Goal: Task Accomplishment & Management: Manage account settings

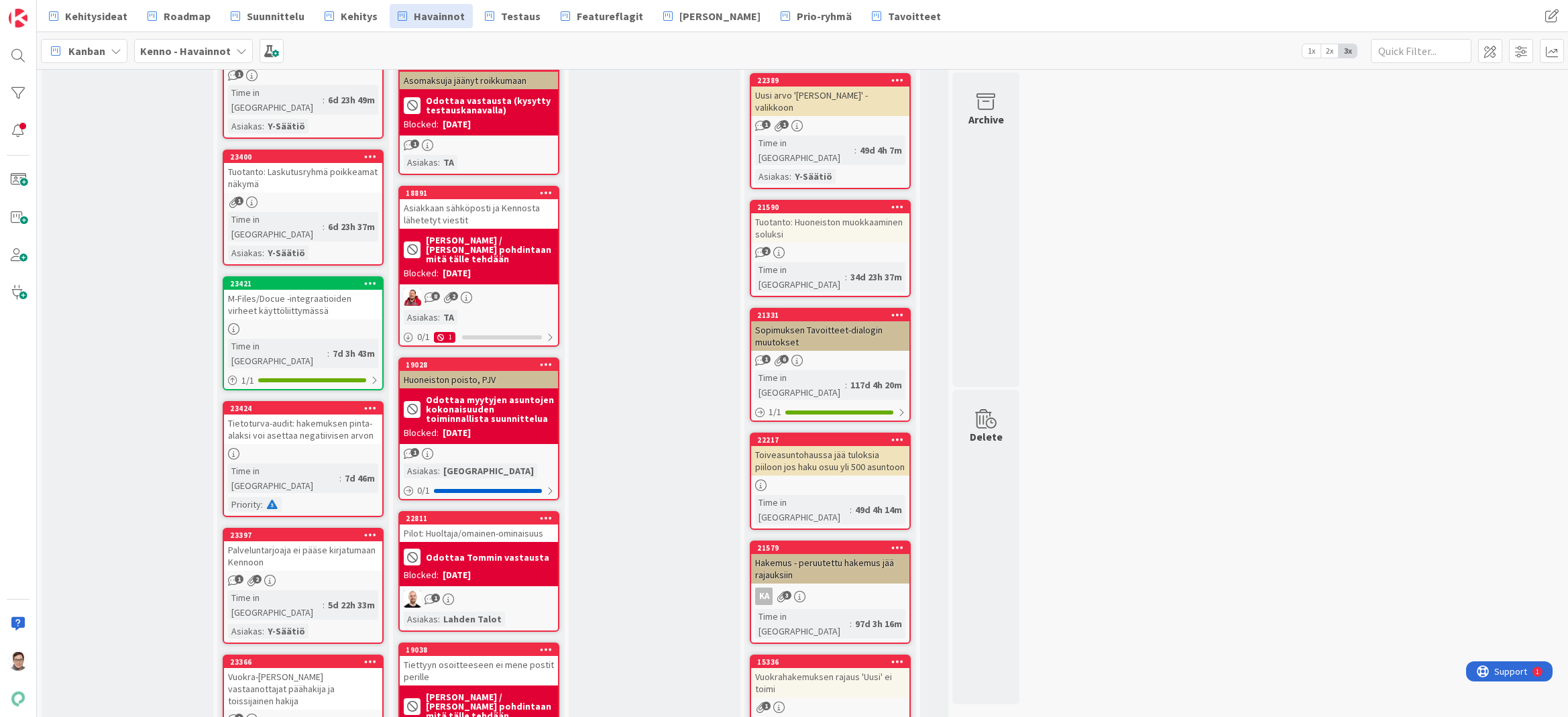
scroll to position [1274, 0]
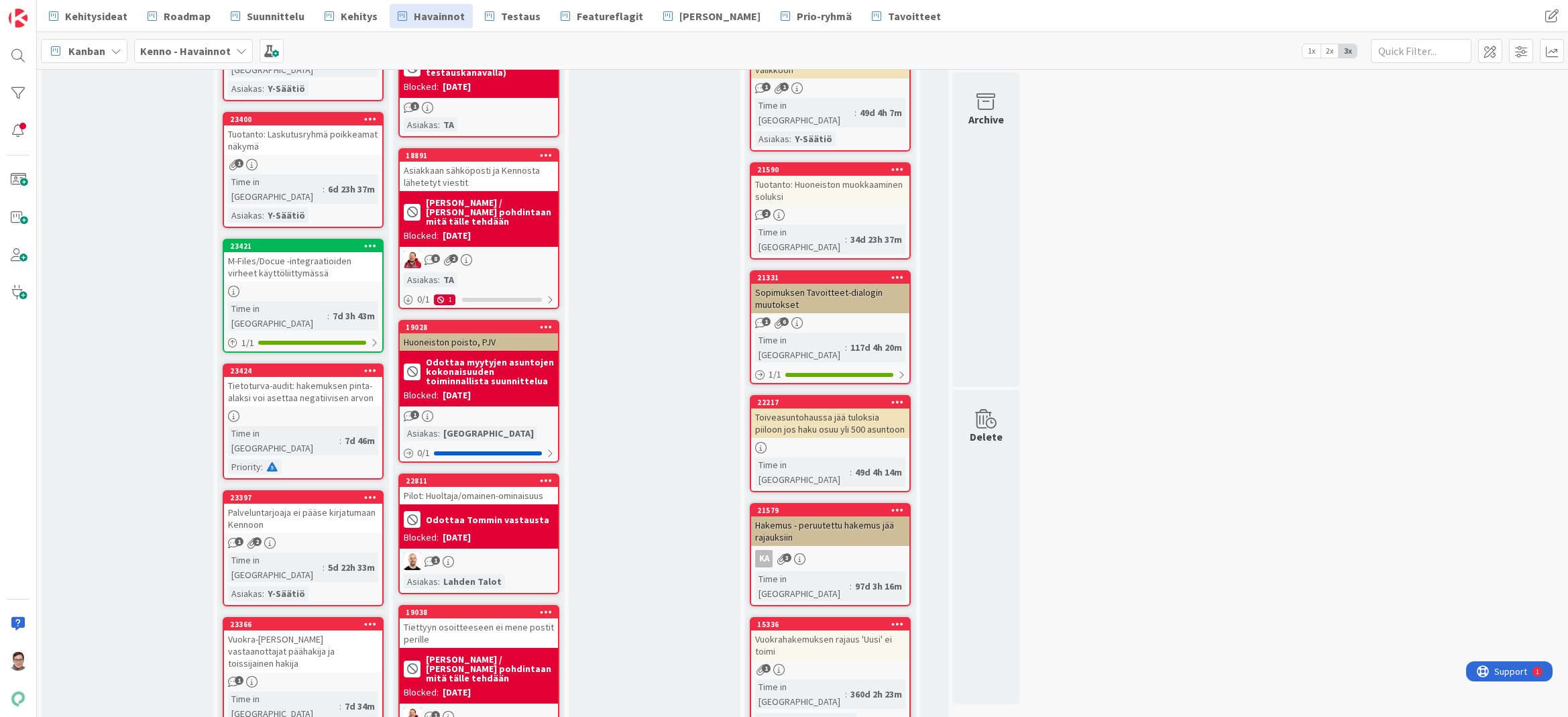
click at [542, 475] on icon at bounding box center [546, 480] width 13 height 9
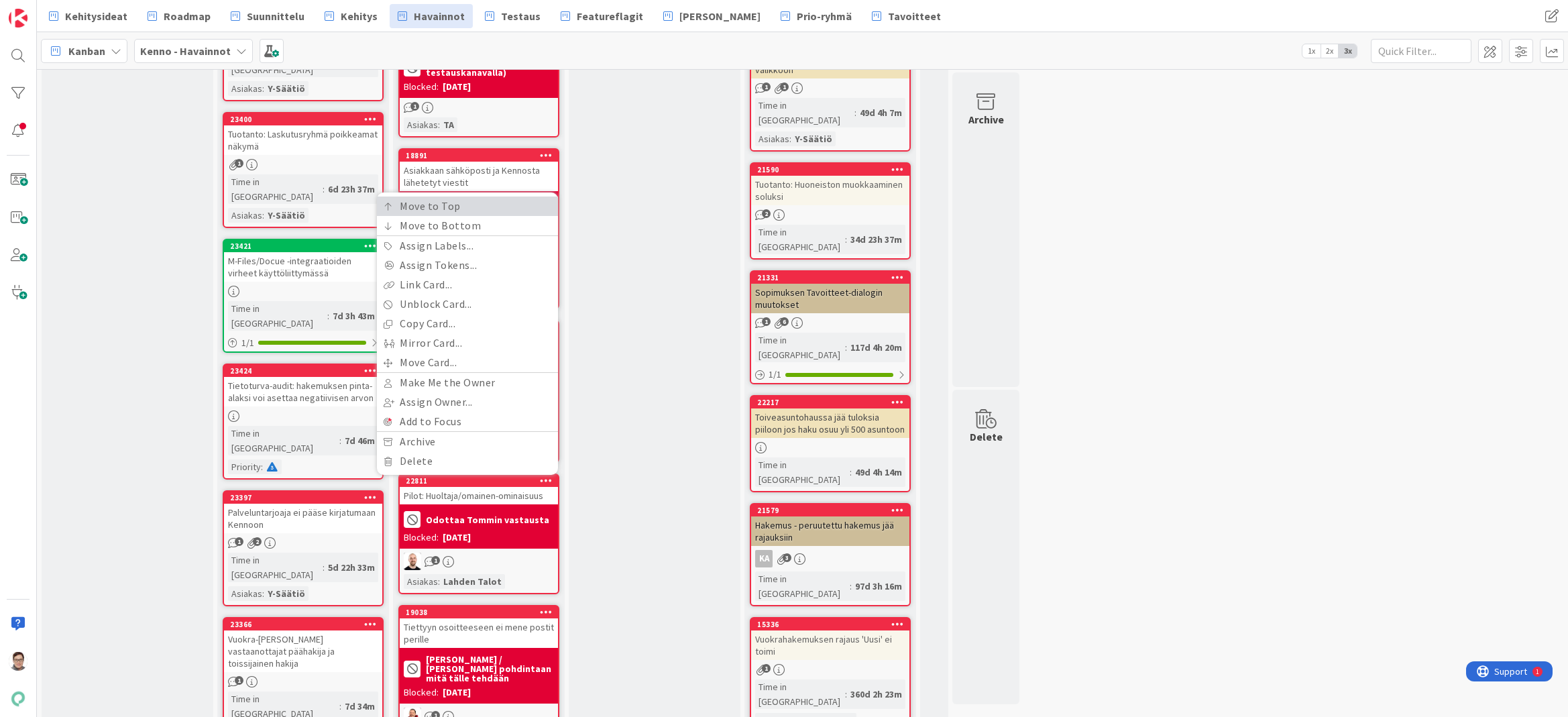
click at [430, 196] on link "Move to Top" at bounding box center [467, 205] width 181 height 19
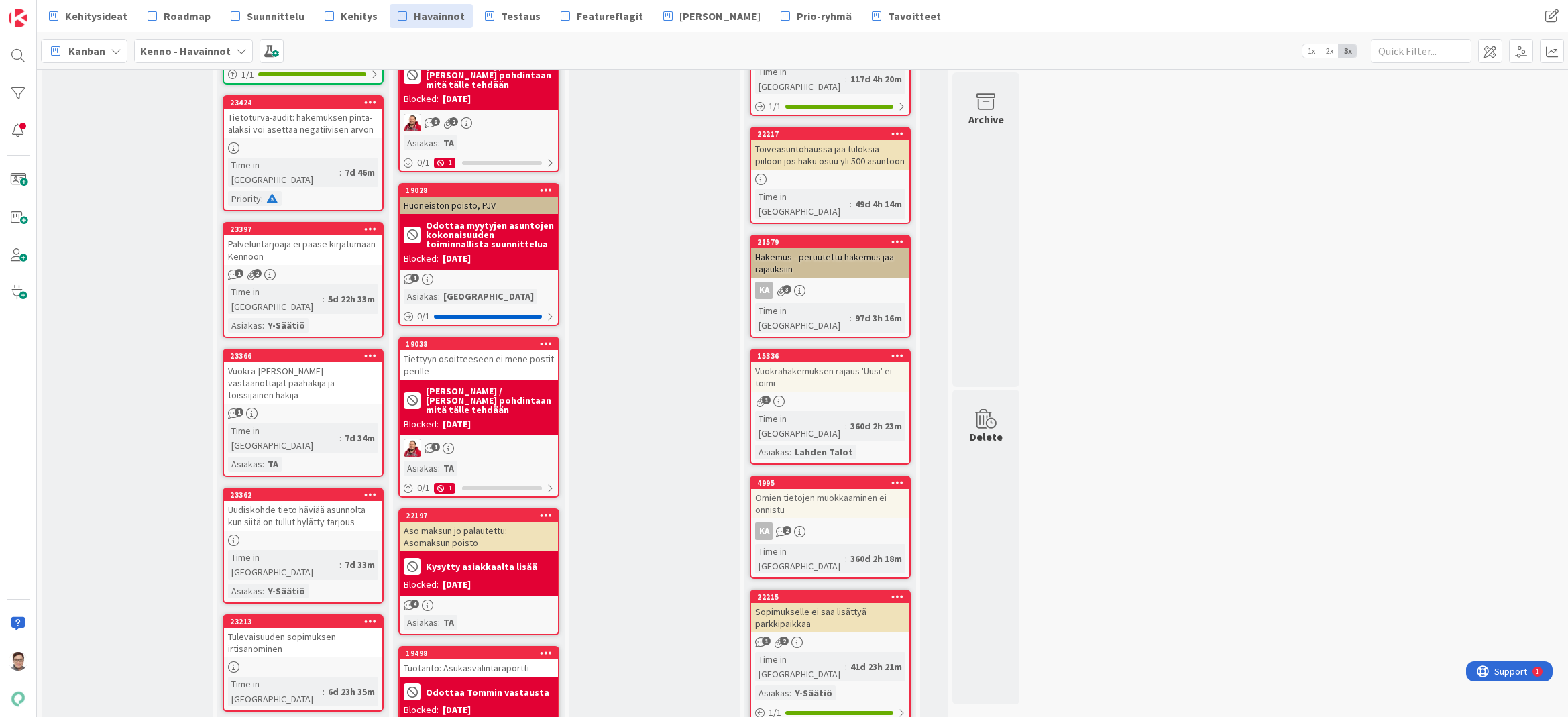
scroll to position [1676, 0]
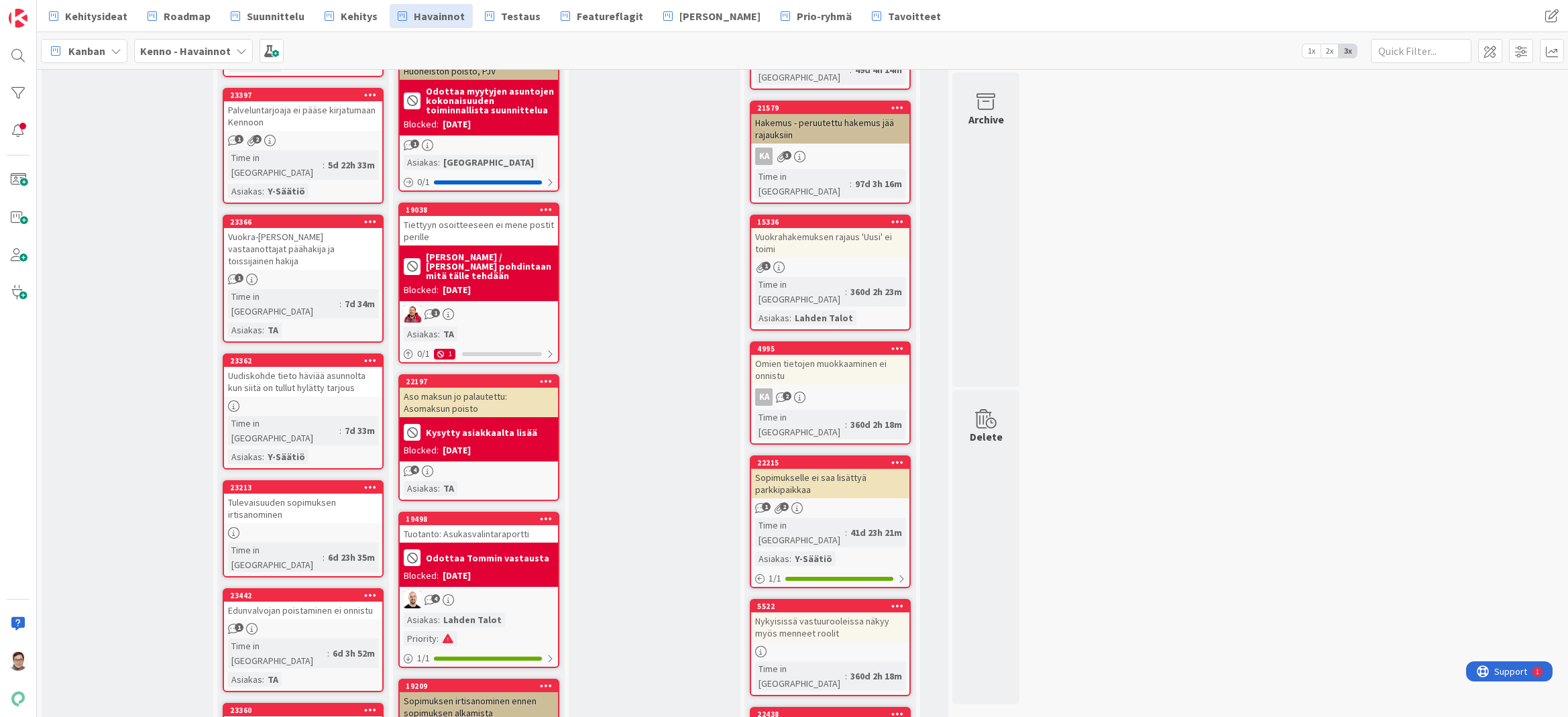
click at [544, 514] on icon at bounding box center [546, 518] width 13 height 9
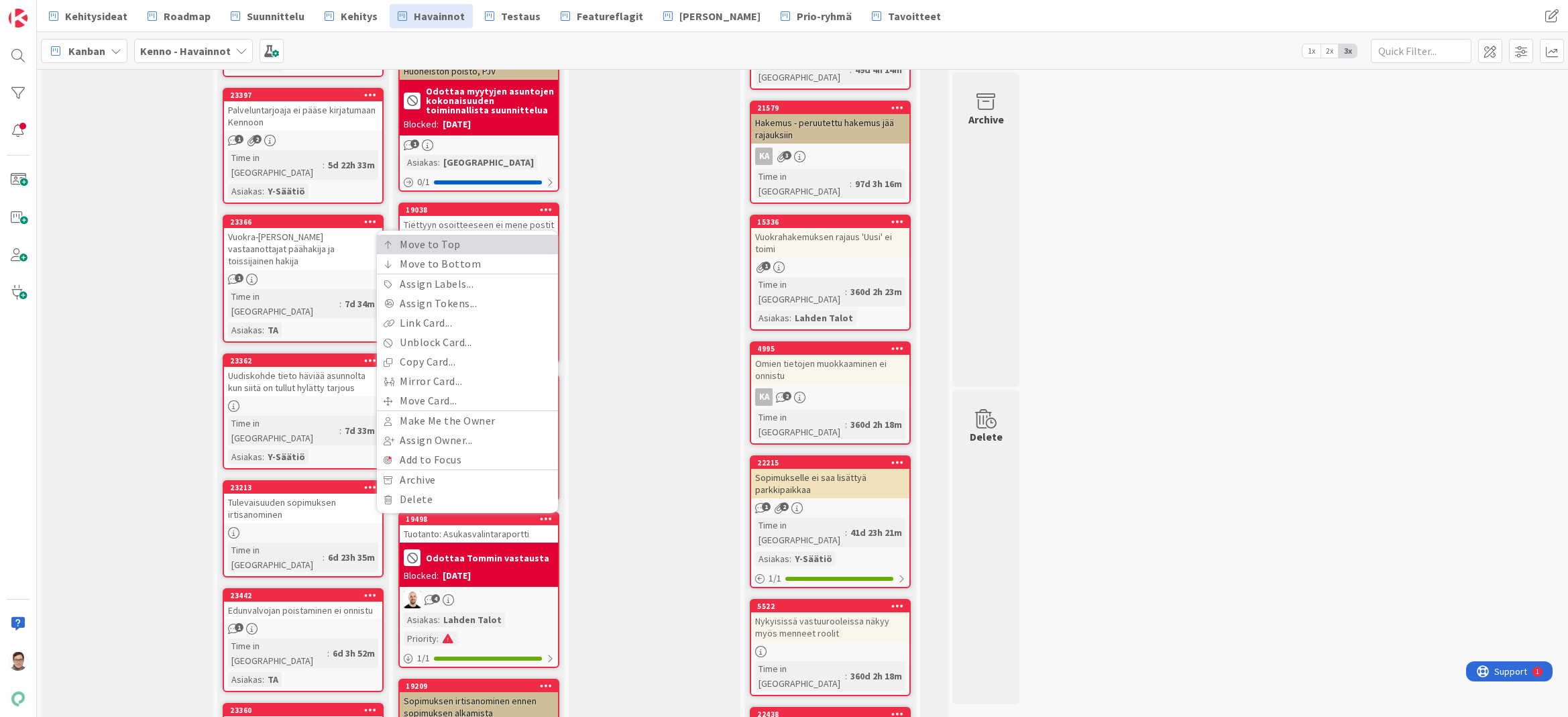
click at [422, 235] on link "Move to Top" at bounding box center [467, 244] width 181 height 19
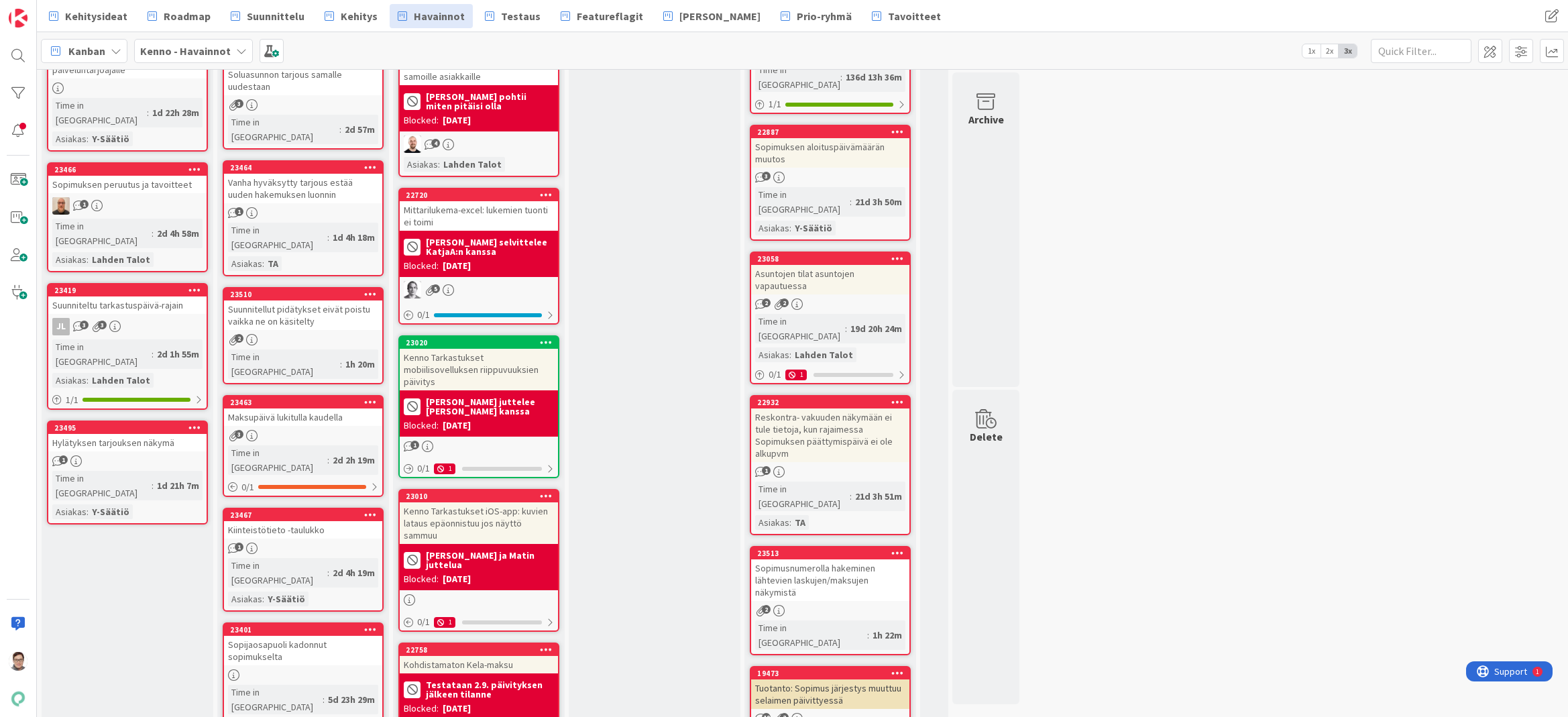
scroll to position [0, 0]
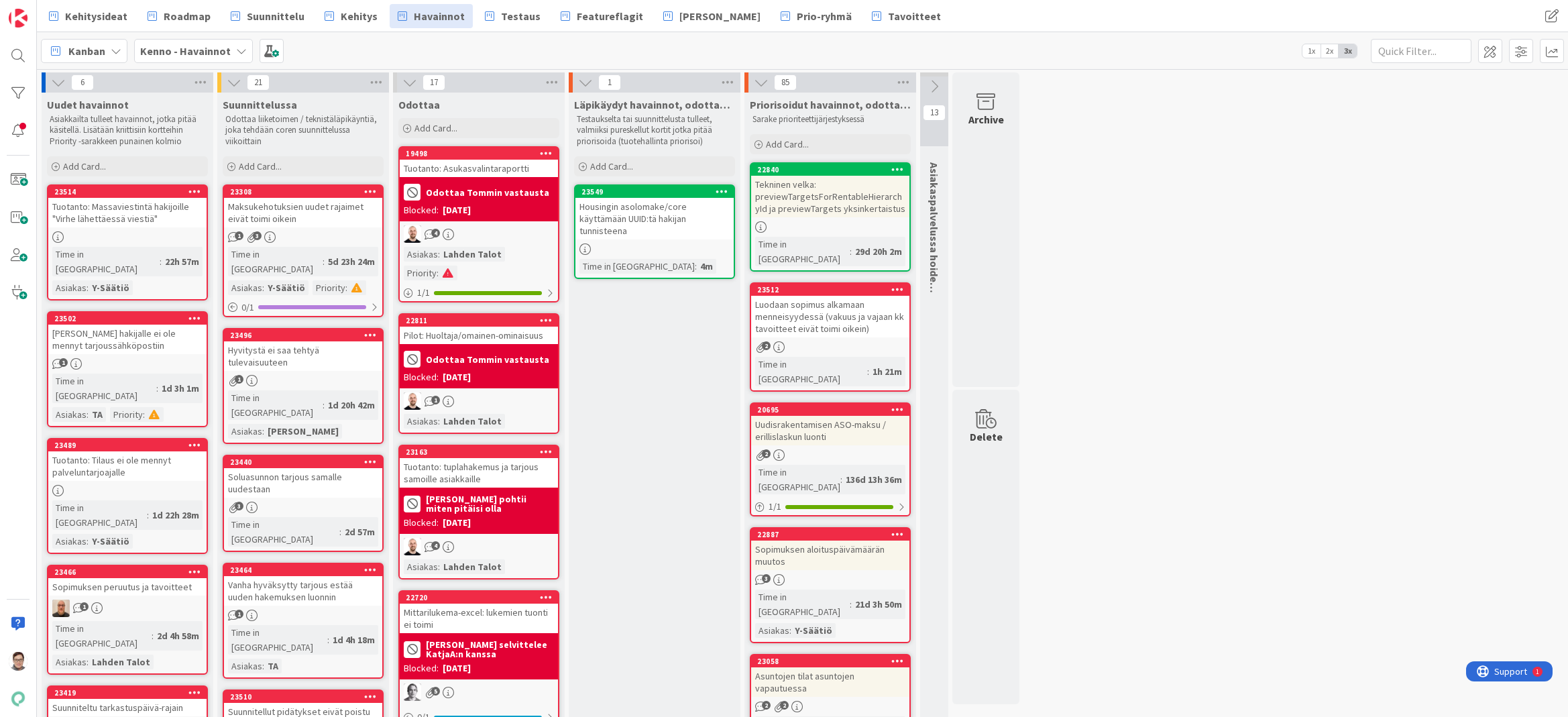
click at [406, 82] on icon at bounding box center [410, 83] width 15 height 15
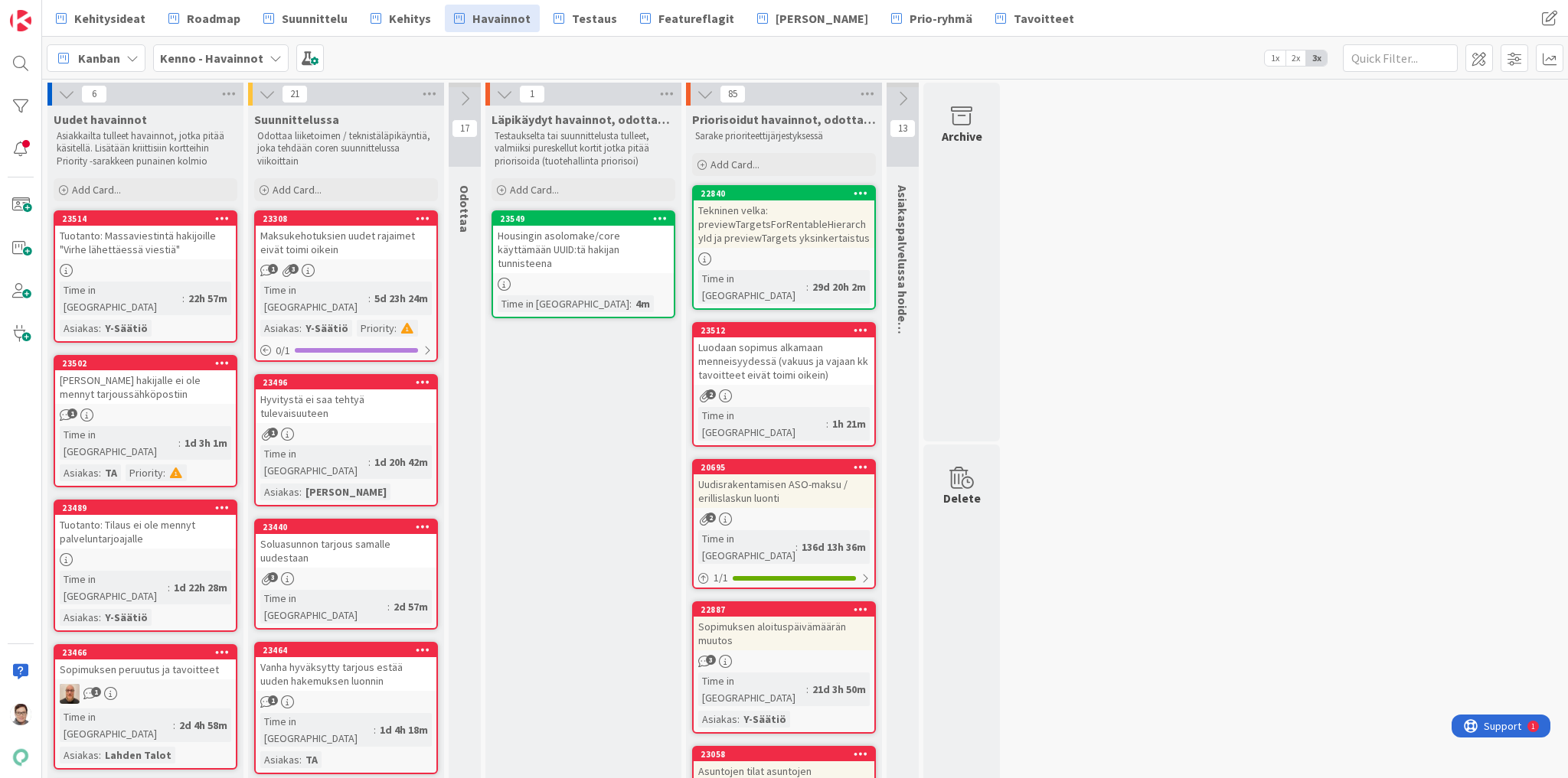
drag, startPoint x: 1788, startPoint y: 3, endPoint x: 1079, endPoint y: 413, distance: 819.0
click at [325, 249] on div "Maksukehotuksien uudet rajaimet eivät toimi oikein" at bounding box center [346, 242] width 181 height 33
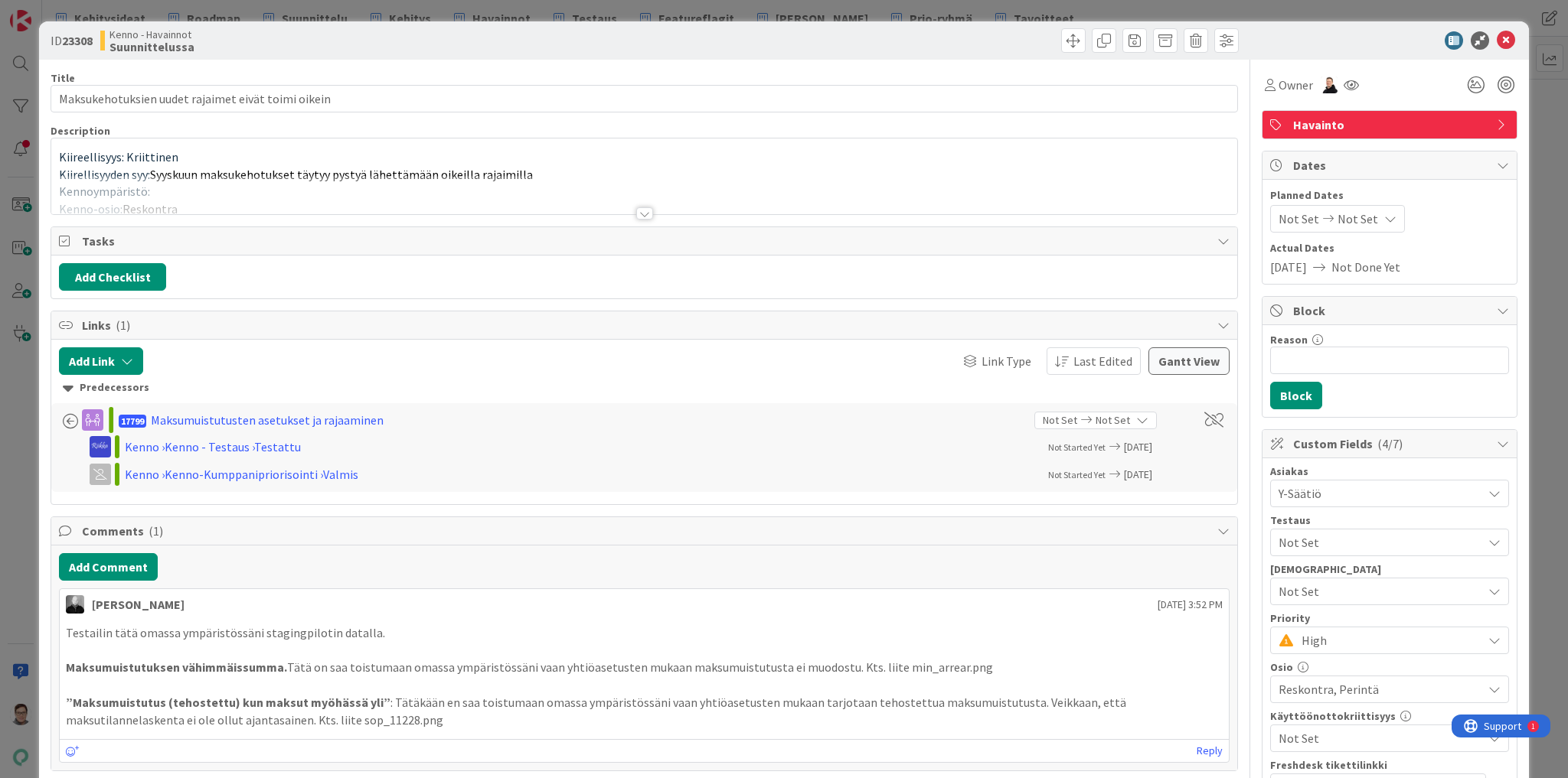
click at [640, 210] on div at bounding box center [645, 213] width 17 height 12
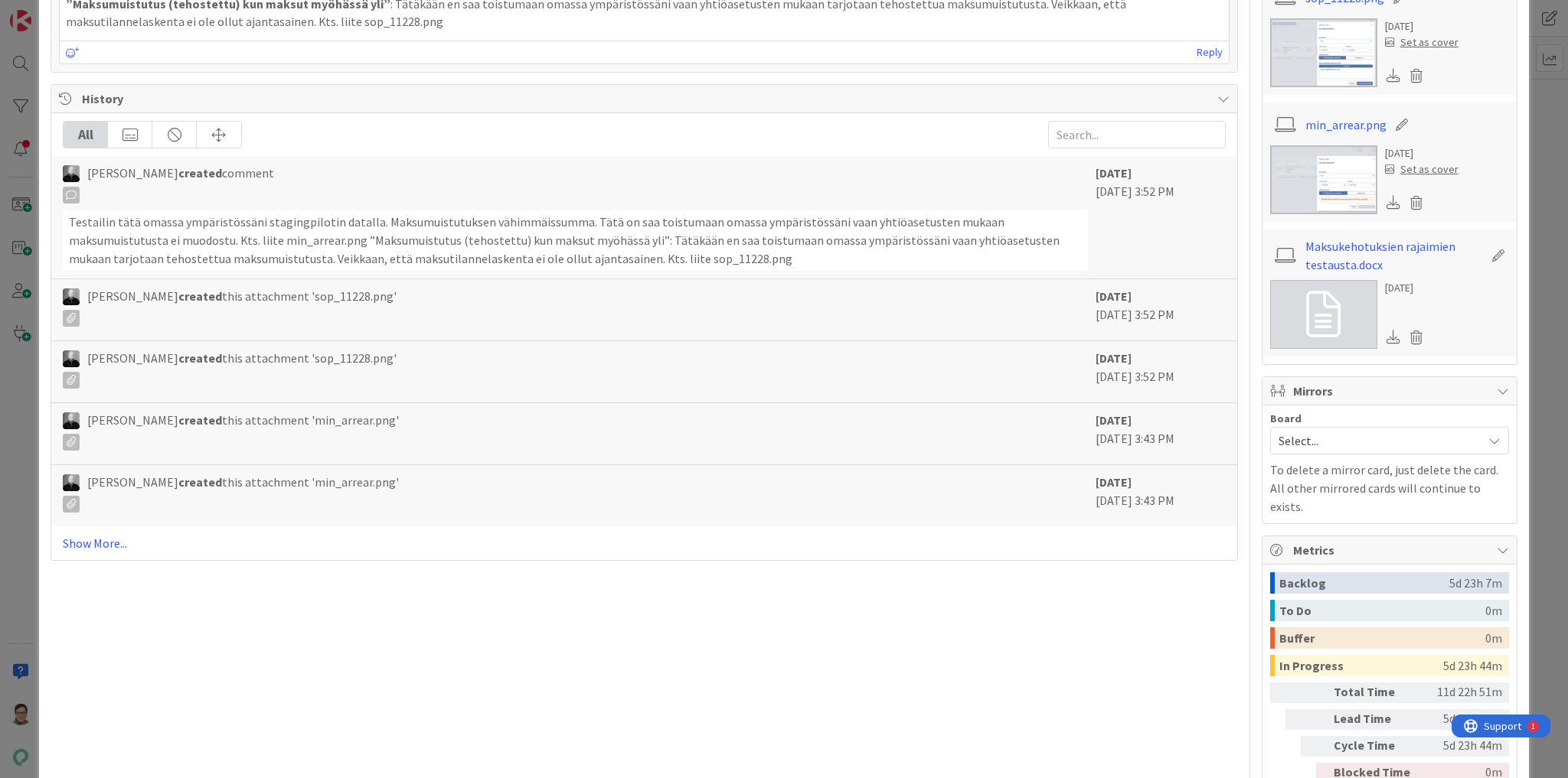
scroll to position [976, 0]
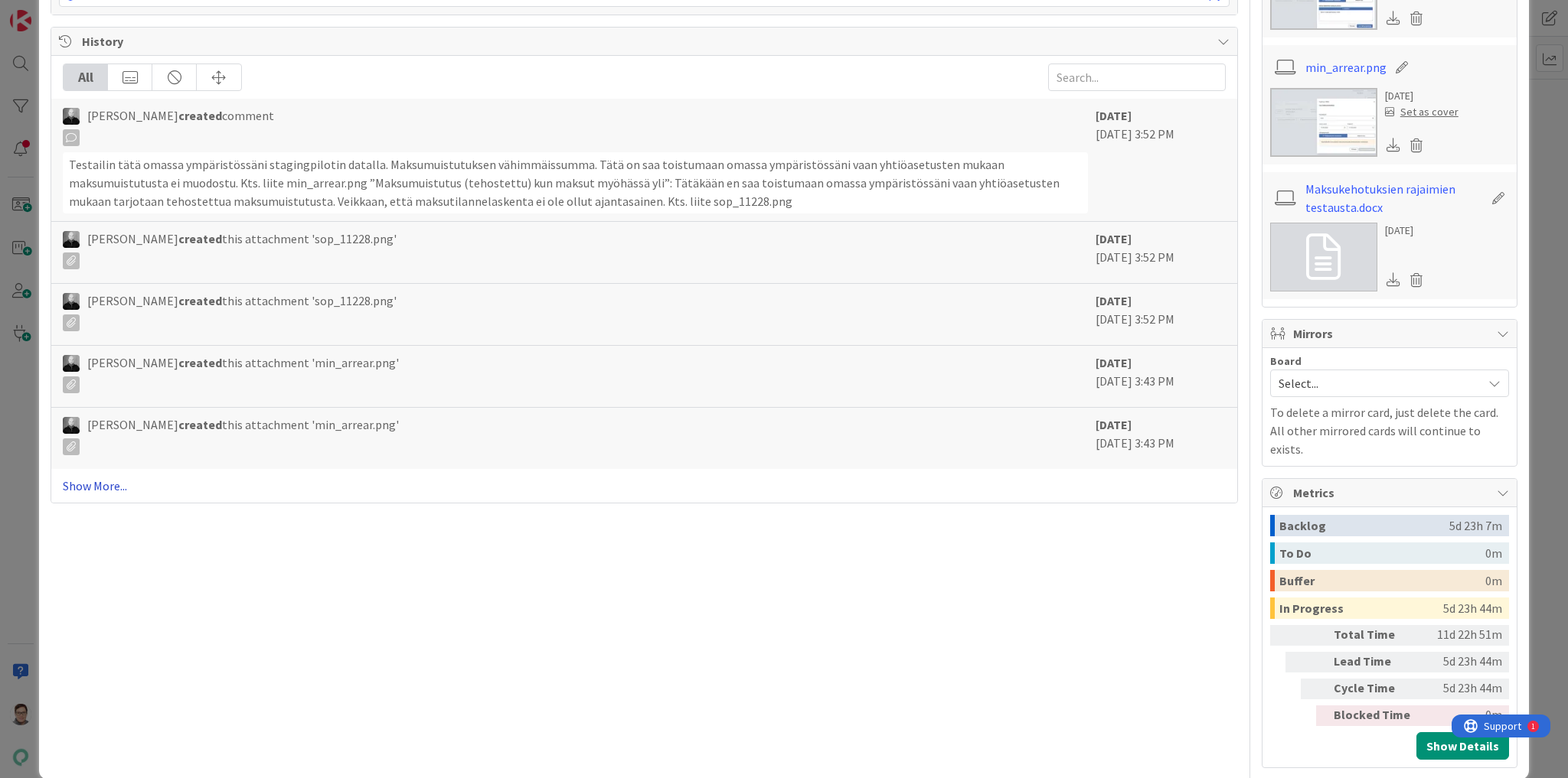
click at [90, 479] on link "Show More..." at bounding box center [644, 485] width 1163 height 18
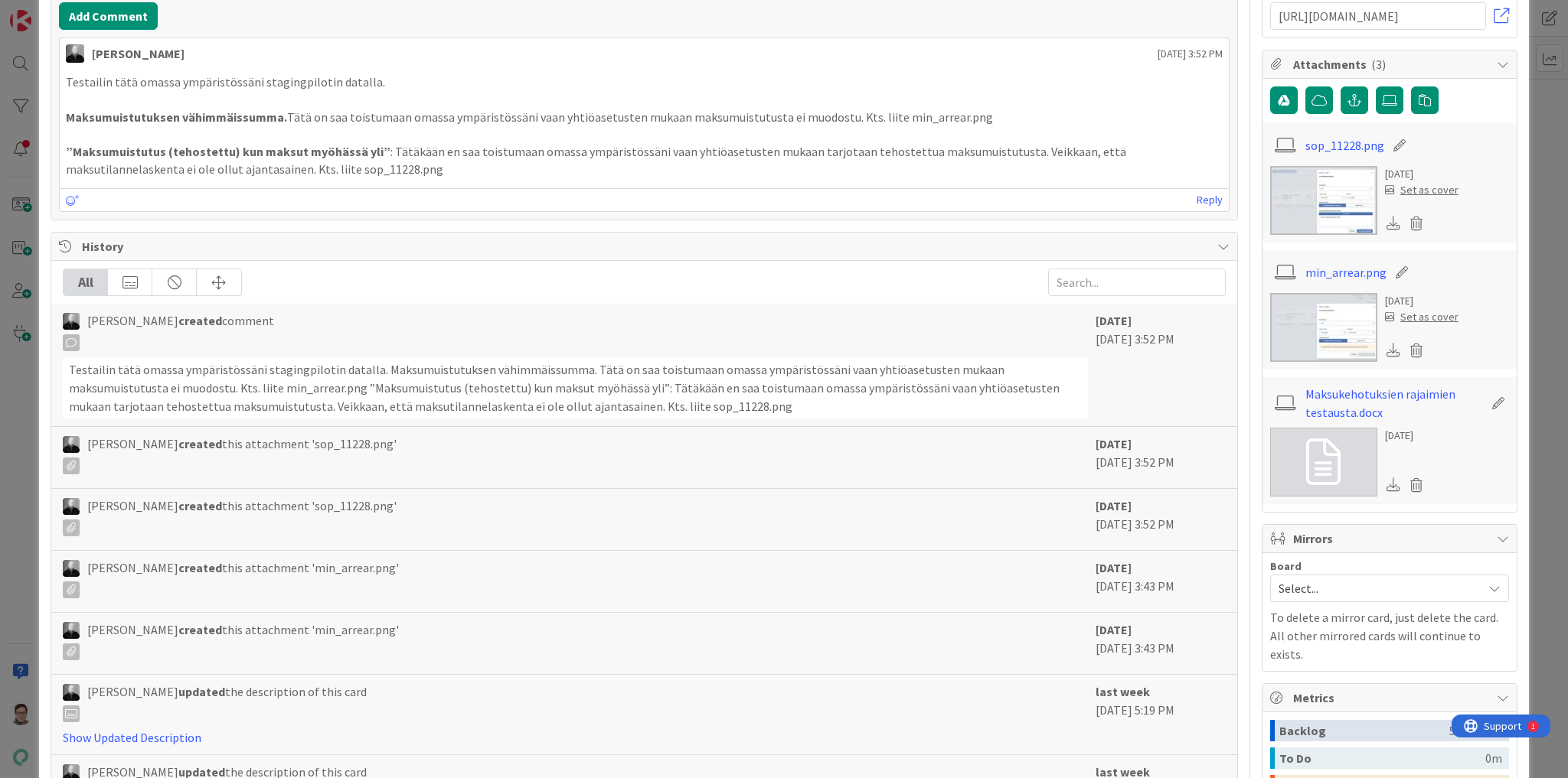
scroll to position [753, 0]
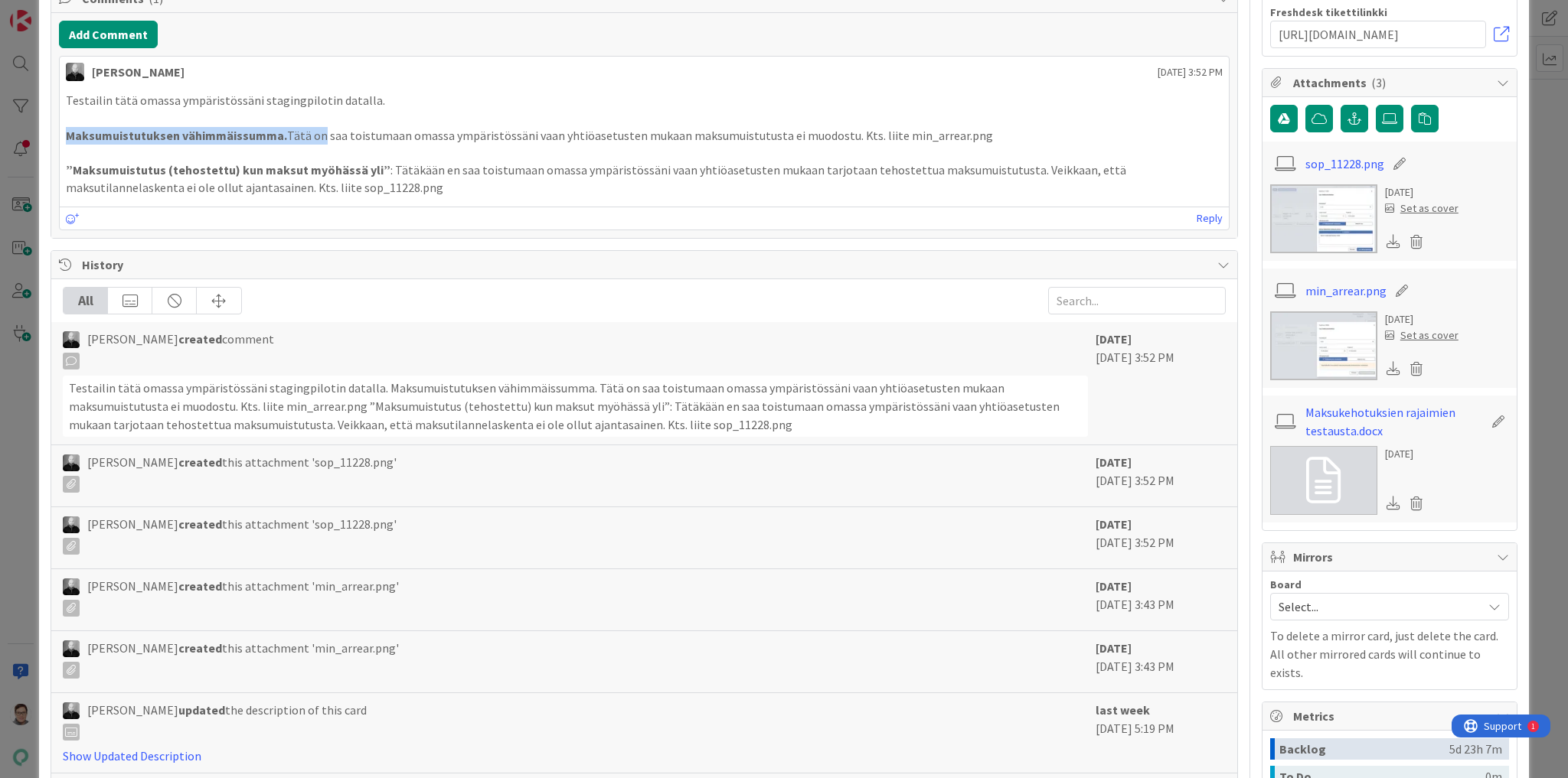
drag, startPoint x: 66, startPoint y: 132, endPoint x: 372, endPoint y: 128, distance: 306.0
click at [340, 127] on p "Maksumuistutuksen vähimmäissumma. Tätä on saa toistumaan omassa ympäristössäni …" at bounding box center [644, 136] width 1156 height 17
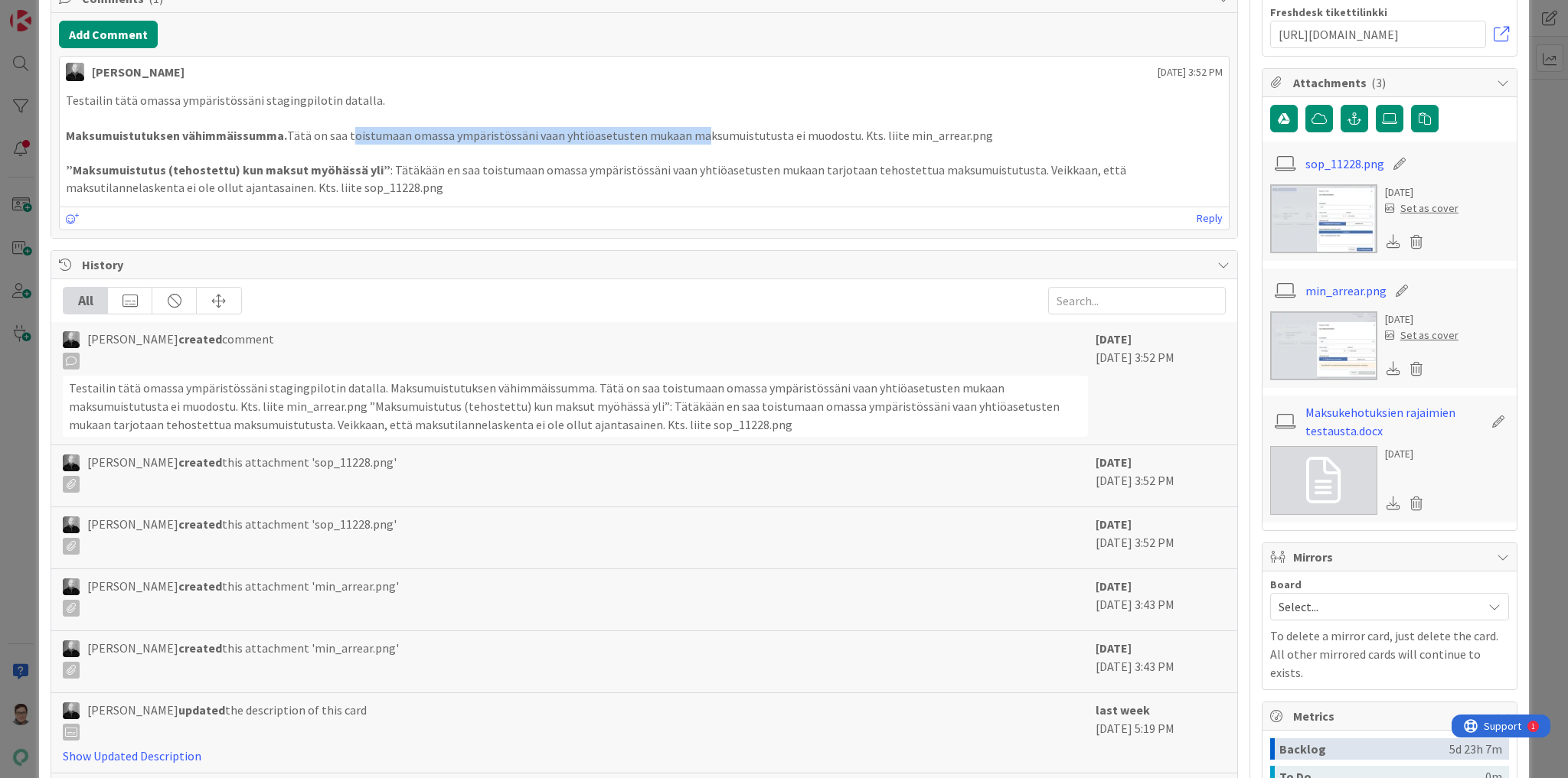
drag, startPoint x: 372, startPoint y: 128, endPoint x: 685, endPoint y: 135, distance: 313.1
click at [685, 135] on p "Maksumuistutuksen vähimmäissumma. Tätä on saa toistumaan omassa ympäristössäni …" at bounding box center [644, 136] width 1156 height 17
click at [365, 136] on p "Maksumuistutuksen vähimmäissumma. Tätä on saa toistumaan omassa ympäristössäni …" at bounding box center [644, 136] width 1156 height 17
drag, startPoint x: 965, startPoint y: 129, endPoint x: 281, endPoint y: 126, distance: 684.0
click at [281, 127] on p "Maksumuistutuksen vähimmäissumma. Tätä on saa toistumaan omassa ympäristössäni …" at bounding box center [644, 136] width 1156 height 17
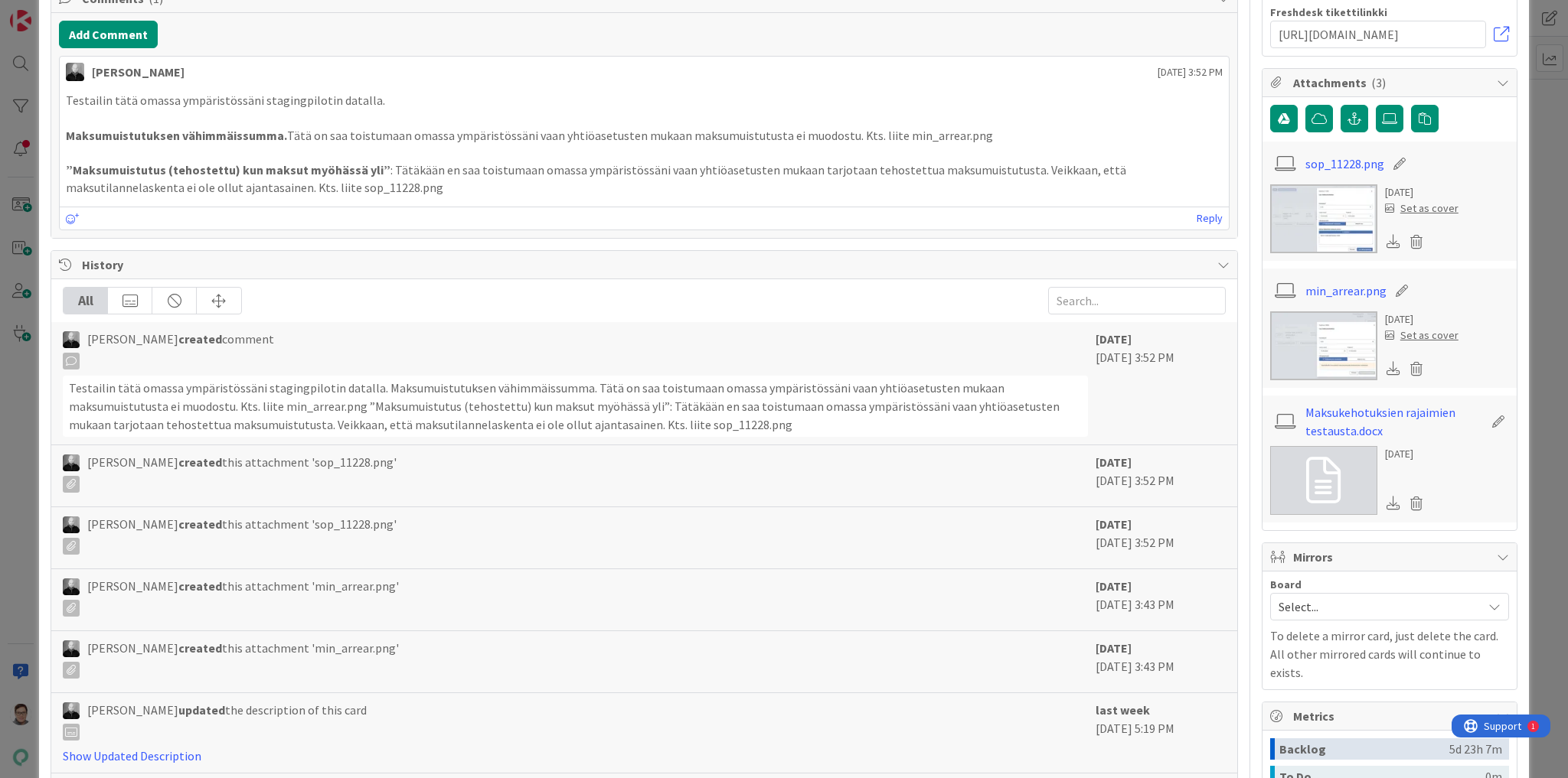
click at [631, 174] on p "”Maksumuistutus (tehostettu) kun maksut myöhässä yli” : Tätäkään en saa toistum…" at bounding box center [644, 179] width 1156 height 34
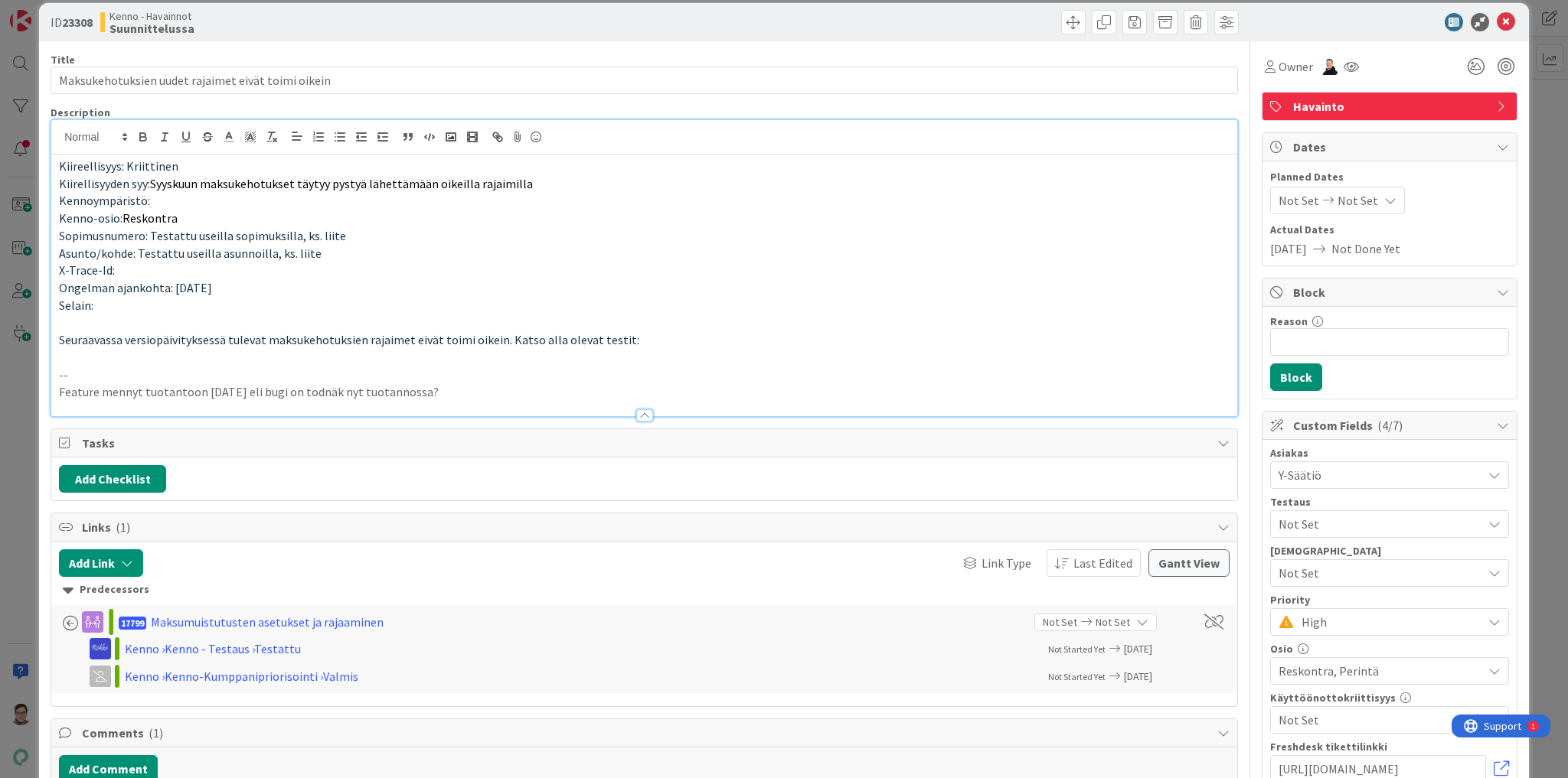
scroll to position [0, 0]
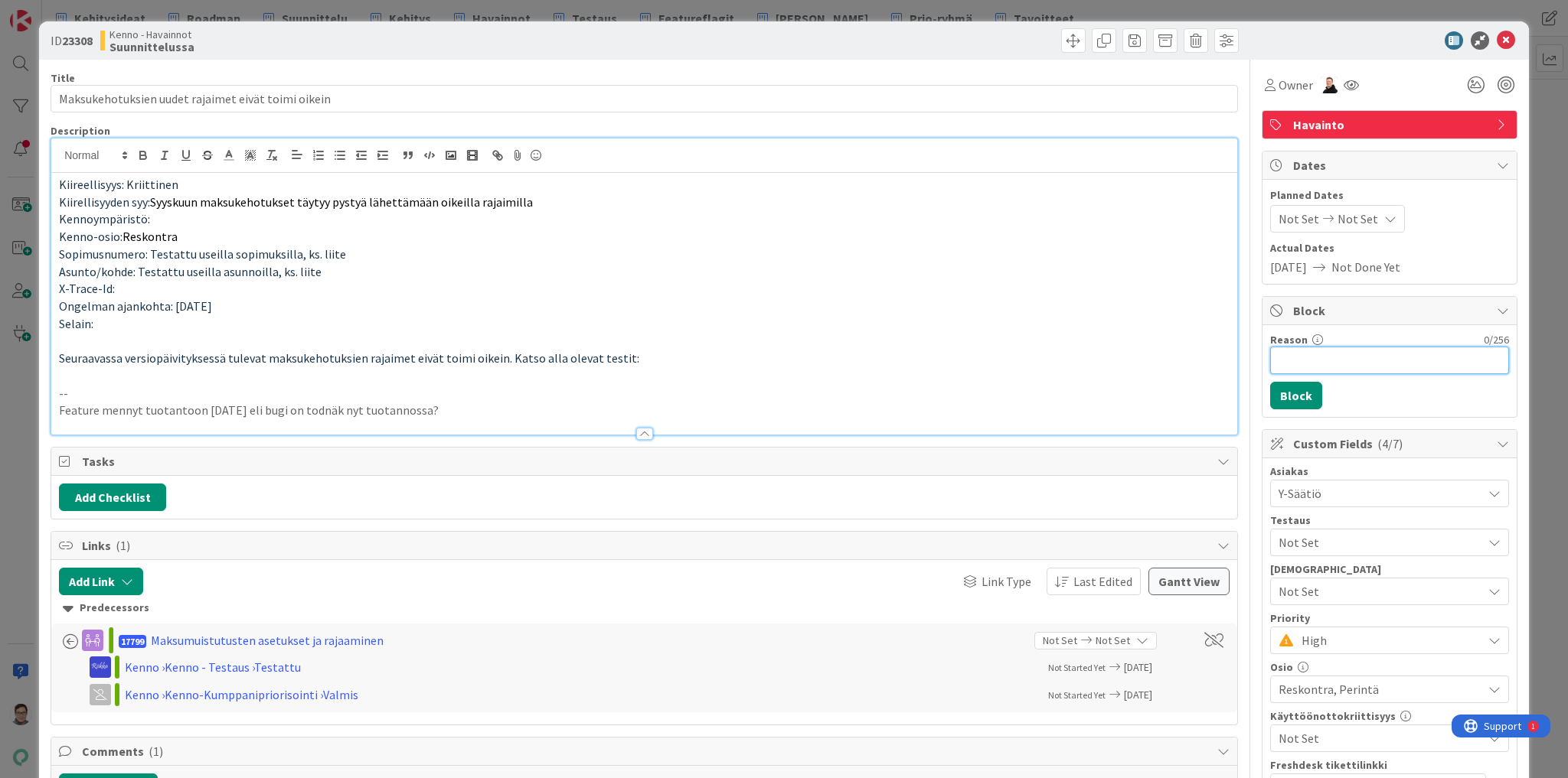
click at [1298, 364] on input "Reason" at bounding box center [1390, 360] width 239 height 28
type input "[PERSON_NAME] testaus vahvistaa, että onko tämäkin korjaantunut tehtyjen muutos…"
click at [1300, 397] on button "Block" at bounding box center [1296, 395] width 52 height 28
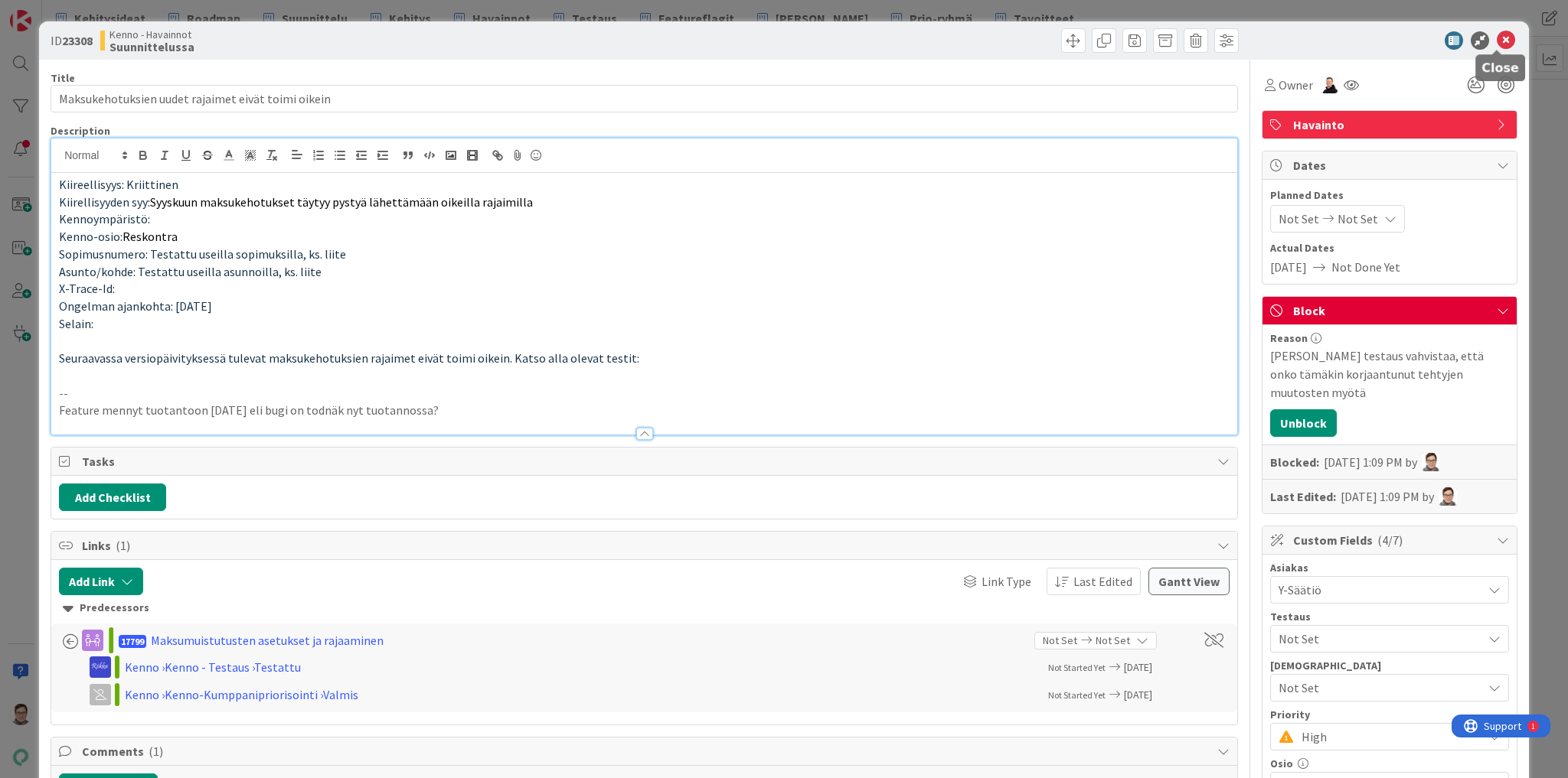
click at [1497, 44] on icon at bounding box center [1505, 40] width 18 height 18
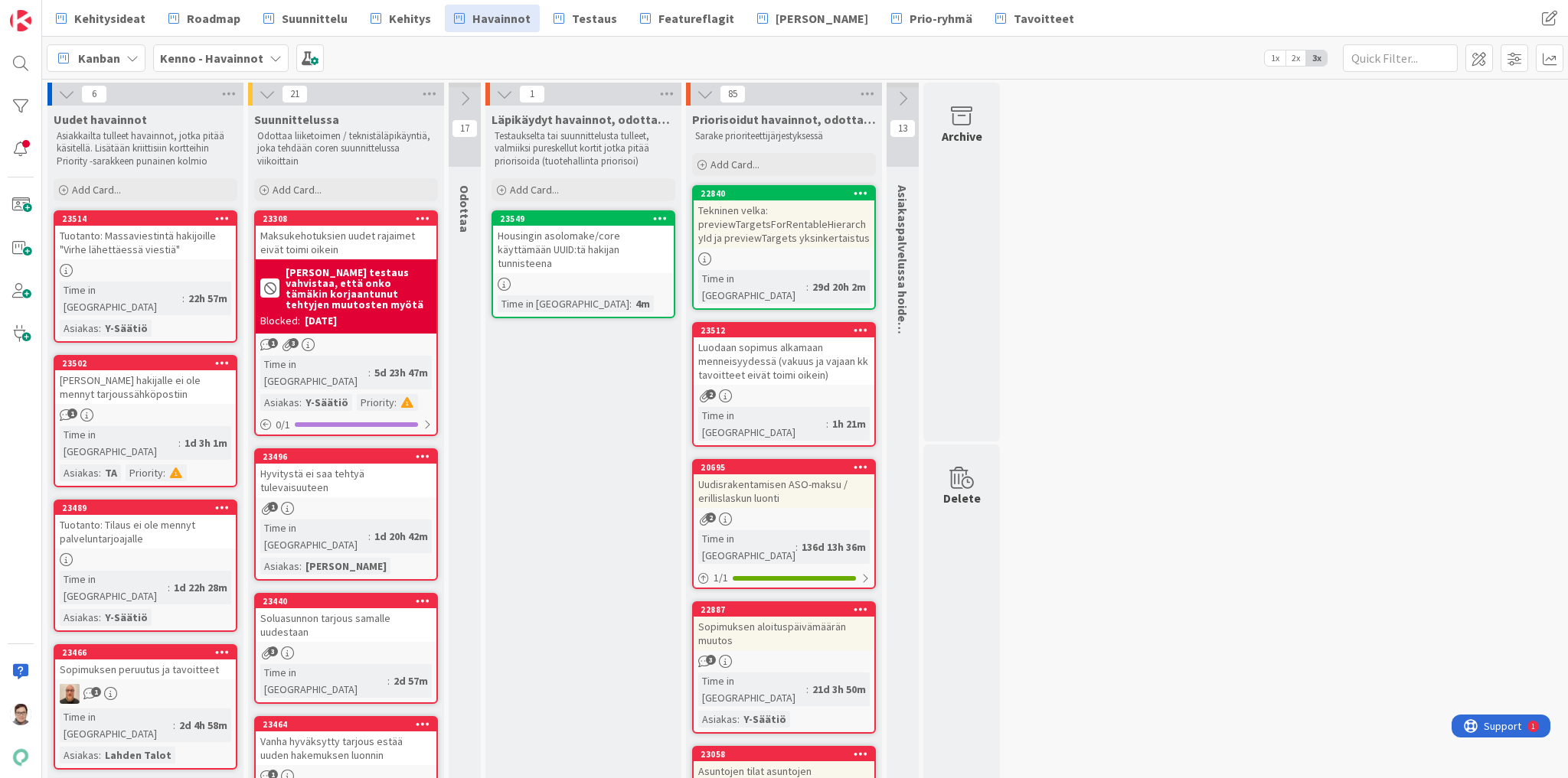
click at [422, 216] on icon at bounding box center [422, 217] width 14 height 11
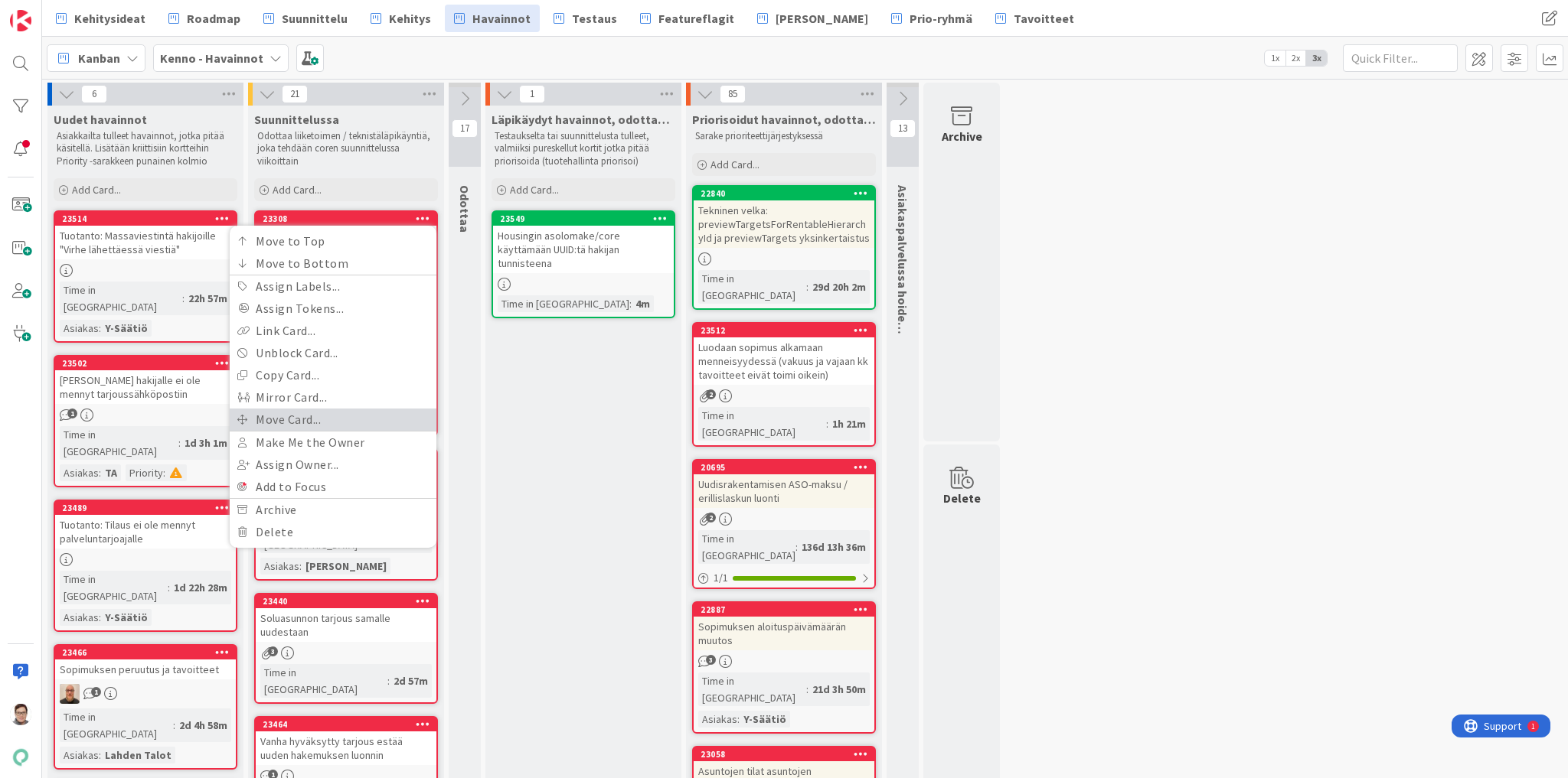
click at [275, 419] on link "Move Card..." at bounding box center [333, 419] width 207 height 22
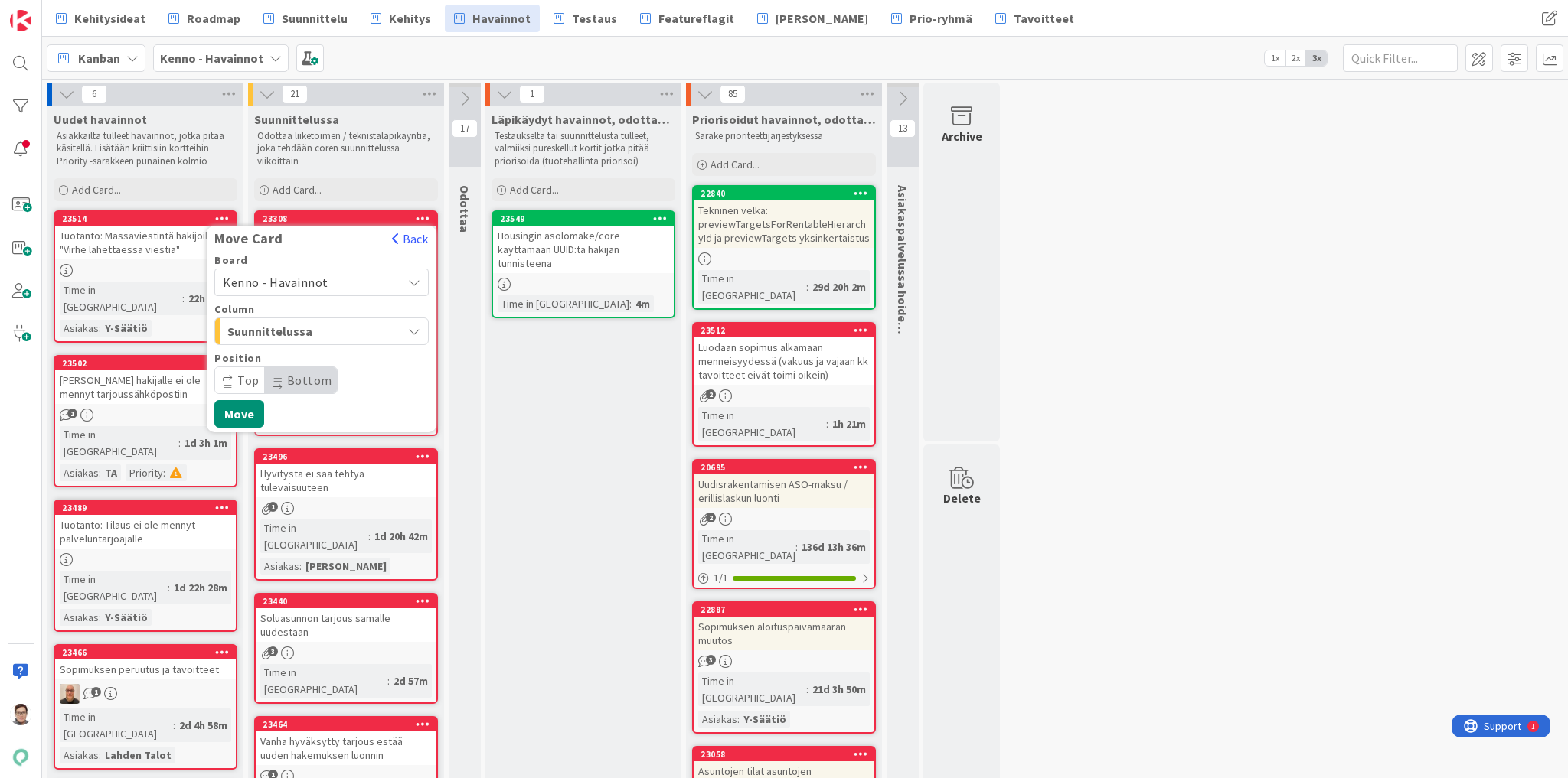
click at [292, 276] on span "Kenno - Havainnot" at bounding box center [276, 282] width 105 height 15
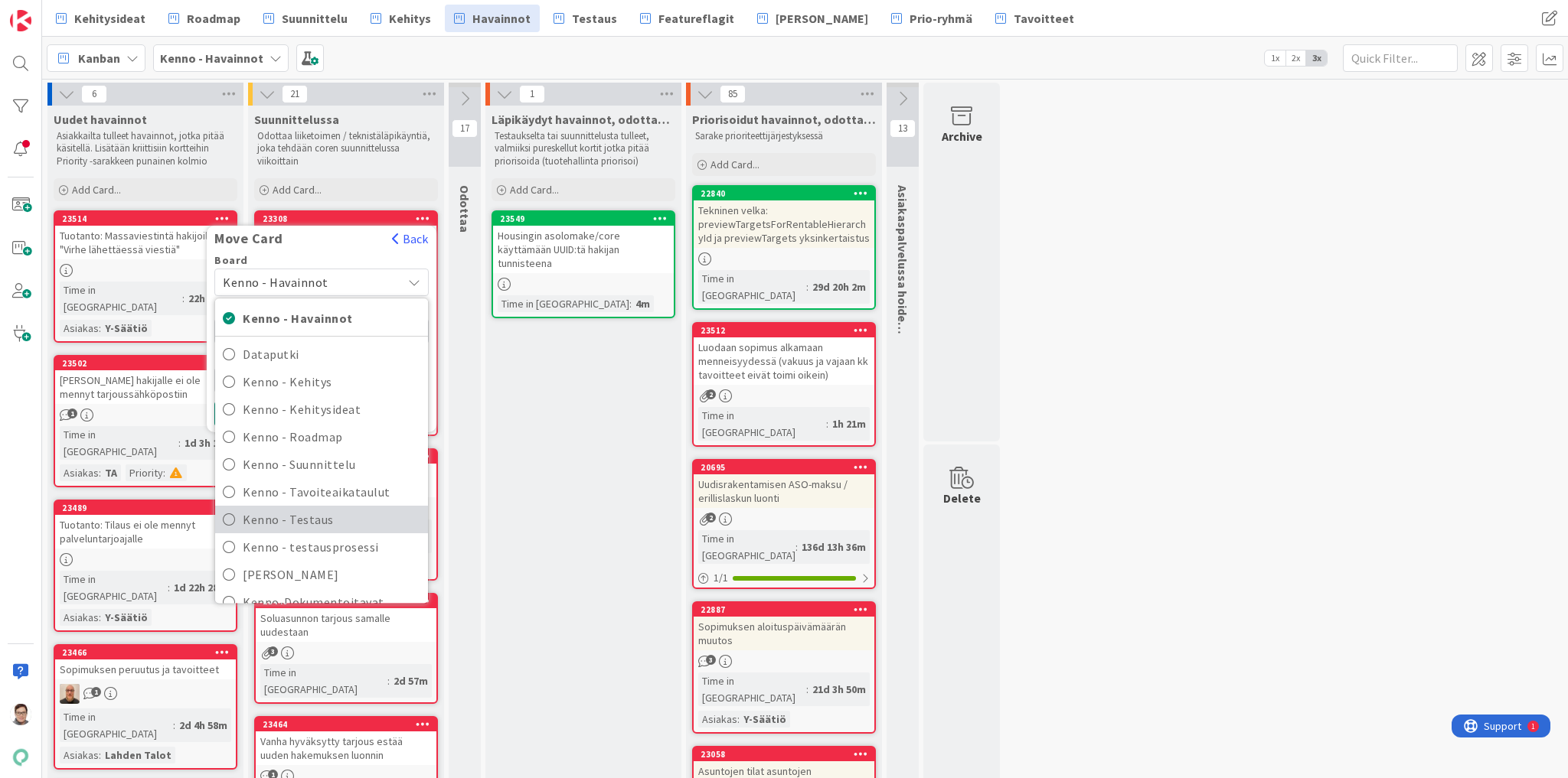
click at [303, 523] on span "Kenno - Testaus" at bounding box center [332, 520] width 178 height 23
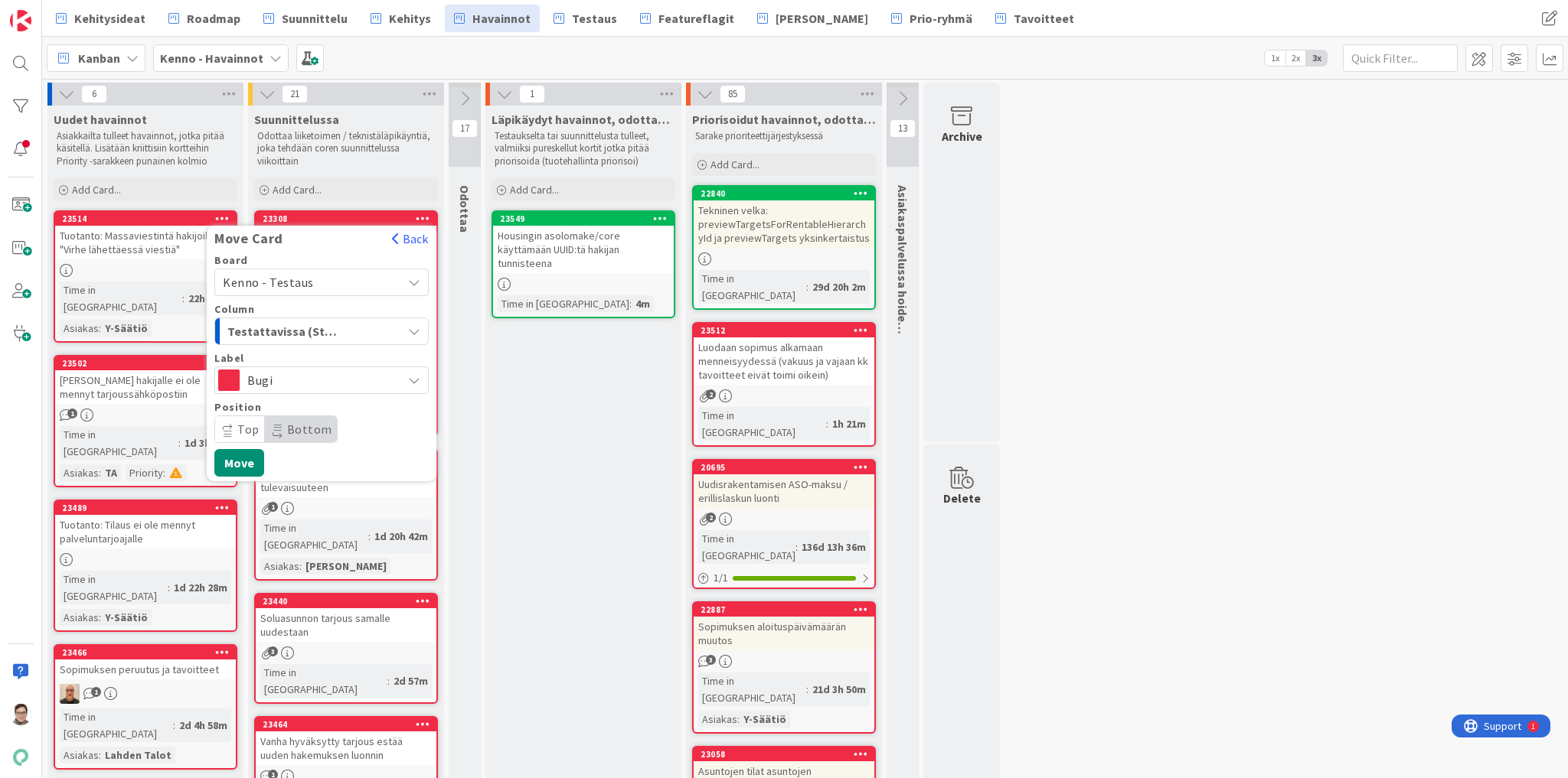
click at [309, 334] on span "Testattavissa (Stagingissa)" at bounding box center [285, 331] width 115 height 20
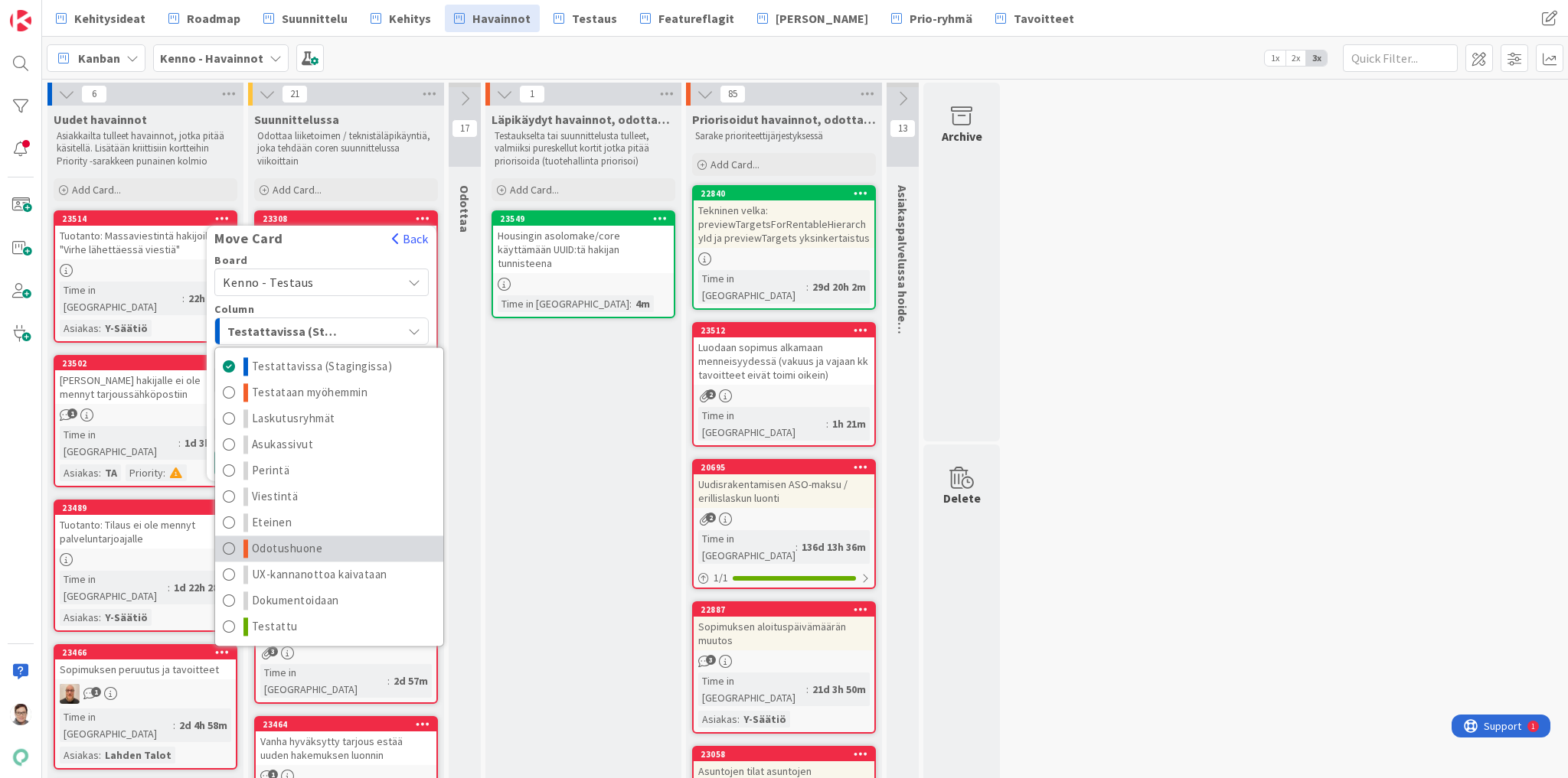
click at [293, 545] on span "Odotushuone" at bounding box center [287, 548] width 71 height 18
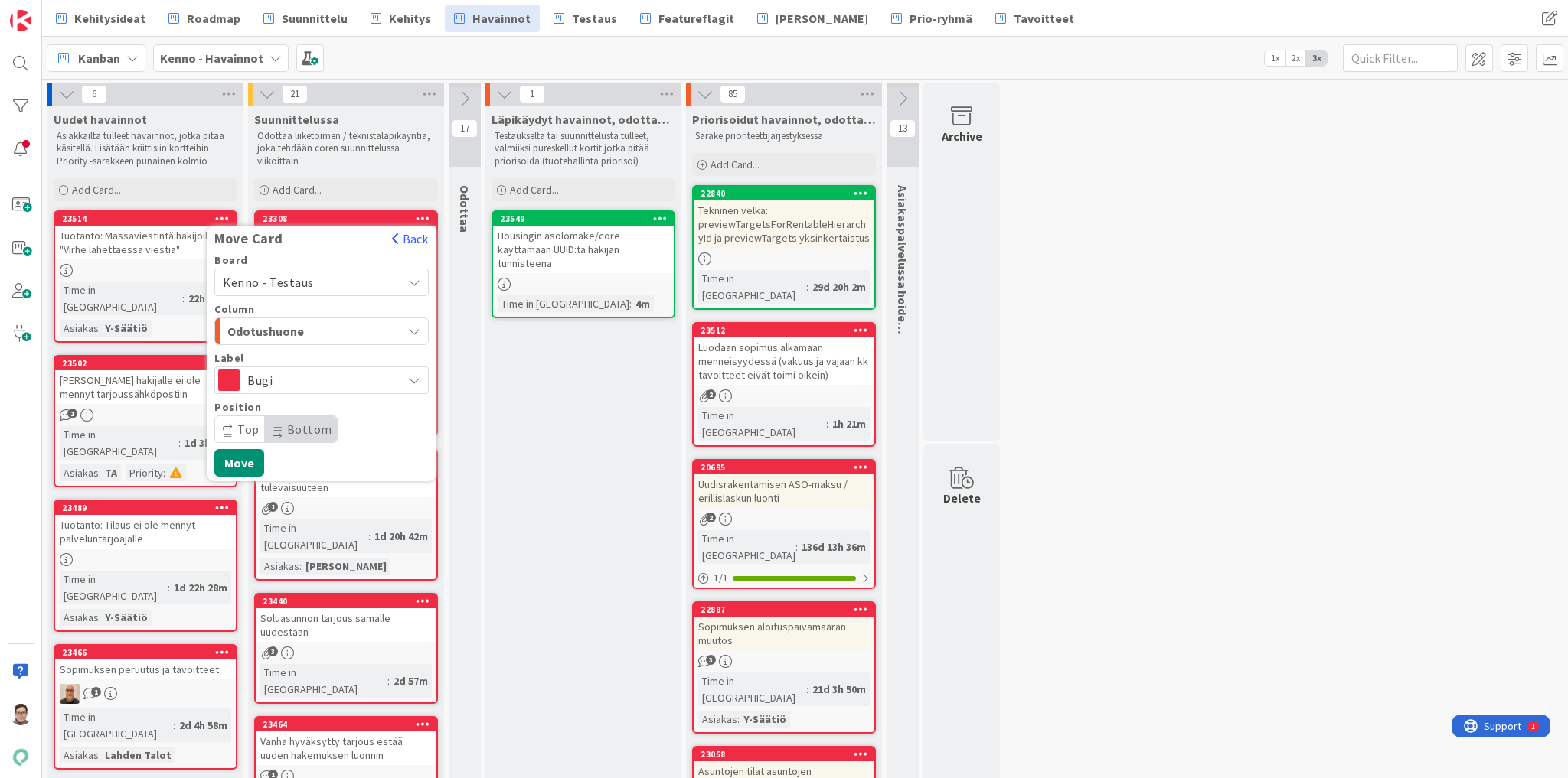
click at [230, 430] on icon at bounding box center [229, 434] width 10 height 10
click at [245, 460] on button "Move" at bounding box center [239, 462] width 50 height 28
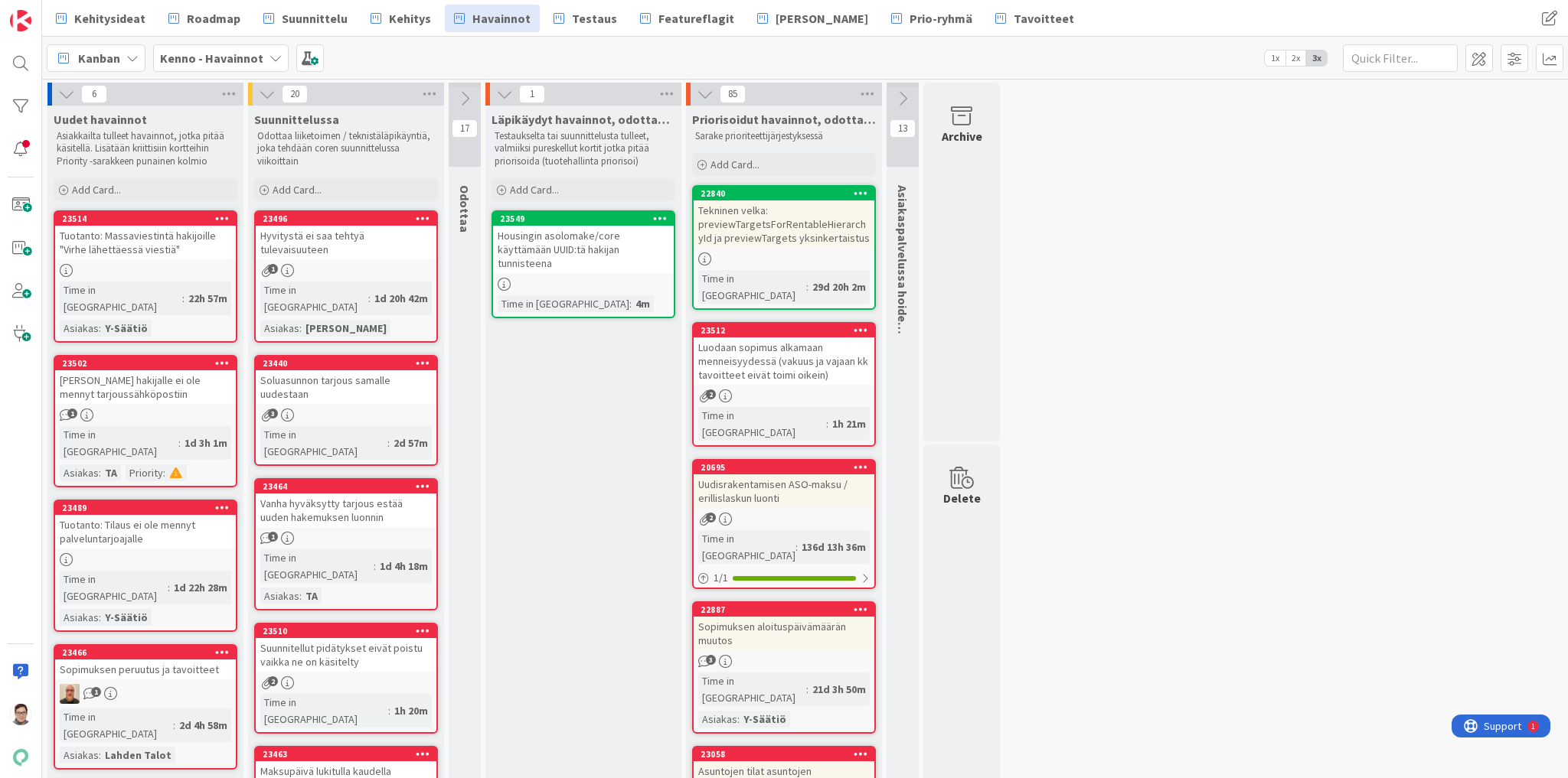
click at [459, 95] on icon at bounding box center [465, 99] width 17 height 17
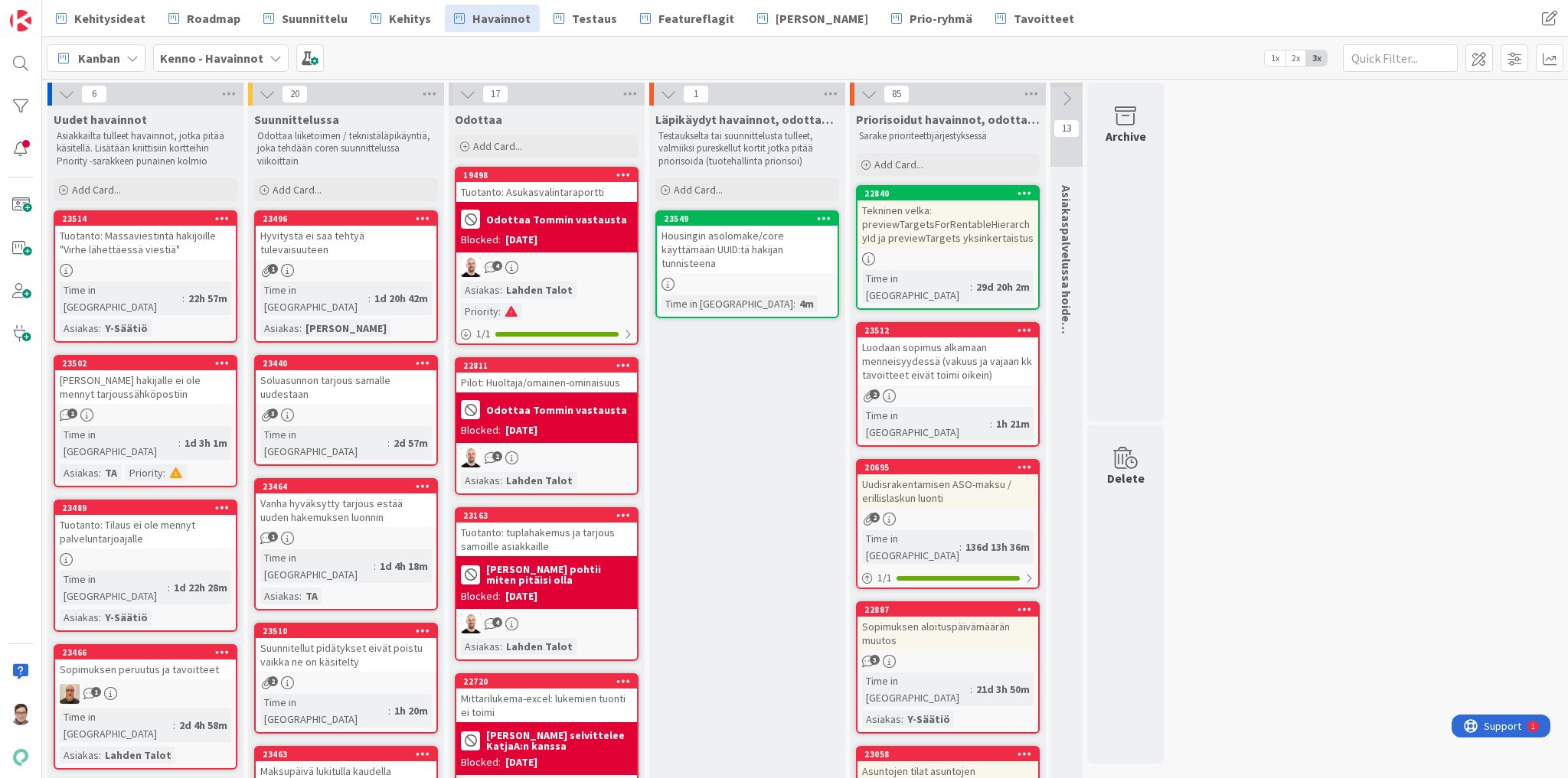
click at [468, 92] on icon at bounding box center [468, 95] width 17 height 17
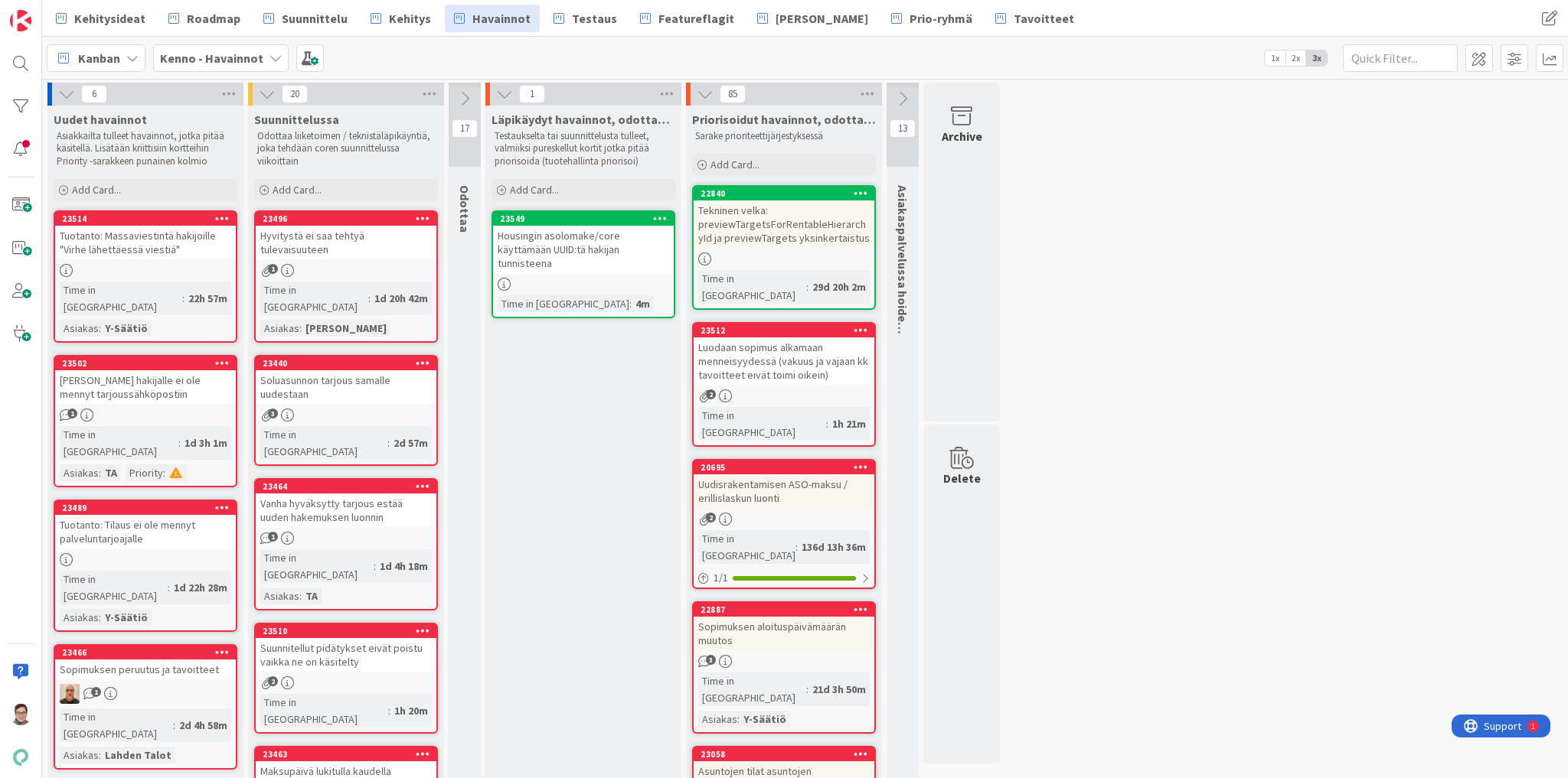
click at [330, 247] on link "23496 Hyvitystä ei saa tehtyä tulevaisuuteen 1 Time in Column : 1d 20h 42m Asia…" at bounding box center [346, 277] width 184 height 132
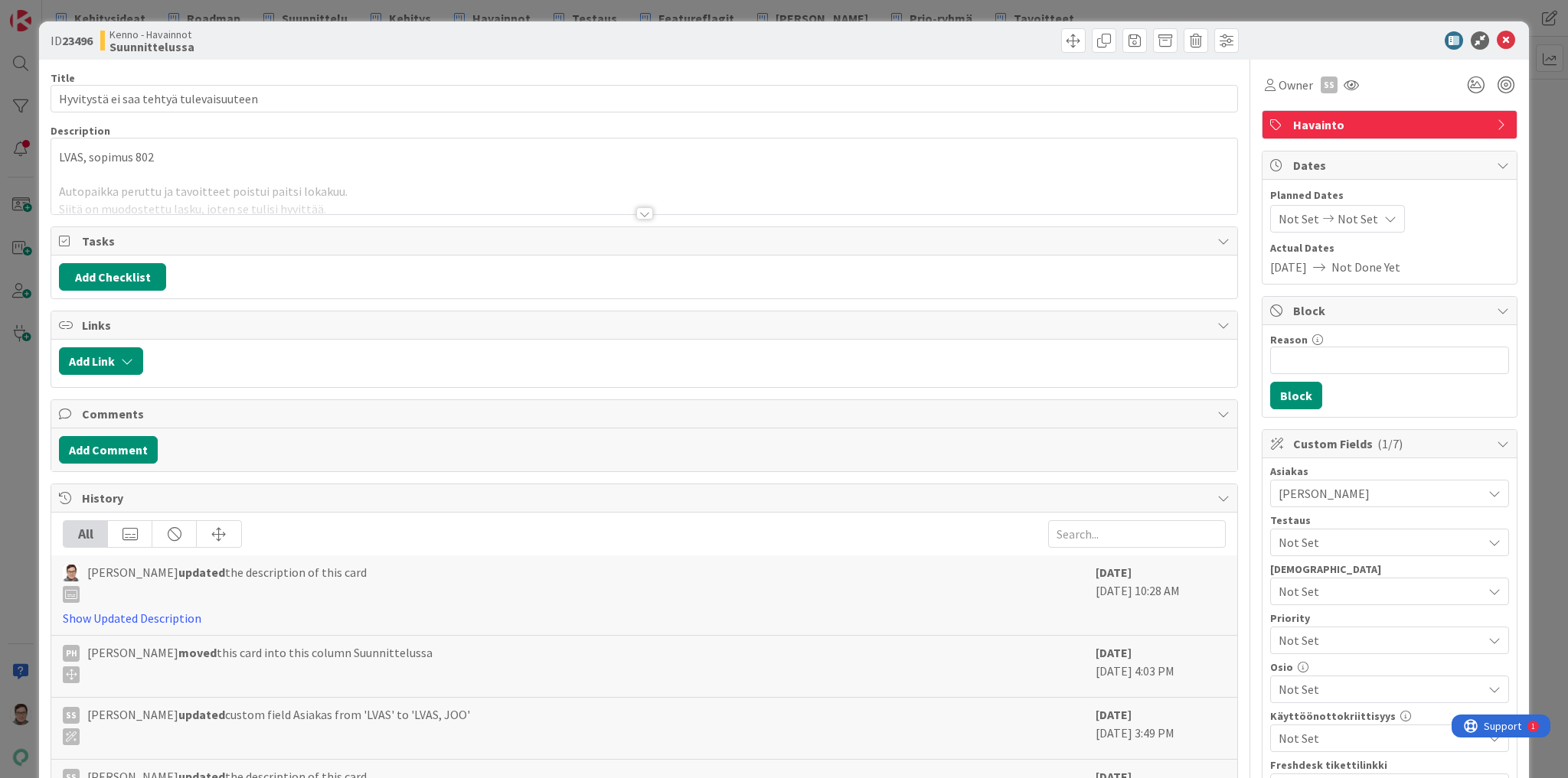
click at [640, 214] on div at bounding box center [645, 213] width 17 height 12
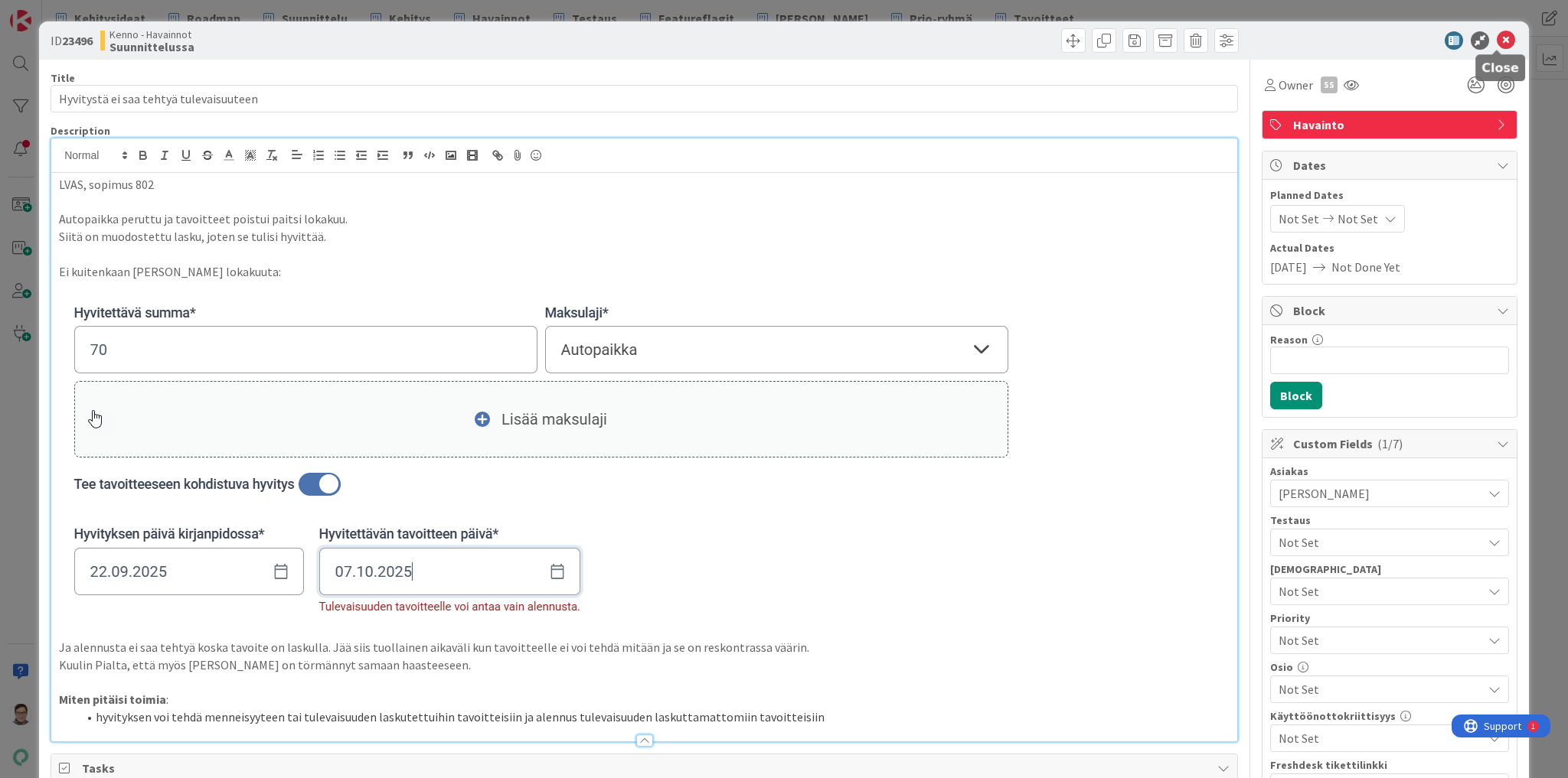
click at [1496, 40] on icon at bounding box center [1505, 40] width 18 height 18
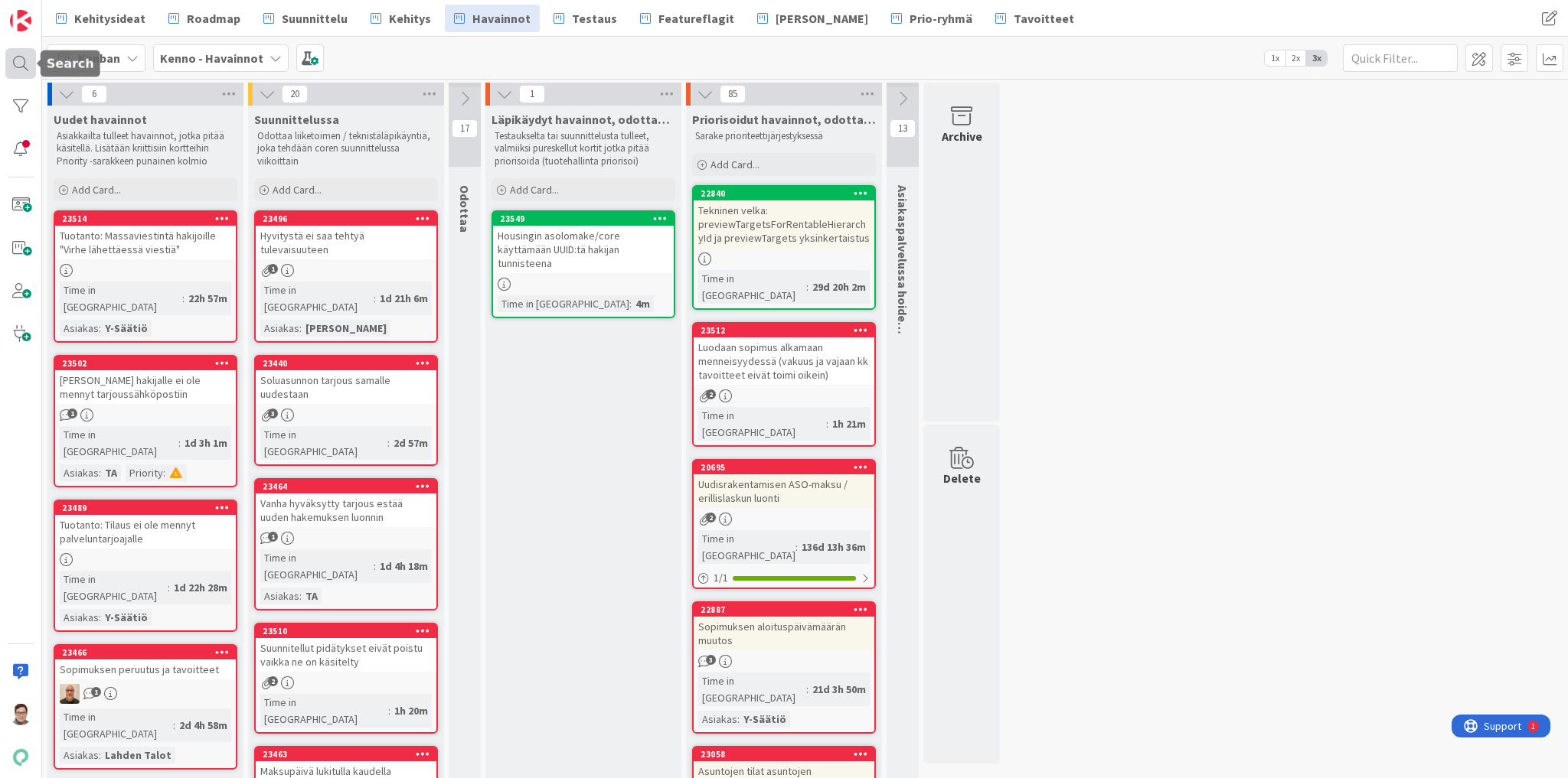
click at [21, 61] on div at bounding box center [21, 63] width 31 height 31
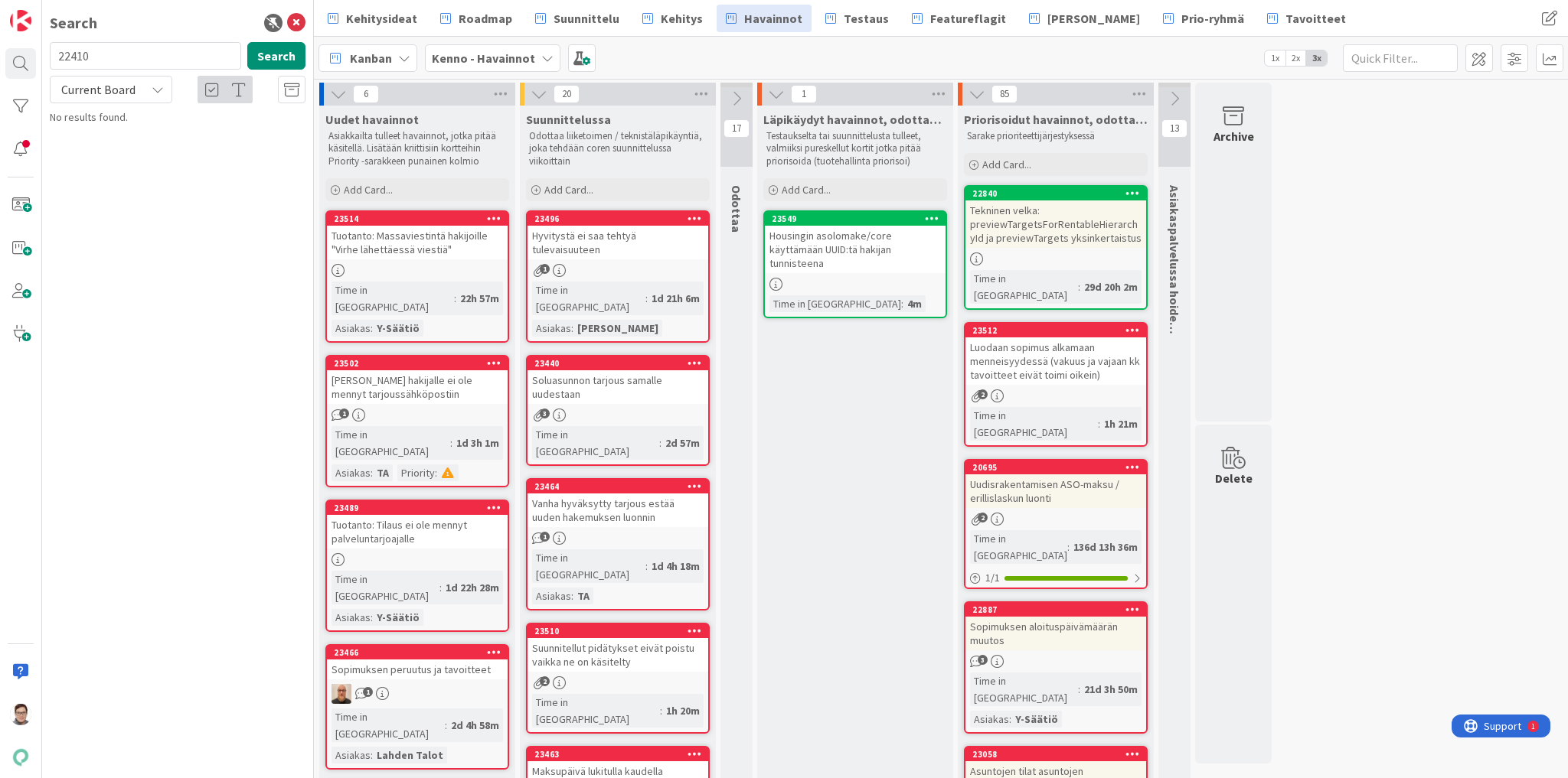
type input "22410"
click at [86, 92] on span "Current Board" at bounding box center [99, 90] width 75 height 15
click at [92, 154] on span "All Boards" at bounding box center [138, 153] width 159 height 23
click at [159, 135] on span "Hyvityksen antaminen tulevaisuuteen pitää estää" at bounding box center [187, 143] width 233 height 30
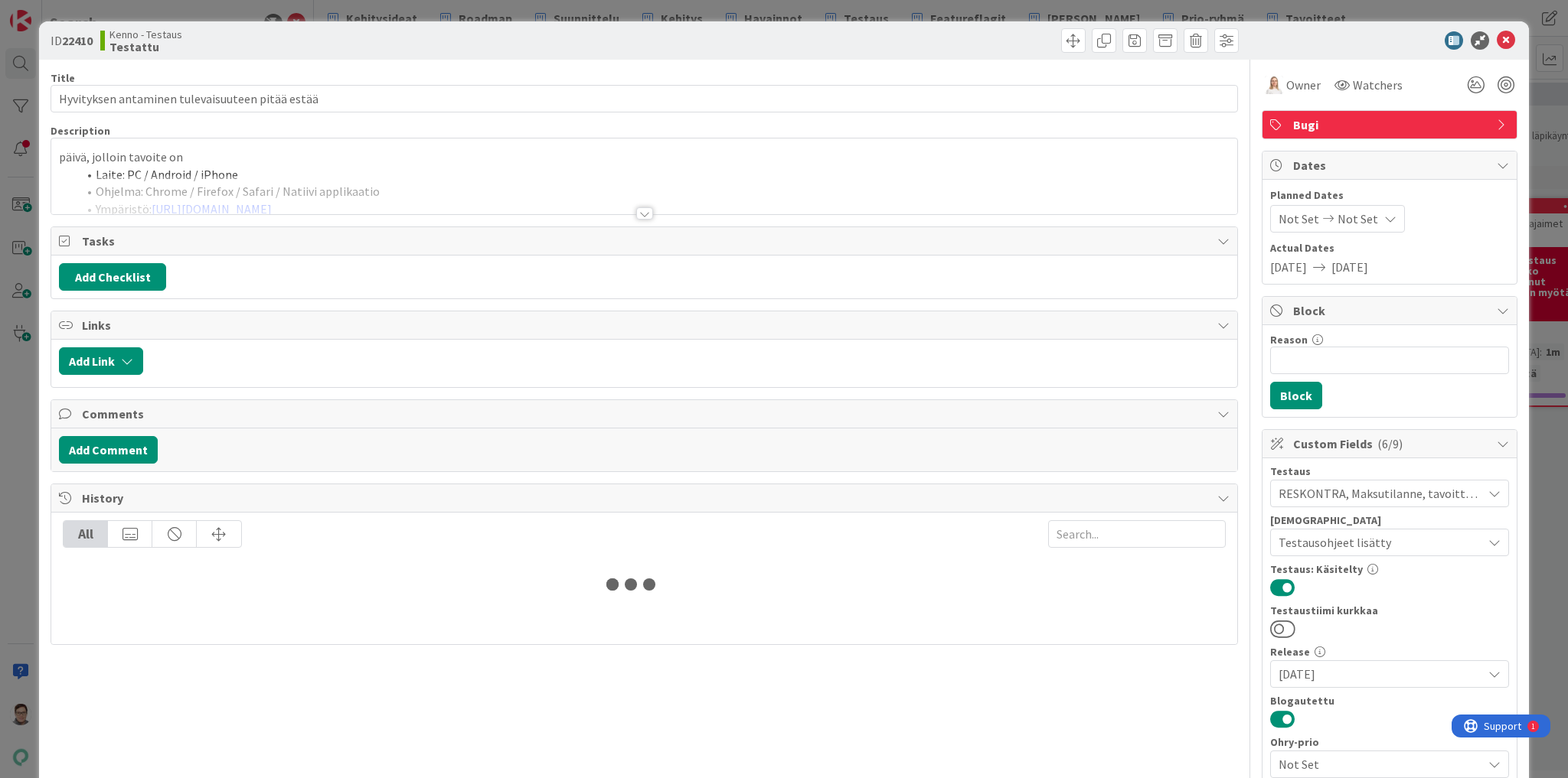
click at [638, 212] on div at bounding box center [645, 213] width 17 height 12
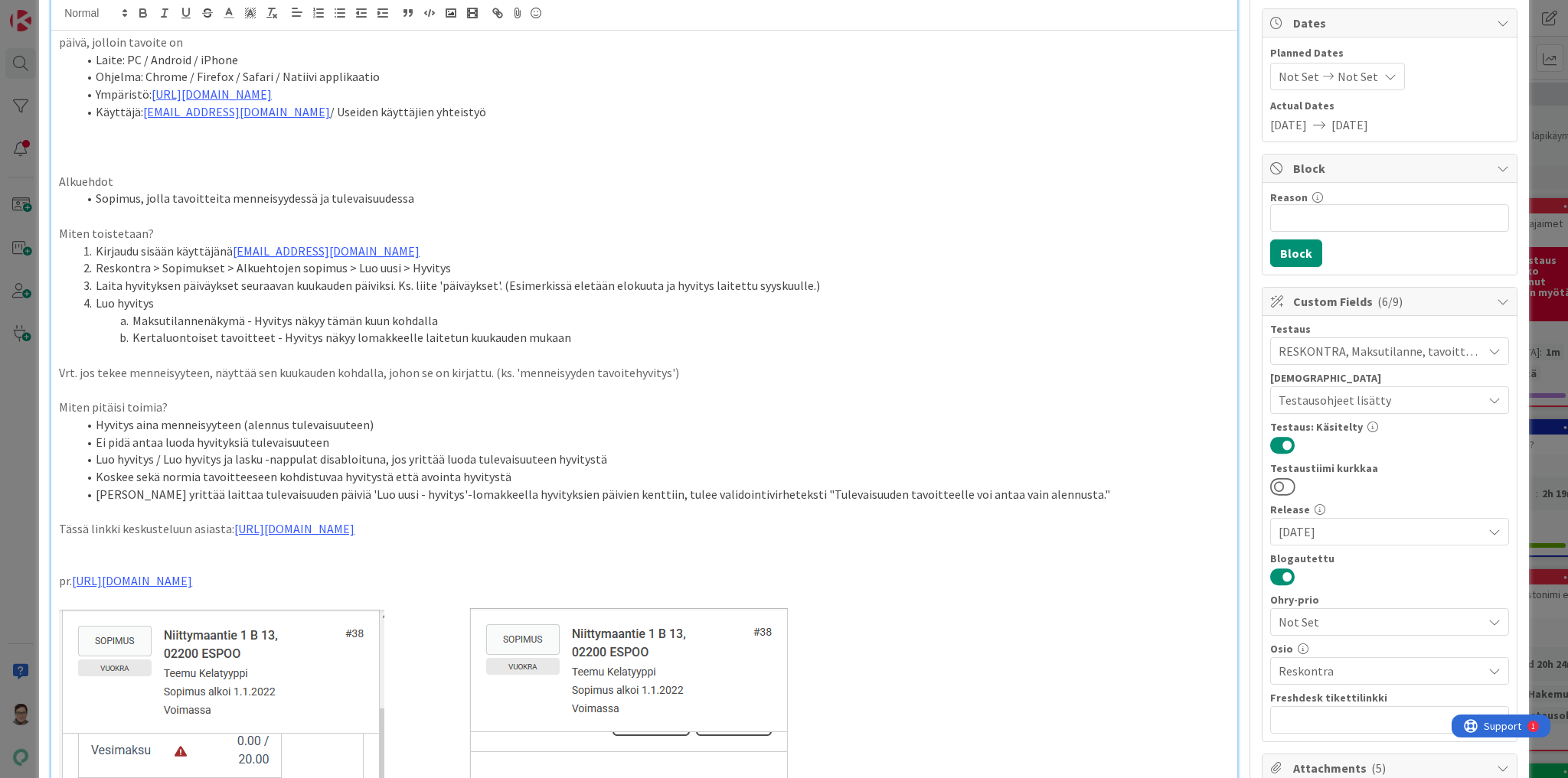
scroll to position [245, 0]
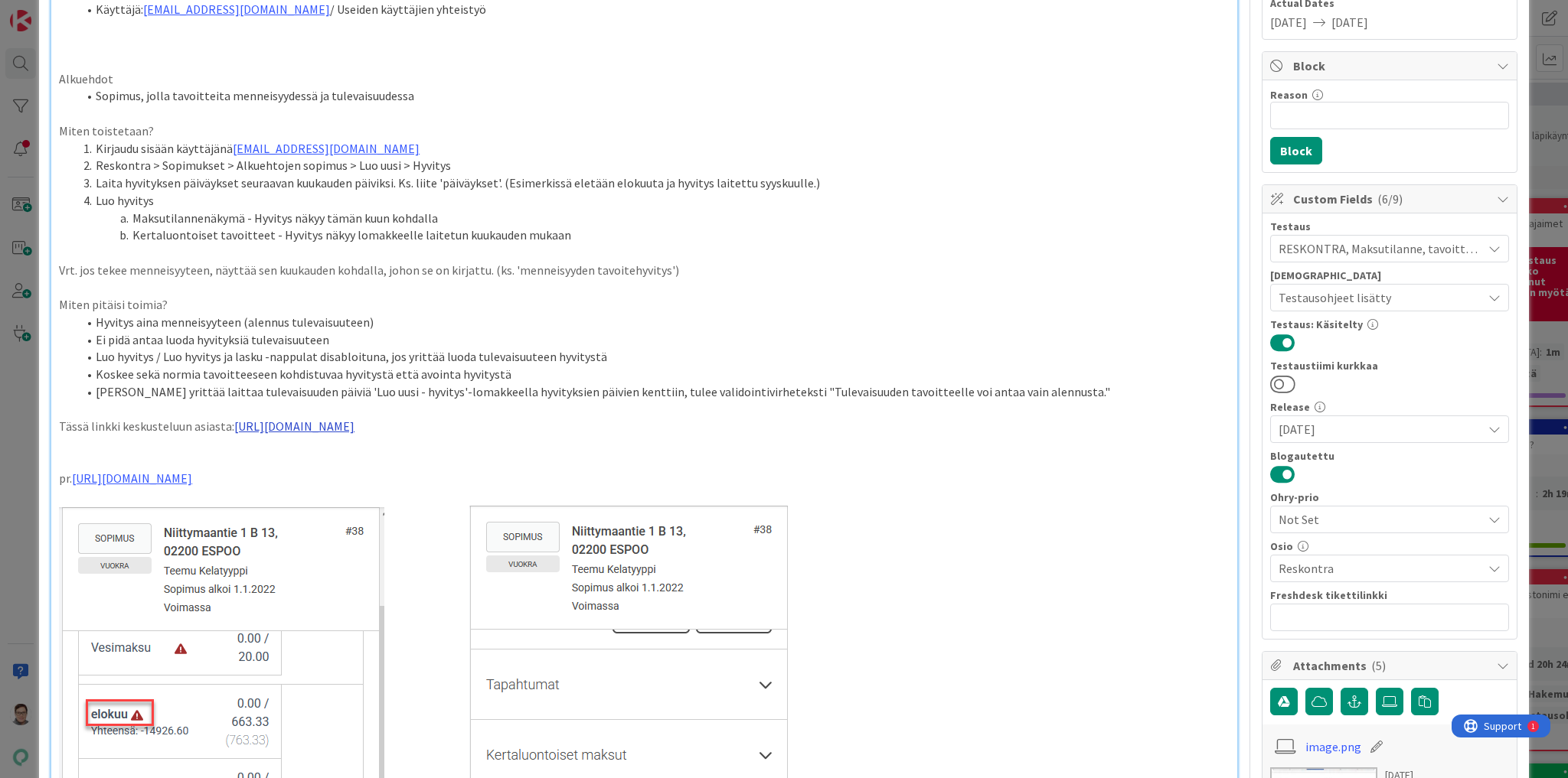
click at [354, 425] on link "[URL][DOMAIN_NAME]" at bounding box center [295, 426] width 121 height 15
click at [423, 456] on link "[URL][DOMAIN_NAME]" at bounding box center [379, 456] width 105 height 20
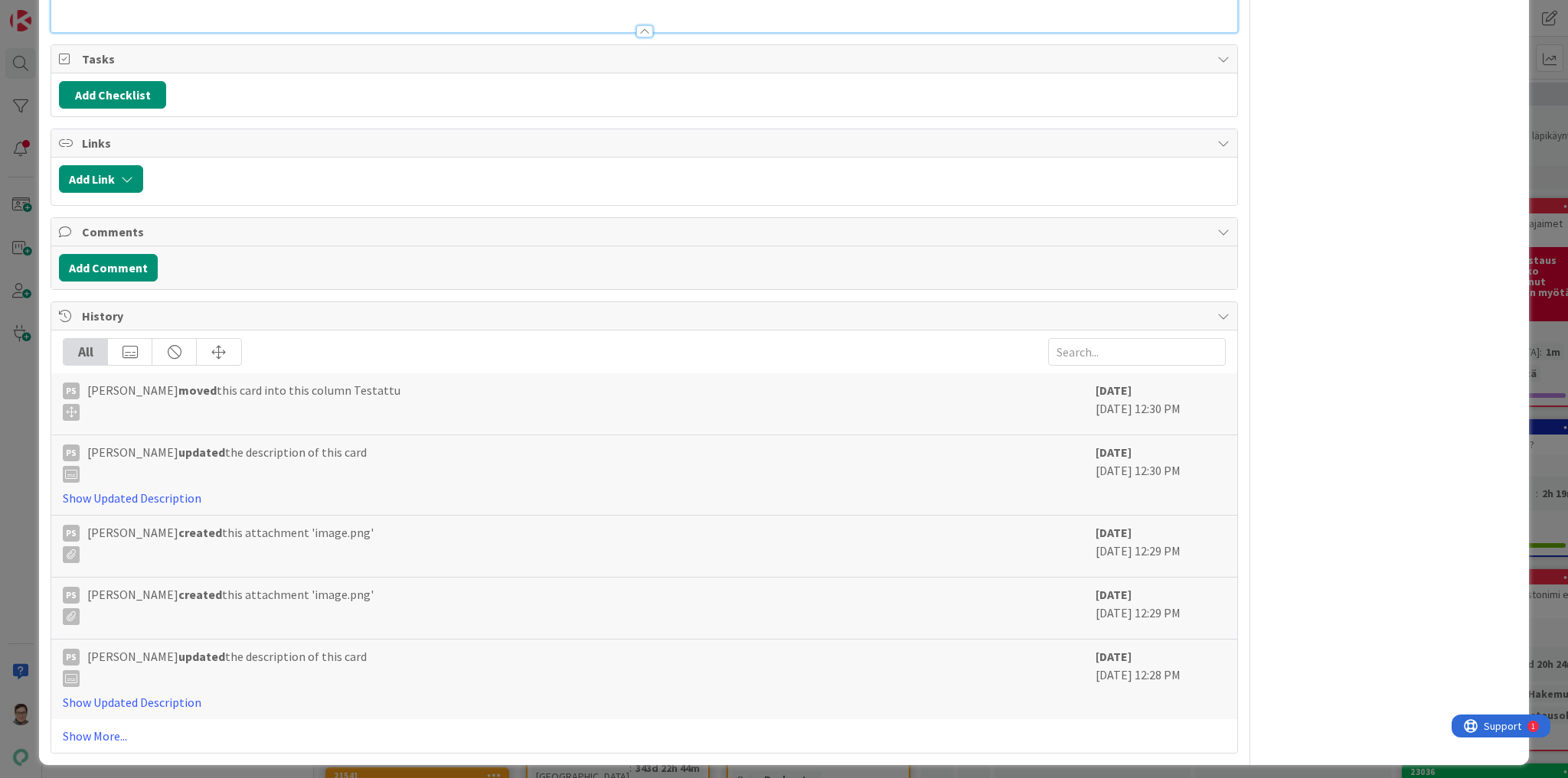
scroll to position [2774, 0]
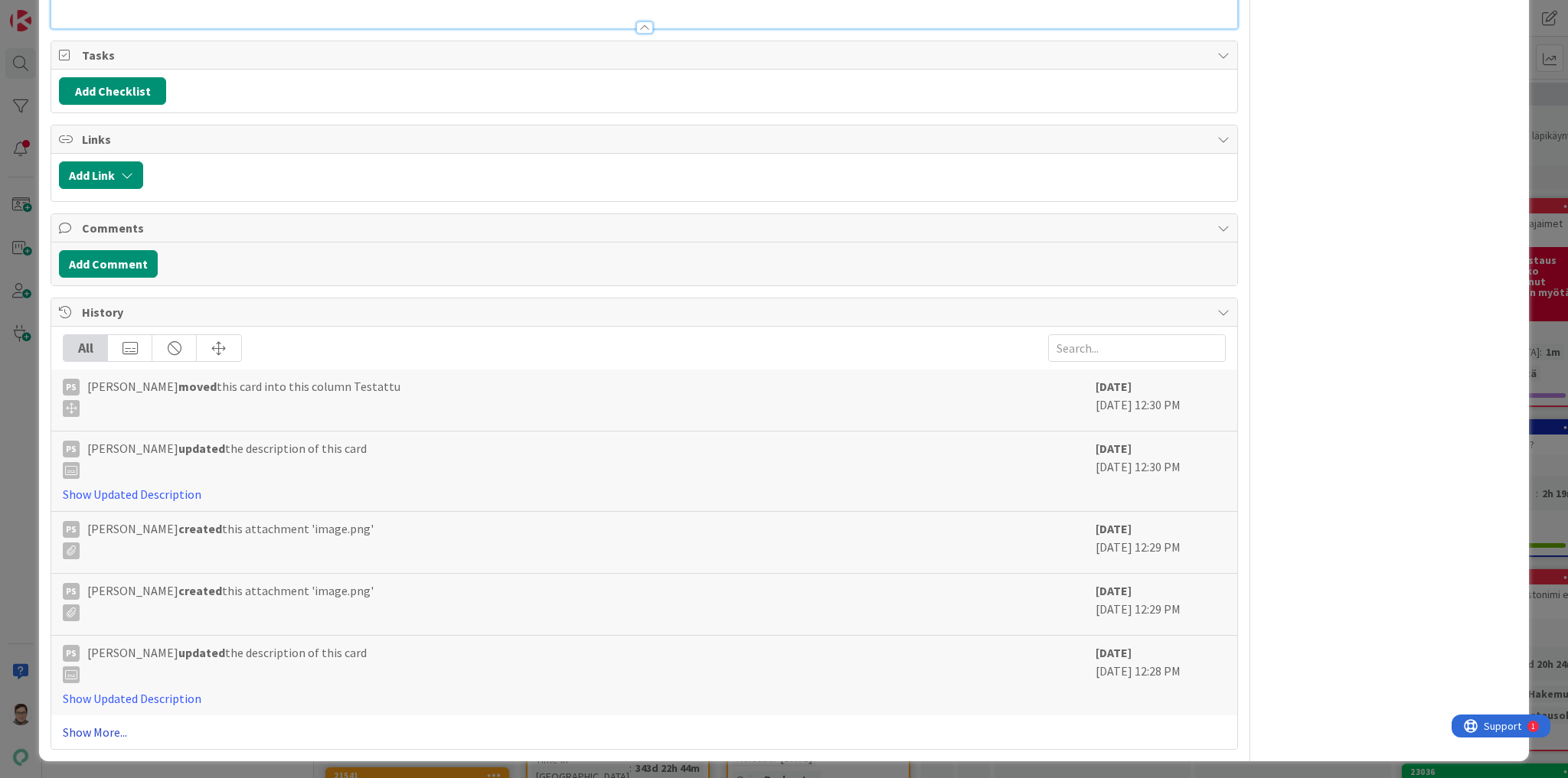
click at [107, 725] on link "Show More..." at bounding box center [644, 732] width 1163 height 18
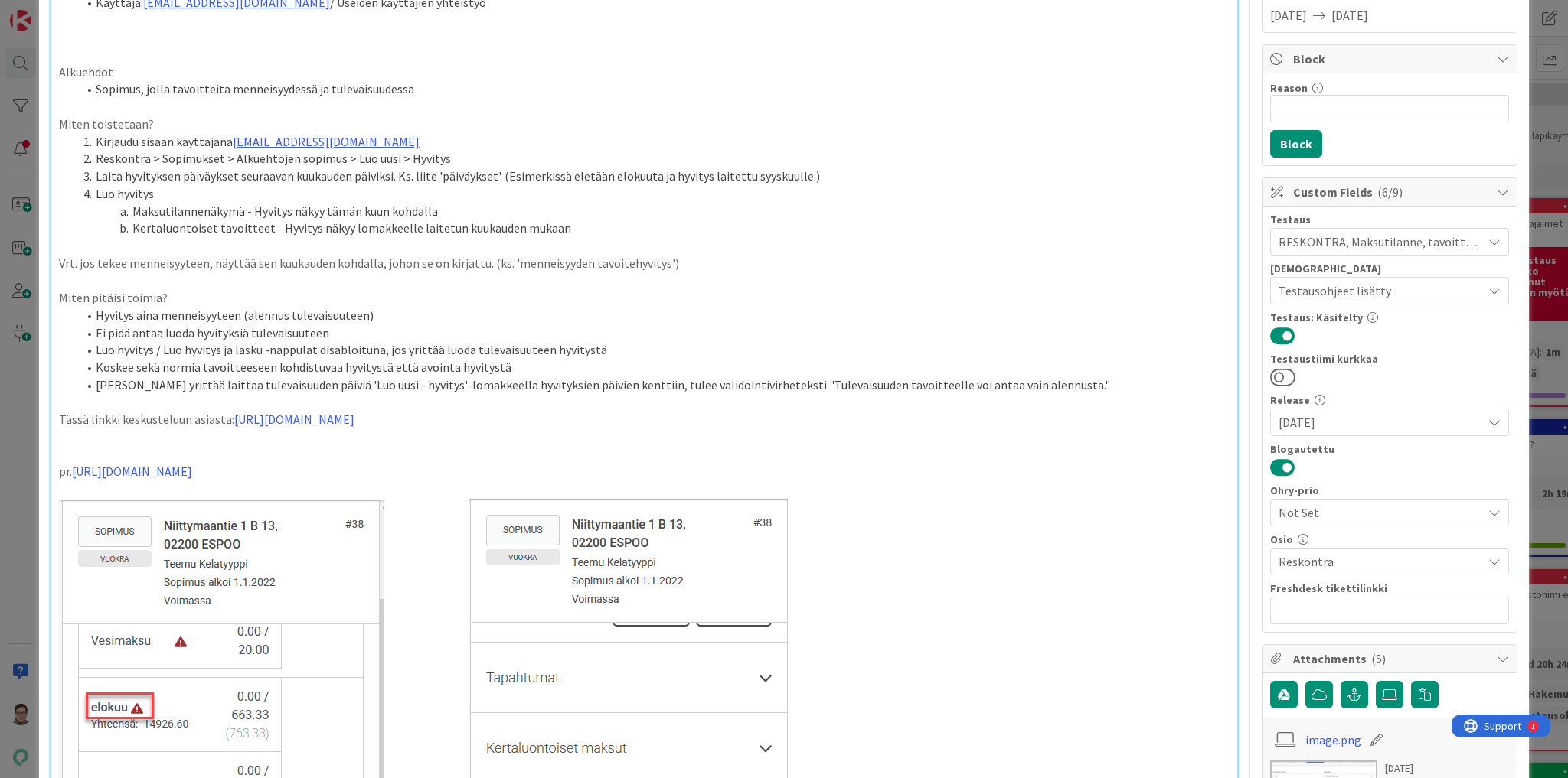
scroll to position [0, 0]
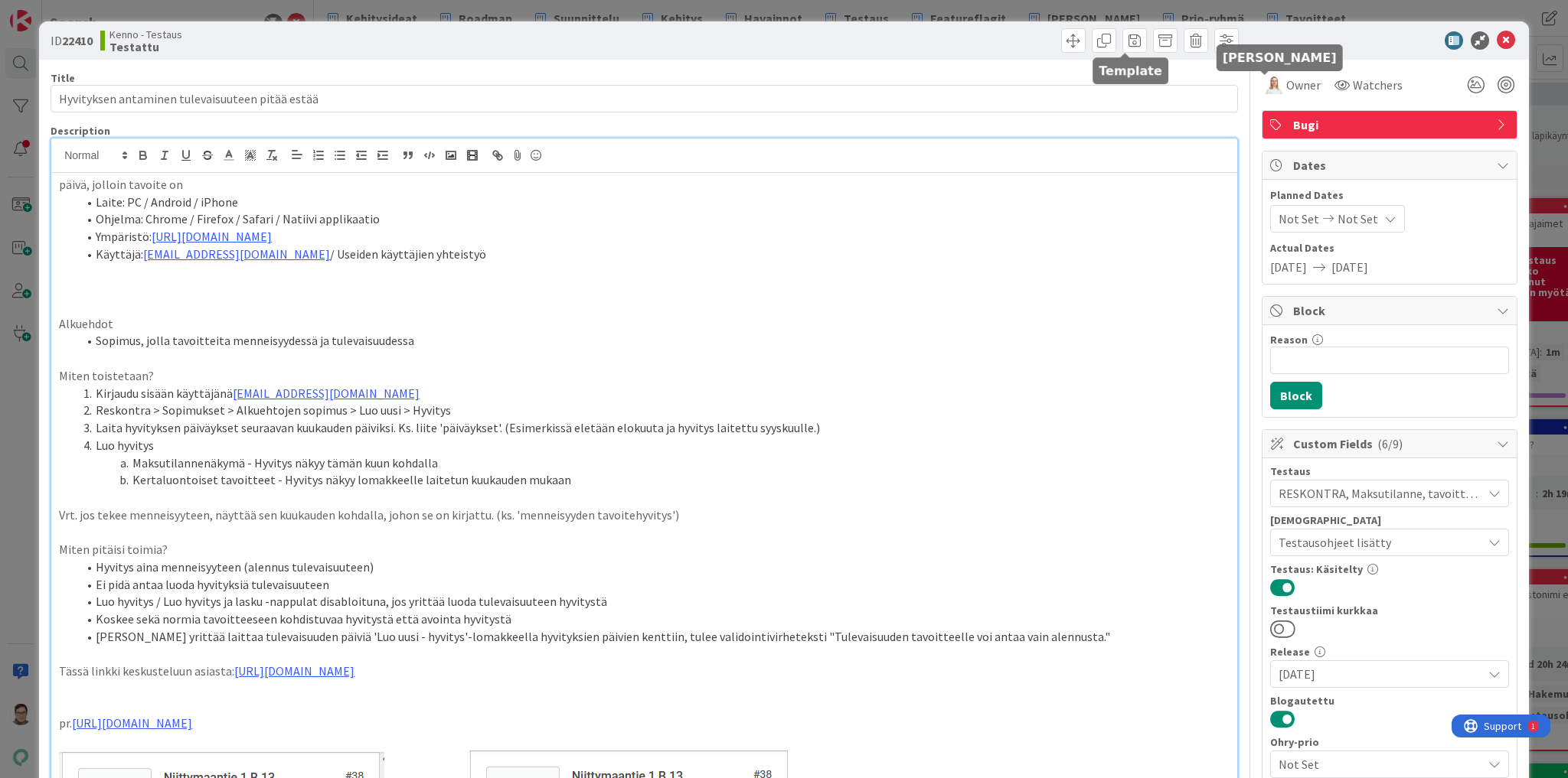
click at [1500, 45] on icon at bounding box center [1505, 40] width 18 height 18
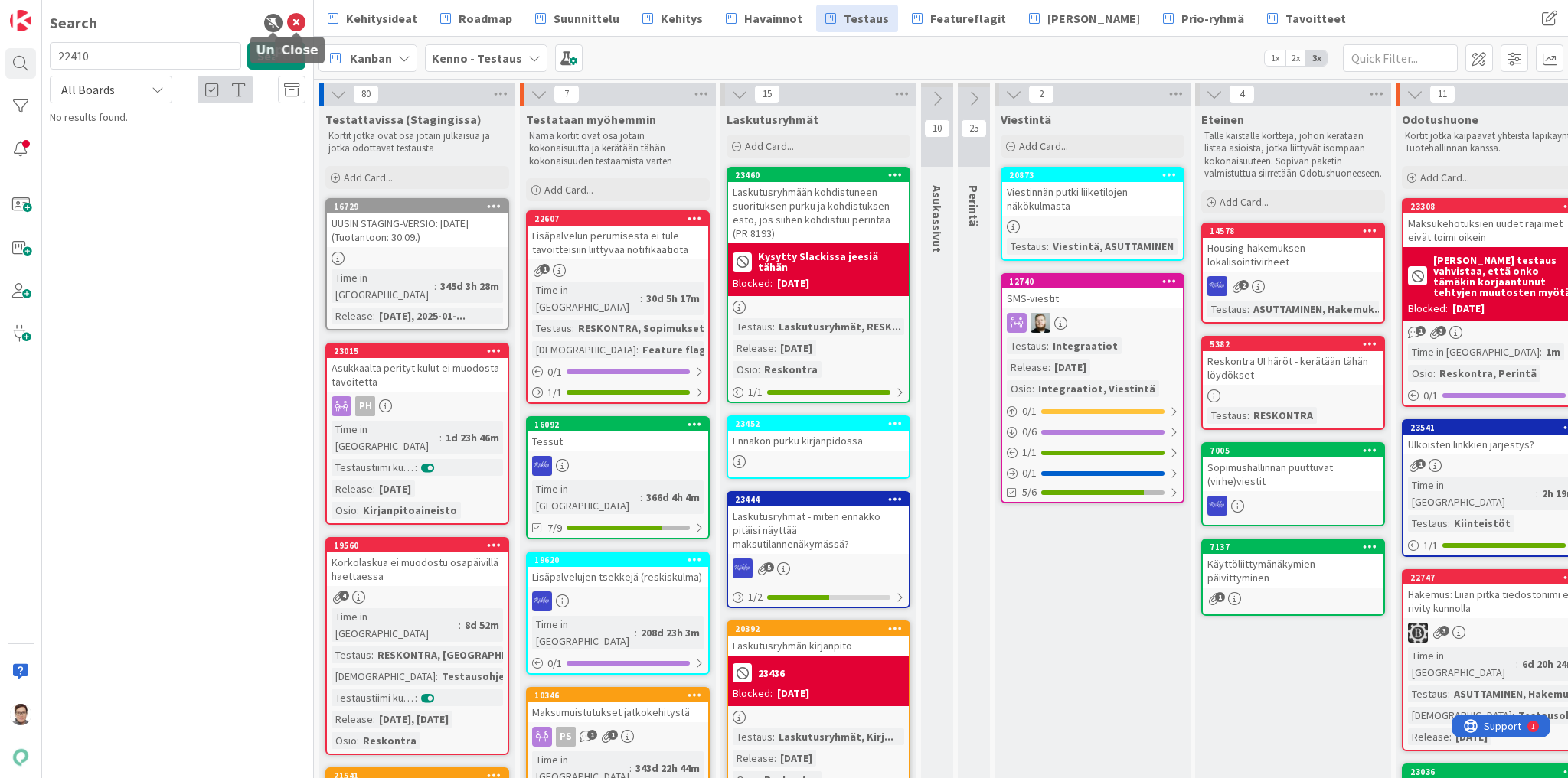
click at [297, 28] on icon at bounding box center [296, 22] width 18 height 18
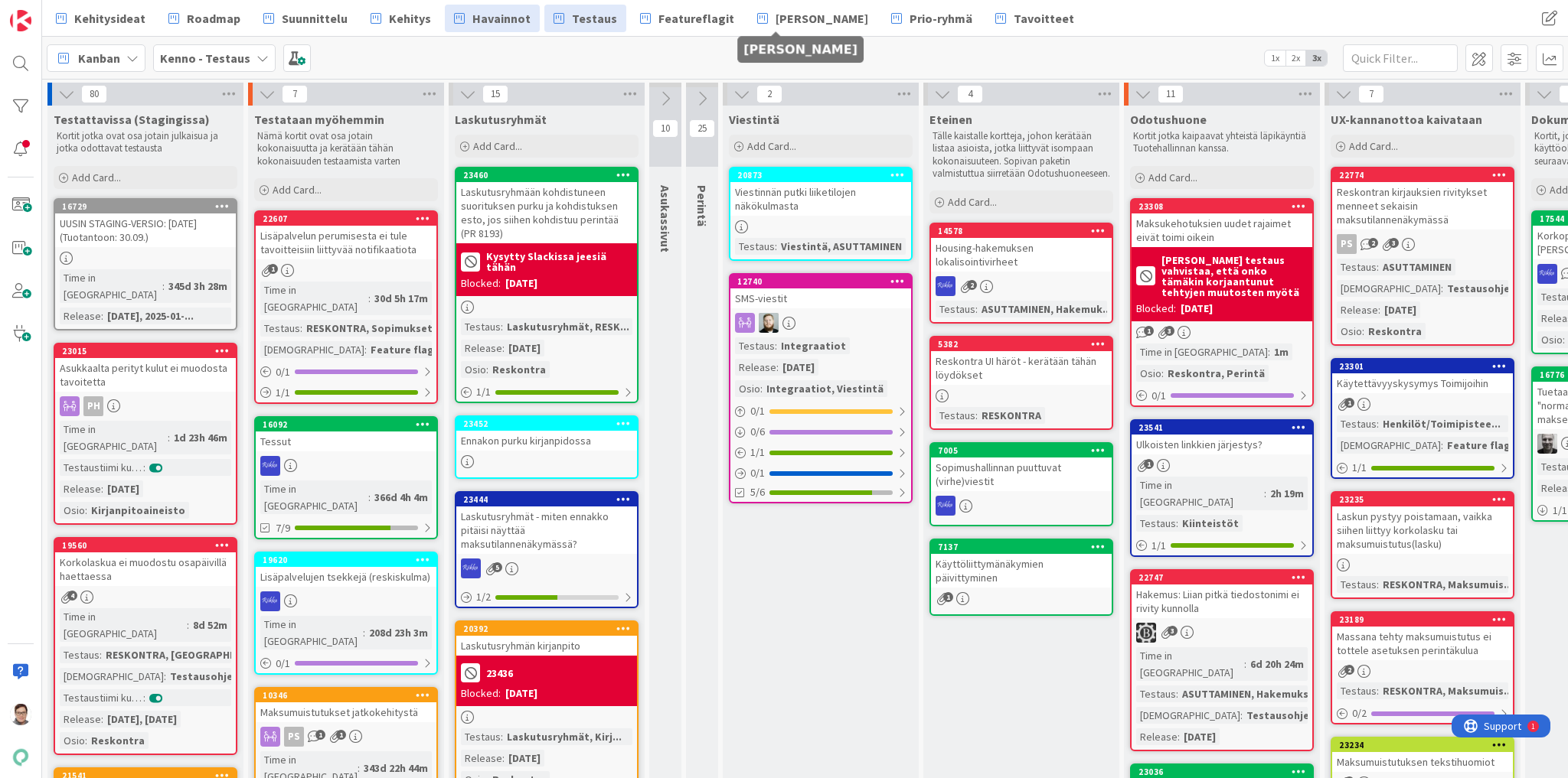
click at [479, 13] on span "Havainnot" at bounding box center [501, 18] width 58 height 18
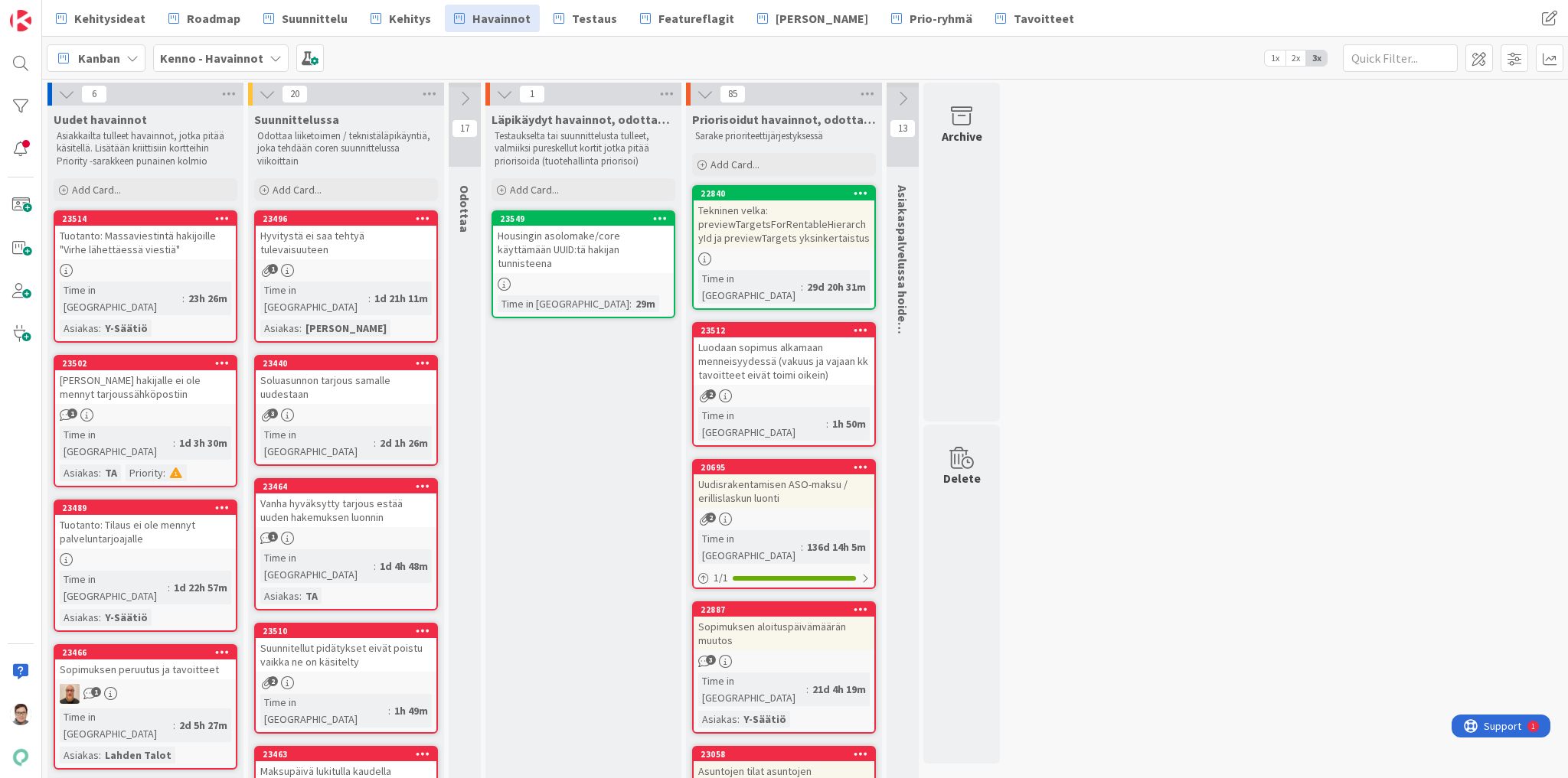
click at [348, 239] on div "Hyvitystä ei saa tehtyä tulevaisuuteen" at bounding box center [346, 242] width 181 height 33
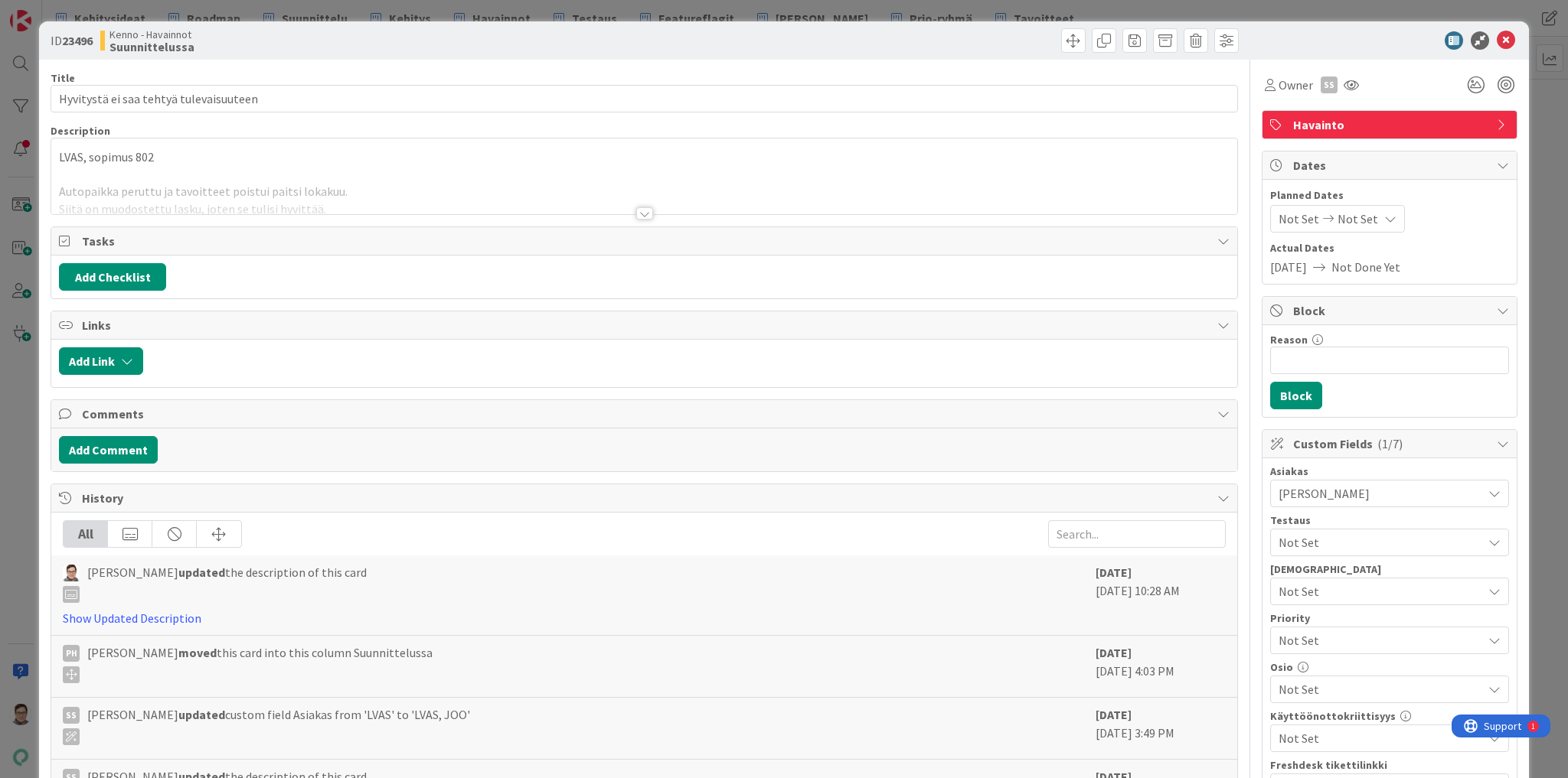
click at [637, 212] on div at bounding box center [645, 213] width 17 height 12
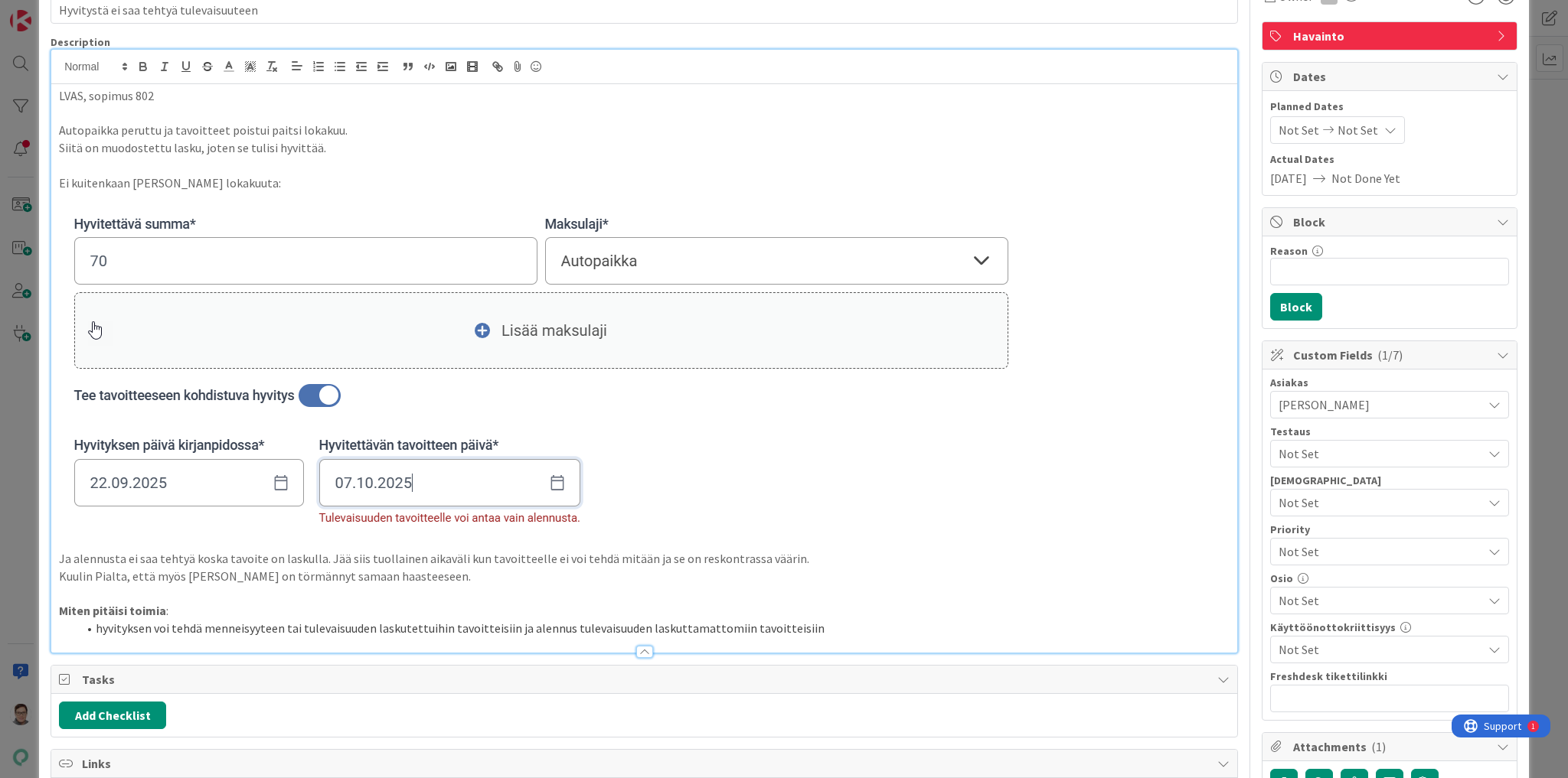
scroll to position [306, 0]
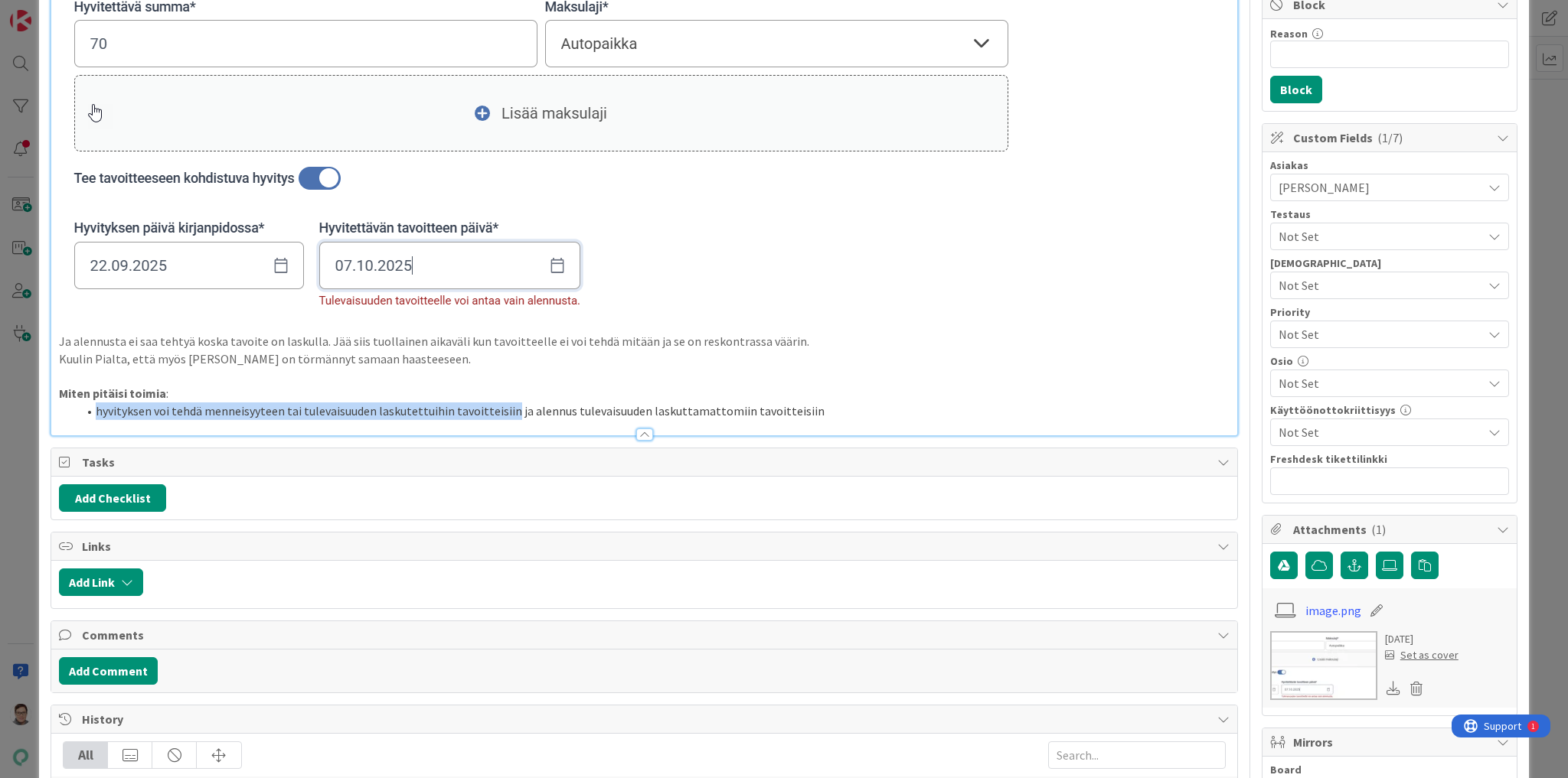
drag, startPoint x: 95, startPoint y: 411, endPoint x: 507, endPoint y: 413, distance: 412.0
click at [507, 413] on li "hyvityksen voi tehdä menneisyyteen tai tulevaisuuden laskutettuihin tavoitteisi…" at bounding box center [654, 411] width 1153 height 17
click at [184, 394] on p "Miten pitäisi toimia :" at bounding box center [644, 393] width 1171 height 17
click at [824, 413] on li "hyvityksen voi tehdä menneisyyteen tai tulevaisuuden laskutettuihin tavoitteisi…" at bounding box center [654, 411] width 1153 height 17
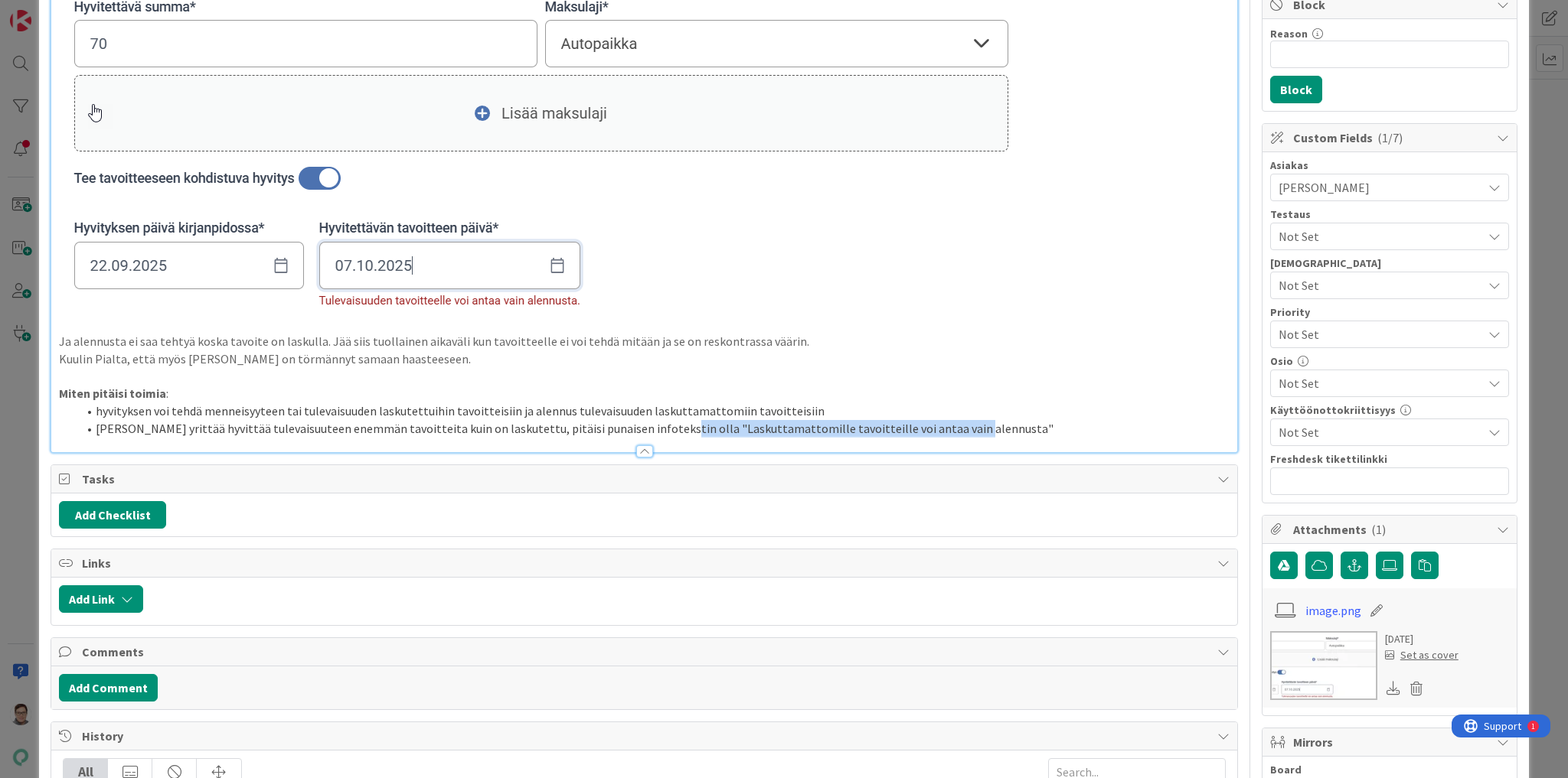
drag, startPoint x: 946, startPoint y: 425, endPoint x: 647, endPoint y: 433, distance: 299.1
click at [647, 433] on li "[PERSON_NAME] yrittää hyvittää tulevaisuuteen enemmän tavoitteita kuin on lasku…" at bounding box center [654, 429] width 1153 height 17
click at [695, 426] on li "[PERSON_NAME] yrittää hyvittää tulevaisuuteen enemmän tavoitteita kuin on lasku…" at bounding box center [654, 429] width 1153 height 17
click at [909, 425] on li "[PERSON_NAME] yrittää hyvittää tulevaisuuteen enemmän tavoitteita kuin on lasku…" at bounding box center [654, 429] width 1153 height 17
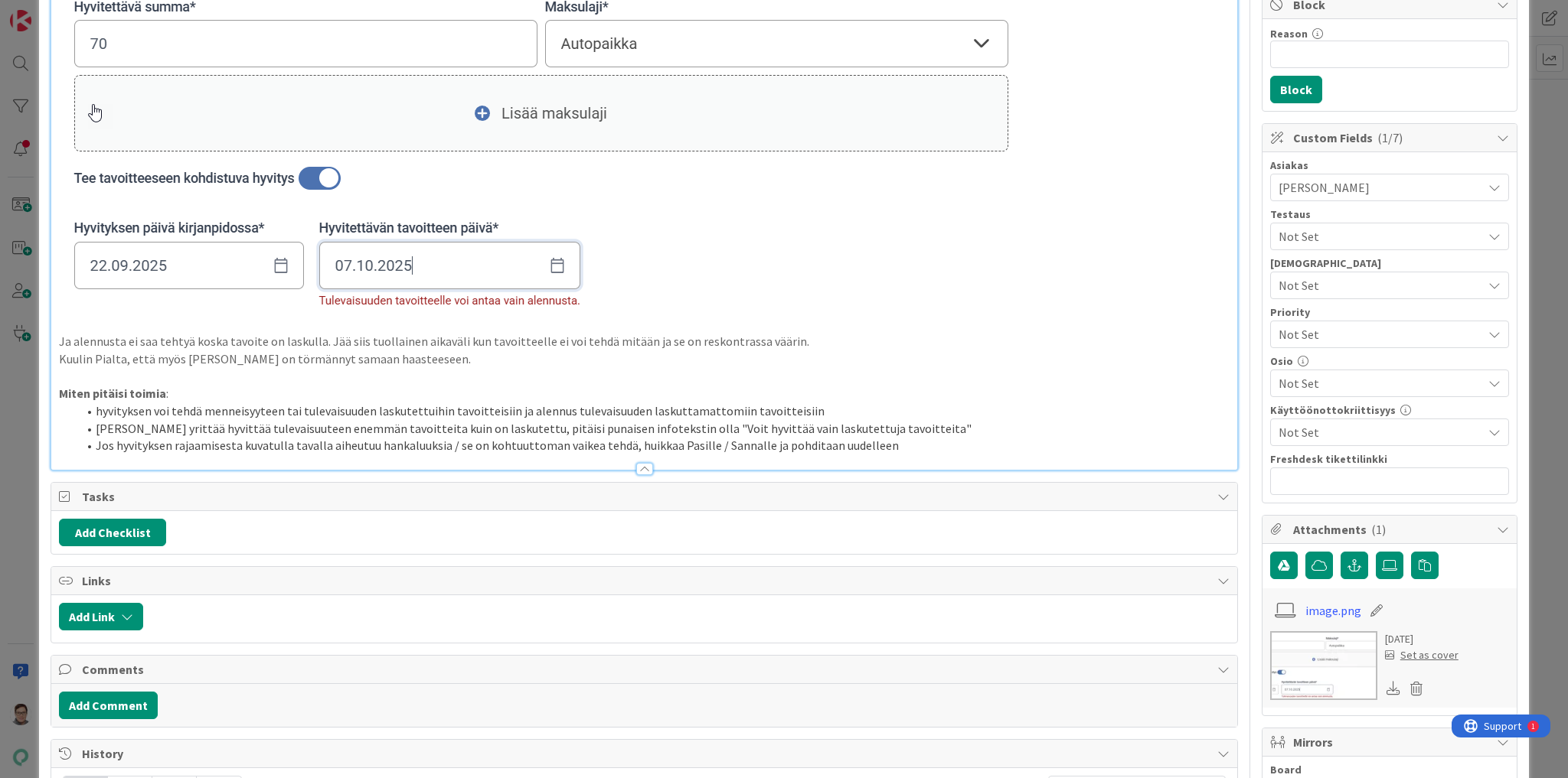
click at [639, 464] on div at bounding box center [645, 469] width 17 height 12
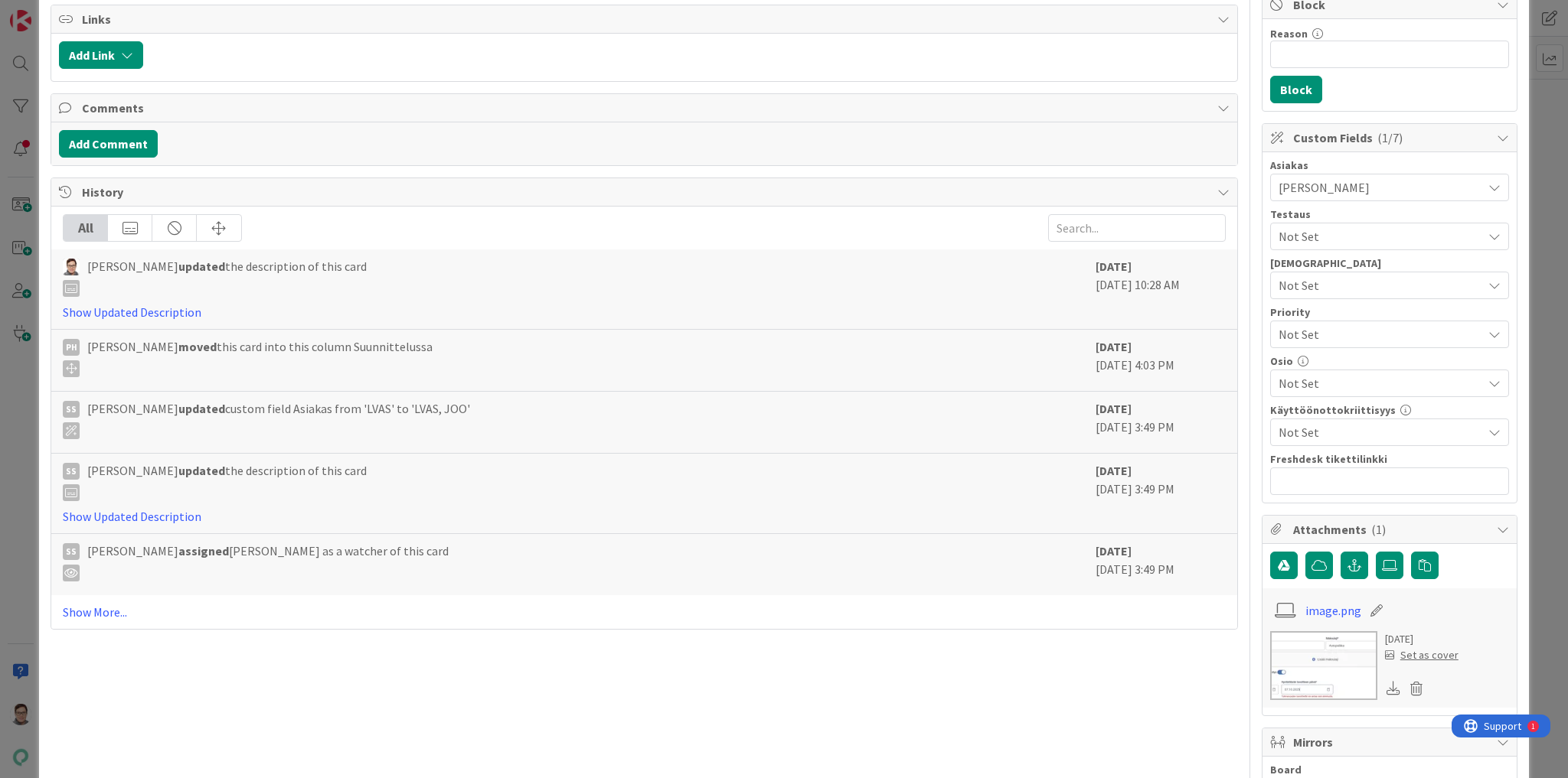
scroll to position [0, 0]
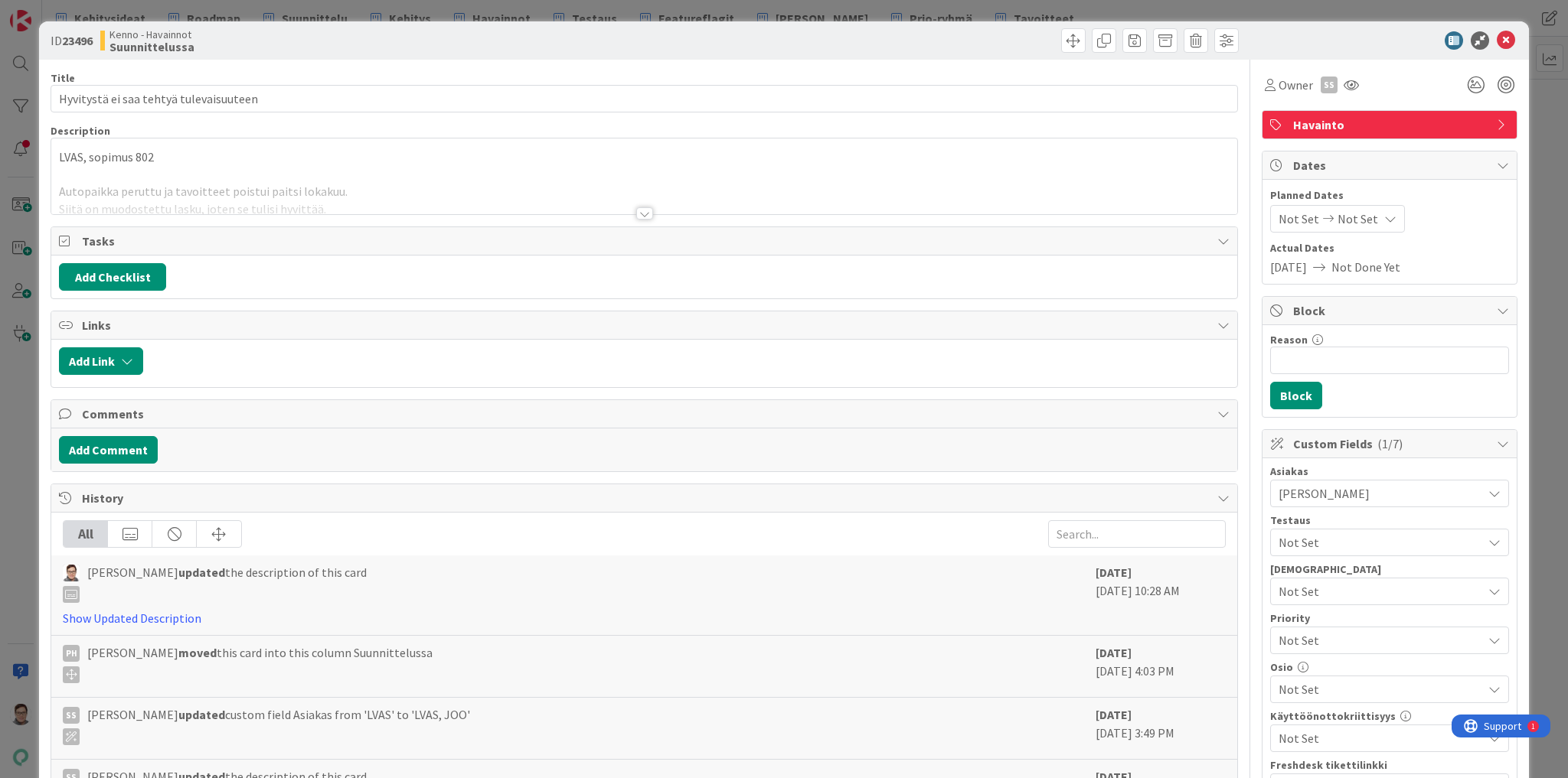
click at [640, 211] on div at bounding box center [645, 213] width 17 height 12
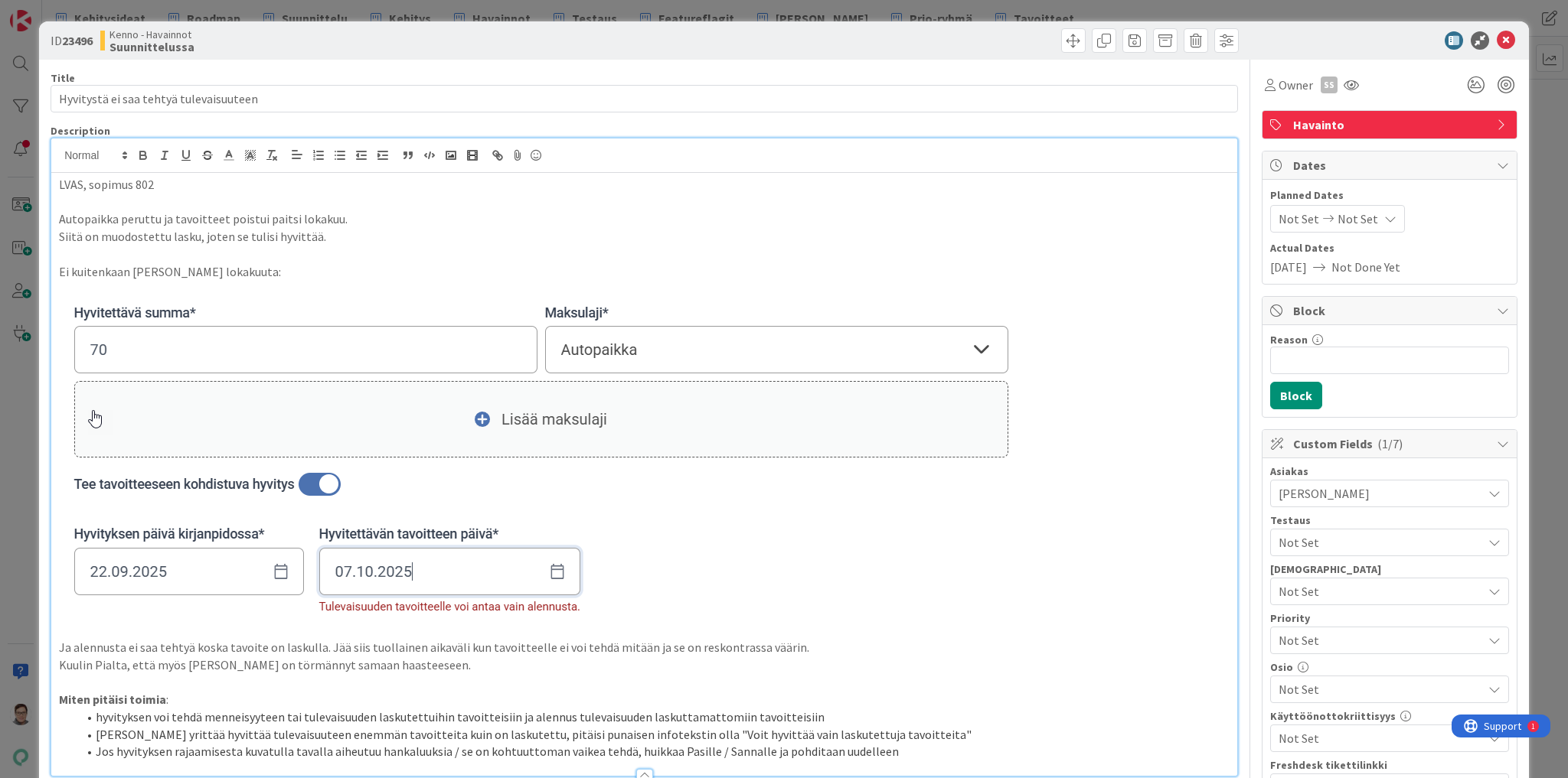
scroll to position [245, 0]
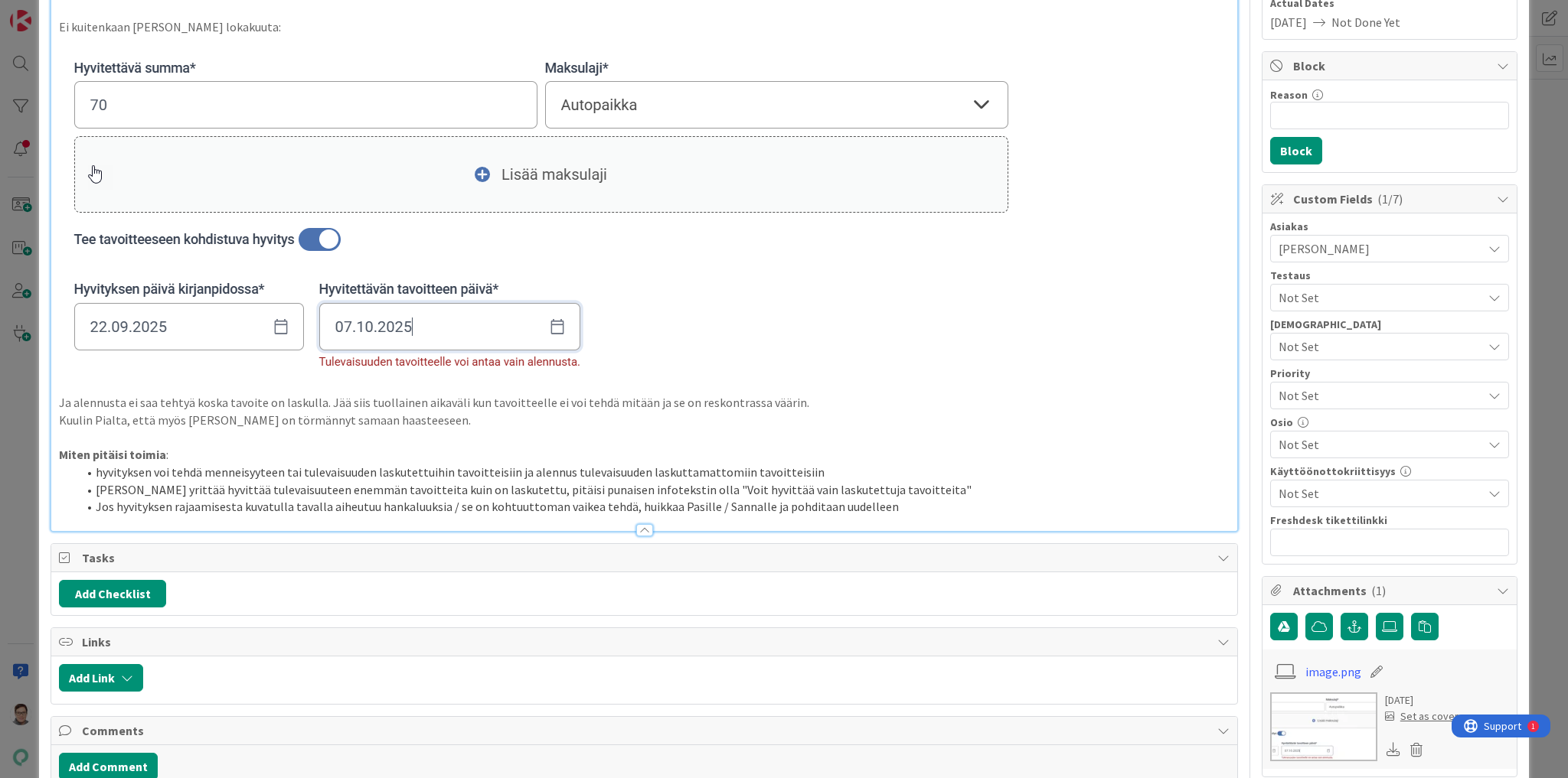
click at [889, 505] on li "Jos hyvityksen rajaamisesta kuvatulla tavalla aiheutuu hankaluuksia / se on koh…" at bounding box center [654, 507] width 1153 height 17
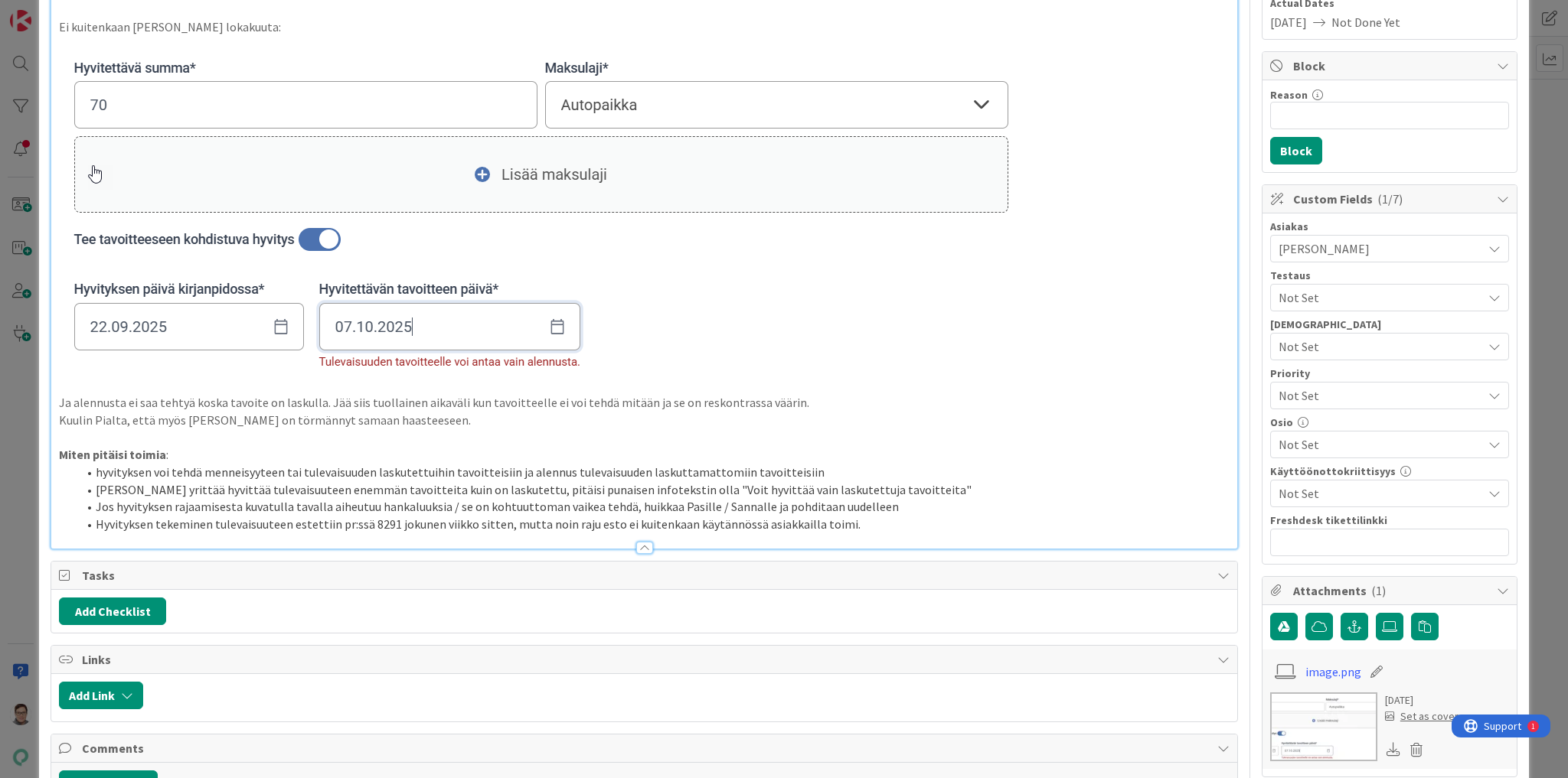
click at [886, 486] on li "[PERSON_NAME] yrittää hyvittää tulevaisuuteen enemmän tavoitteita kuin on lasku…" at bounding box center [654, 490] width 1153 height 17
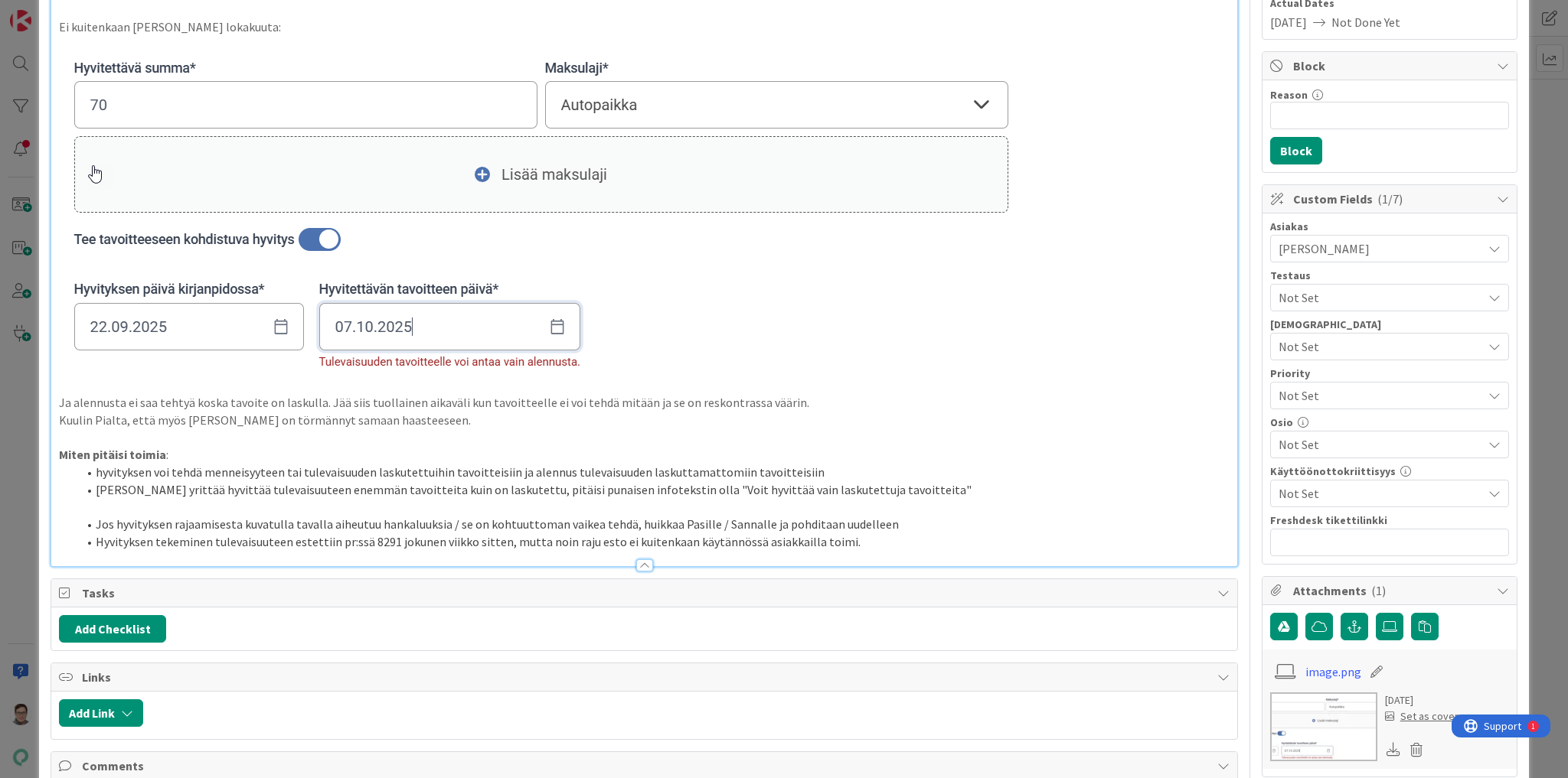
click at [640, 566] on div at bounding box center [645, 566] width 17 height 12
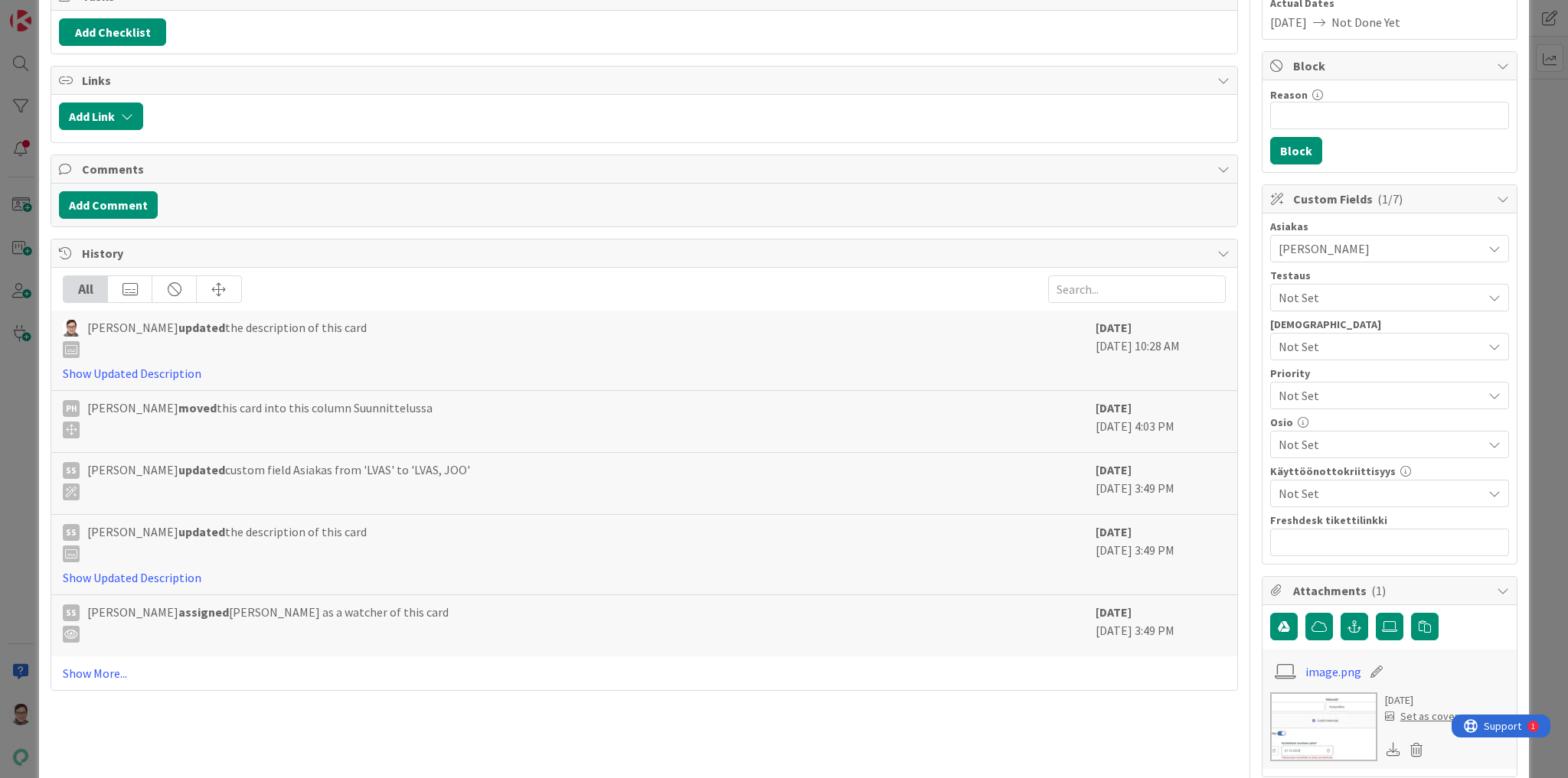
scroll to position [0, 0]
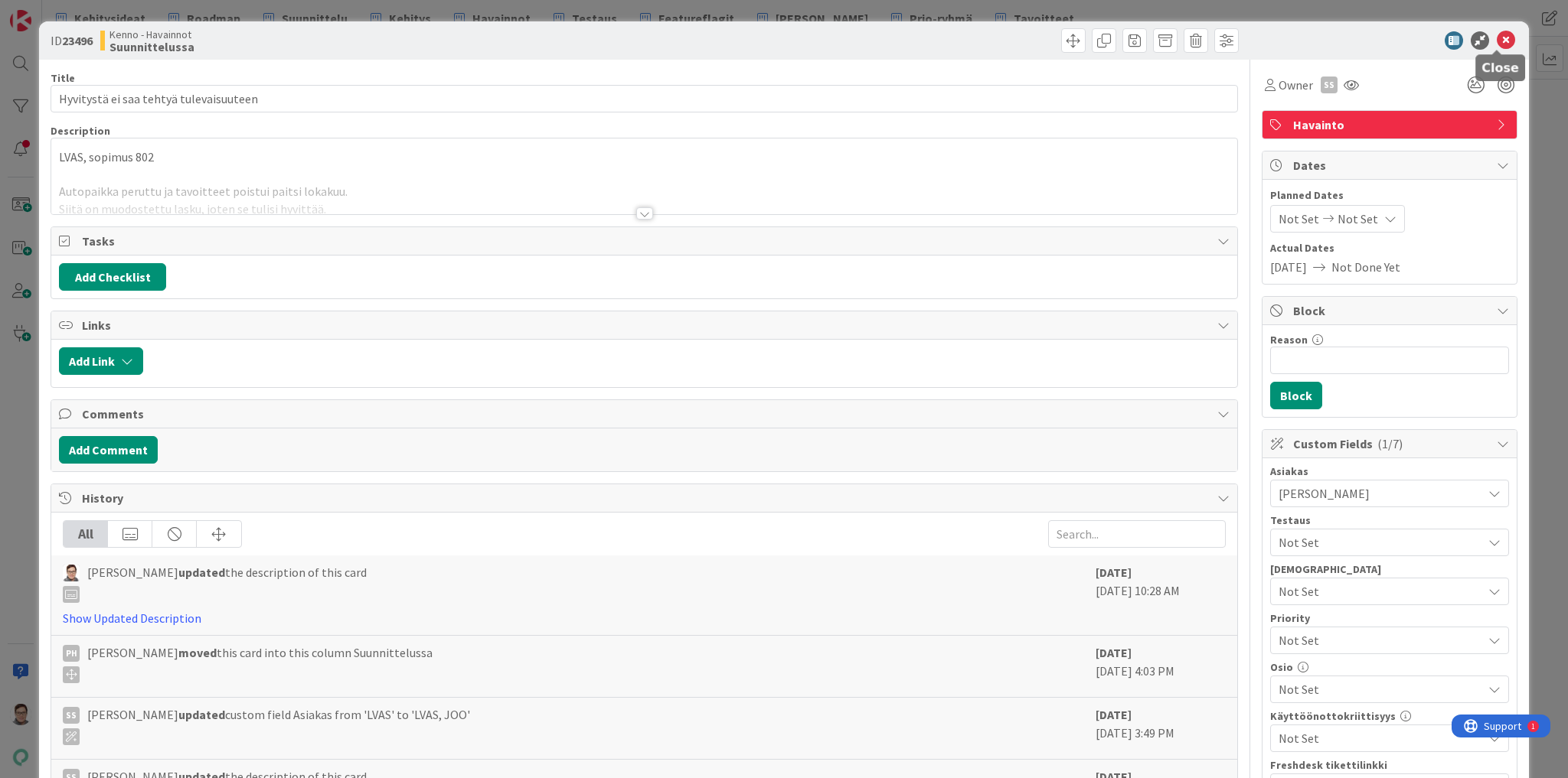
click at [1496, 39] on icon at bounding box center [1505, 40] width 18 height 18
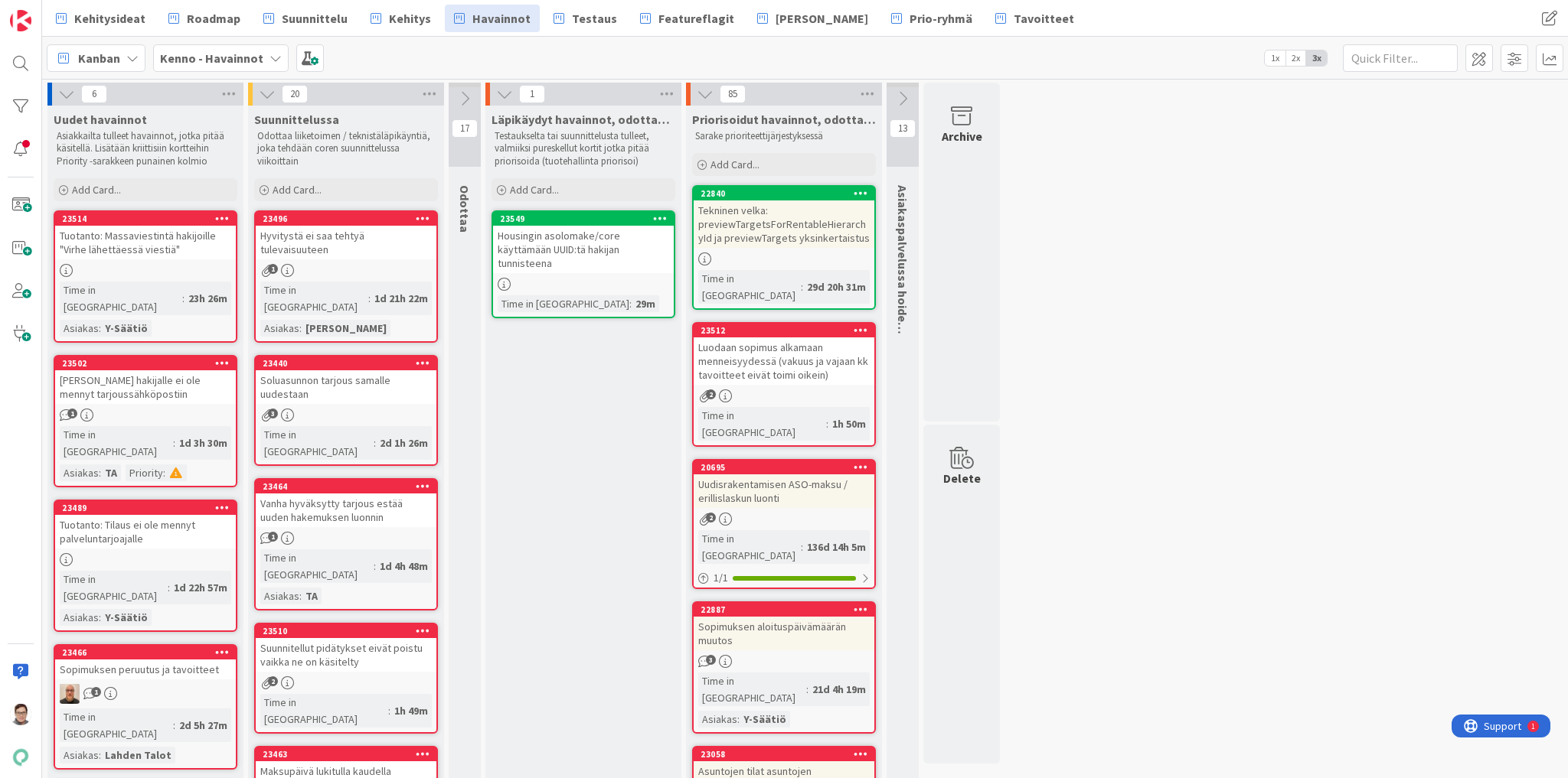
click at [423, 214] on icon at bounding box center [422, 217] width 14 height 11
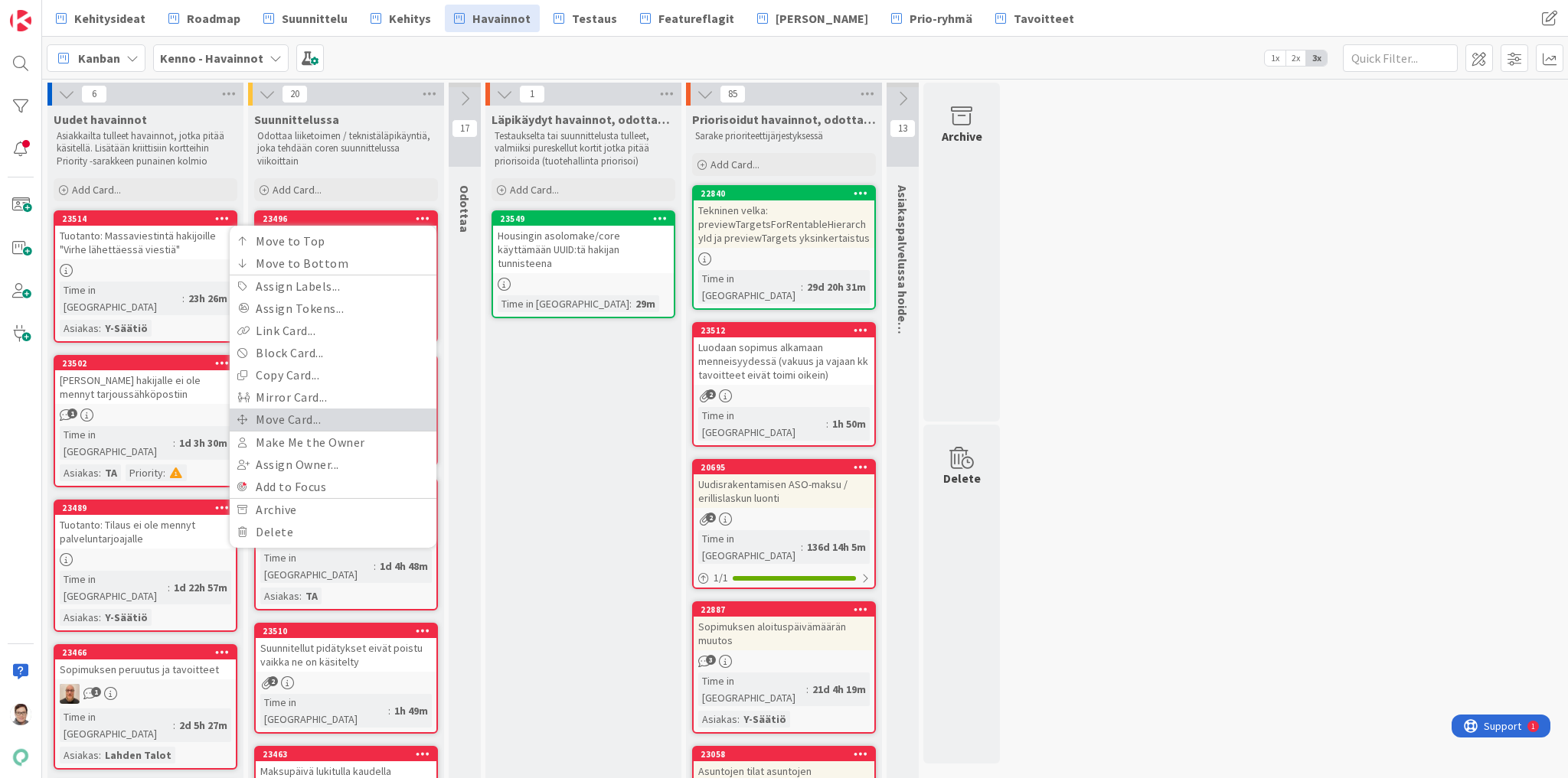
click at [288, 417] on link "Move Card..." at bounding box center [333, 419] width 207 height 22
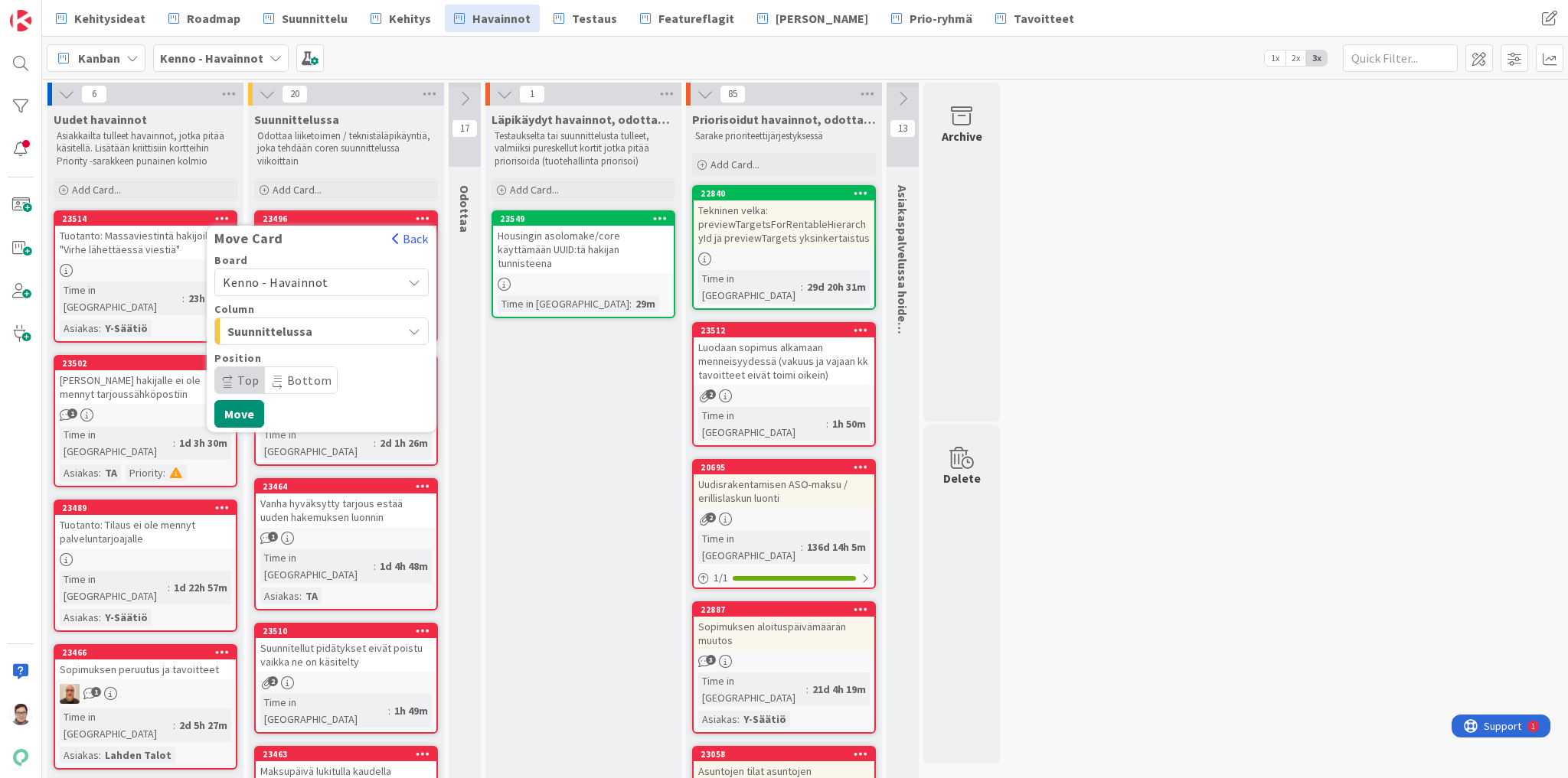
click at [284, 284] on span "Kenno - Havainnot" at bounding box center [276, 282] width 105 height 15
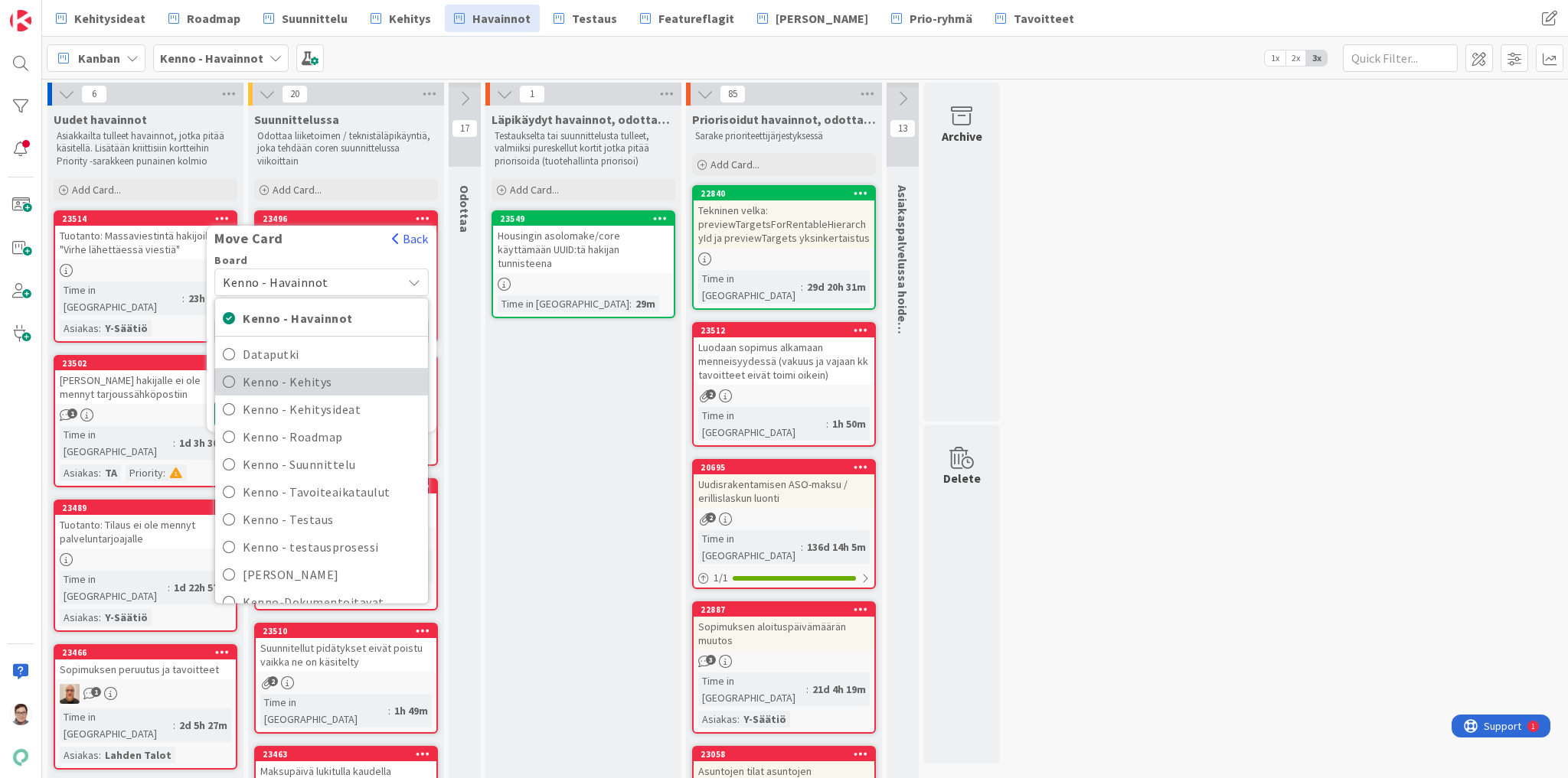
click at [296, 380] on span "Kenno - Kehitys" at bounding box center [332, 382] width 178 height 23
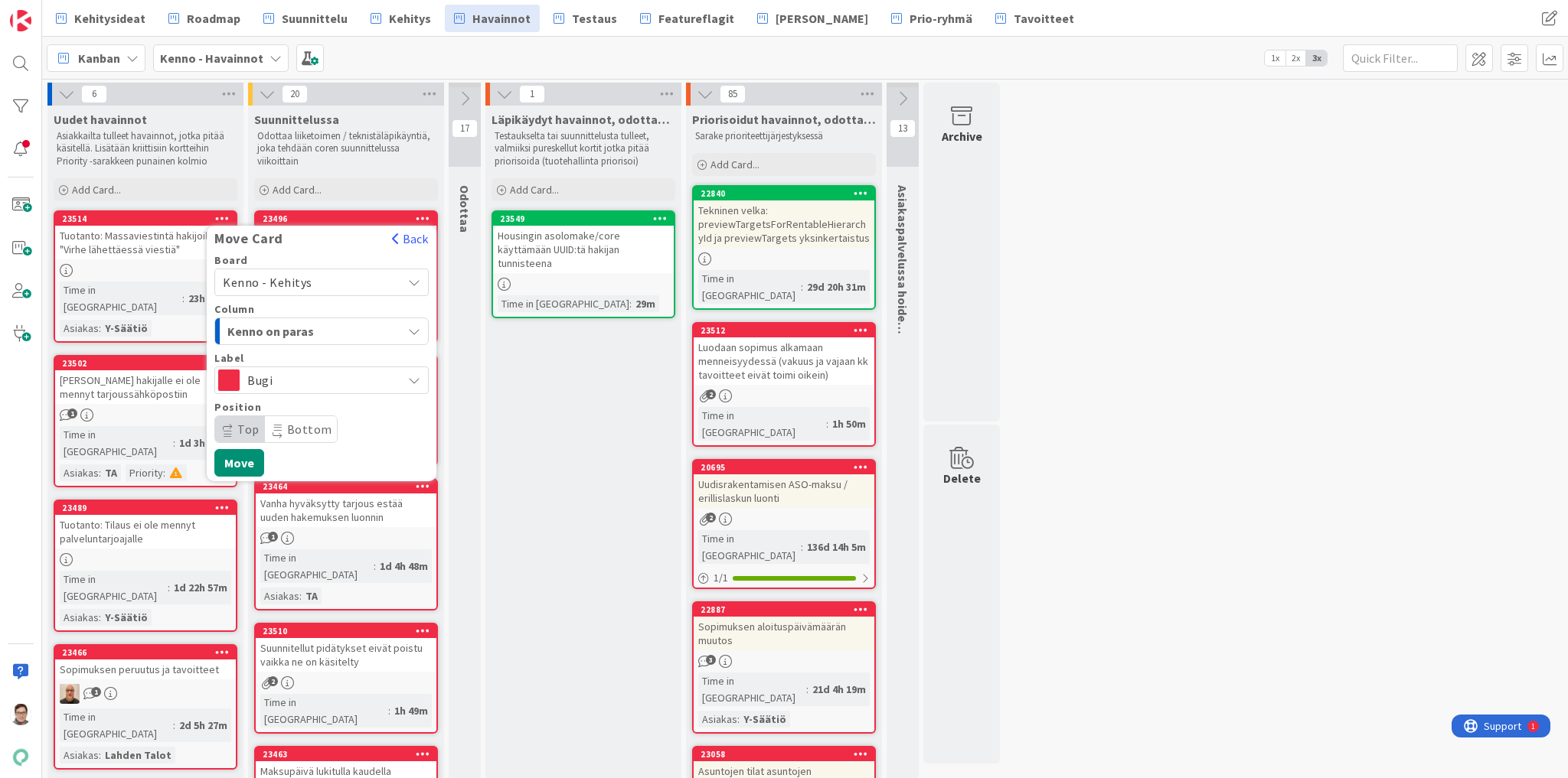
click at [289, 327] on span "Kenno on paras" at bounding box center [285, 331] width 115 height 20
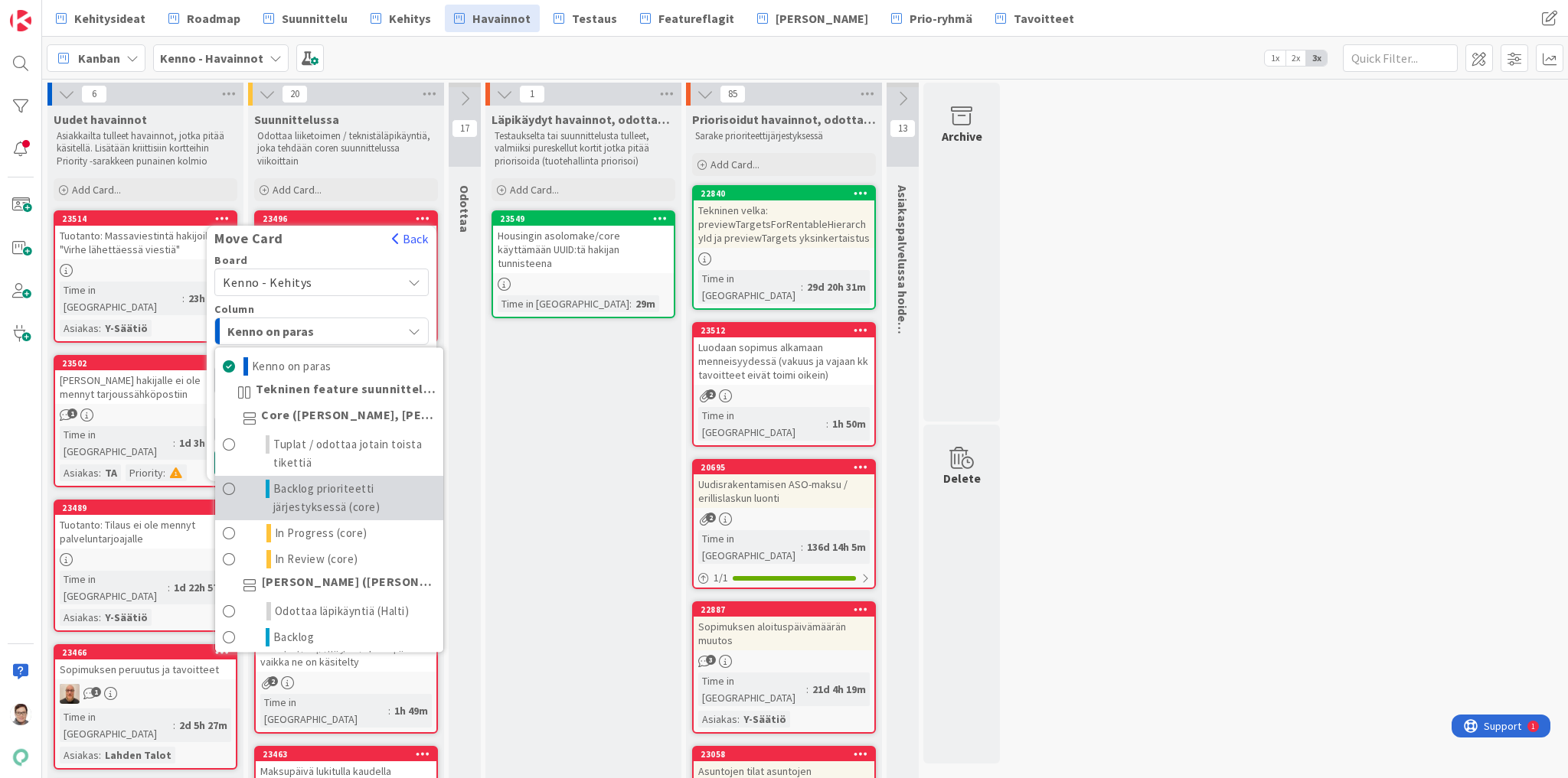
click at [314, 500] on span "Backlog prioriteetti järjestyksessä (core)" at bounding box center [354, 498] width 163 height 36
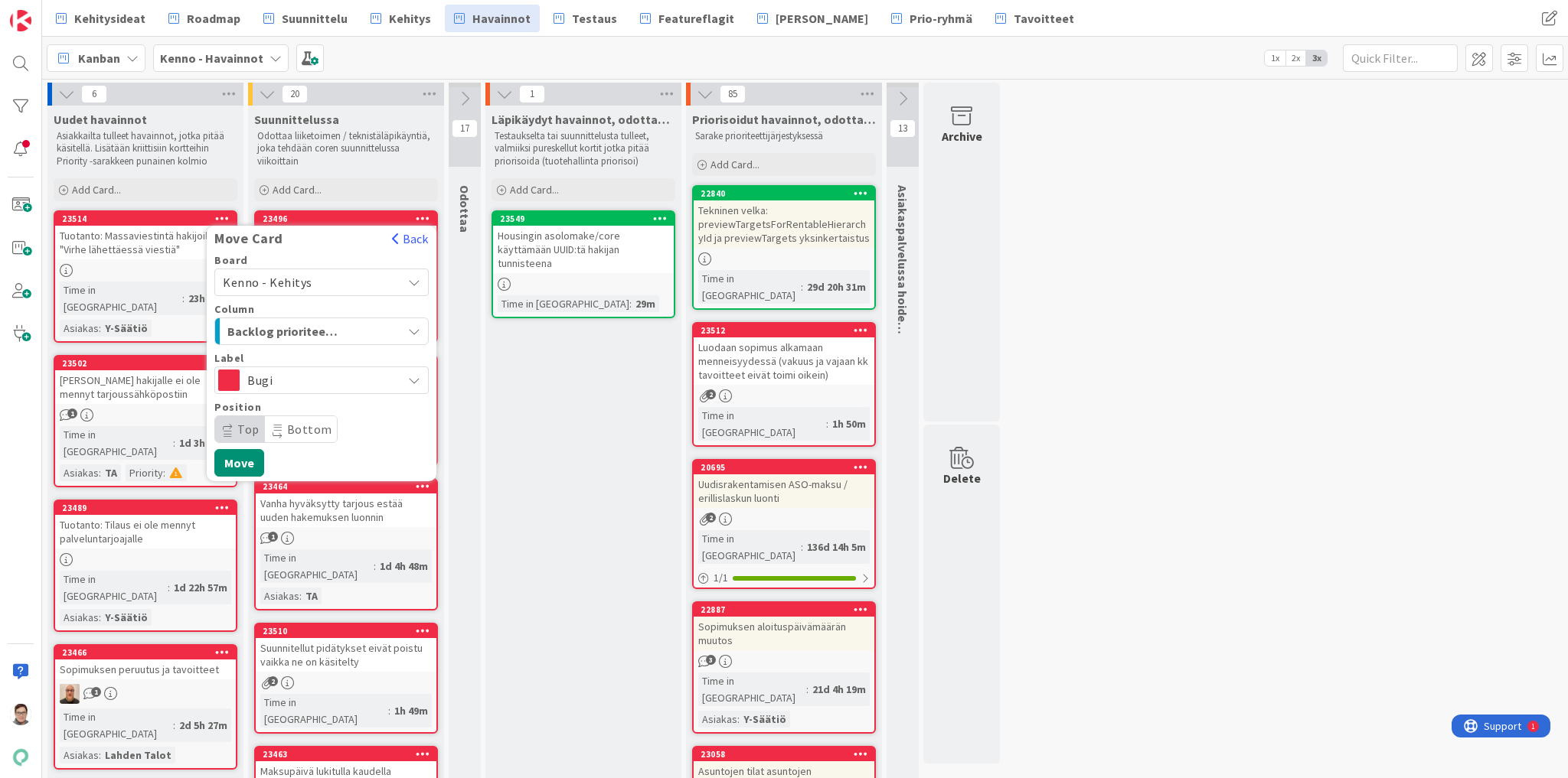
click at [241, 429] on span "Top" at bounding box center [248, 430] width 22 height 15
click at [243, 465] on button "Move" at bounding box center [239, 462] width 50 height 28
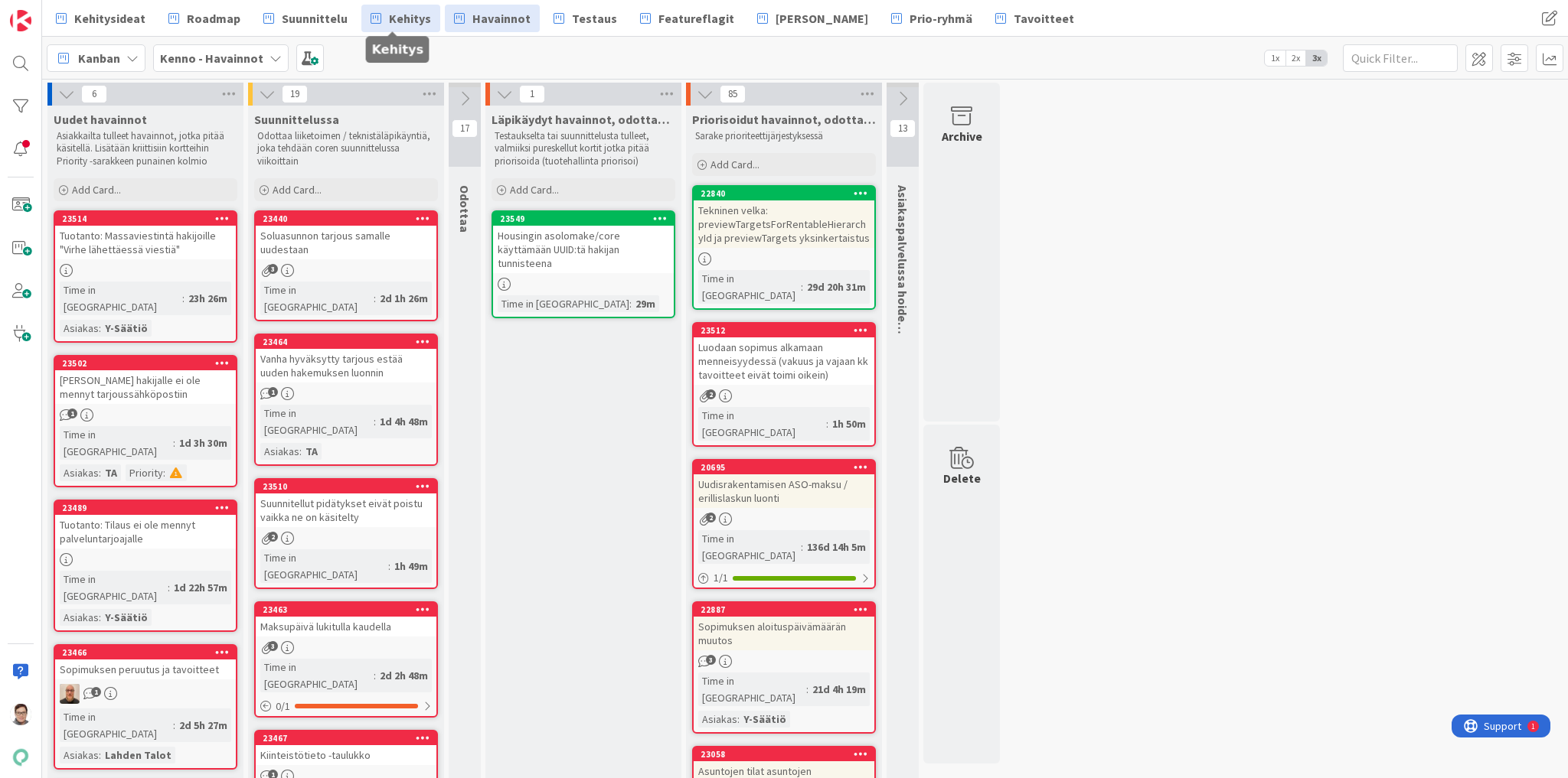
click at [401, 17] on span "Kehitys" at bounding box center [410, 18] width 42 height 18
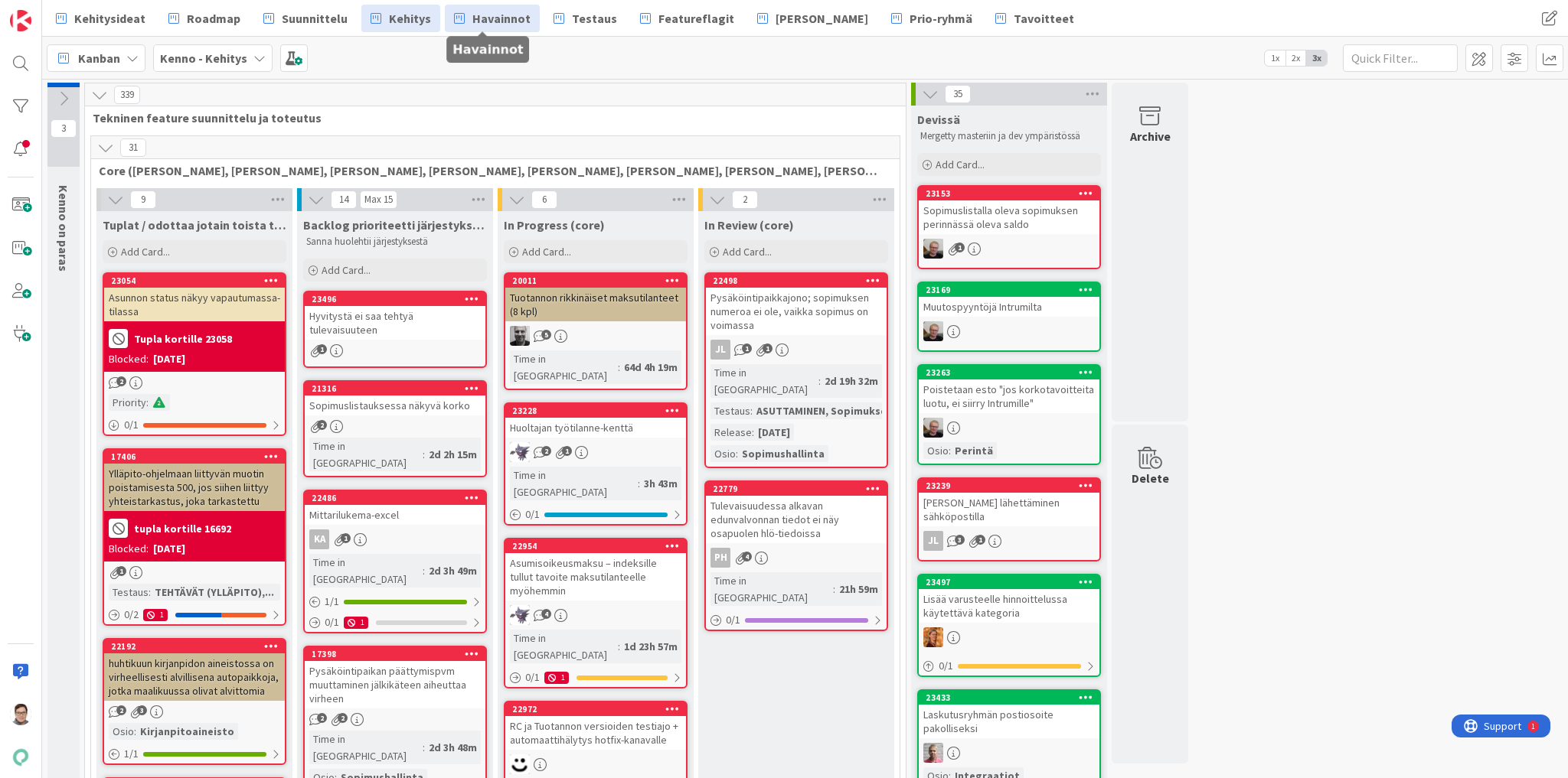
click at [486, 21] on span "Havainnot" at bounding box center [501, 18] width 58 height 18
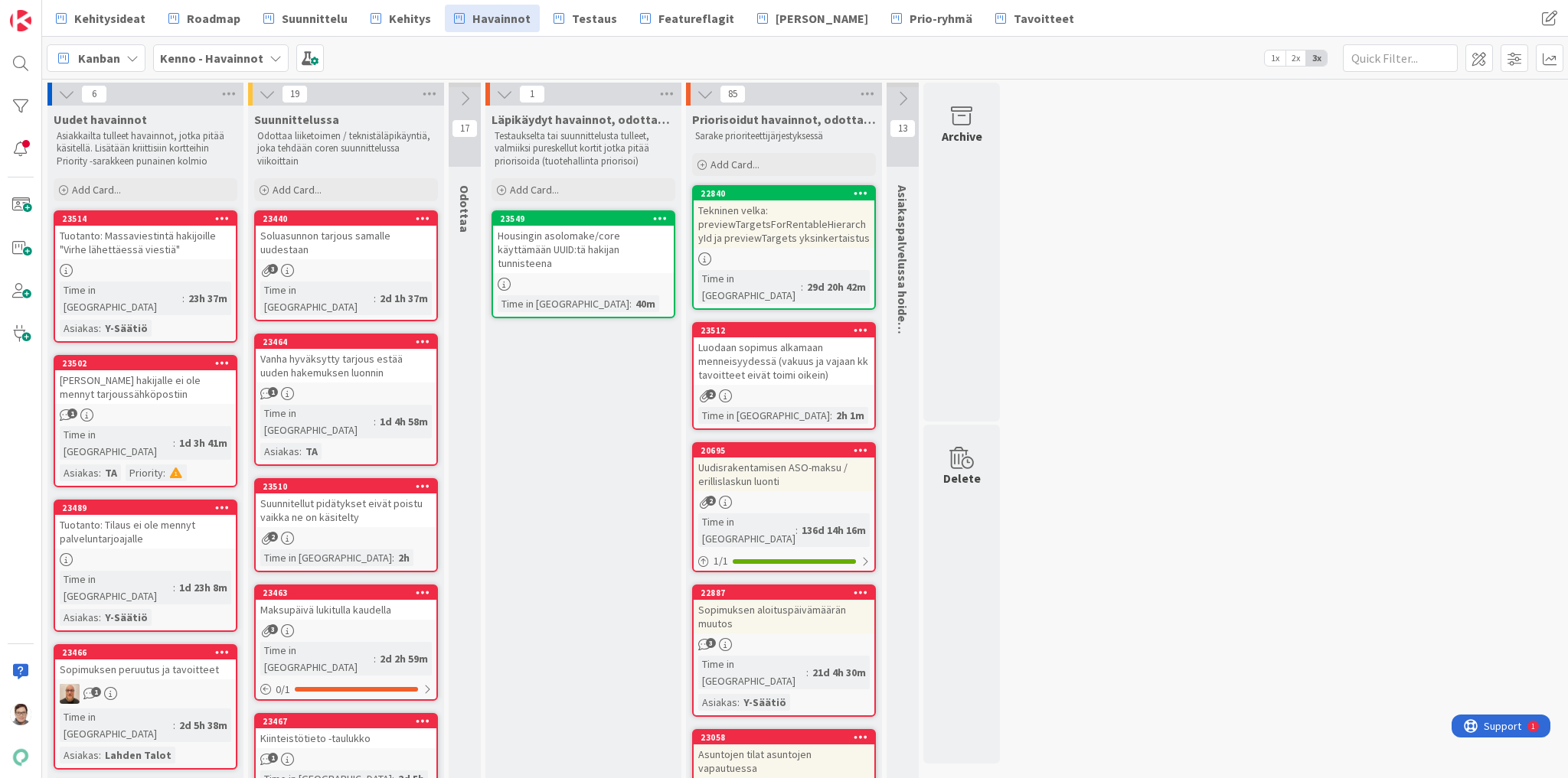
click at [340, 245] on div "Soluasunnon tarjous samalle uudestaan" at bounding box center [346, 242] width 181 height 33
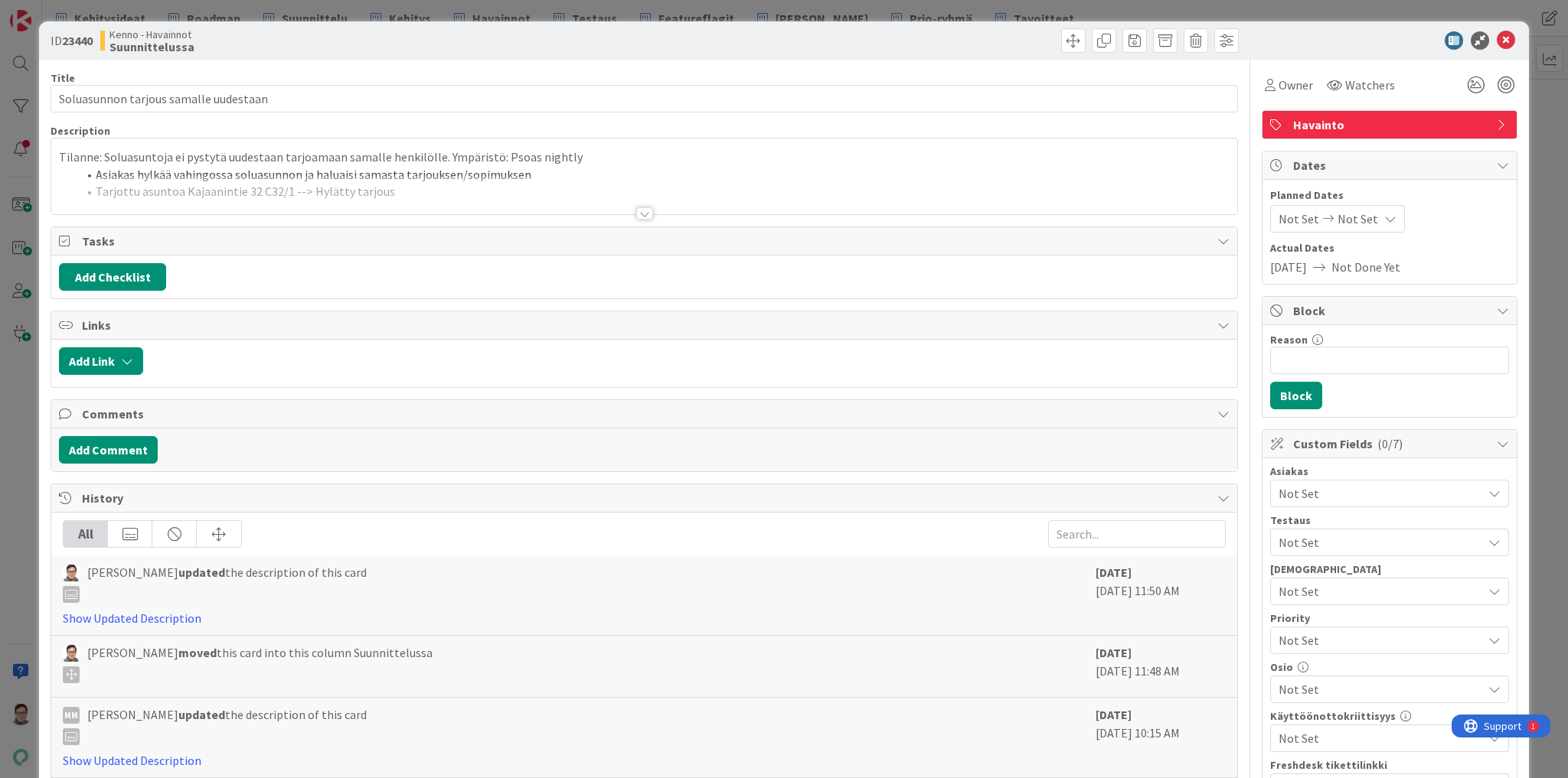
click at [644, 209] on div at bounding box center [645, 213] width 17 height 12
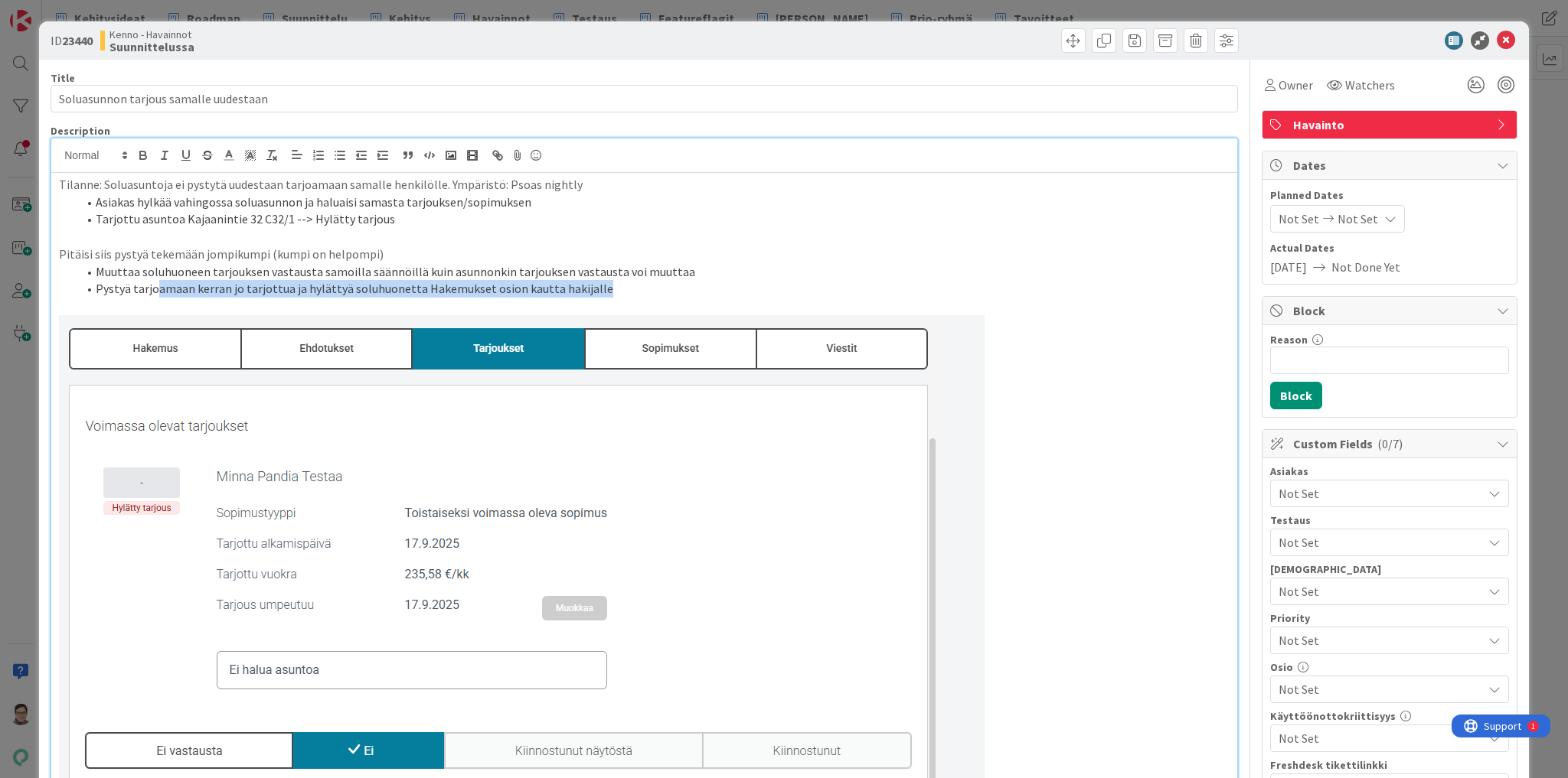
drag, startPoint x: 602, startPoint y: 290, endPoint x: 128, endPoint y: 289, distance: 474.0
click at [144, 290] on li "Pystyä tarjoamaan kerran jo tarjottua ja hylättyä soluhuonetta Hakemukset osion…" at bounding box center [654, 289] width 1153 height 17
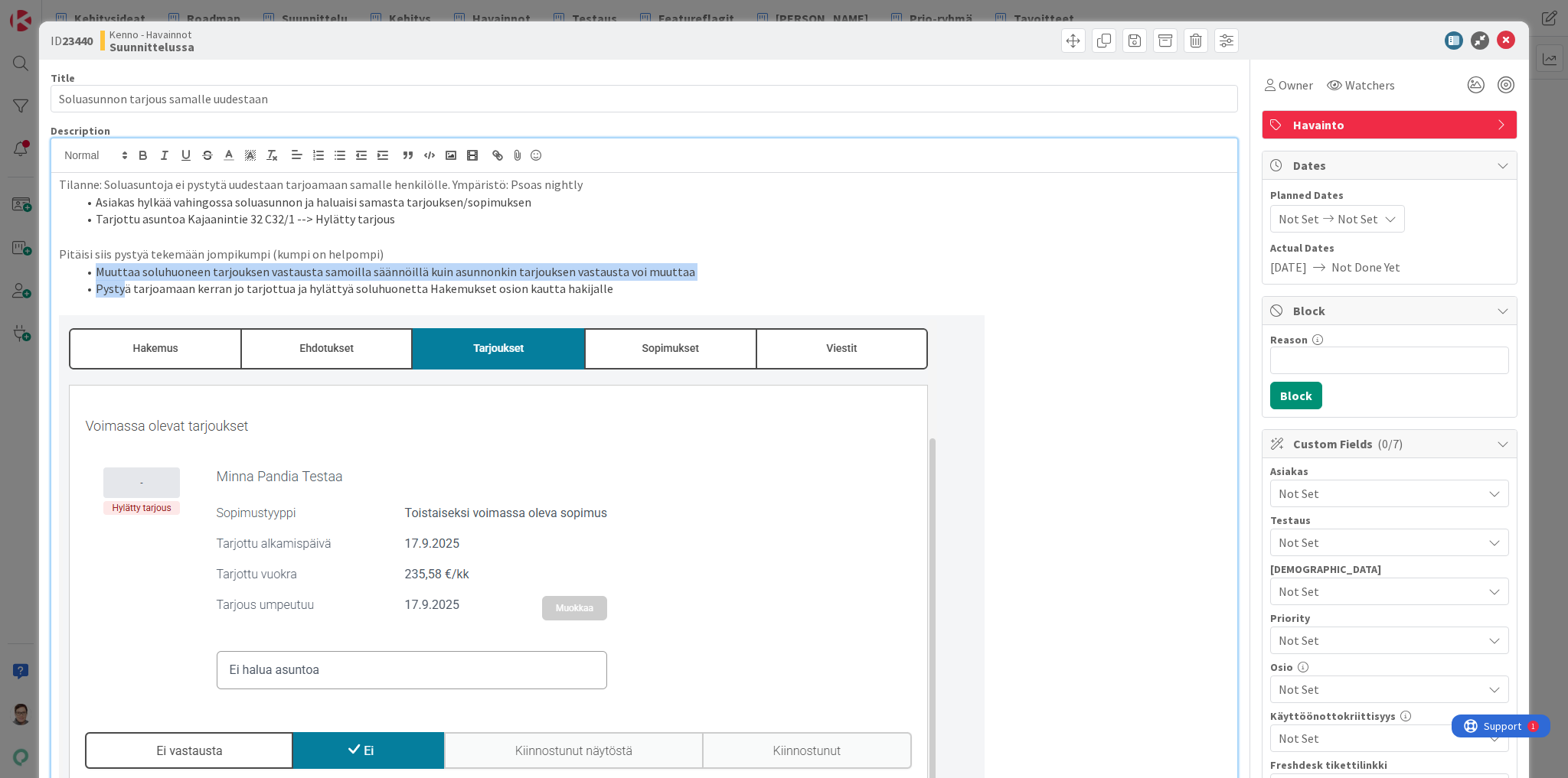
drag, startPoint x: 120, startPoint y: 288, endPoint x: 90, endPoint y: 273, distance: 33.5
click at [90, 273] on ol "Muuttaa soluhuoneen tarjouksen vastausta samoilla säännöillä kuin asunnonkin ta…" at bounding box center [644, 280] width 1171 height 34
click at [98, 268] on li "Muuttaa soluhuoneen tarjouksen vastausta samoilla säännöillä kuin asunnonkin ta…" at bounding box center [654, 272] width 1153 height 17
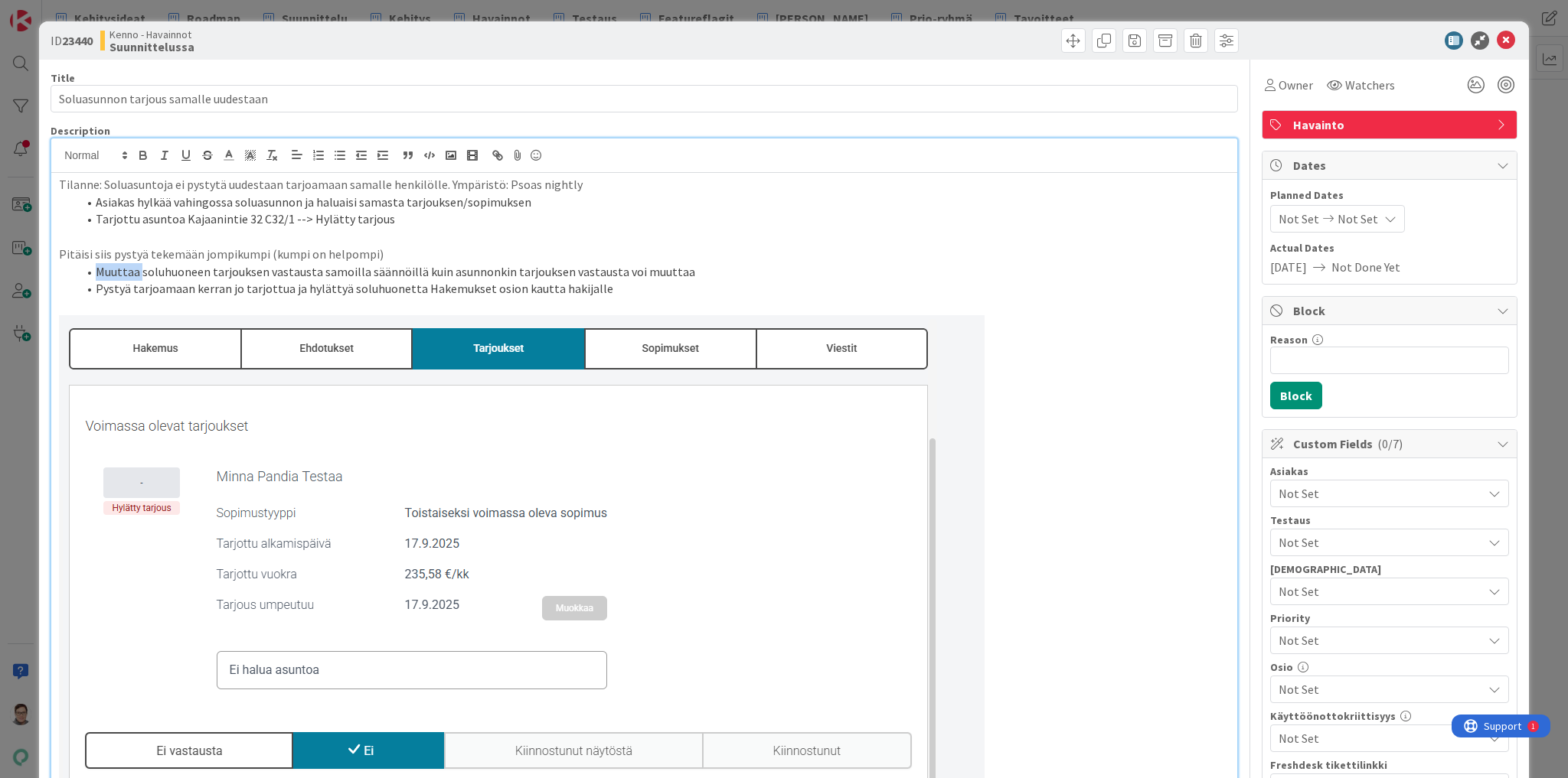
click at [98, 268] on li "Muuttaa soluhuoneen tarjouksen vastausta samoilla säännöillä kuin asunnonkin ta…" at bounding box center [654, 272] width 1153 height 17
click at [94, 271] on li "Muuttaa soluhuoneen tarjouksen vastausta samoilla säännöillä kuin asunnonkin ta…" at bounding box center [654, 272] width 1153 height 17
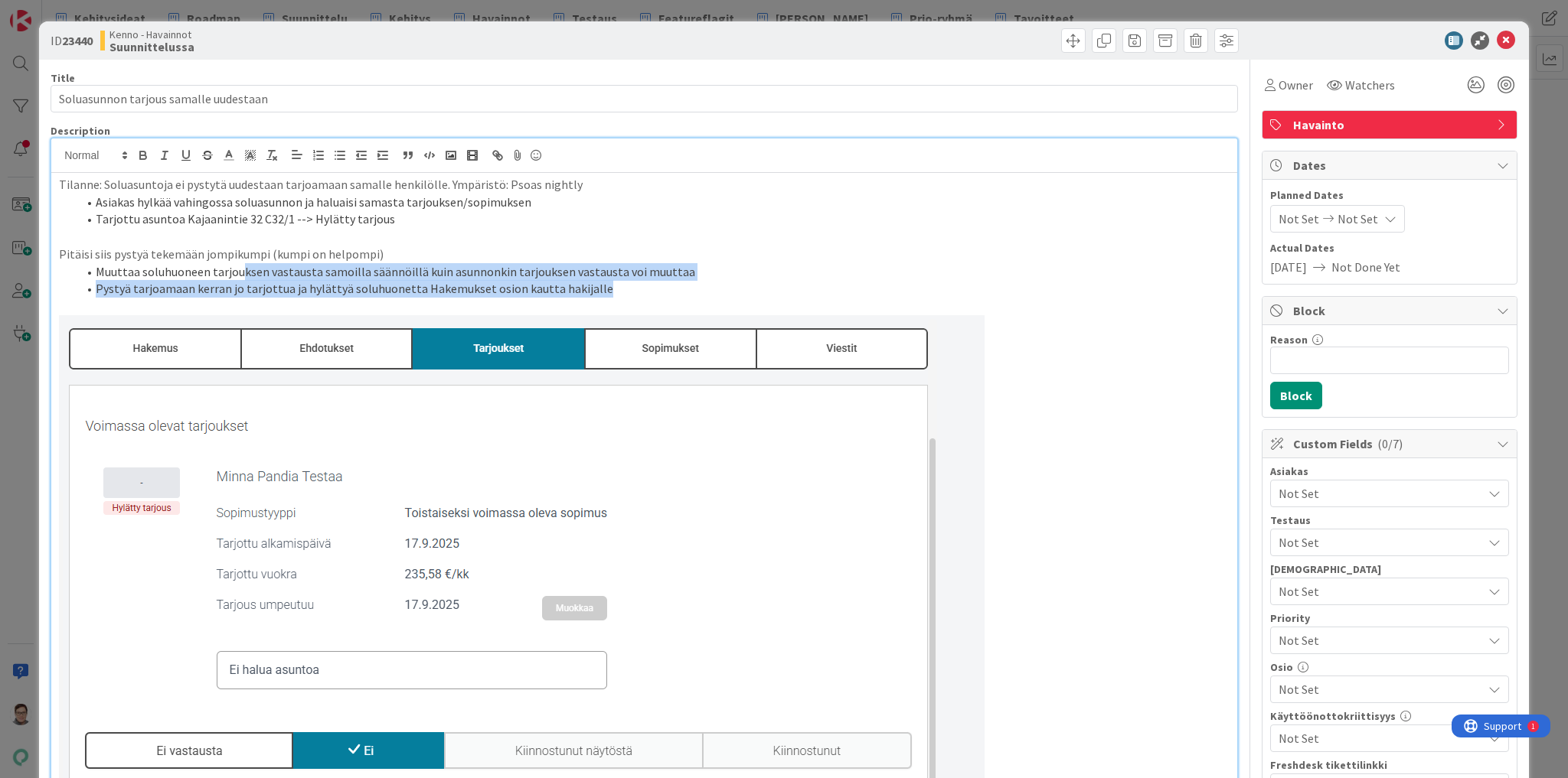
drag, startPoint x: 595, startPoint y: 289, endPoint x: 214, endPoint y: 274, distance: 381.3
click at [224, 276] on ol "Muuttaa soluhuoneen tarjouksen vastausta samoilla säännöillä kuin asunnonkin ta…" at bounding box center [644, 280] width 1171 height 34
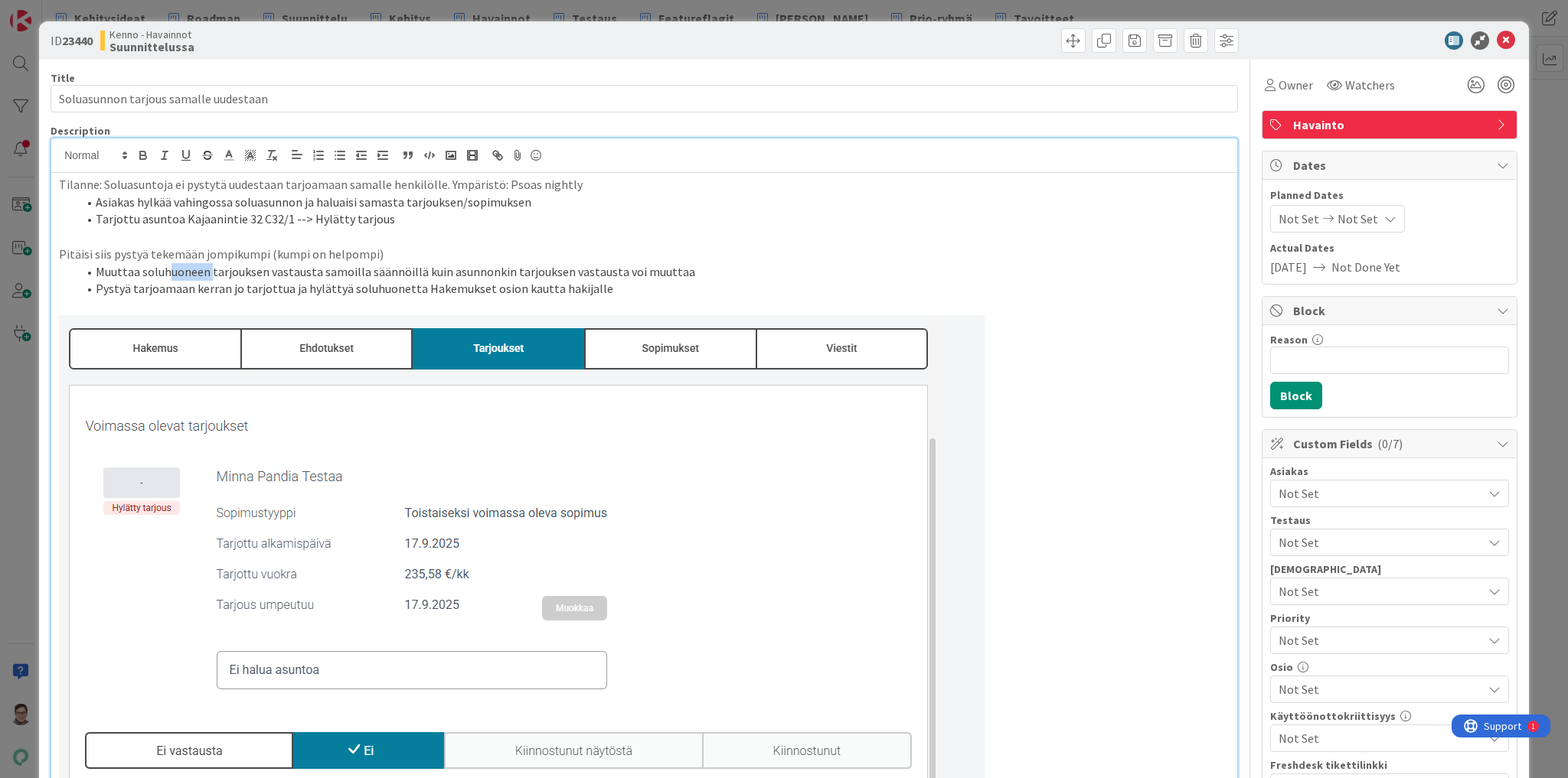
drag, startPoint x: 197, startPoint y: 273, endPoint x: 151, endPoint y: 273, distance: 46.0
click at [151, 273] on li "Muuttaa soluhuoneen tarjouksen vastausta samoilla säännöillä kuin asunnonkin ta…" at bounding box center [654, 272] width 1153 height 17
drag, startPoint x: 144, startPoint y: 274, endPoint x: 98, endPoint y: 276, distance: 46.0
click at [98, 276] on li "Muuttaa soluhuoneen tarjouksen vastausta samoilla säännöillä kuin asunnonkin ta…" at bounding box center [654, 272] width 1153 height 17
click at [125, 278] on li "Muuttaa soluhuoneen tarjouksen vastausta samoilla säännöillä kuin asunnonkin ta…" at bounding box center [654, 272] width 1153 height 17
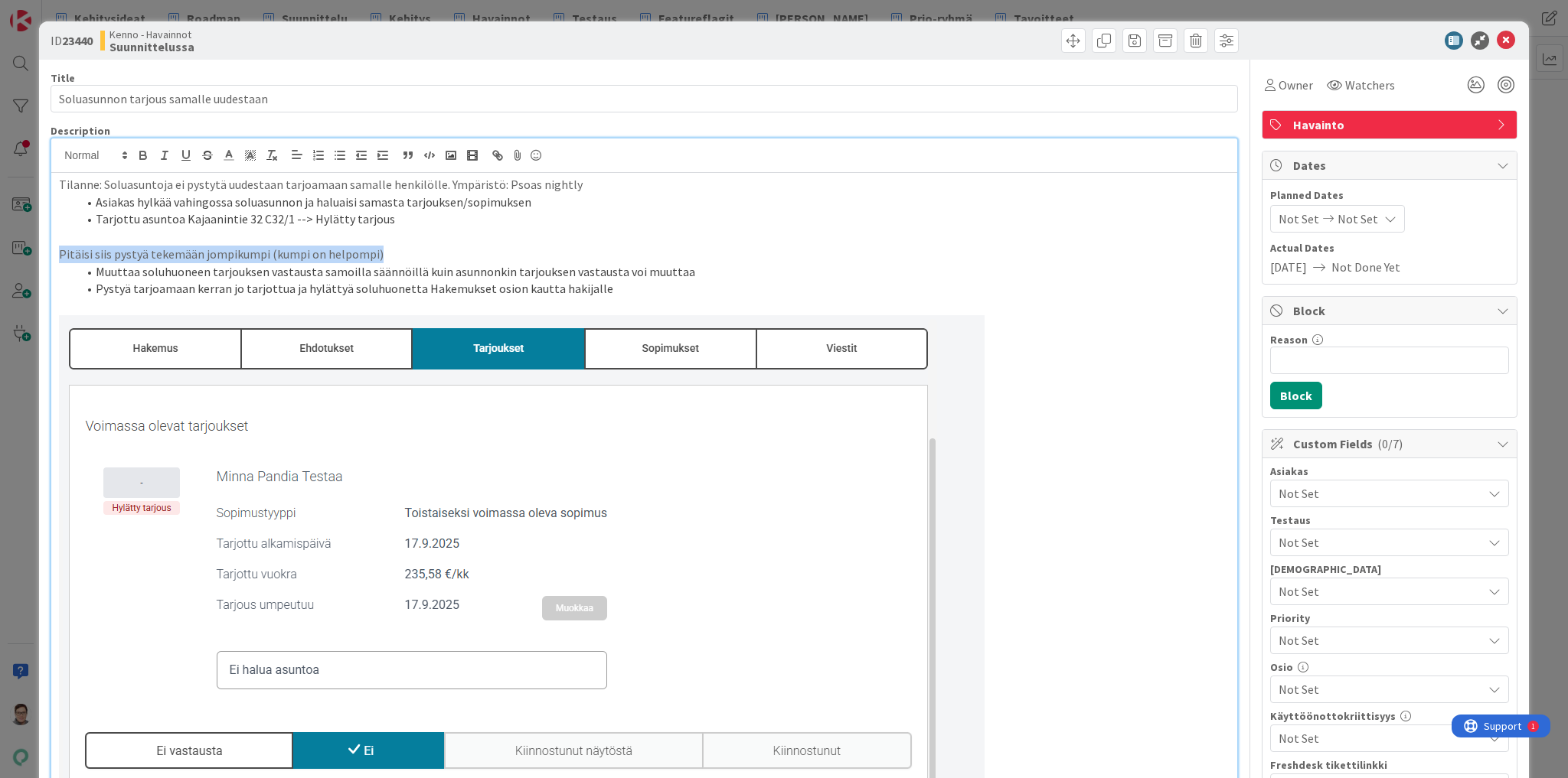
drag, startPoint x: 378, startPoint y: 255, endPoint x: 55, endPoint y: 257, distance: 323.0
click at [55, 257] on div "Tilanne: Soluasuntoja ei pystytä uudestaan tarjoamaan samalle henkilölle. Ympär…" at bounding box center [644, 762] width 1186 height 1177
drag, startPoint x: 41, startPoint y: 253, endPoint x: 31, endPoint y: 252, distance: 10.0
click at [31, 252] on div "ID 23440 Kenno - Havainnot Suunnittelussa Title 37 / 128 Soluasunnon tarjous sa…" at bounding box center [784, 389] width 1568 height 778
click at [96, 266] on li "Muuttaa soluhuoneen tarjouksen vastausta samoilla säännöillä kuin asunnonkin ta…" at bounding box center [654, 272] width 1153 height 17
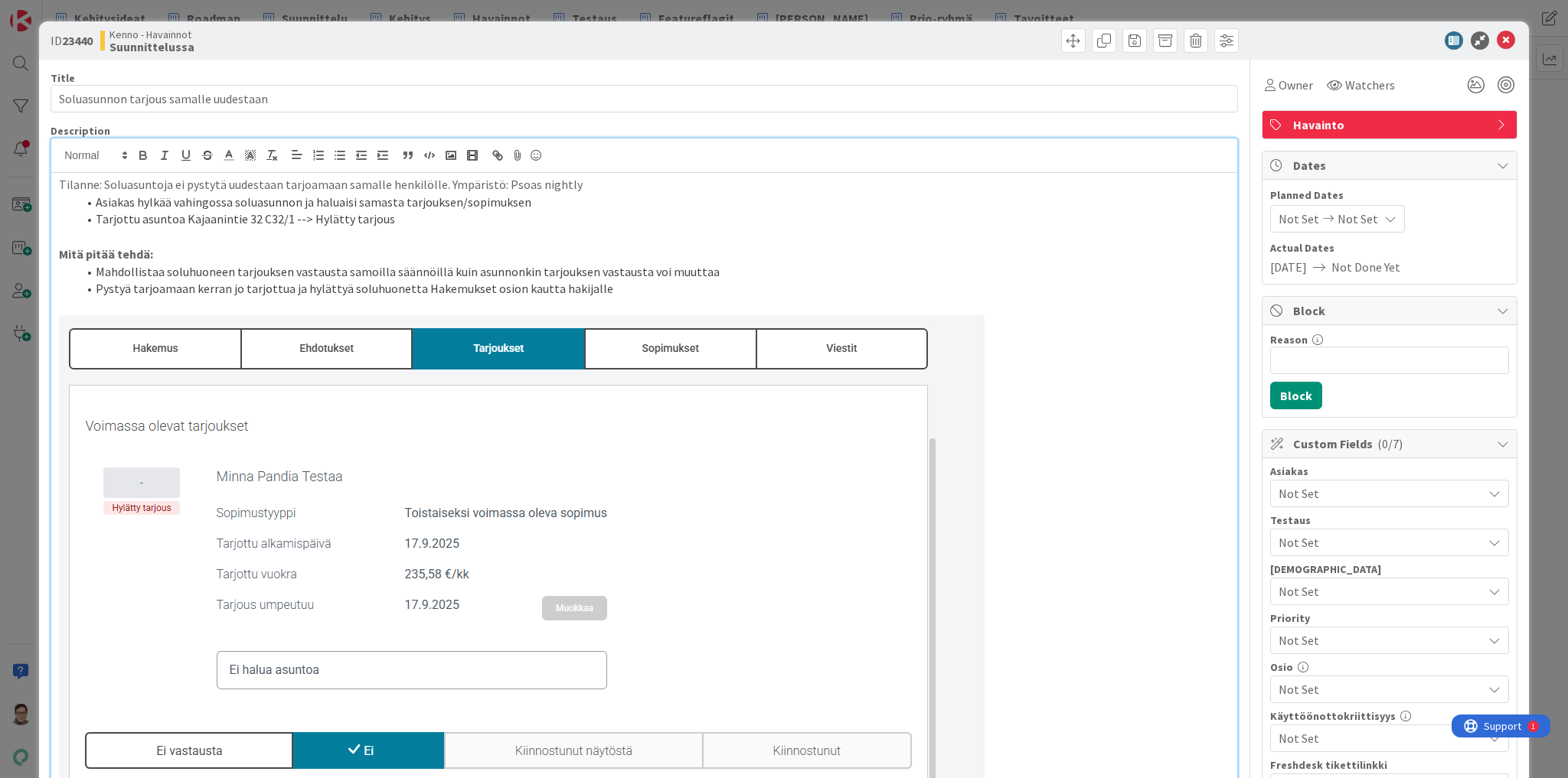
click at [336, 268] on li "Mahdollistaa soluhuoneen tarjouksen vastausta samoilla säännöillä kuin asunnonk…" at bounding box center [654, 272] width 1153 height 17
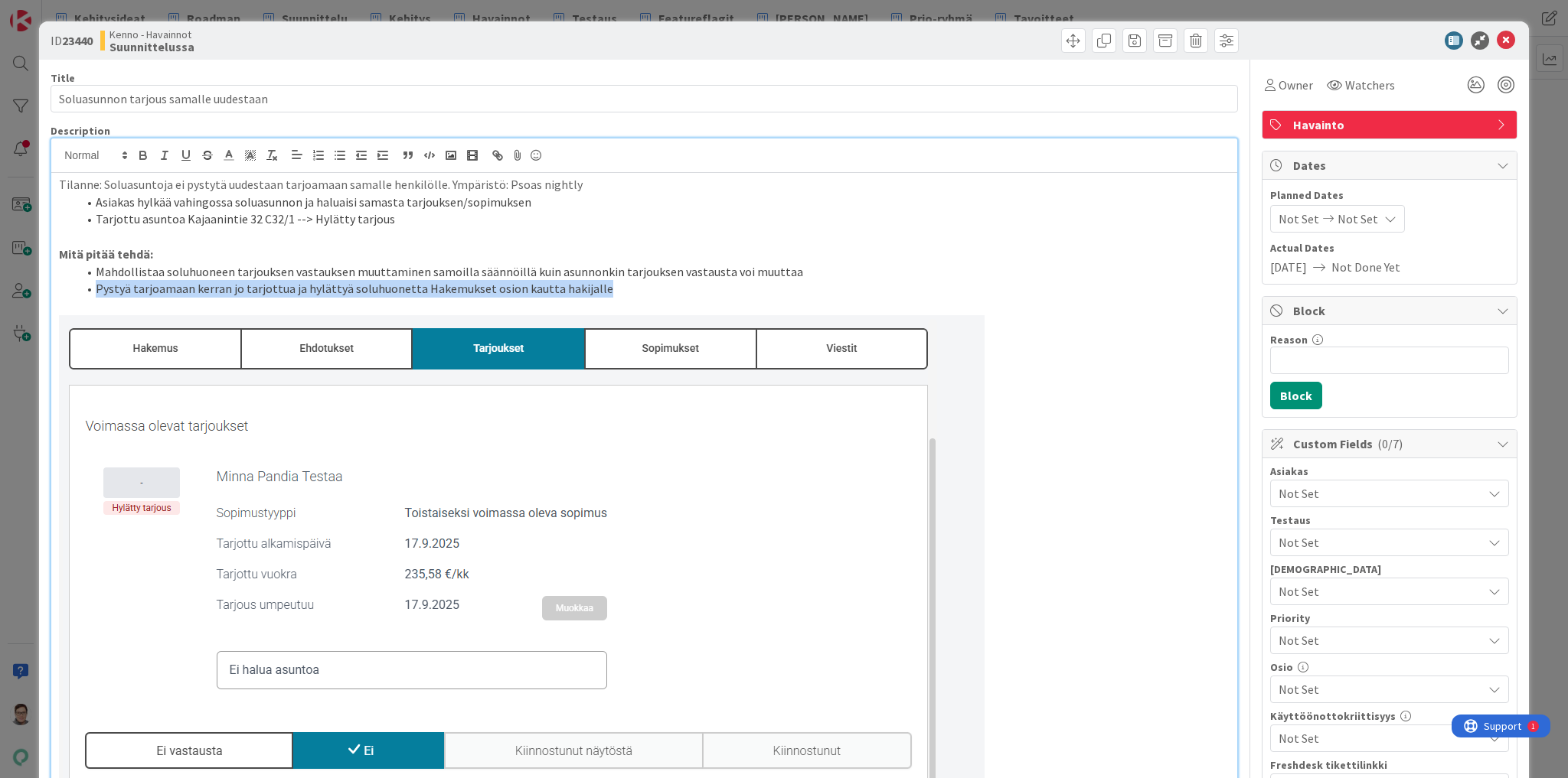
drag, startPoint x: 598, startPoint y: 288, endPoint x: 96, endPoint y: 303, distance: 502.2
click at [86, 297] on li "Pystyä tarjoamaan kerran jo tarjottua ja hylättyä soluhuonetta Hakemukset osion…" at bounding box center [654, 289] width 1153 height 17
click at [422, 269] on li "Mahdollistaa soluhuoneen tarjouksen vastauksen muuttaminen samoilla säännöillä …" at bounding box center [654, 272] width 1153 height 17
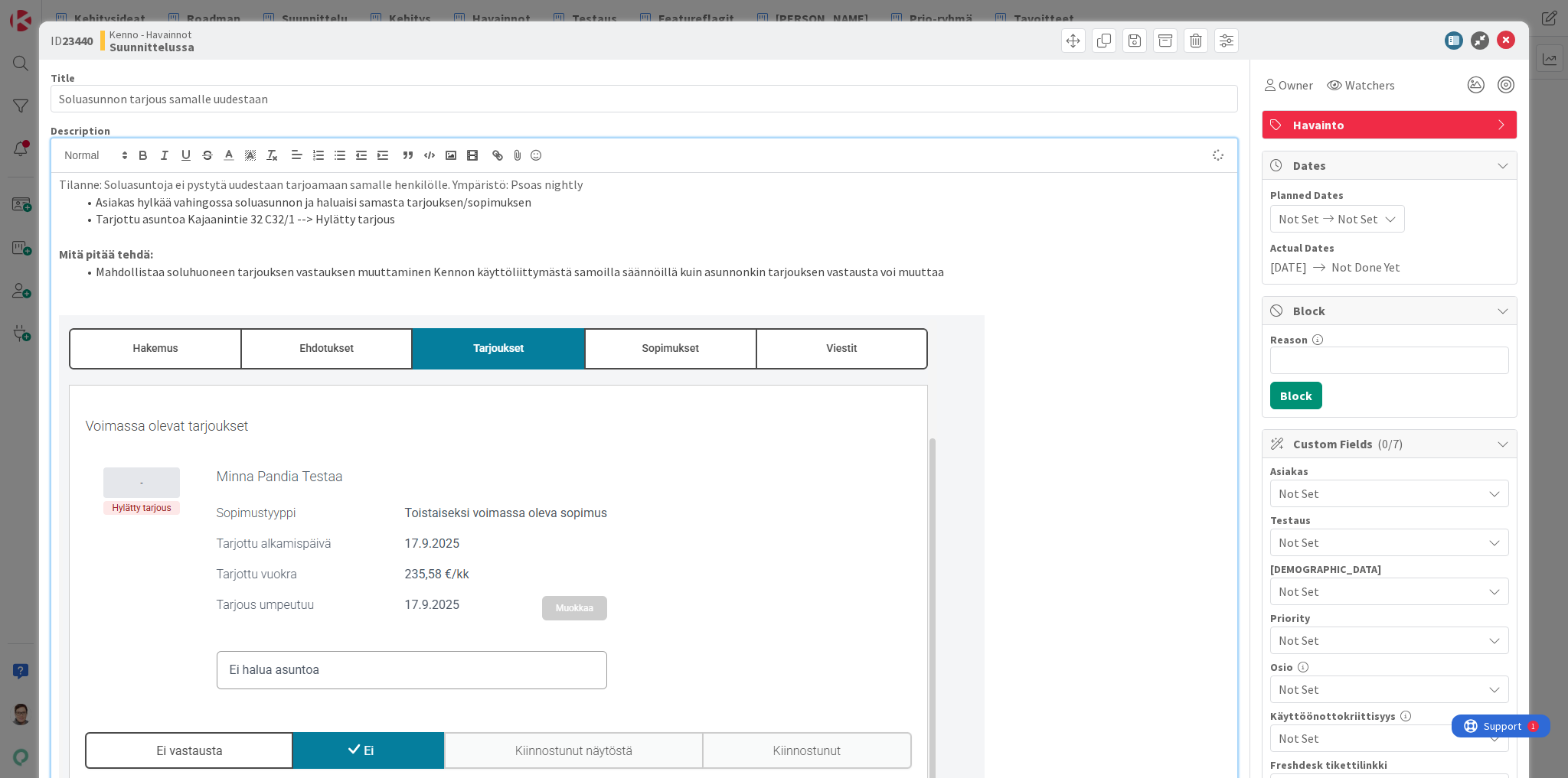
click at [938, 267] on li "Mahdollistaa soluhuoneen tarjouksen vastauksen muuttaminen Kennon käyttöliittym…" at bounding box center [654, 272] width 1153 height 17
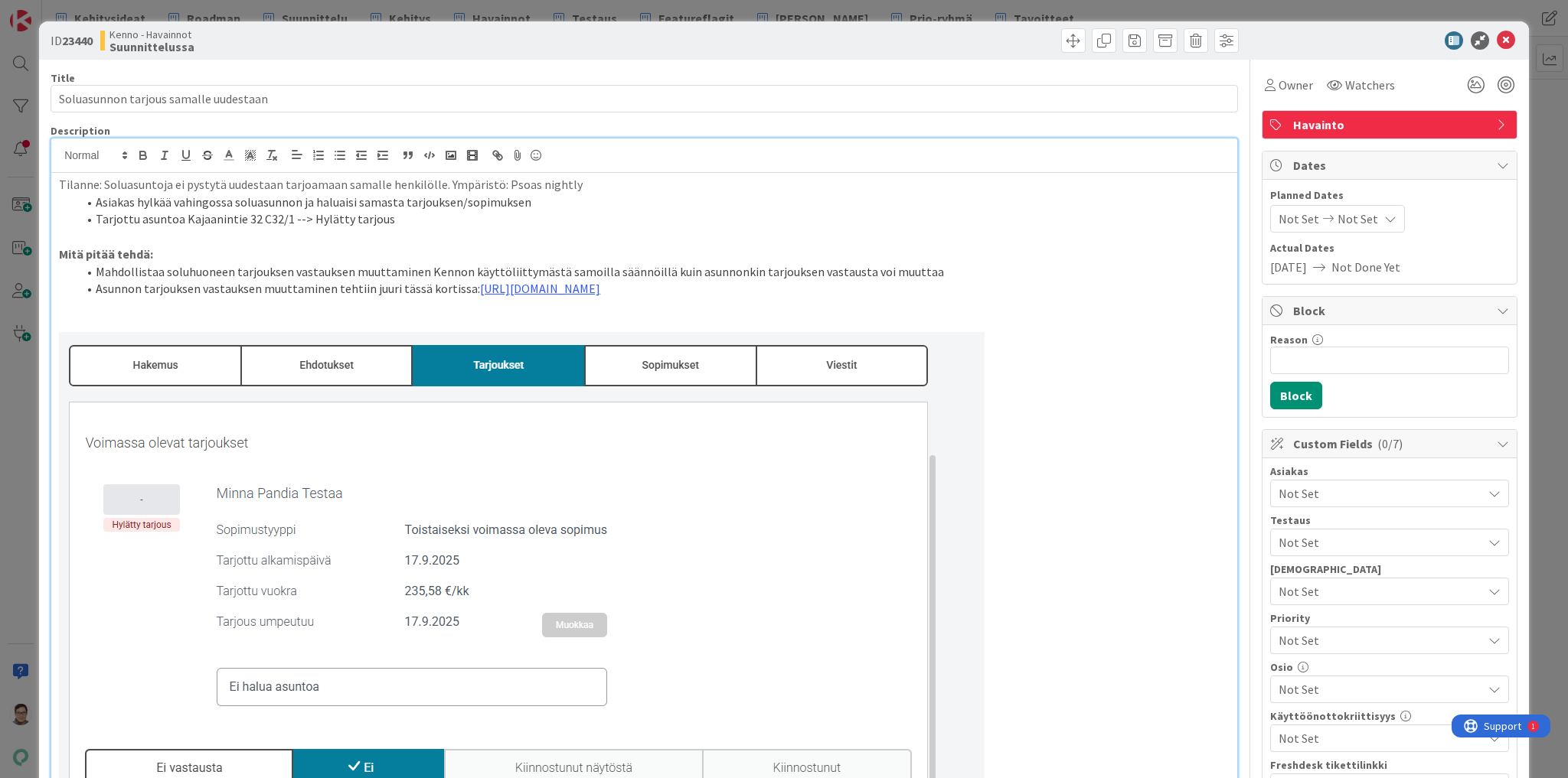
drag, startPoint x: 913, startPoint y: 417, endPoint x: 837, endPoint y: 439, distance: 79.1
click at [823, 432] on img at bounding box center [522, 605] width 926 height 546
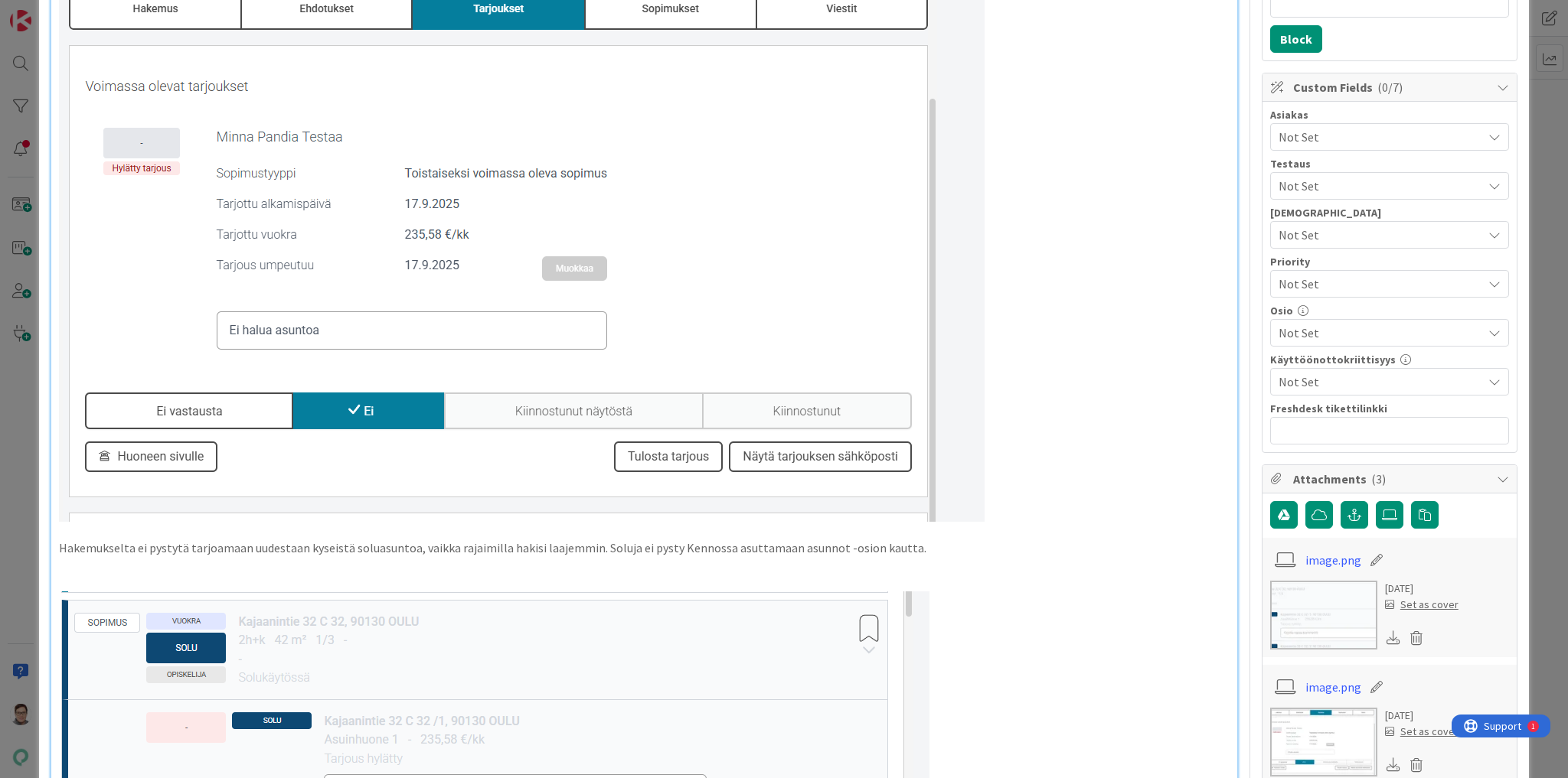
scroll to position [490, 0]
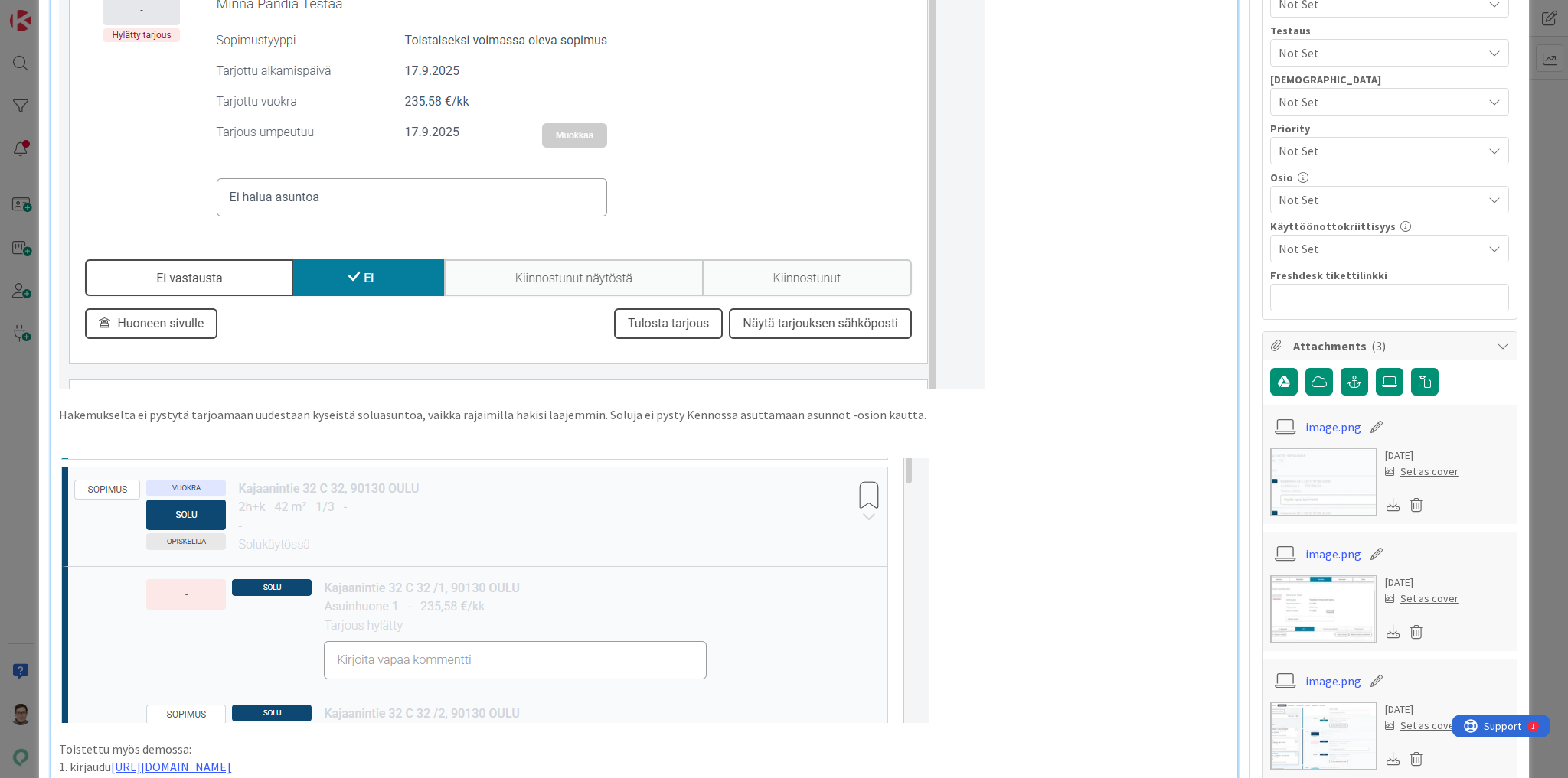
click at [462, 545] on img at bounding box center [494, 590] width 870 height 265
click at [346, 439] on p at bounding box center [644, 433] width 1171 height 17
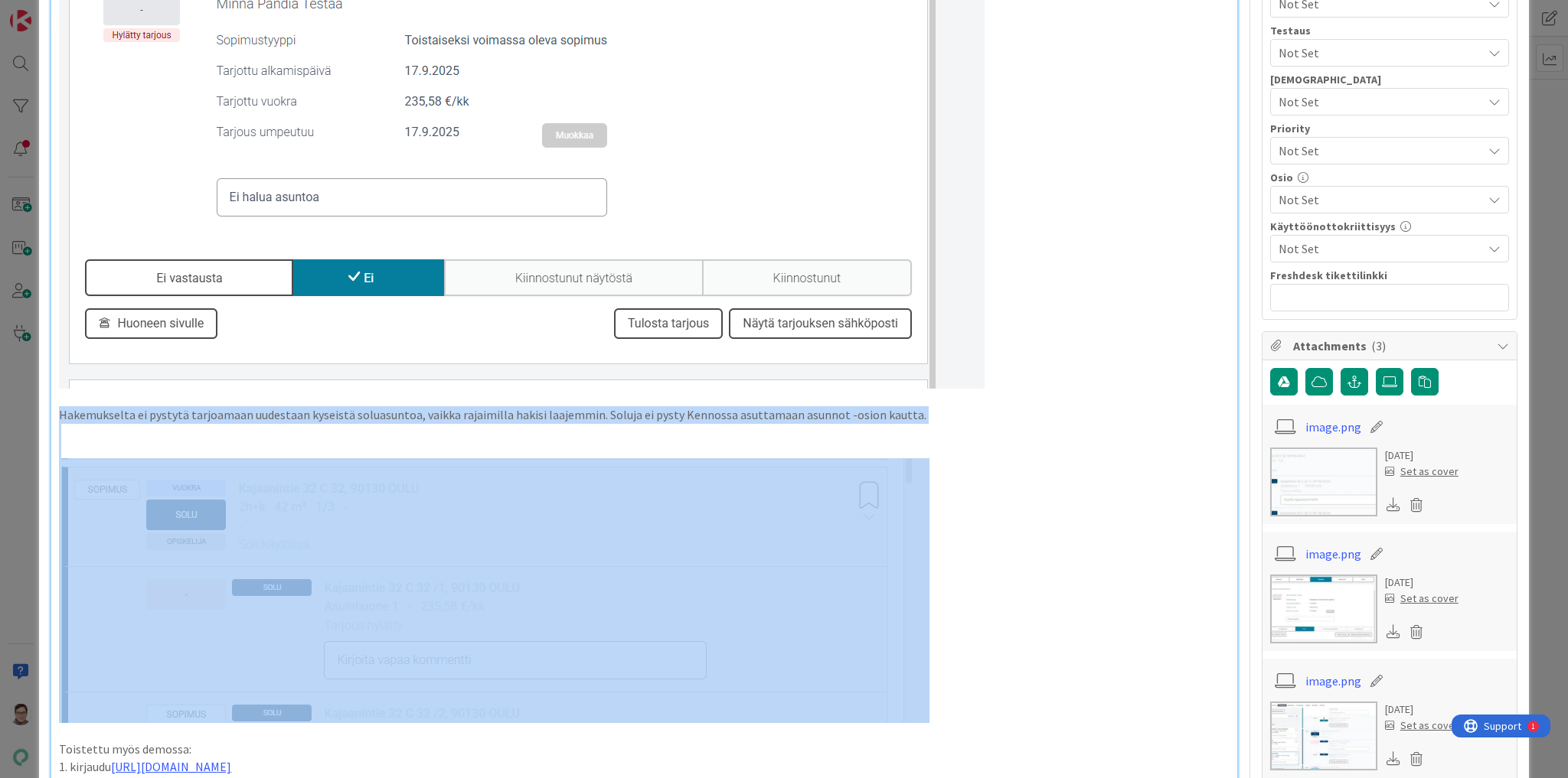
drag, startPoint x: 58, startPoint y: 413, endPoint x: 815, endPoint y: 557, distance: 770.6
click at [815, 557] on div "Tilanne: Soluasuntoja ei pystytä uudestaan tarjoamaan samalle henkilölle. Ympär…" at bounding box center [644, 280] width 1186 height 1194
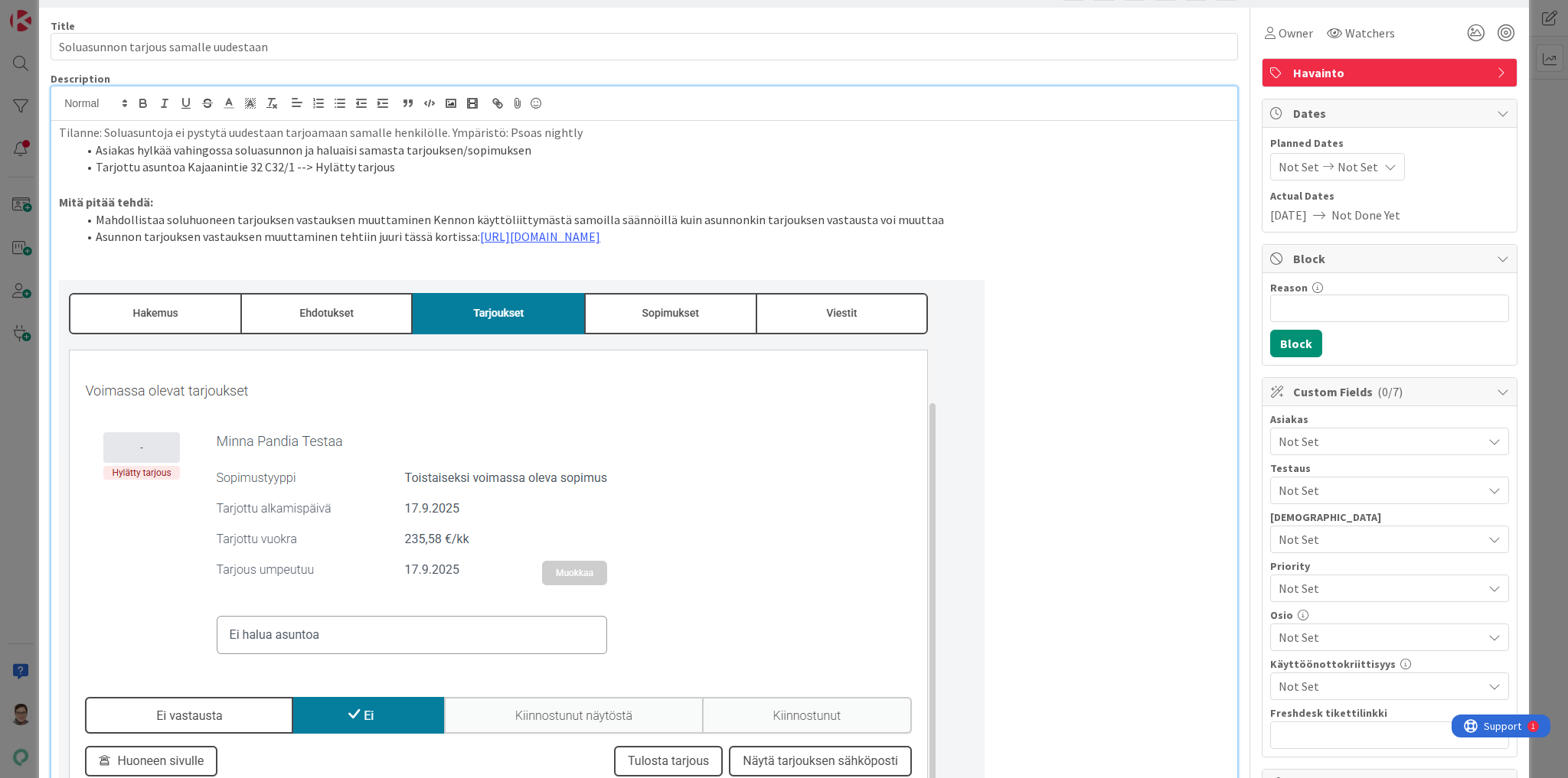
scroll to position [0, 0]
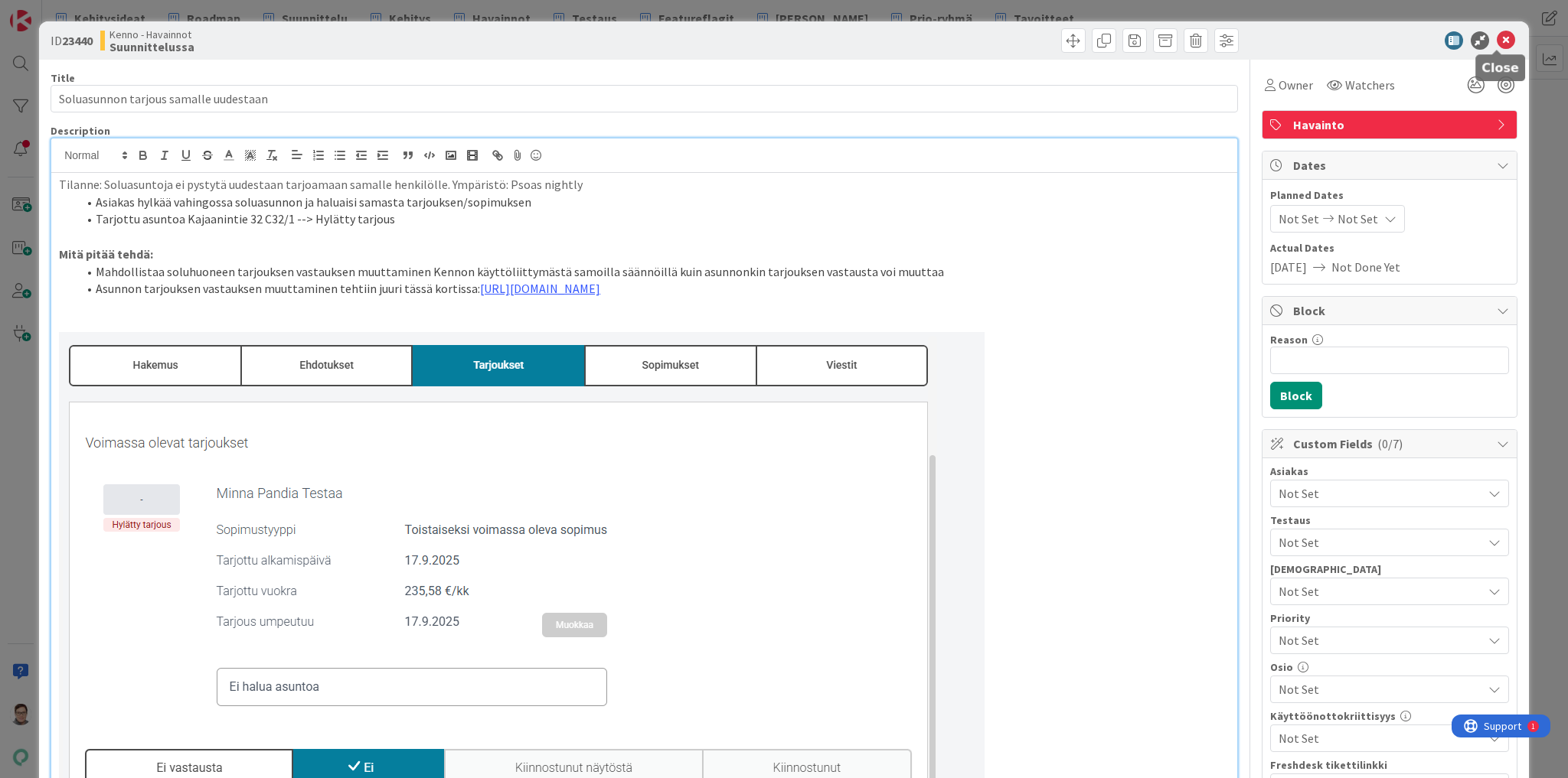
click at [1496, 39] on icon at bounding box center [1505, 40] width 18 height 18
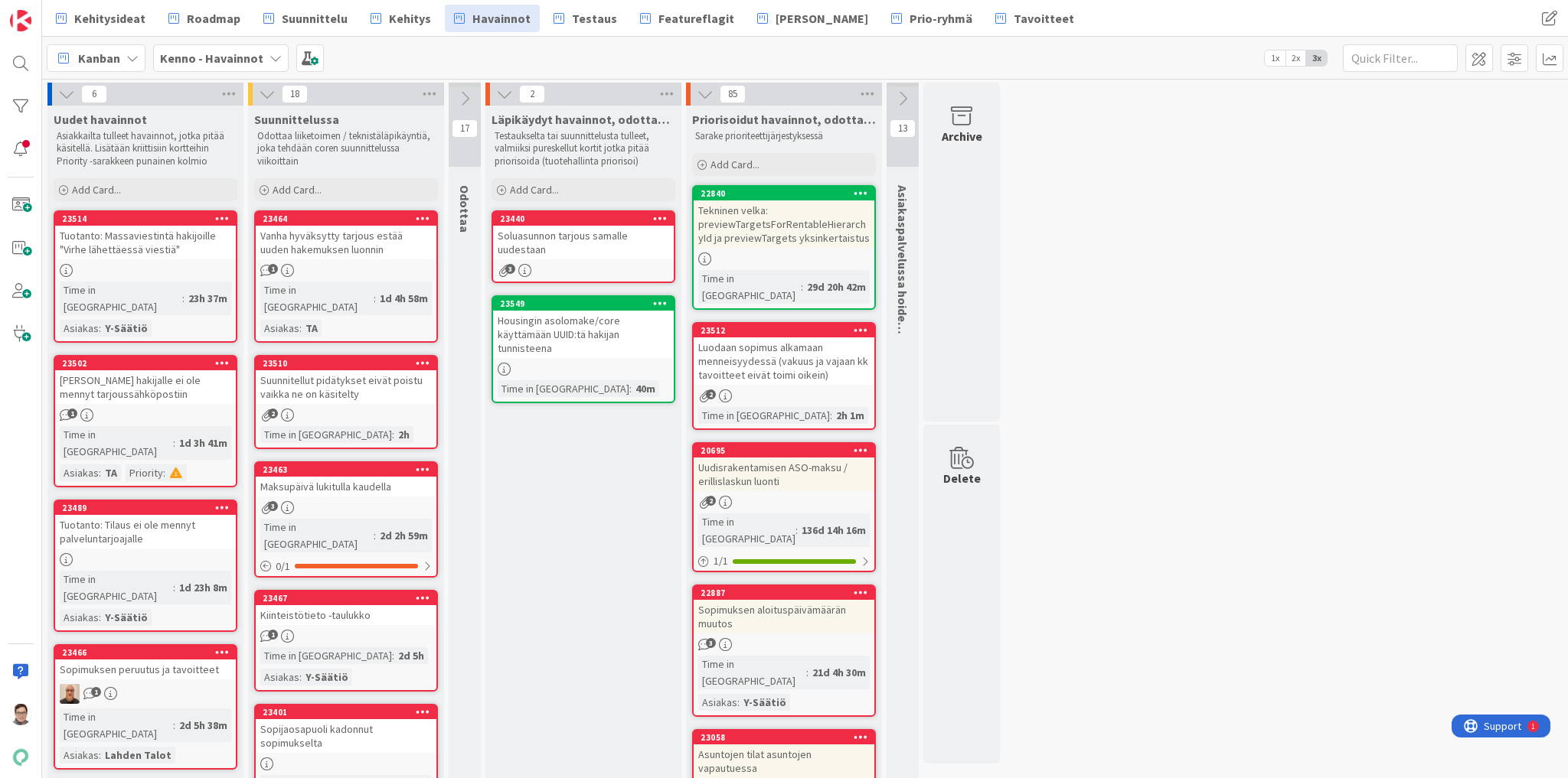
click at [320, 246] on div "Vanha hyväksytty tarjous estää uuden hakemuksen luonnin" at bounding box center [346, 242] width 181 height 33
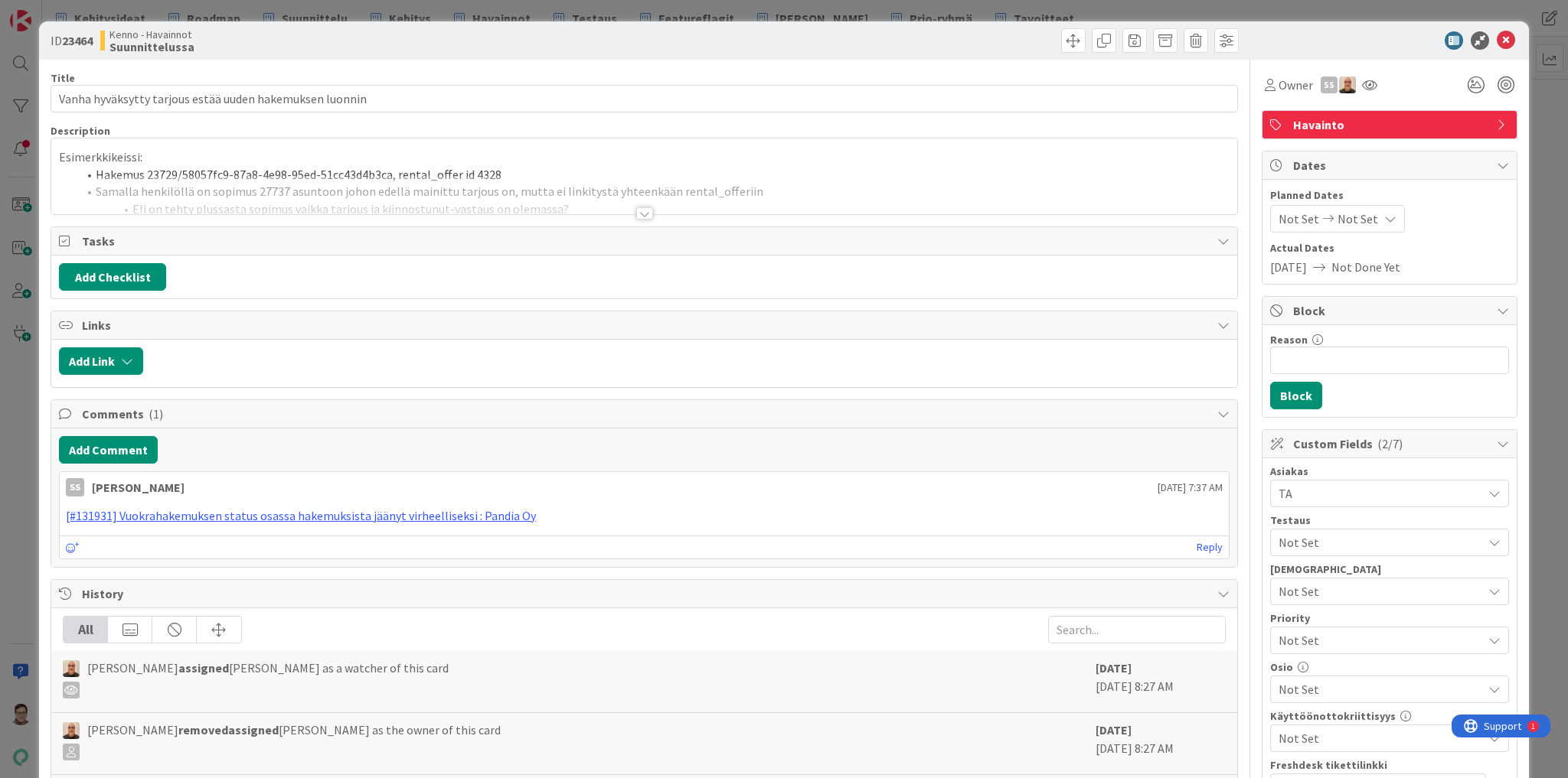
click at [639, 213] on div at bounding box center [645, 213] width 17 height 12
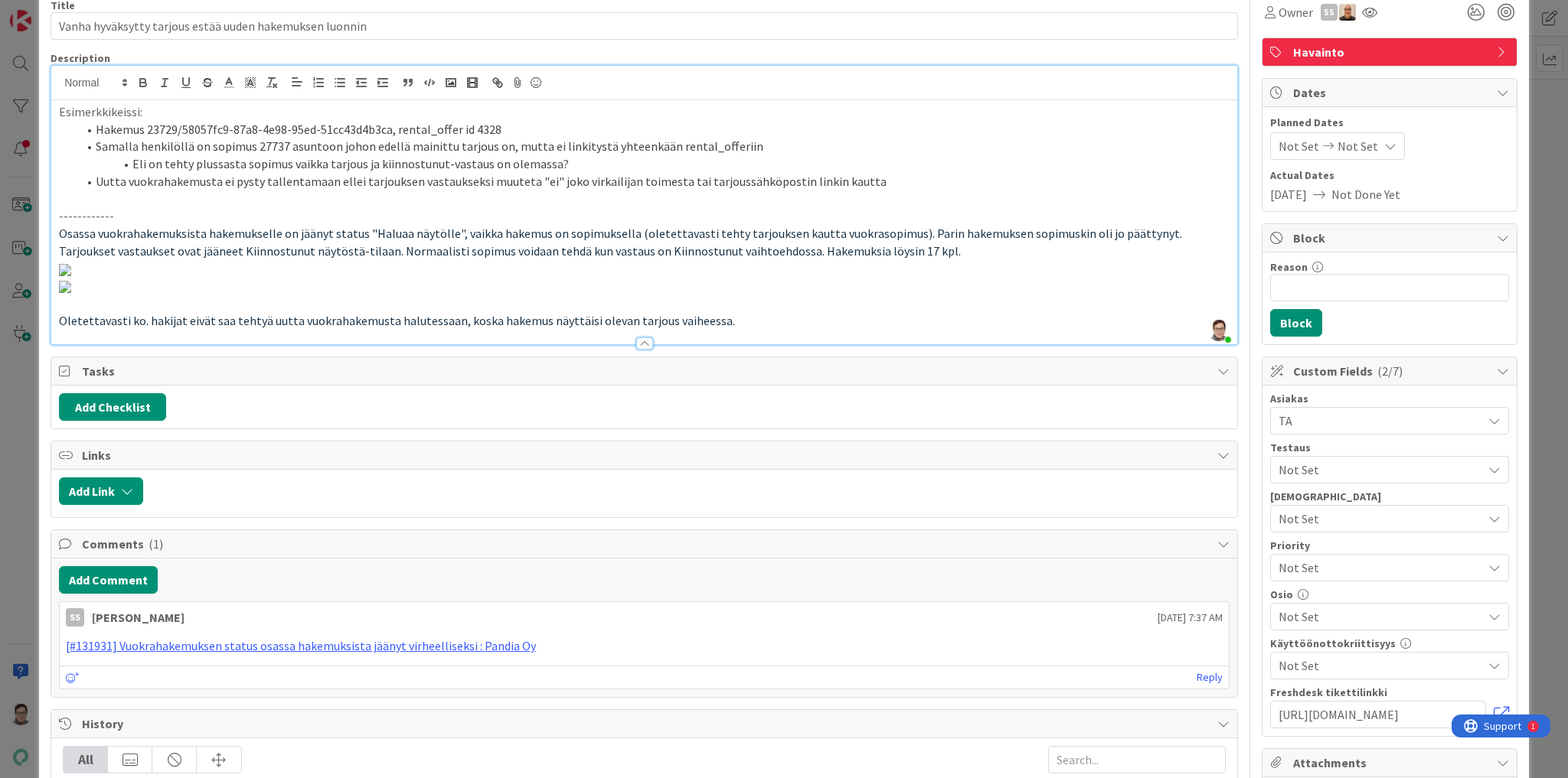
scroll to position [61, 0]
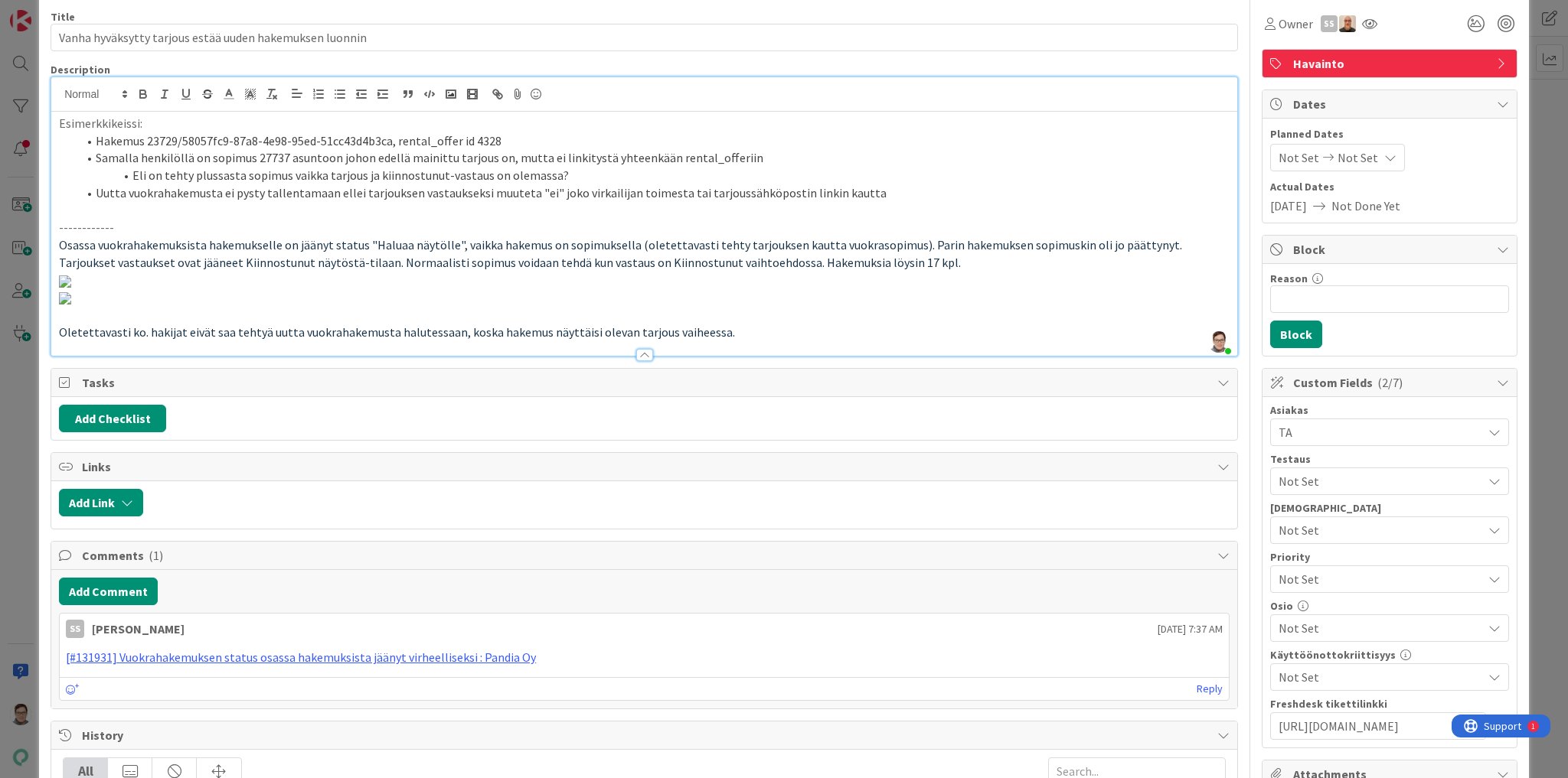
click at [956, 260] on p "Tarjoukset vastaukset ovat jääneet Kiinnostunut näytöstä-tilaan. Normaalisti so…" at bounding box center [644, 262] width 1171 height 17
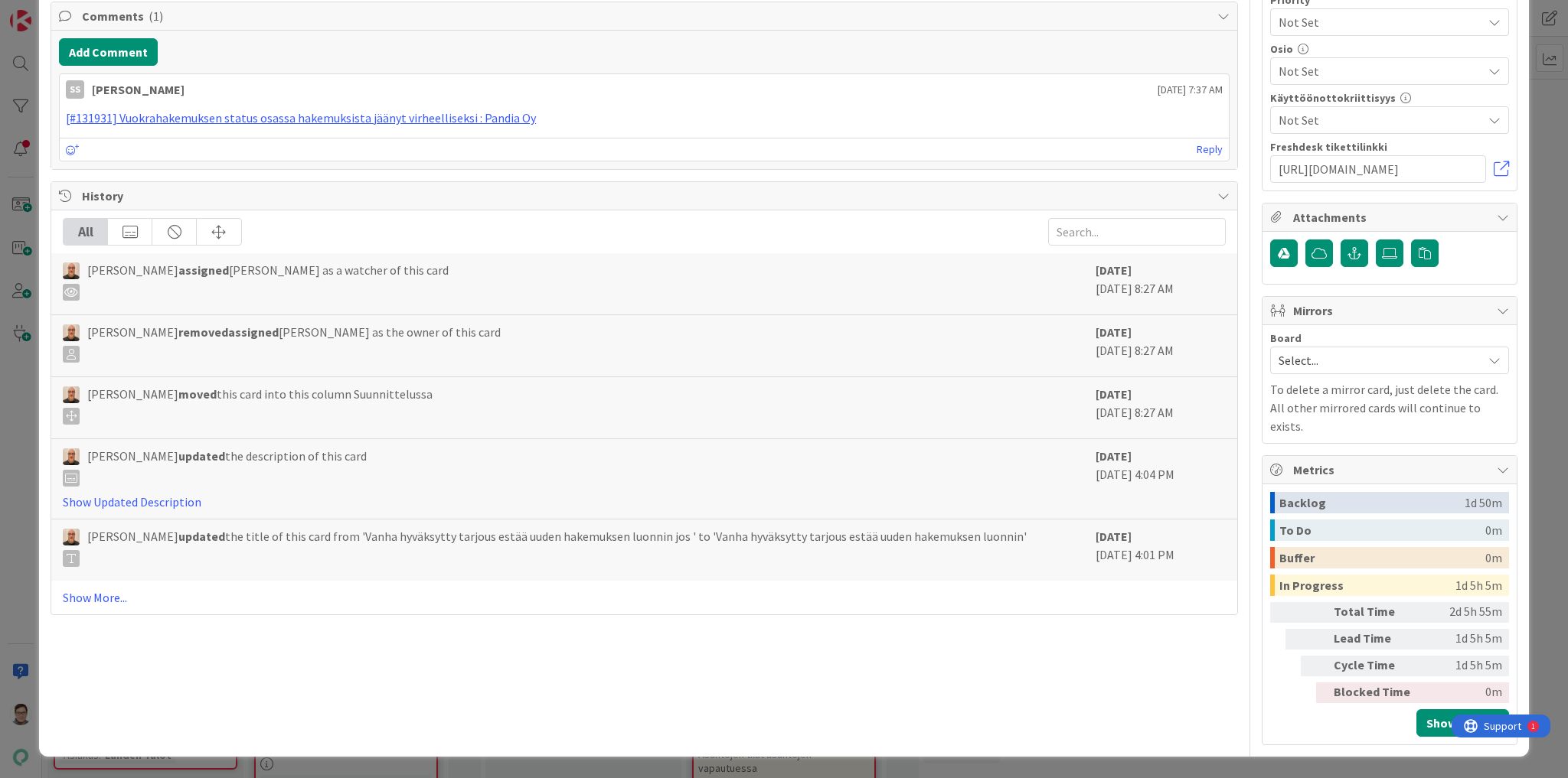
scroll to position [1164, 0]
click at [128, 66] on button "Add Comment" at bounding box center [108, 52] width 99 height 28
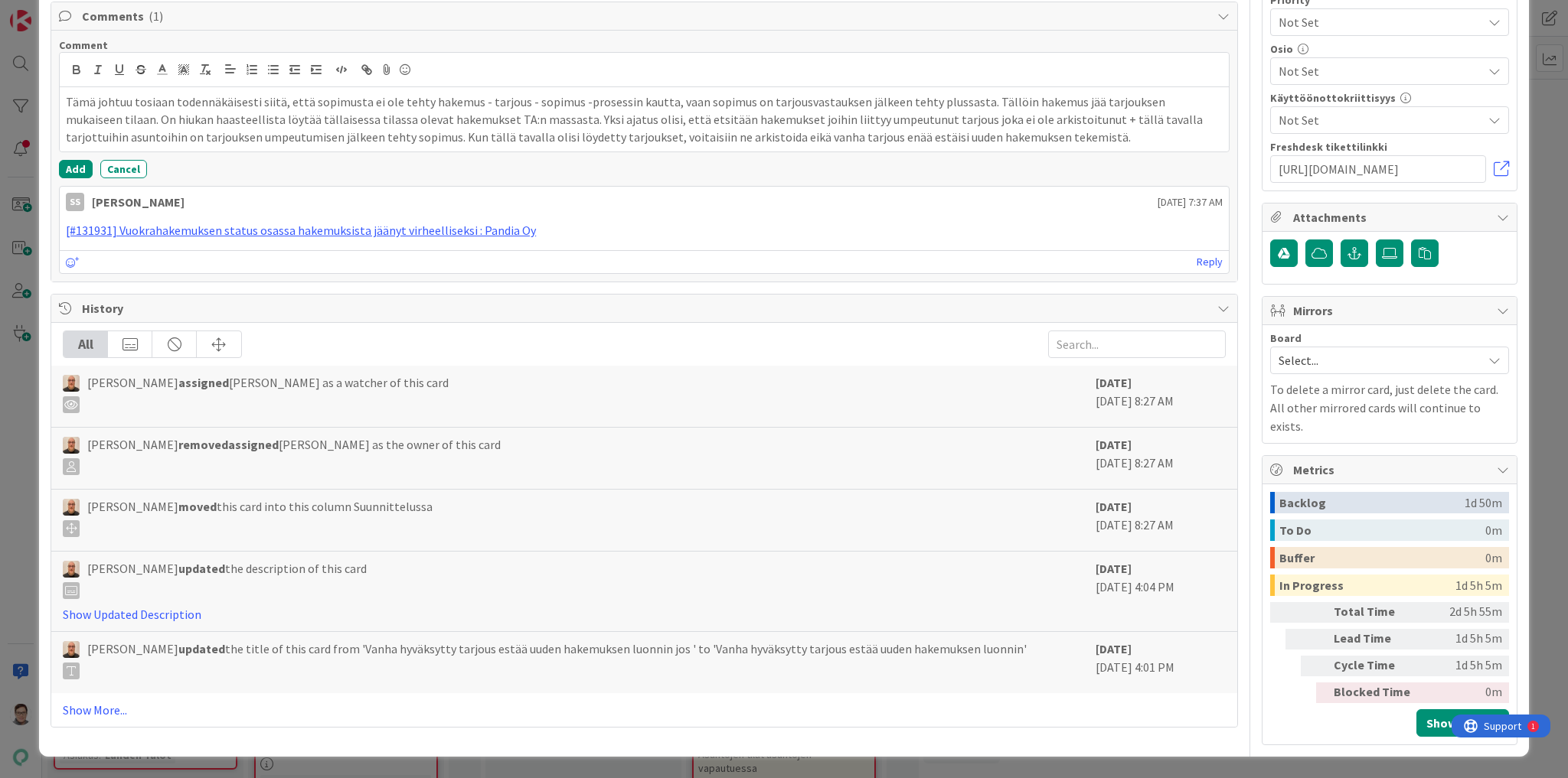
scroll to position [1102, 0]
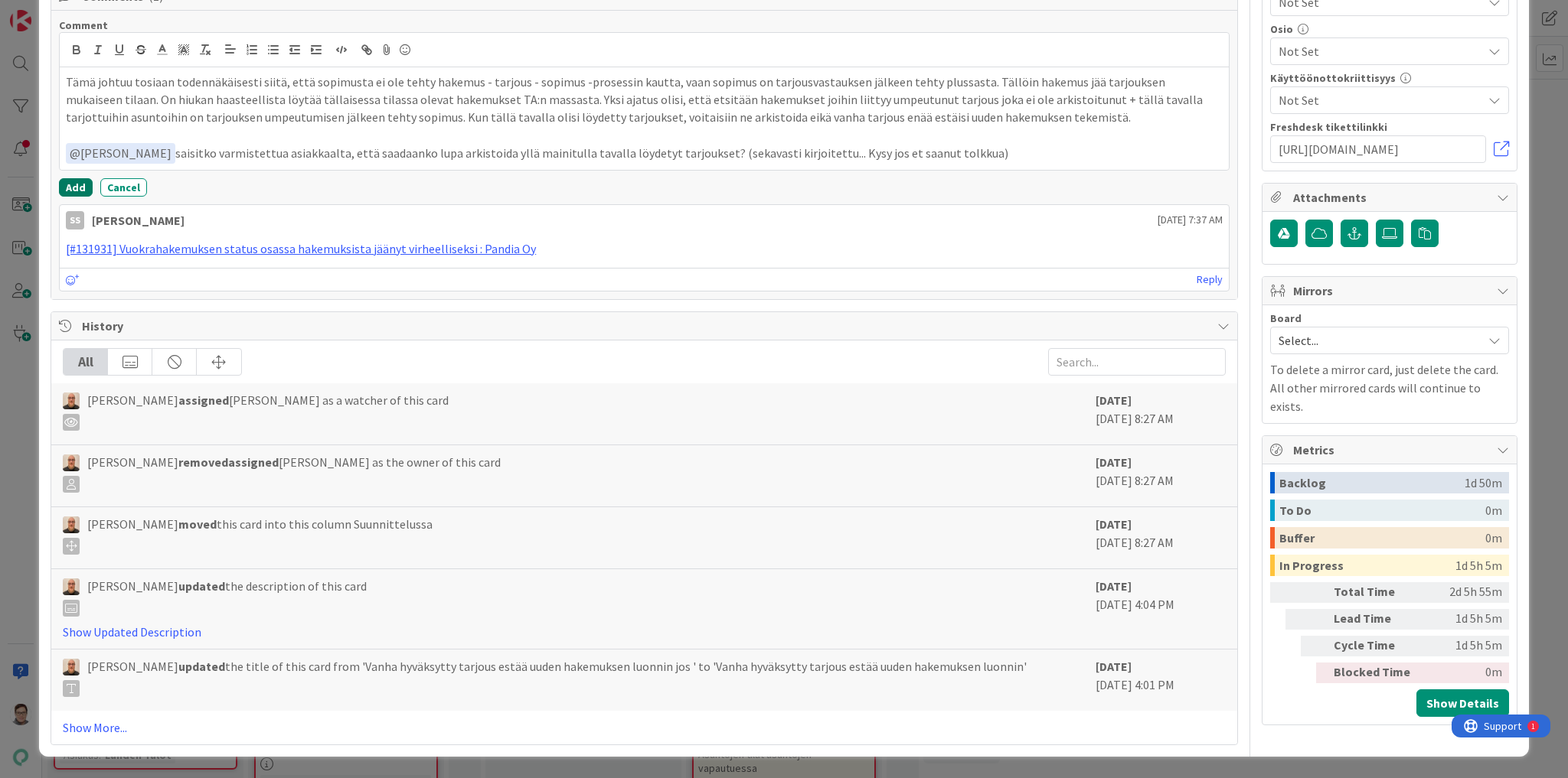
click at [71, 197] on button "Add" at bounding box center [76, 187] width 34 height 18
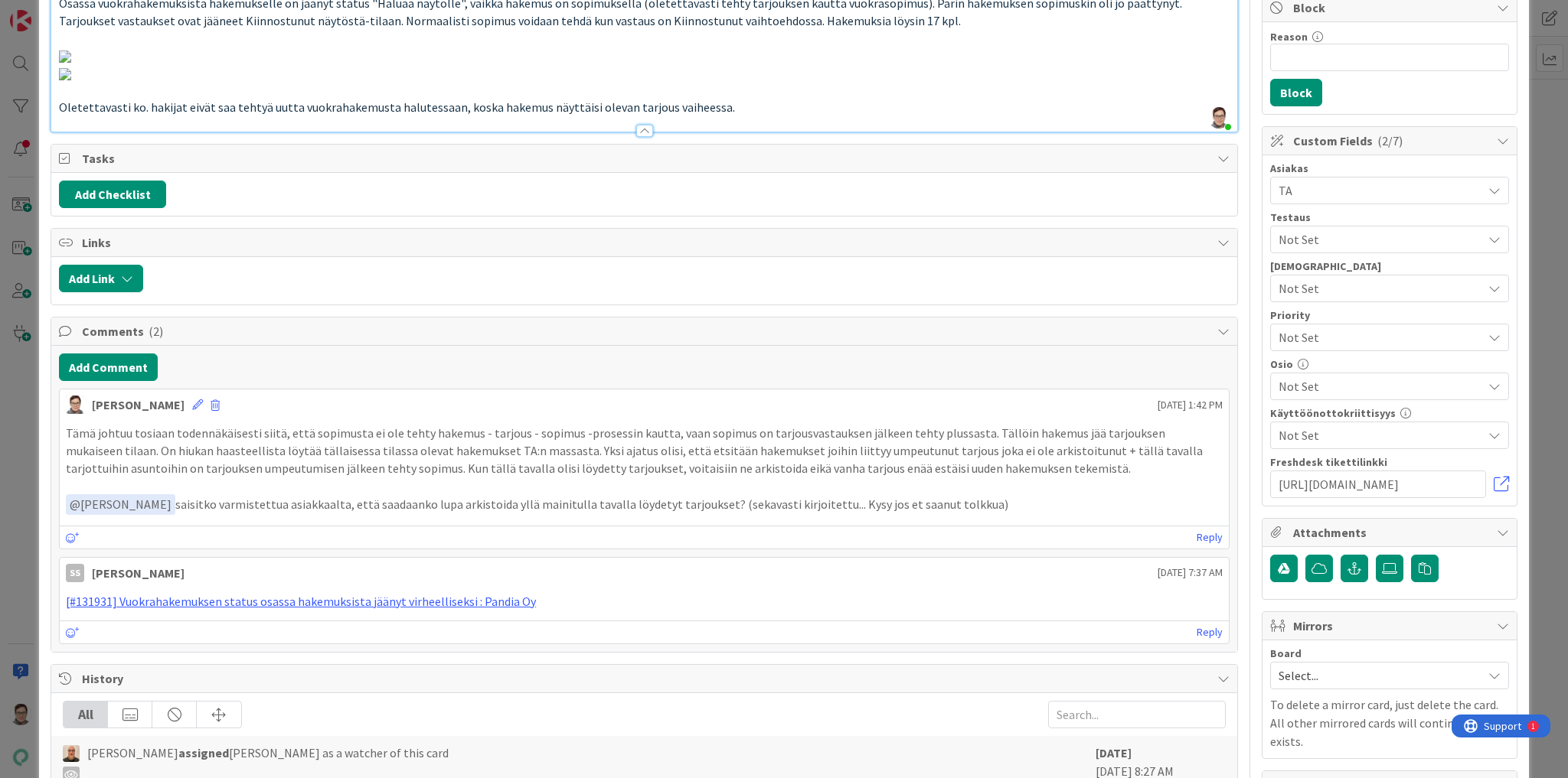
scroll to position [0, 0]
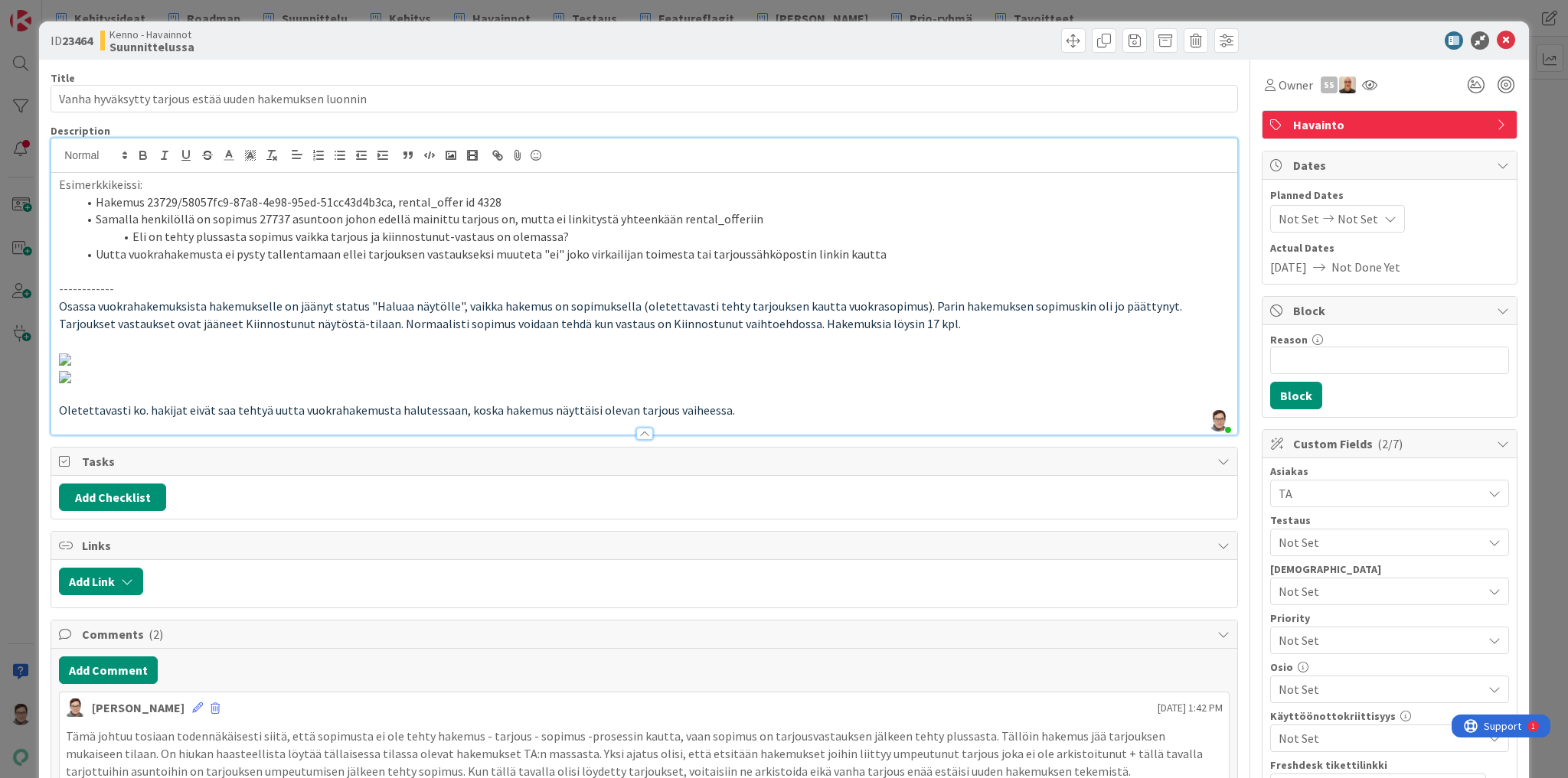
click at [953, 315] on p "Tarjoukset vastaukset ovat jääneet Kiinnostunut näytöstä-tilaan. Normaalisti so…" at bounding box center [644, 323] width 1171 height 17
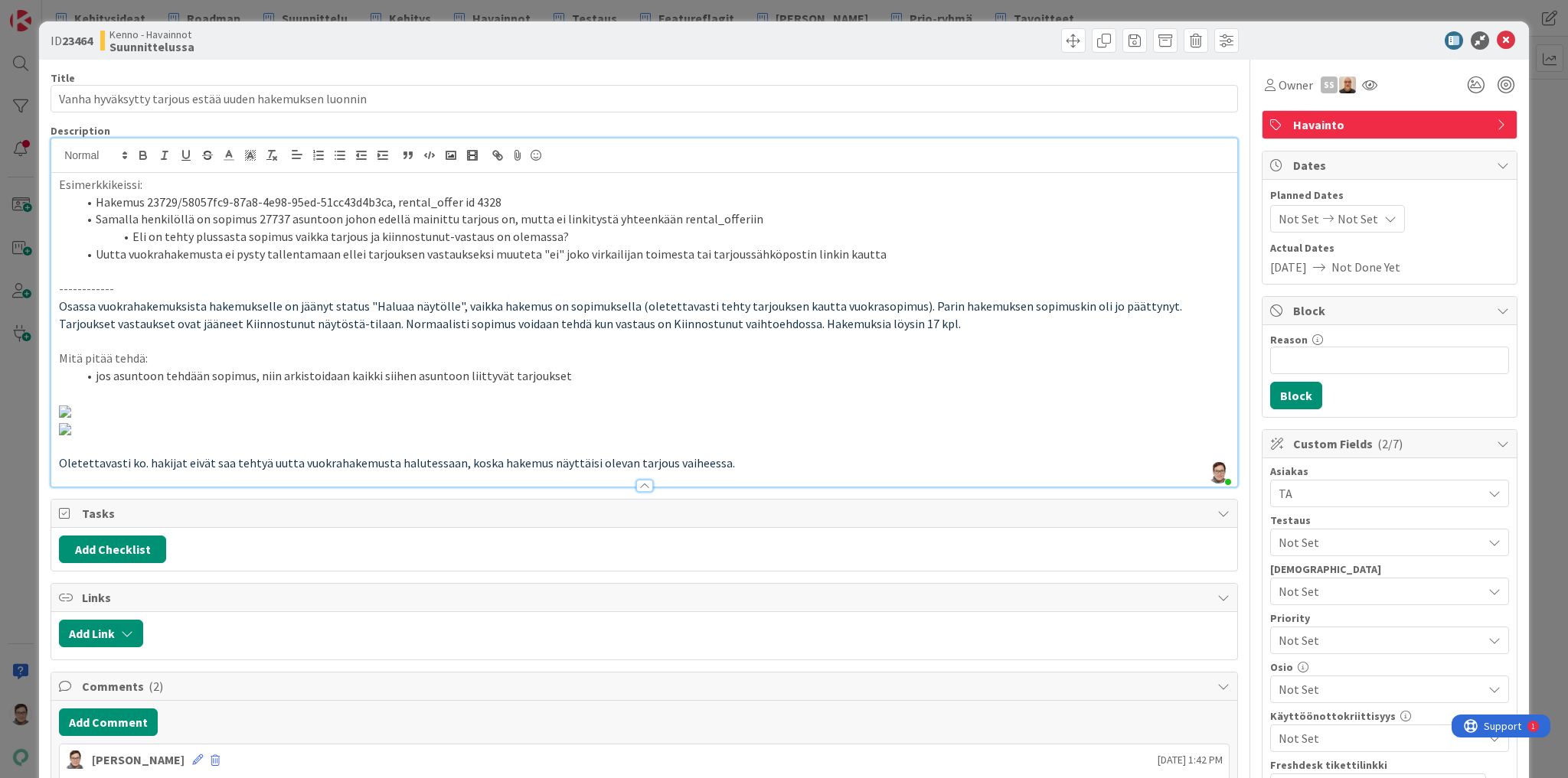
click at [250, 376] on li "jos asuntoon tehdään sopimus, niin arkistoidaan kaikki siihen asuntoon liittyvä…" at bounding box center [654, 376] width 1153 height 17
click at [571, 380] on li "jos asuntoon tehdään sopimus, niin arkistoidaan kaikki siihen asuntoon liittyvä…" at bounding box center [654, 376] width 1153 height 17
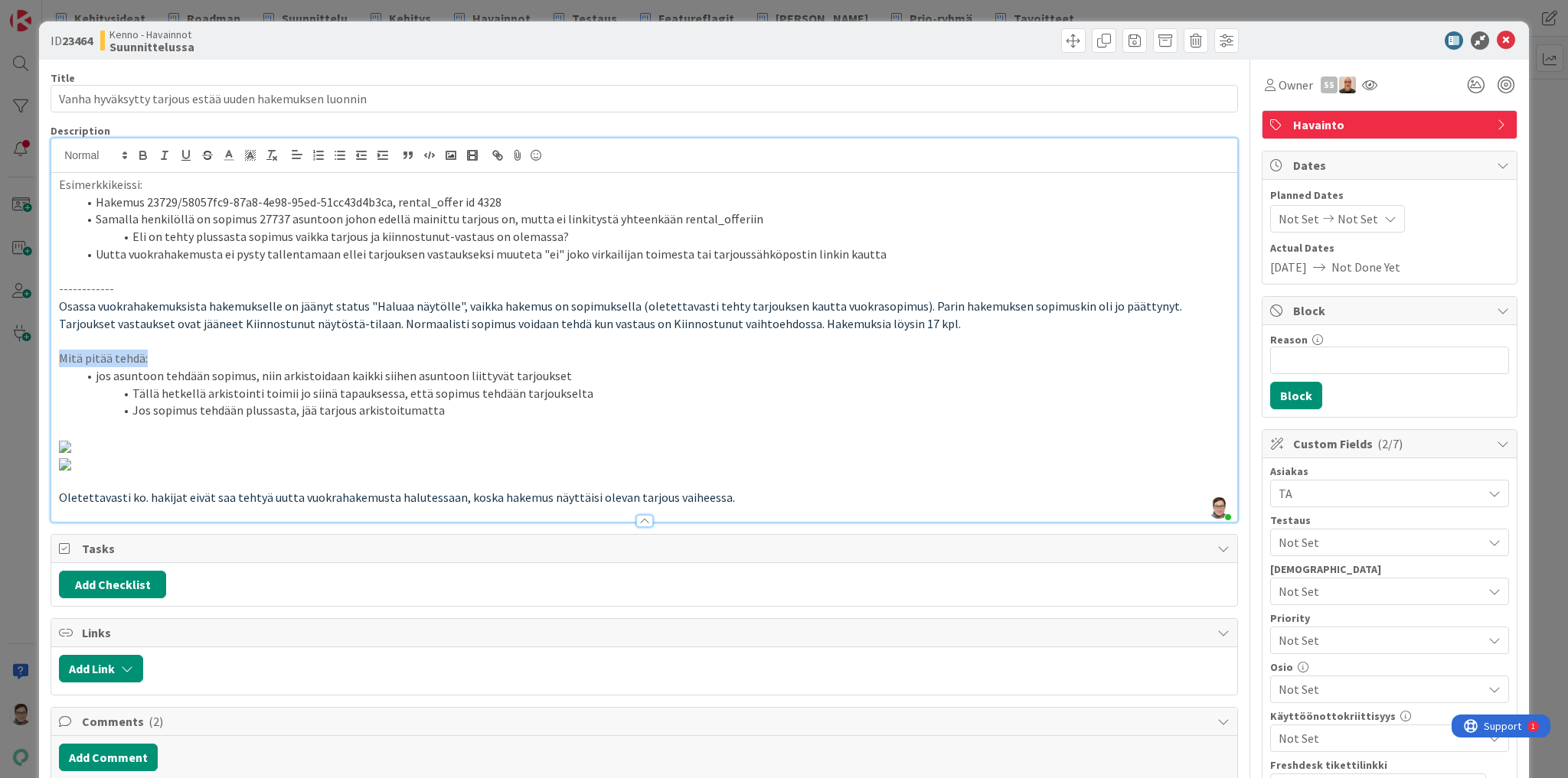
drag, startPoint x: 156, startPoint y: 360, endPoint x: 35, endPoint y: 359, distance: 121.0
click at [35, 359] on div "ID 23464 Kenno - Havainnot Suunnittelussa Title 55 / 128 Vanha hyväksytty tarjo…" at bounding box center [784, 389] width 1568 height 778
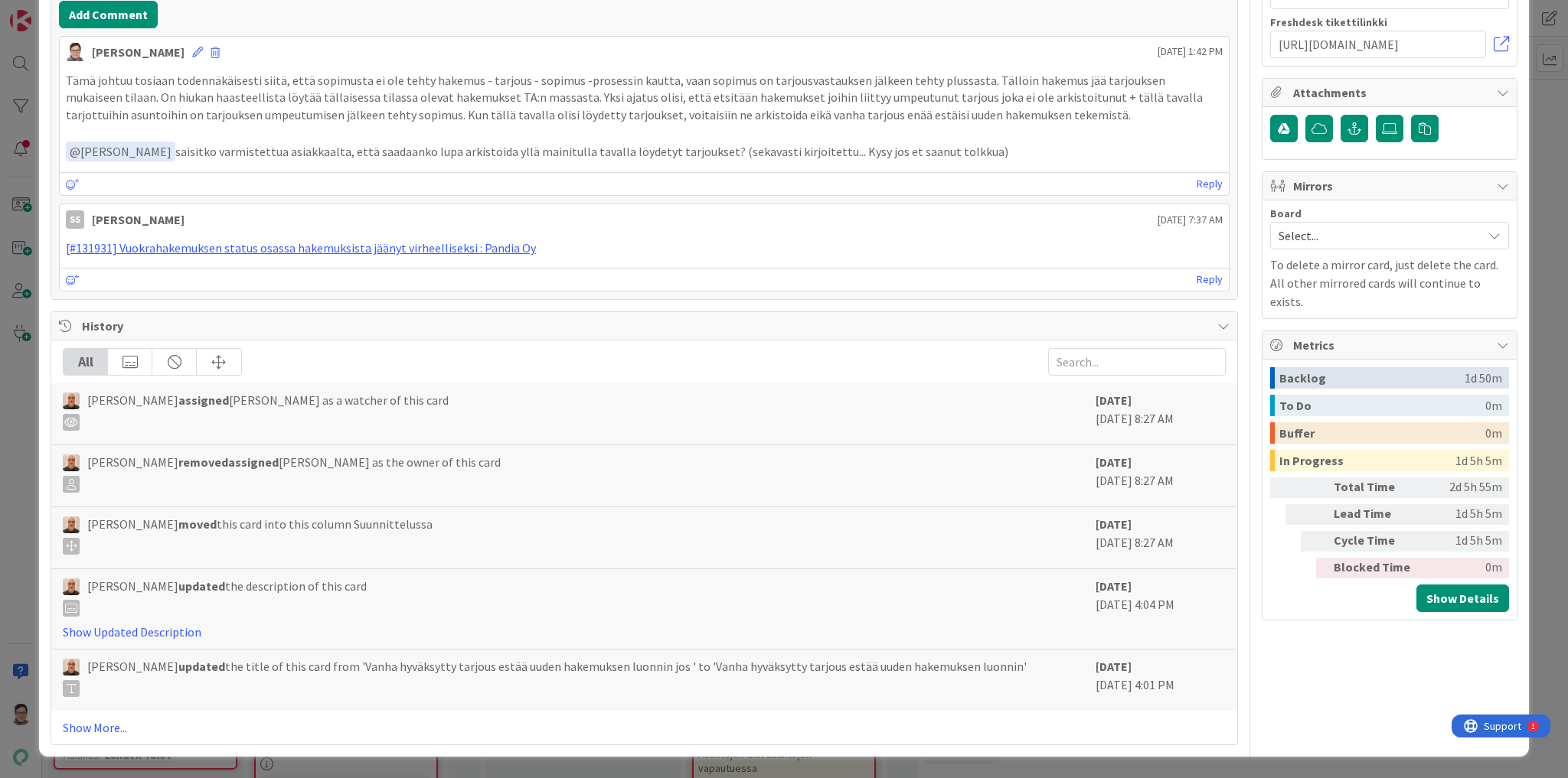
scroll to position [1285, 0]
click at [105, 29] on button "Add Comment" at bounding box center [108, 14] width 99 height 28
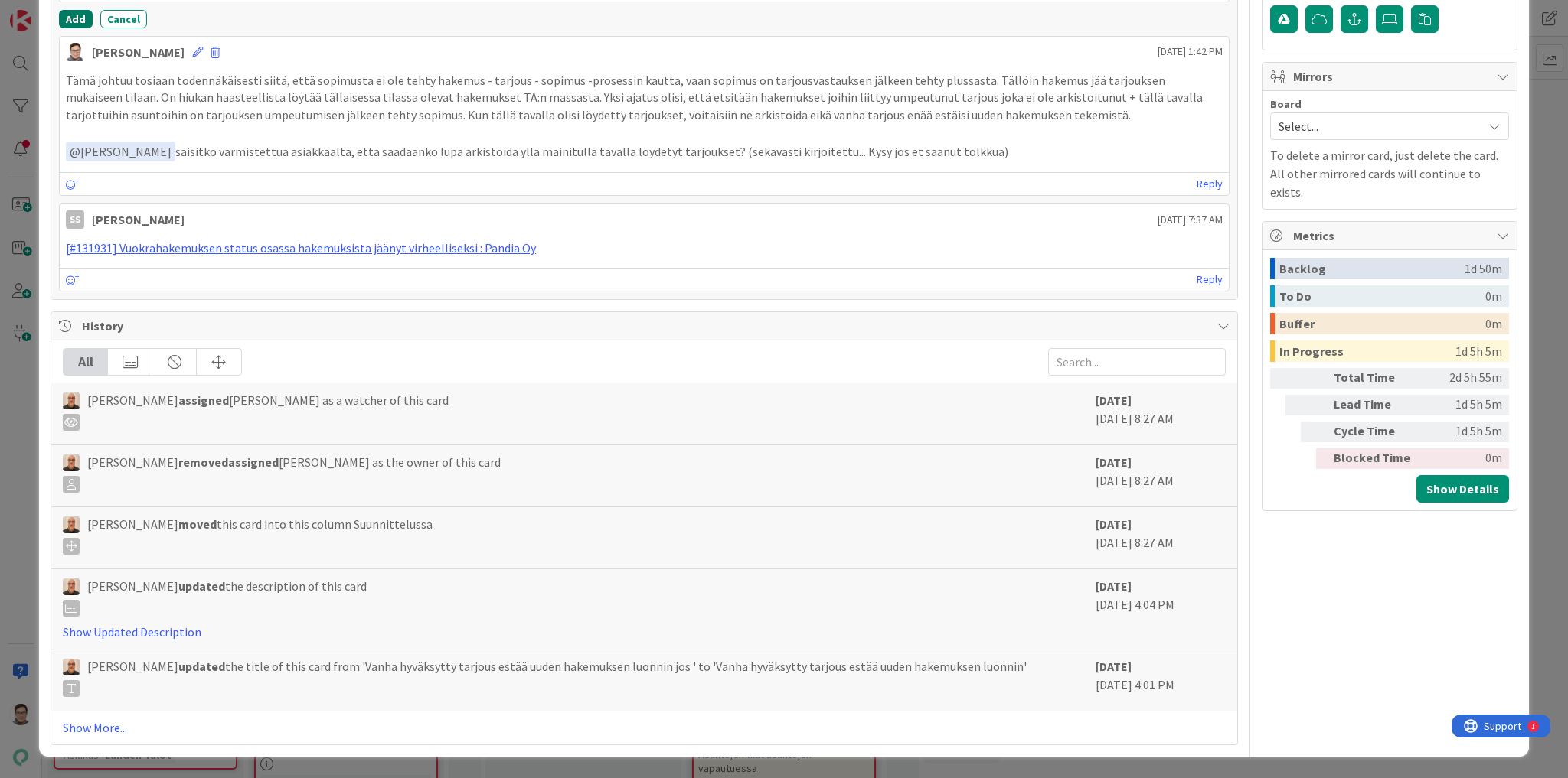
click at [77, 29] on button "Add" at bounding box center [76, 18] width 34 height 18
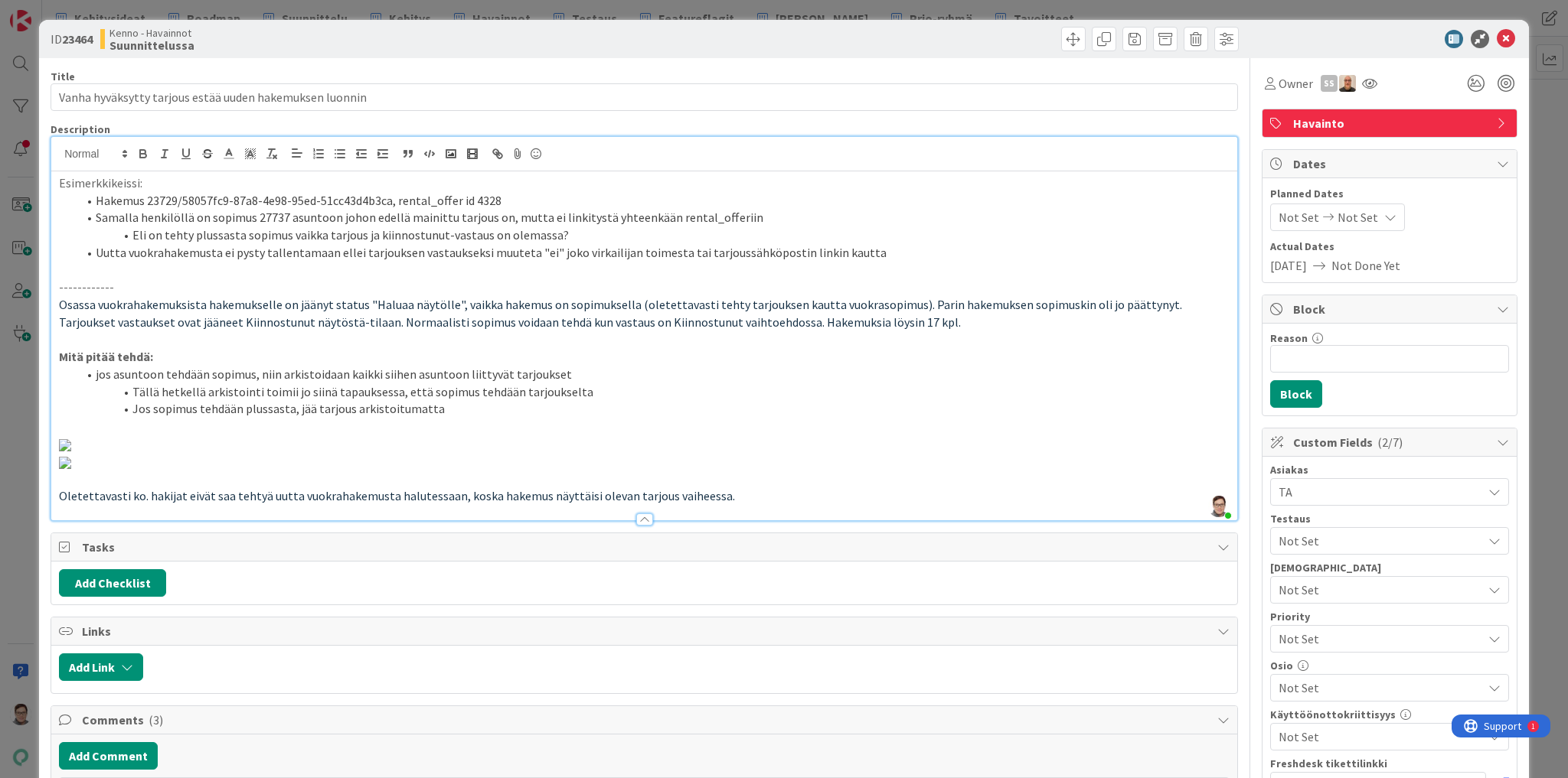
scroll to position [0, 0]
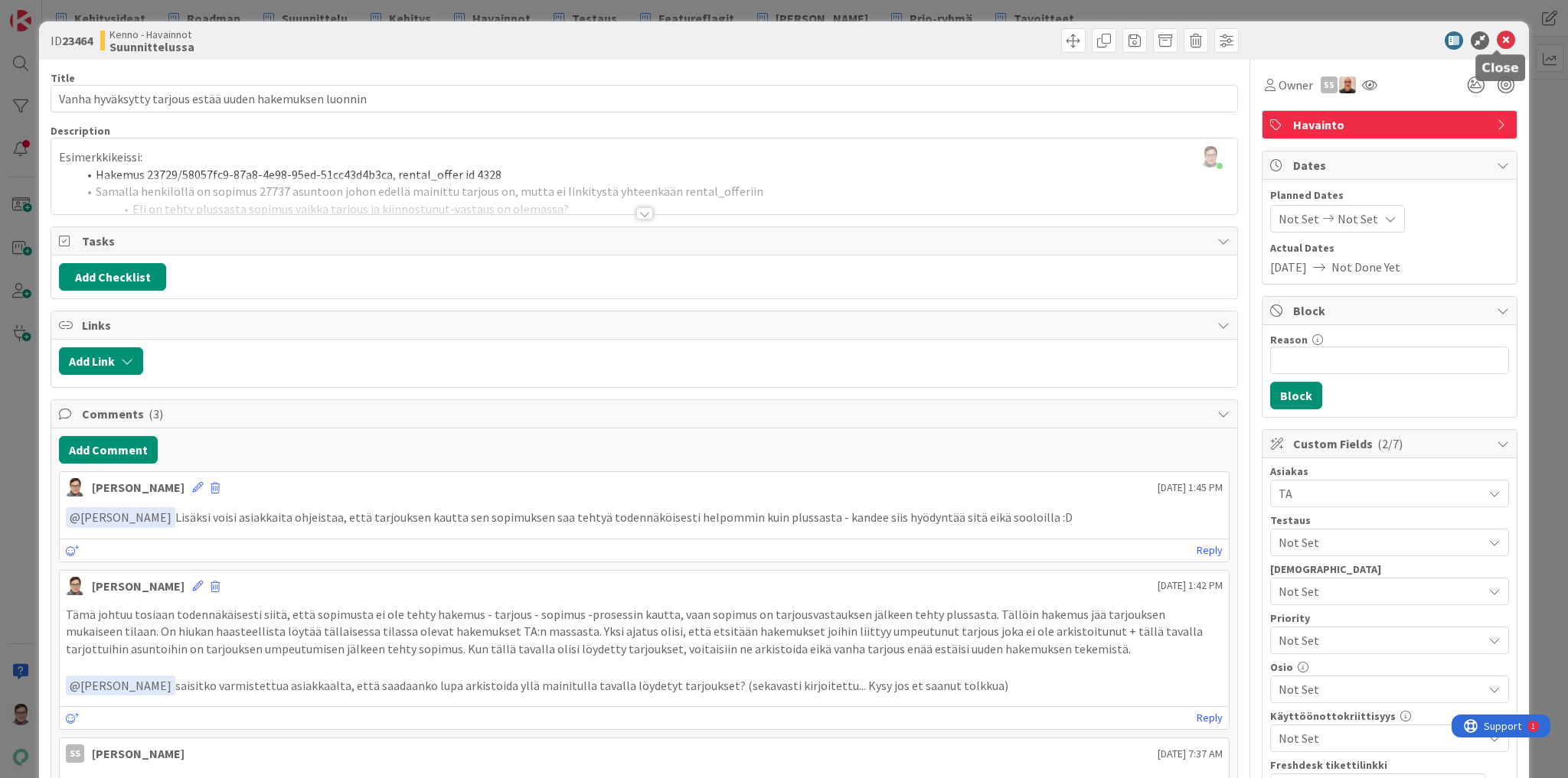
click at [1496, 40] on icon at bounding box center [1505, 40] width 18 height 18
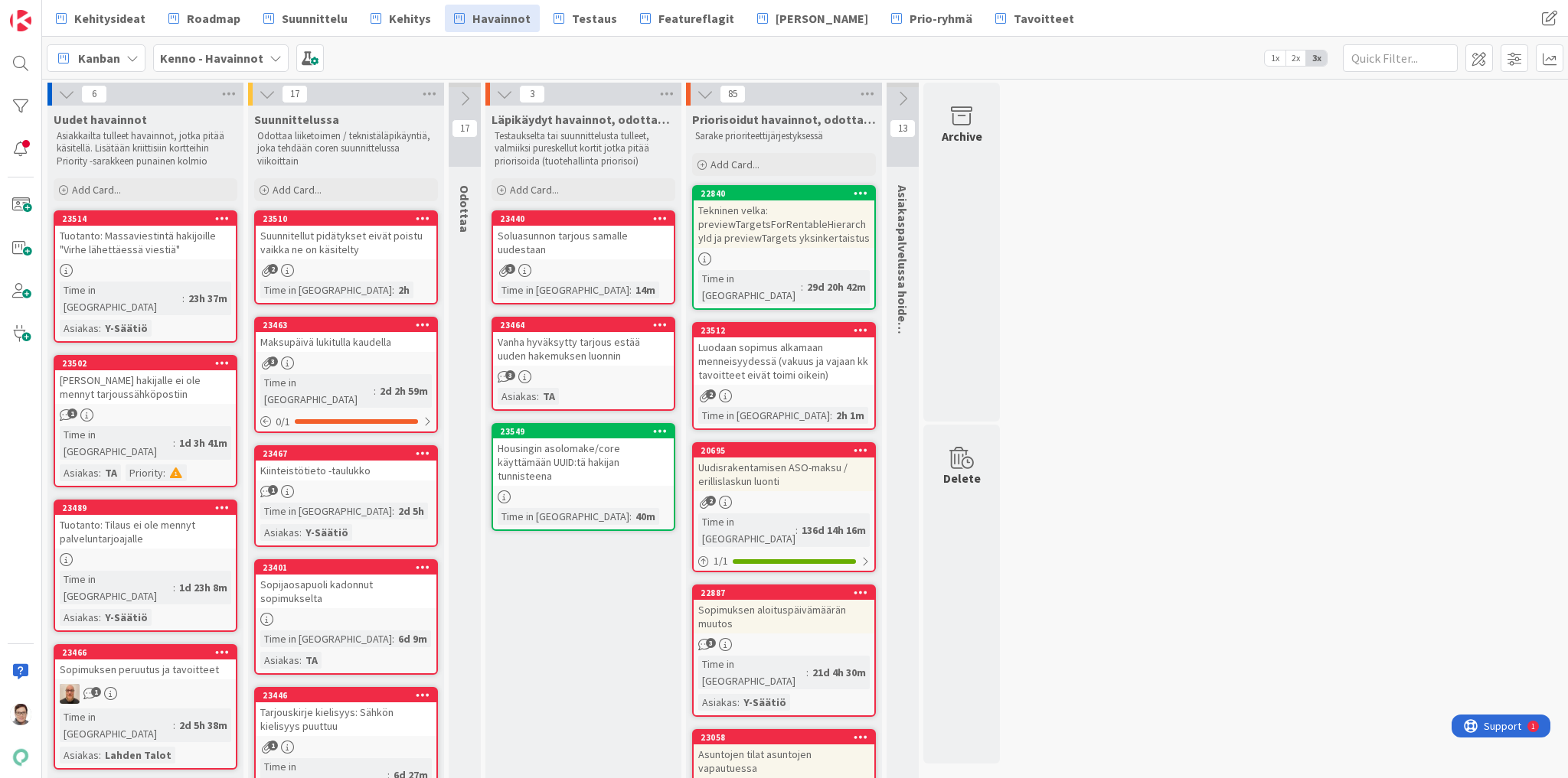
click at [358, 241] on div "Suunnitellut pidätykset eivät poistu vaikka ne on käsitelty" at bounding box center [346, 242] width 181 height 33
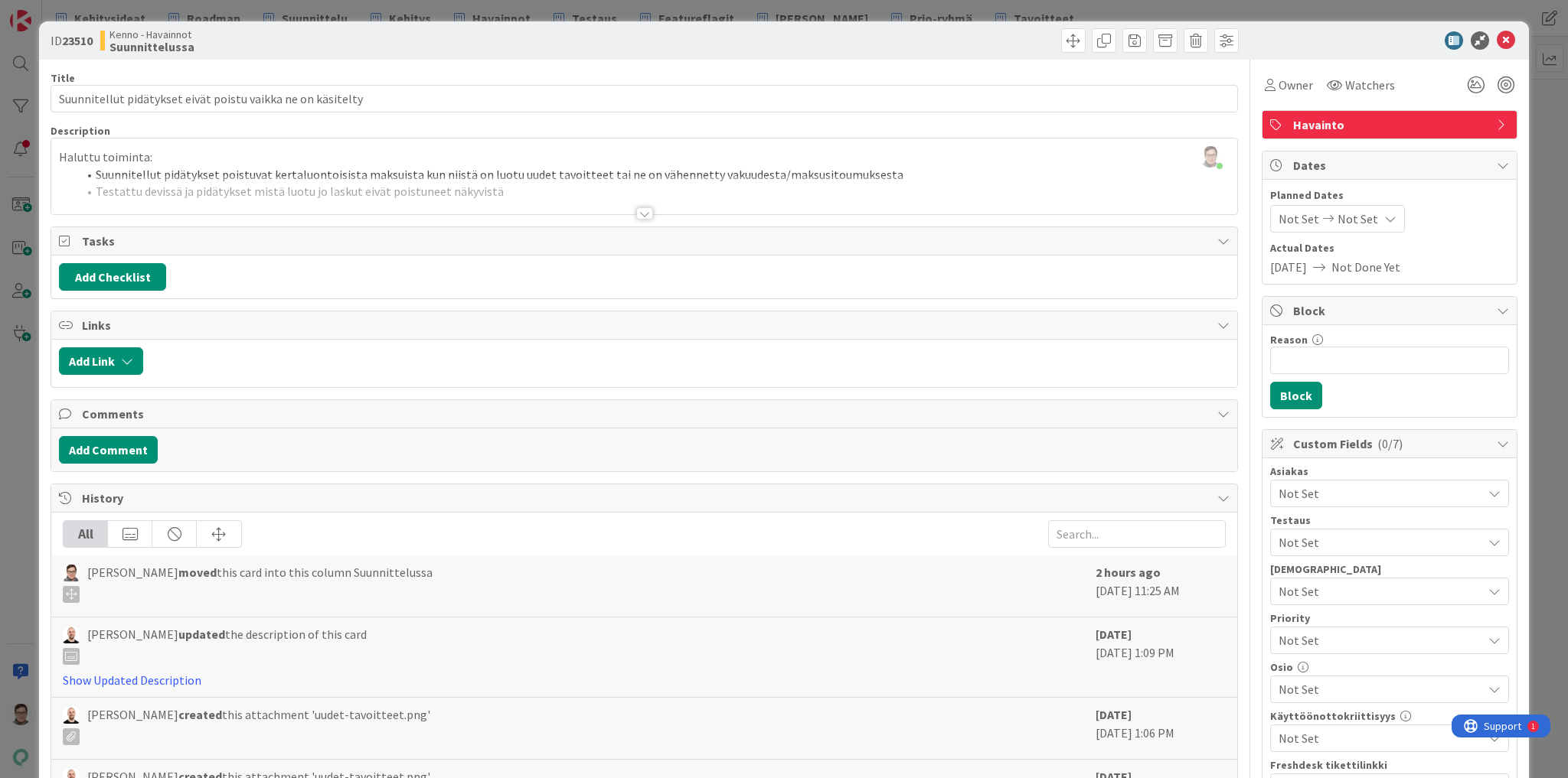
click at [641, 216] on div at bounding box center [645, 213] width 17 height 12
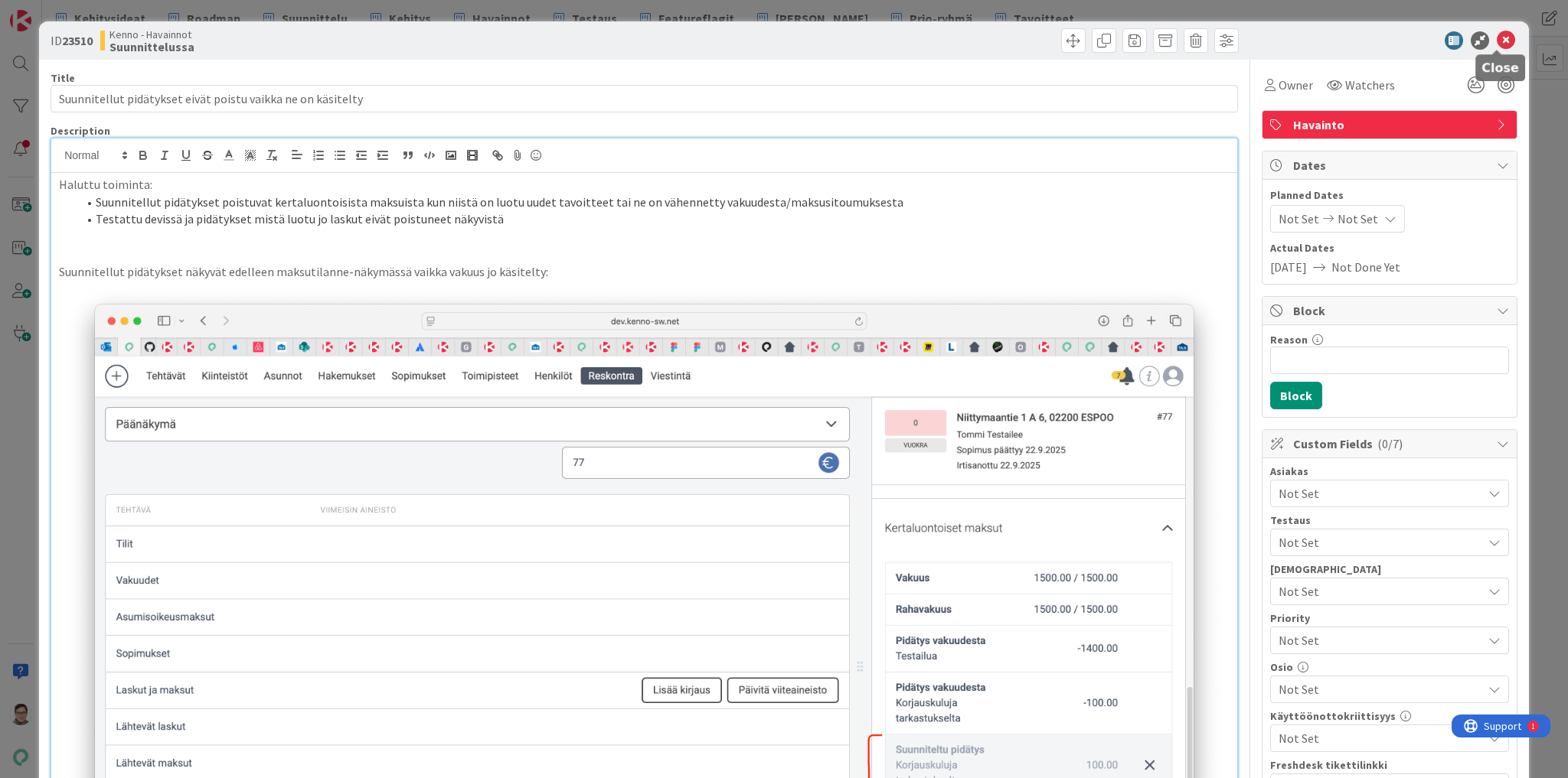
click at [1497, 37] on icon at bounding box center [1505, 40] width 18 height 18
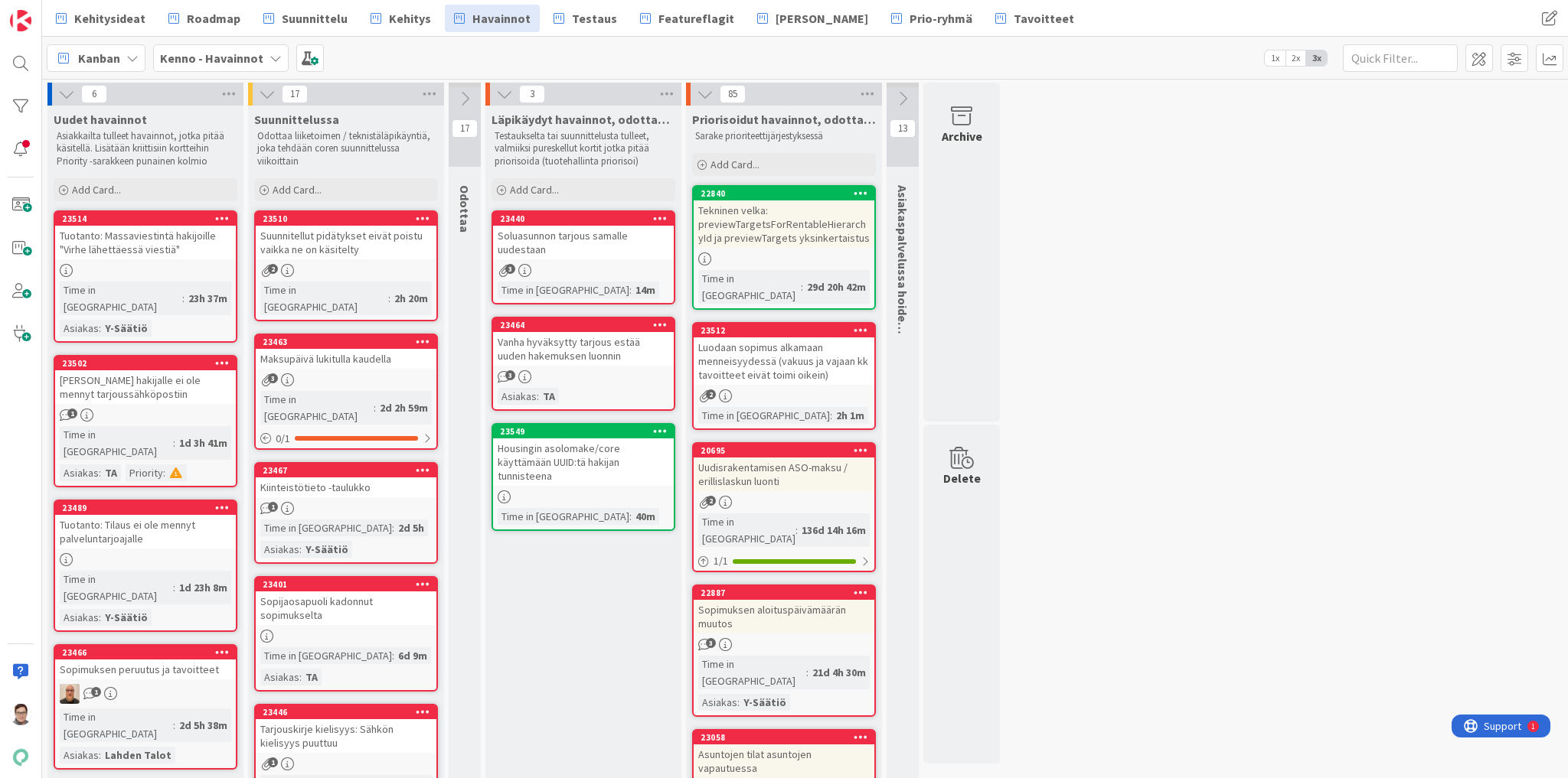
drag, startPoint x: 367, startPoint y: 245, endPoint x: 603, endPoint y: 247, distance: 236.0
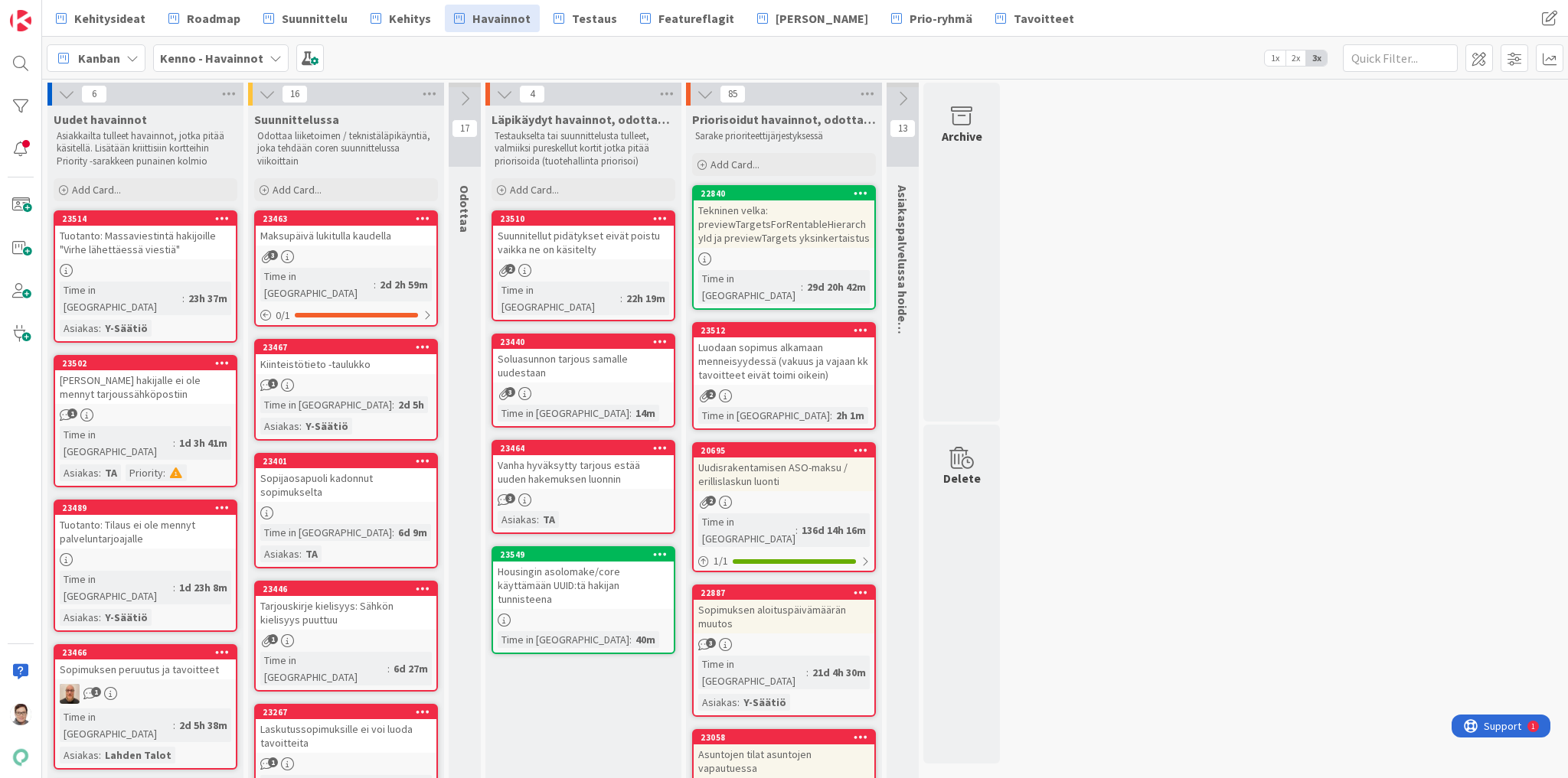
click at [580, 243] on div "Suunnitellut pidätykset eivät poistu vaikka ne on käsitelty" at bounding box center [583, 242] width 181 height 33
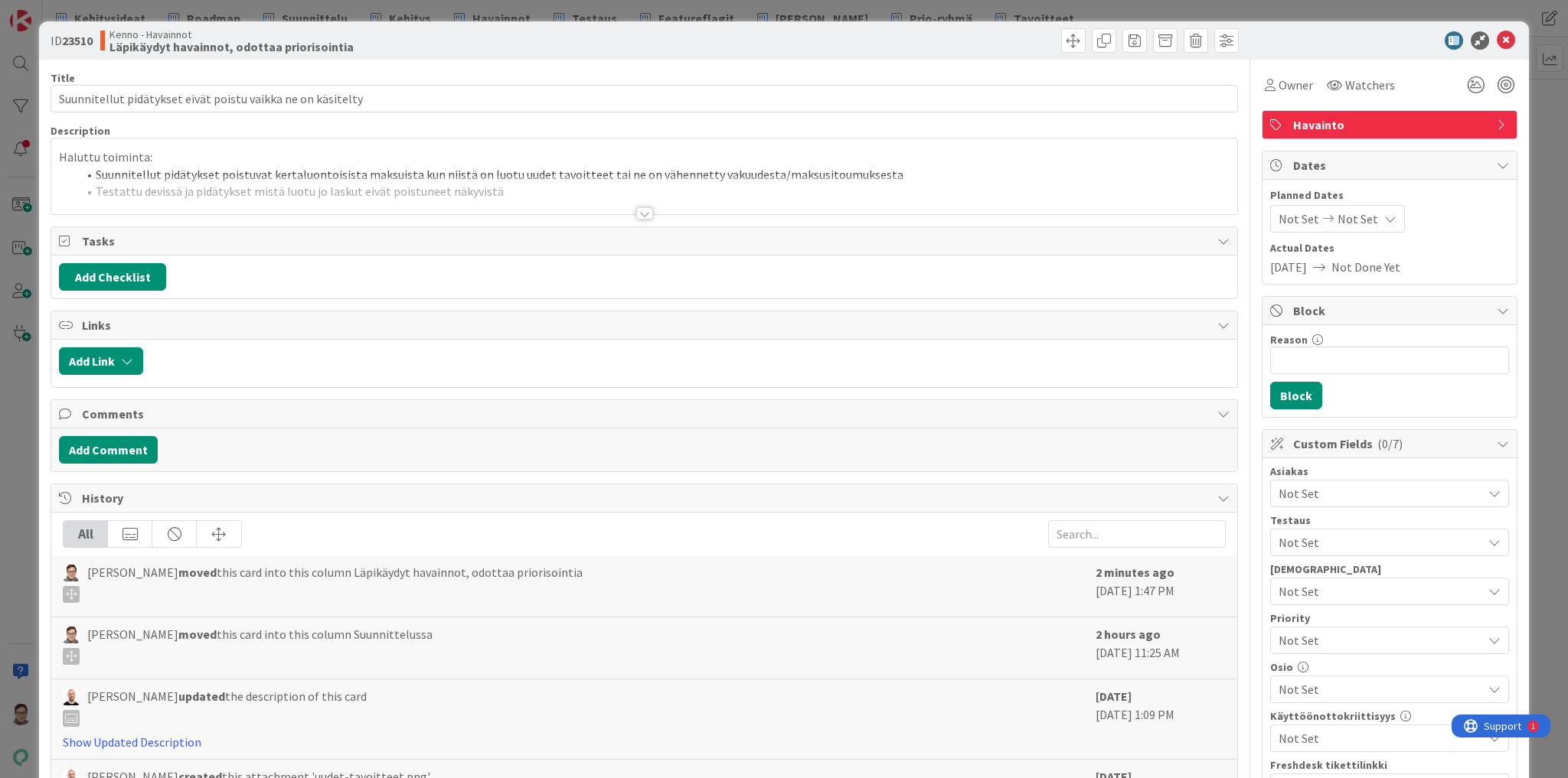
click at [640, 209] on div at bounding box center [645, 213] width 17 height 12
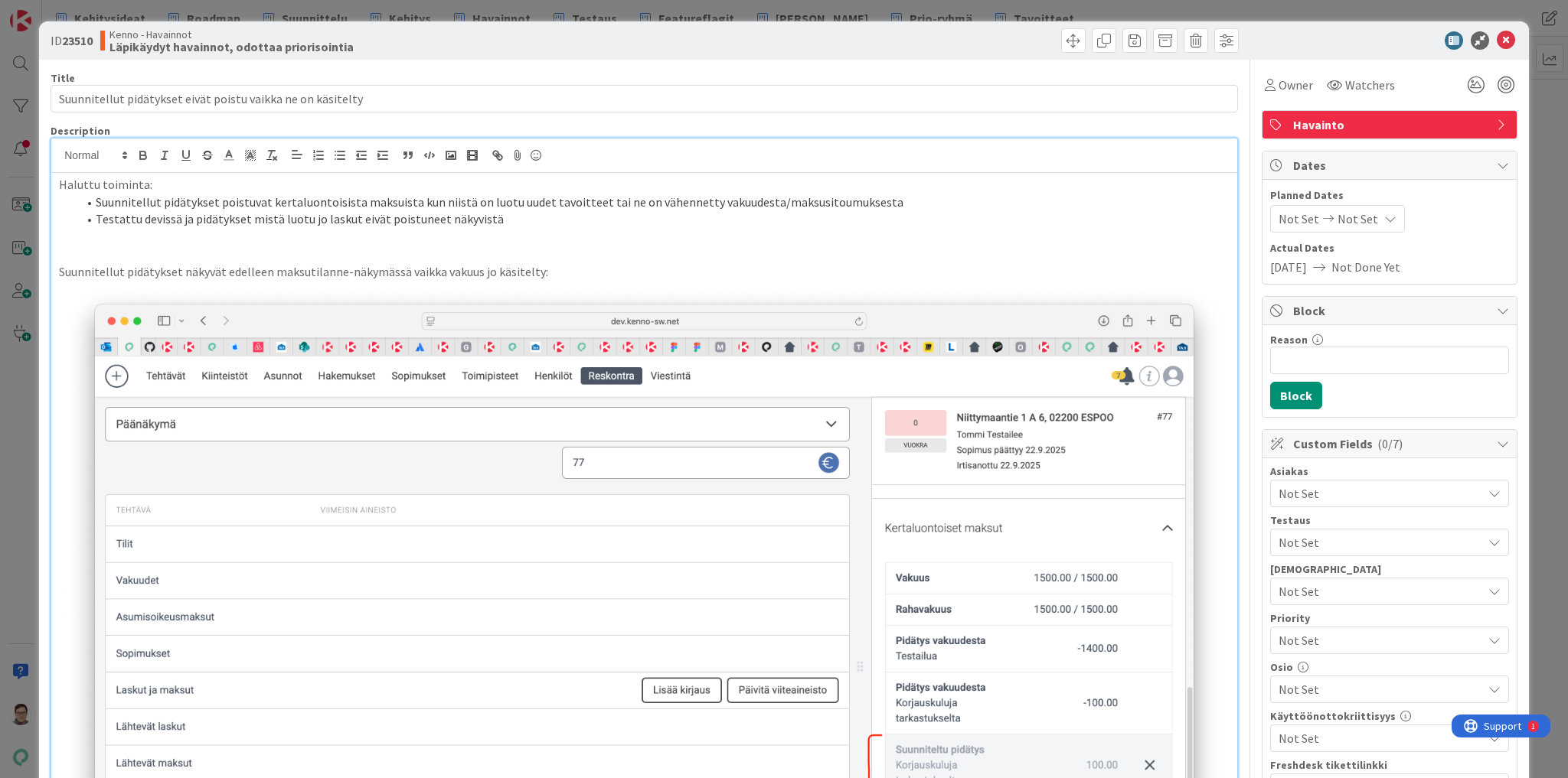
click at [892, 205] on li "Suunnitellut pidätykset poistuvat kertaluontoisista maksuista kun niistä on luo…" at bounding box center [654, 202] width 1153 height 17
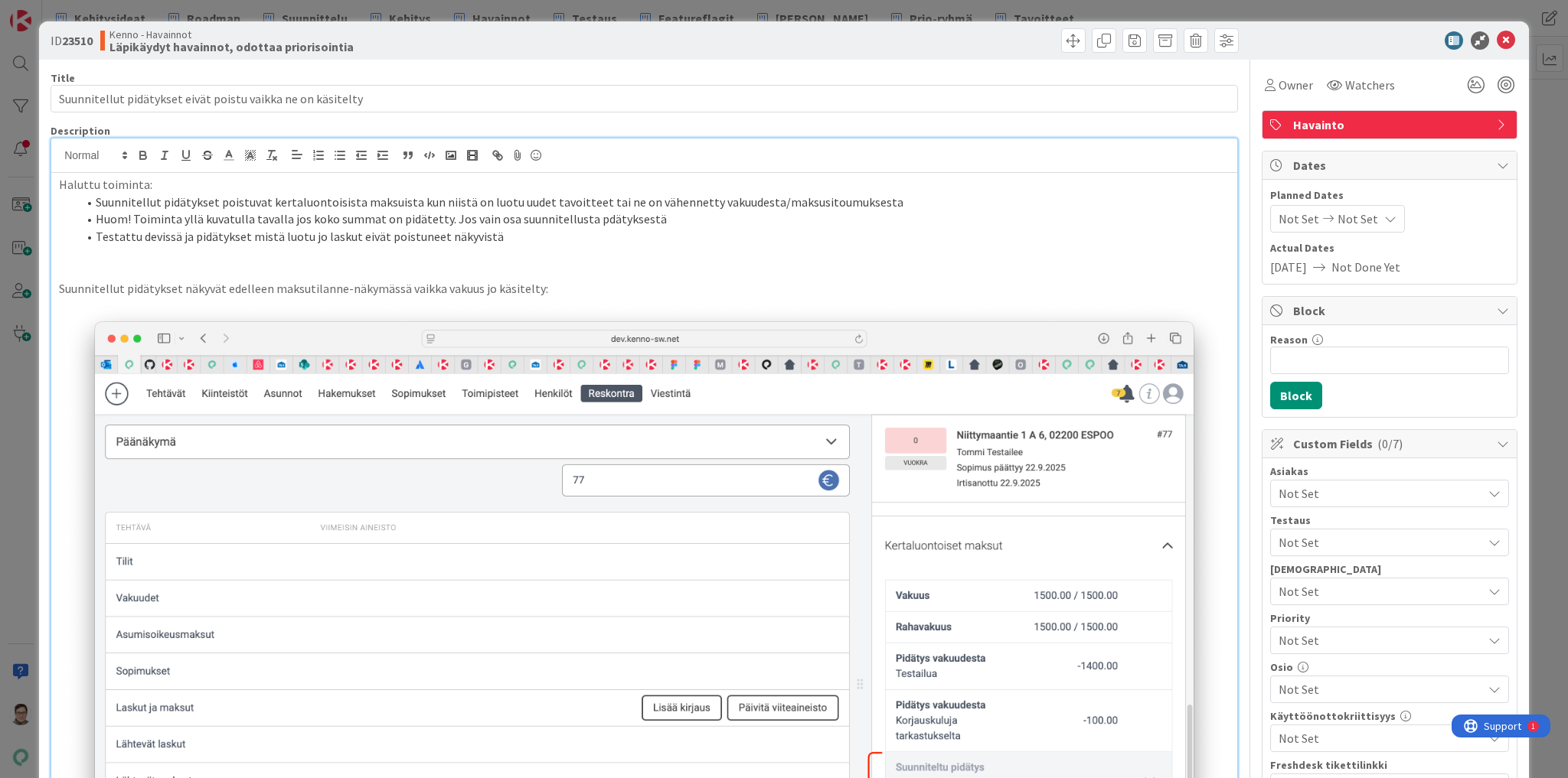
click at [593, 220] on li "Huom! Toiminta yllä kuvatulla tavalla jos koko summat on pidätetty. Jos vain os…" at bounding box center [654, 219] width 1153 height 17
click at [728, 212] on li "Huom! Toiminta yllä kuvatulla tavalla jos koko summat on pidätetty. Jos vain os…" at bounding box center [654, 219] width 1153 height 17
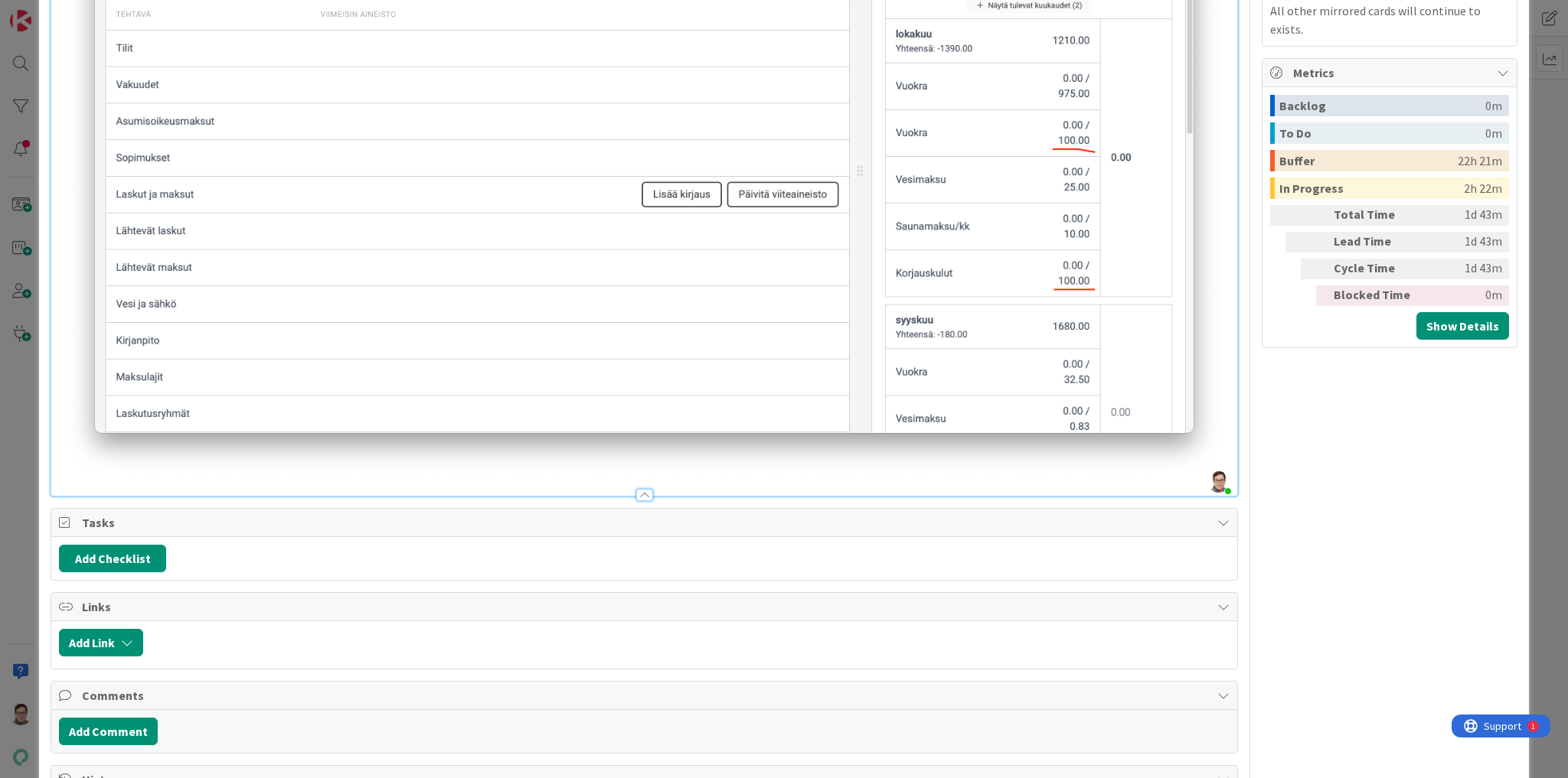
scroll to position [1285, 0]
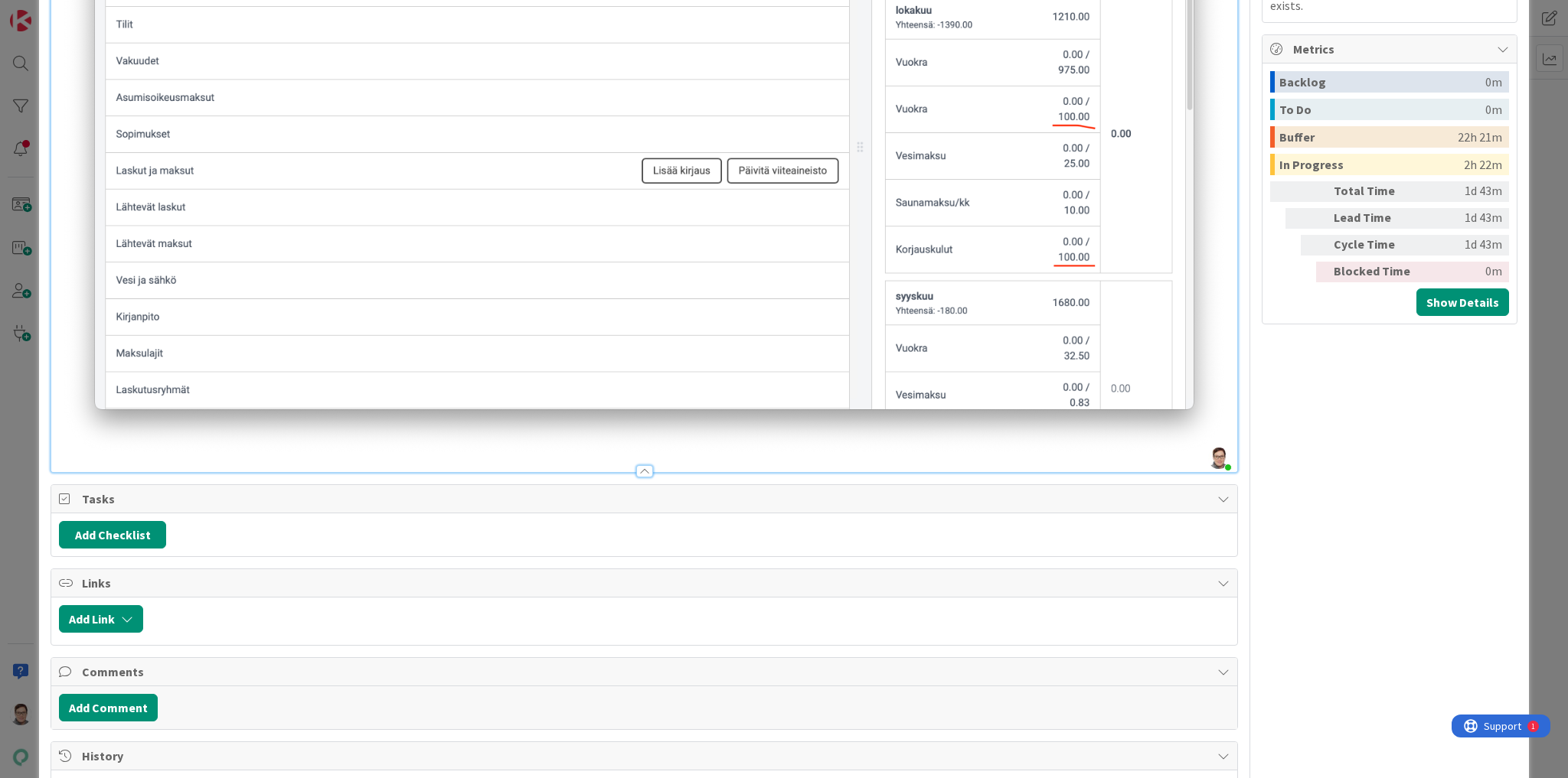
click at [640, 465] on div at bounding box center [645, 471] width 17 height 12
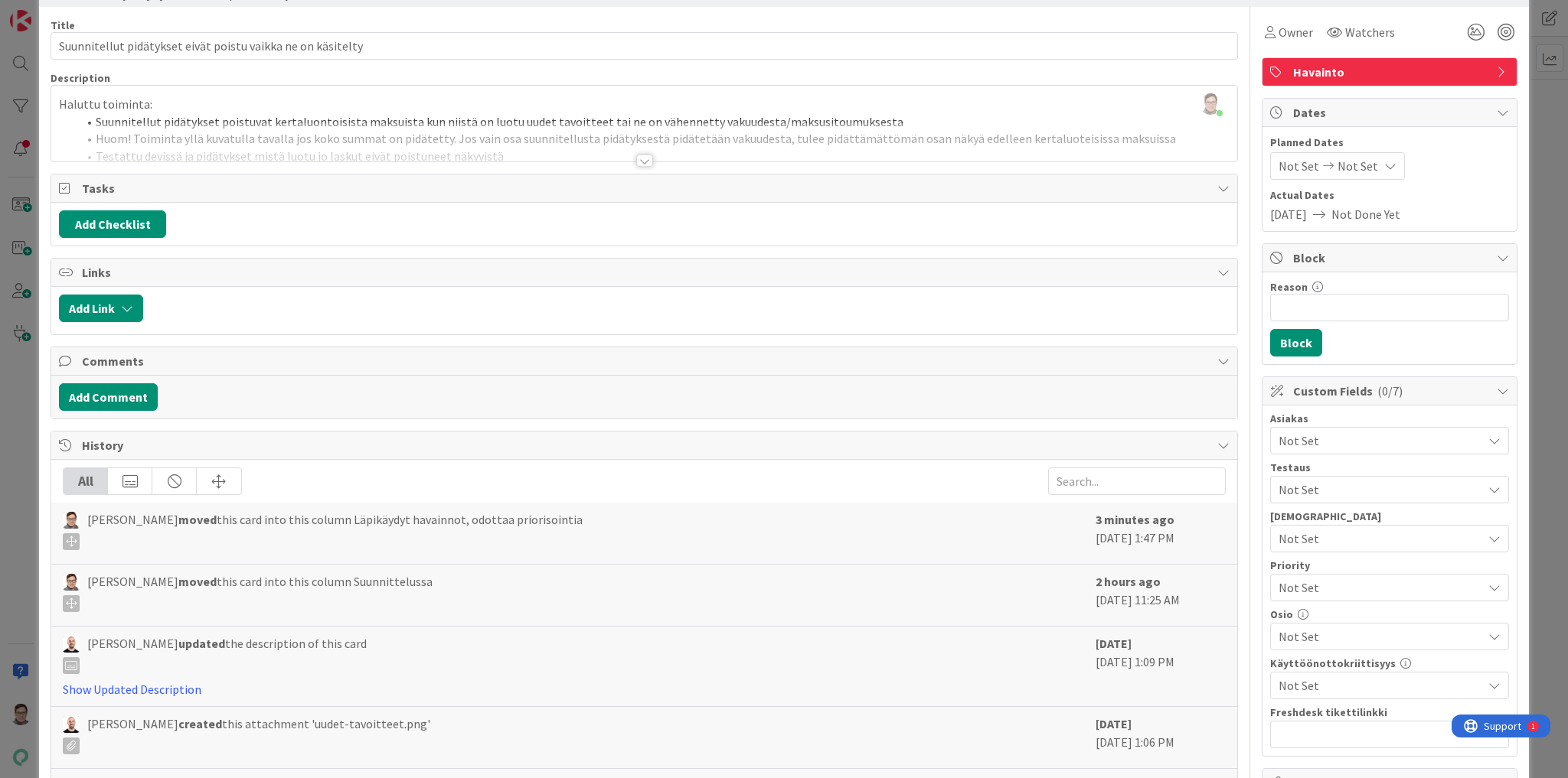
scroll to position [0, 0]
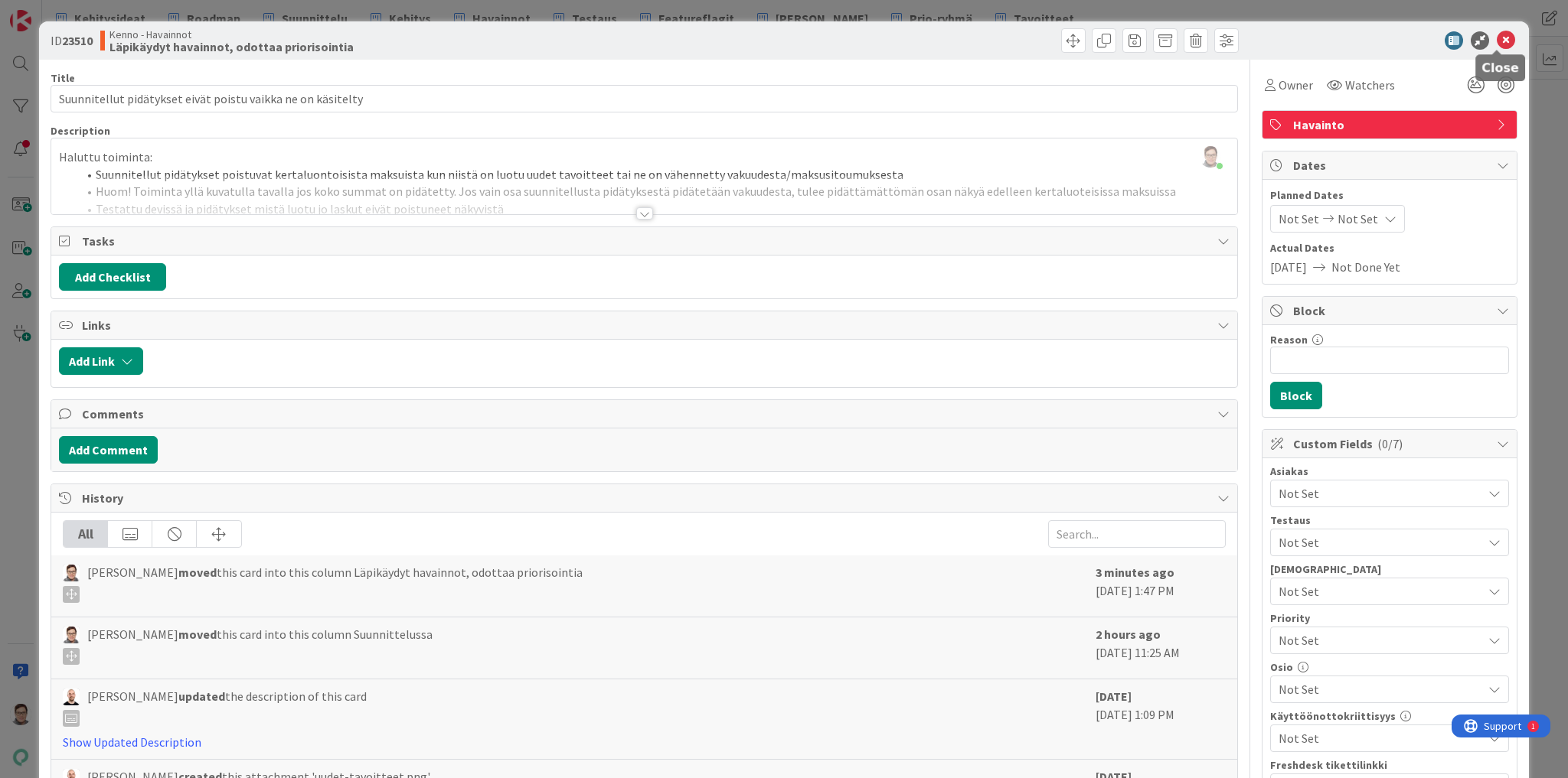
click at [1496, 40] on icon at bounding box center [1505, 40] width 18 height 18
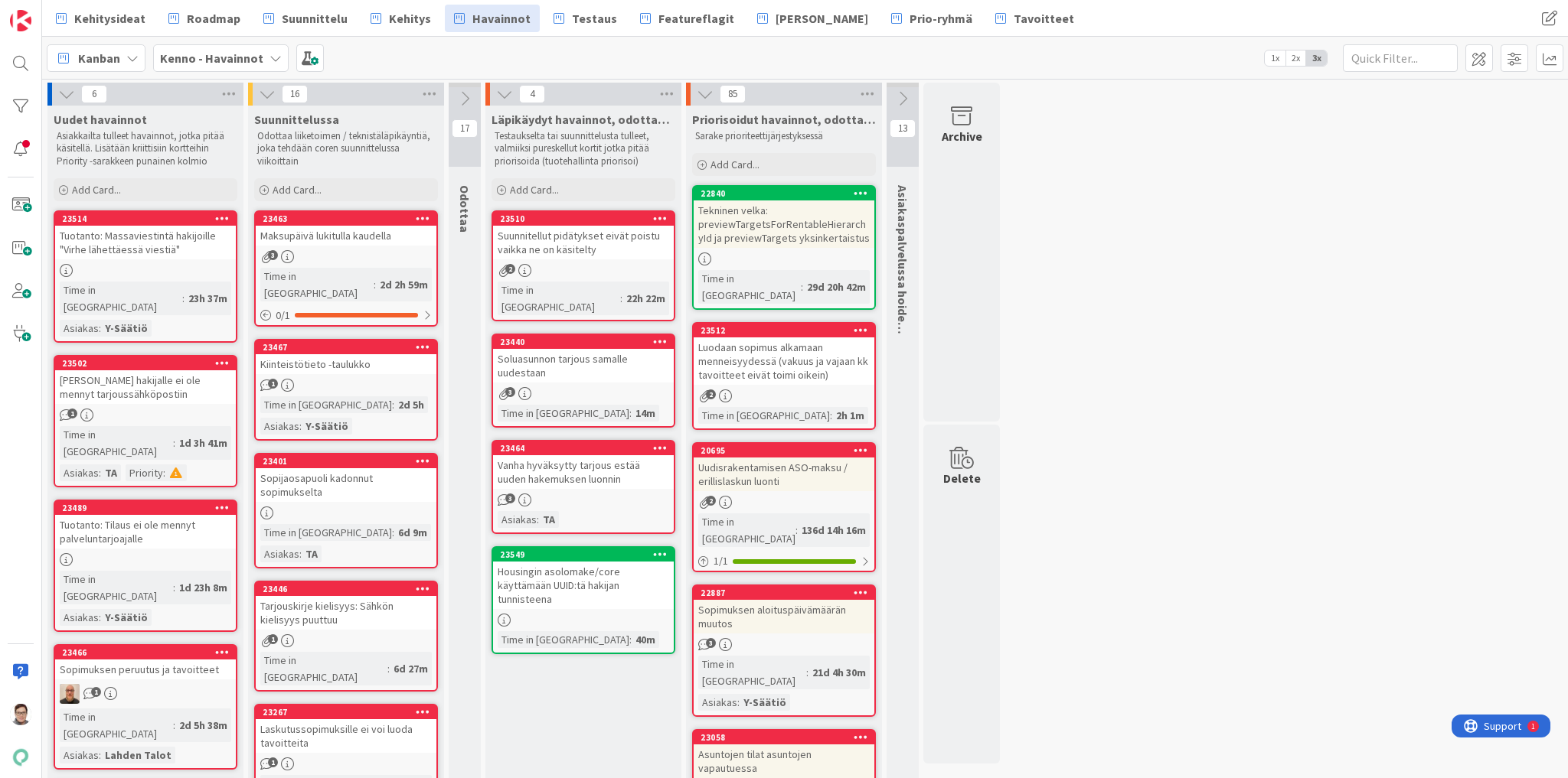
click at [346, 244] on div "Maksupäivä lukitulla kaudella" at bounding box center [346, 235] width 181 height 20
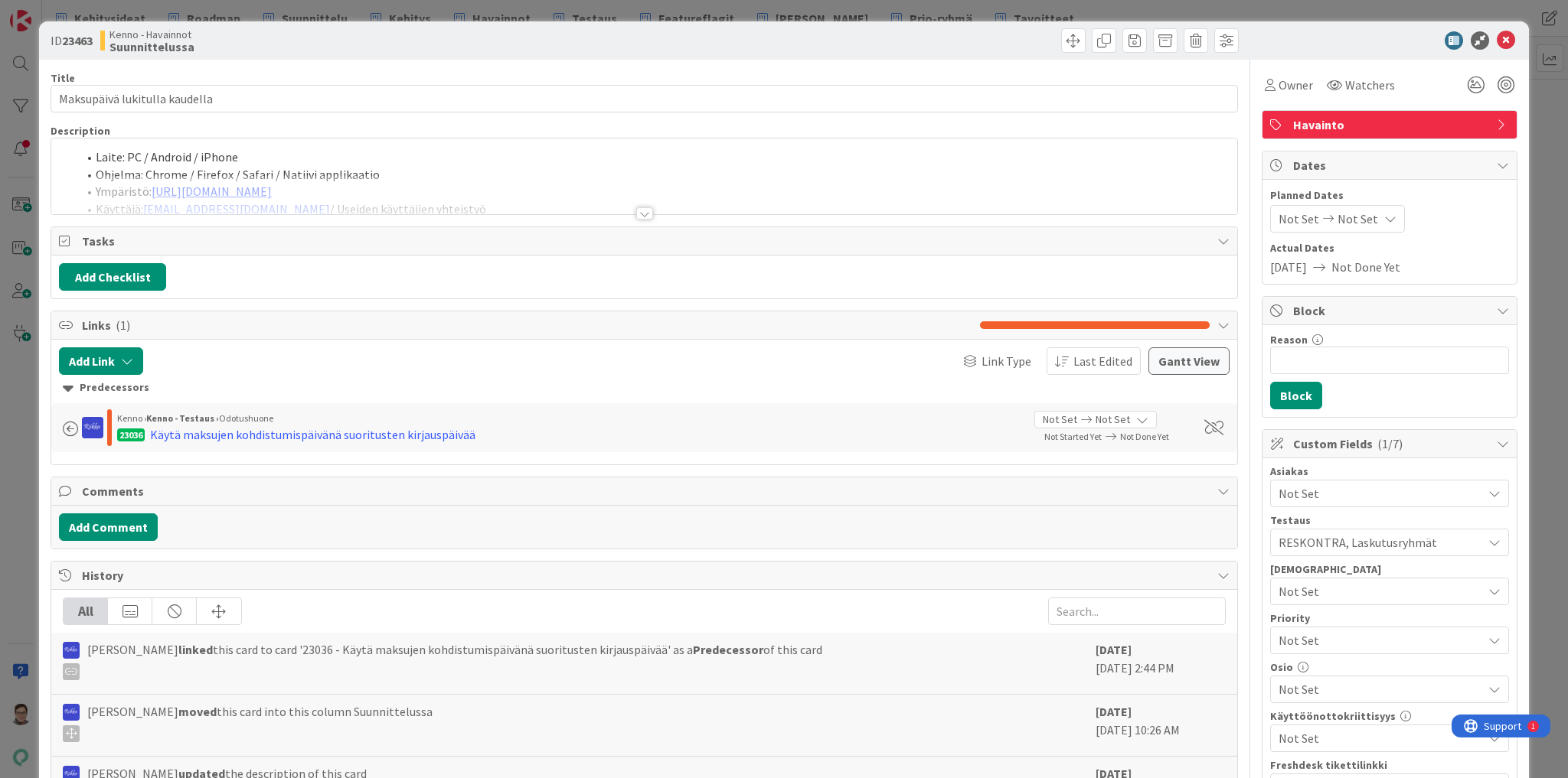
click at [640, 215] on div at bounding box center [645, 213] width 17 height 12
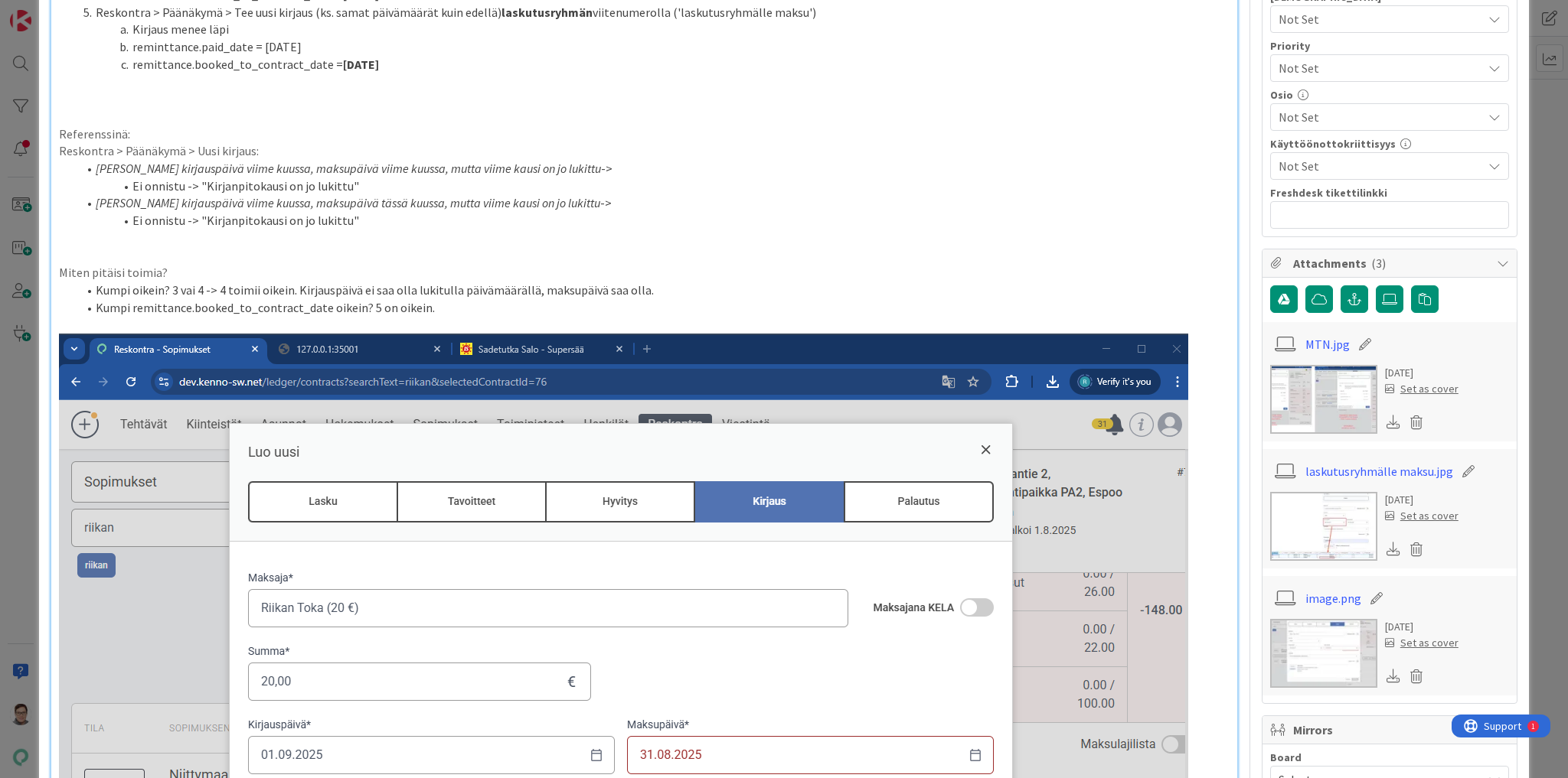
scroll to position [551, 0]
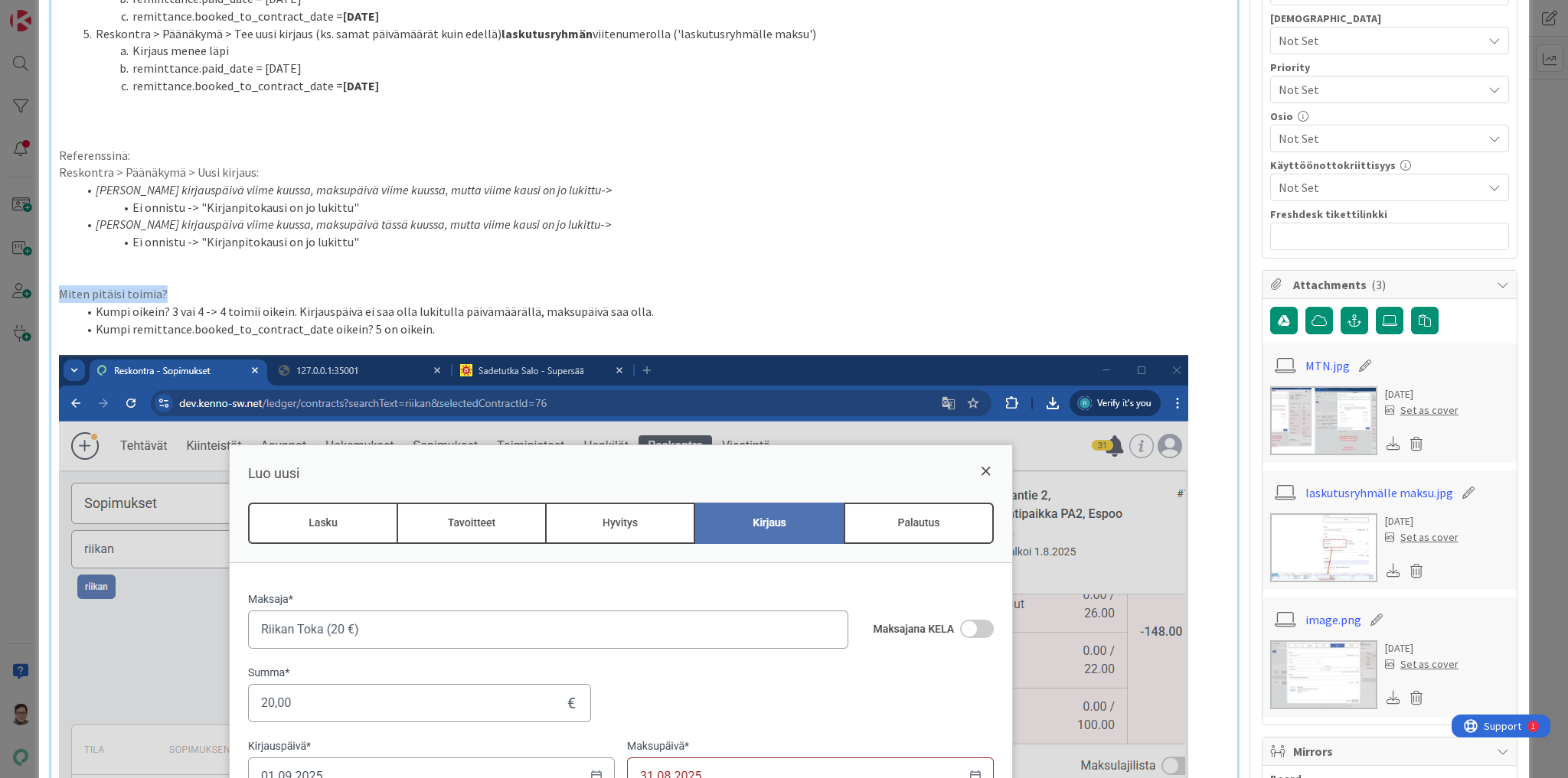
drag, startPoint x: 177, startPoint y: 297, endPoint x: 11, endPoint y: 296, distance: 166.0
click at [11, 296] on div "ID 23463 Kenno - Havainnot Suunnittelussa Title 29 / 128 Maksupäivä lukitulla k…" at bounding box center [784, 389] width 1568 height 778
click at [297, 311] on li "Kumpi oikein? 3 vai 4 -> 4 toimii oikein. Kirjauspäivä ei saa olla lukitulla pä…" at bounding box center [654, 312] width 1153 height 17
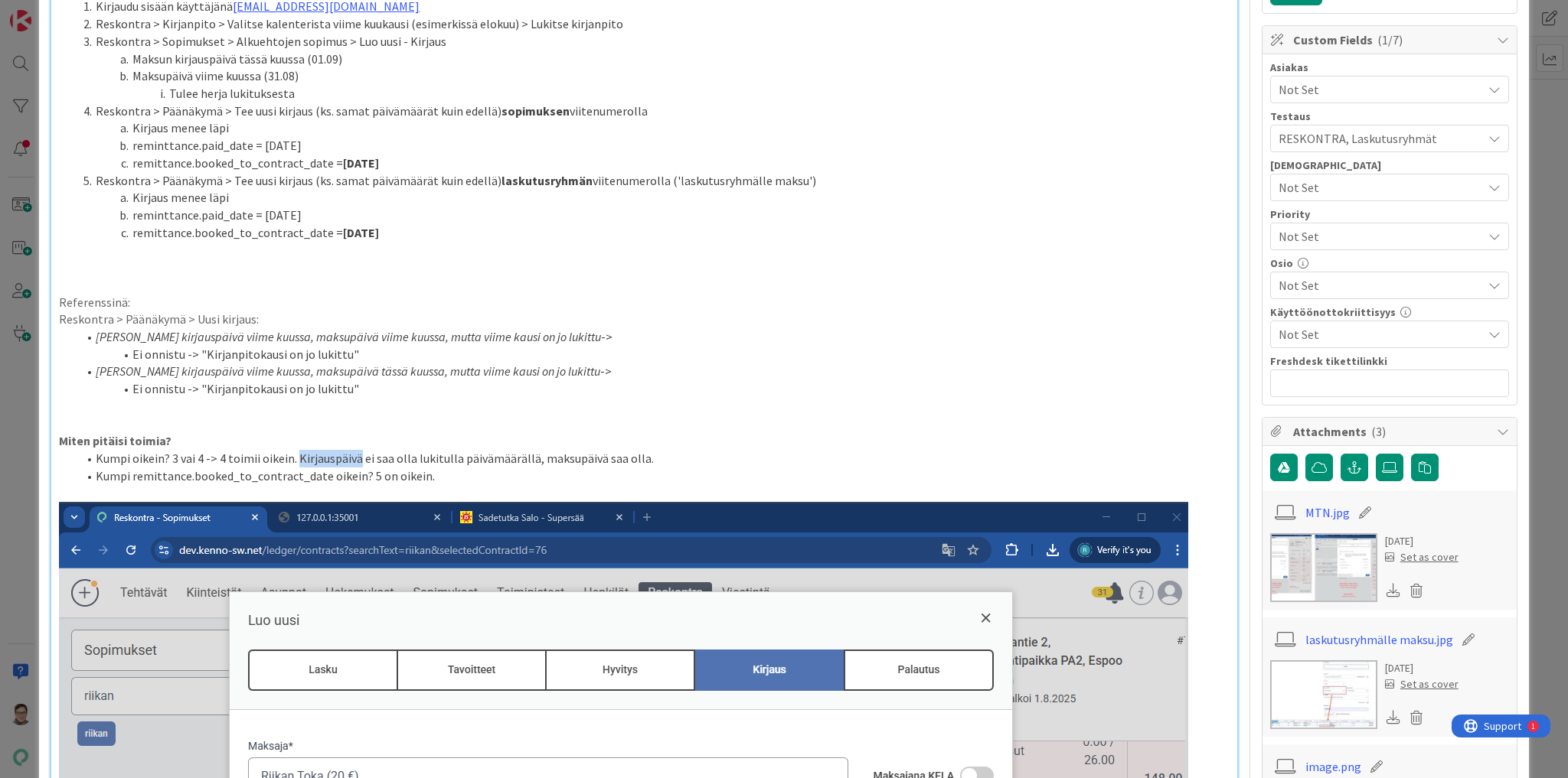
scroll to position [490, 0]
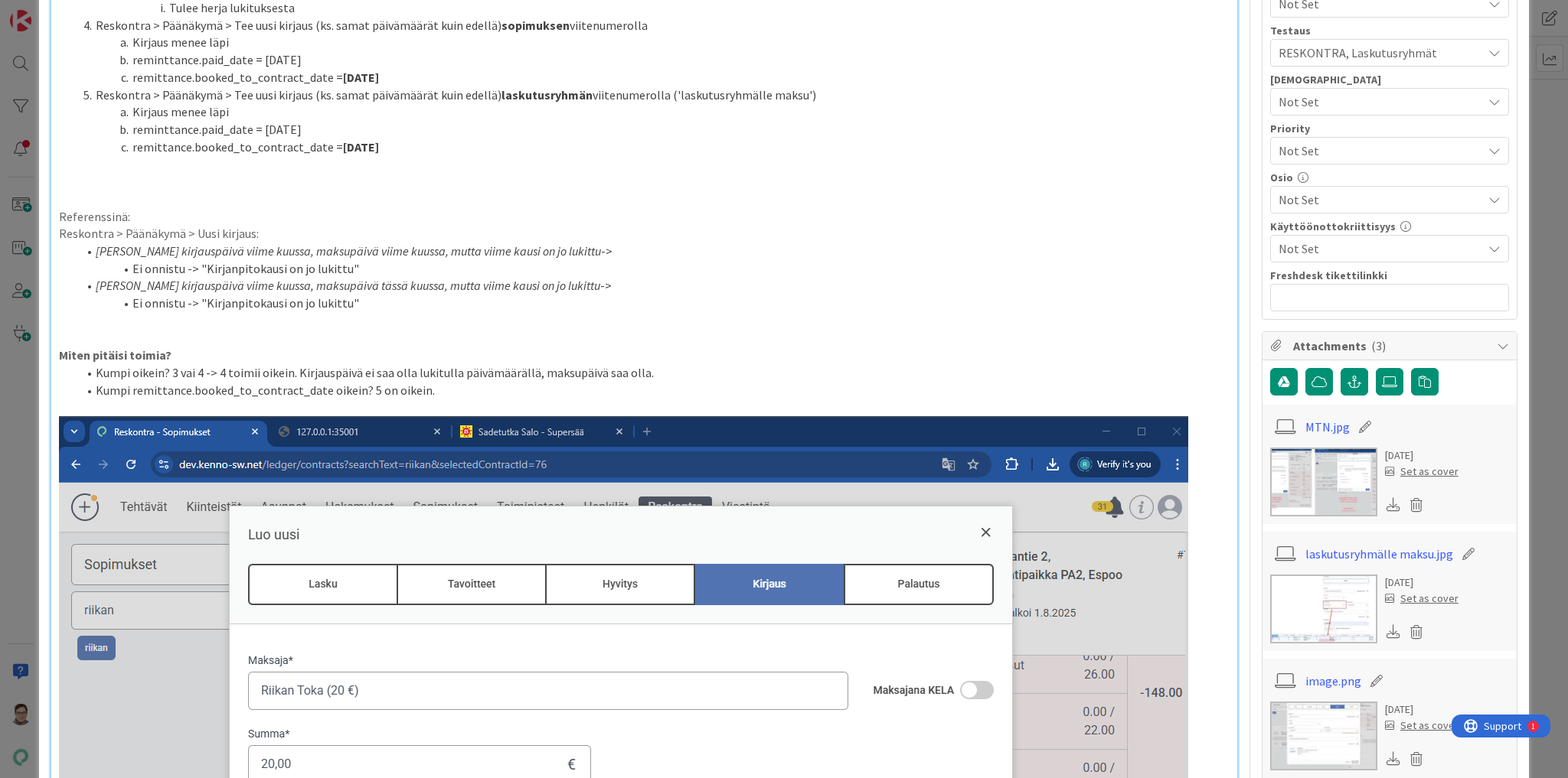
click at [276, 359] on p "Miten pitäisi toimia?" at bounding box center [644, 355] width 1171 height 17
drag, startPoint x: 94, startPoint y: 370, endPoint x: 297, endPoint y: 368, distance: 203.0
click at [297, 368] on li "Kumpi oikein? 3 vai 4 -> 4 toimii oikein. Kirjauspäivä ei saa olla lukitulla pä…" at bounding box center [654, 373] width 1153 height 17
drag, startPoint x: 329, startPoint y: 368, endPoint x: 258, endPoint y: 367, distance: 71.0
click at [258, 367] on li "Kirjauspäivä ei saa olla lukitulla päivämäärällä, maksupäivä saa olla." at bounding box center [654, 373] width 1153 height 17
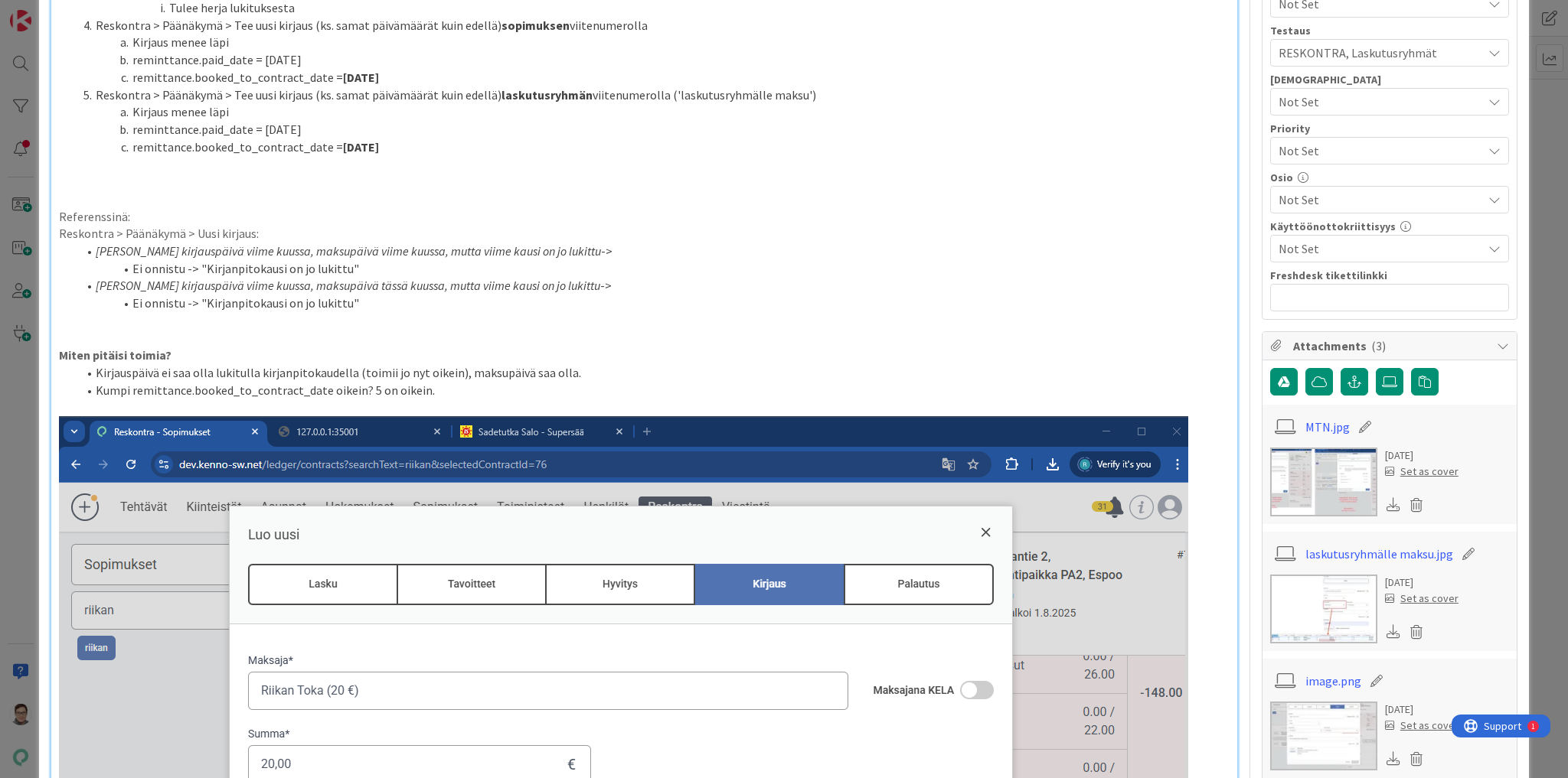
click at [565, 370] on li "Kirjauspäivä ei saa olla lukitulla kirjanpitokaudella (toimii jo nyt oikein), m…" at bounding box center [654, 373] width 1153 height 17
drag, startPoint x: 99, startPoint y: 388, endPoint x: 444, endPoint y: 395, distance: 345.1
click at [444, 395] on li "Kumpi remittance.booked_to_contract_date oikein? 5 on oikein." at bounding box center [654, 390] width 1153 height 17
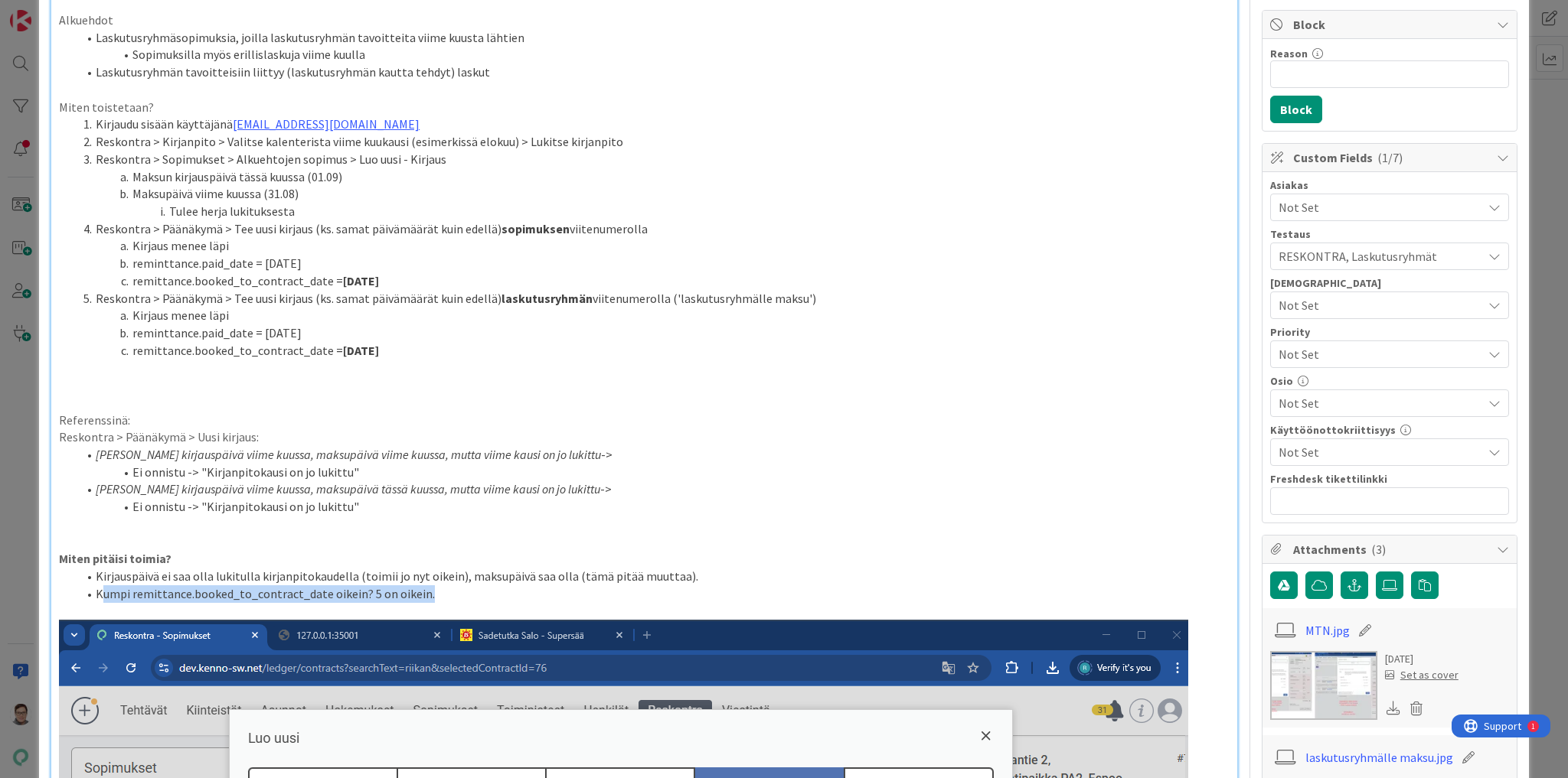
scroll to position [306, 0]
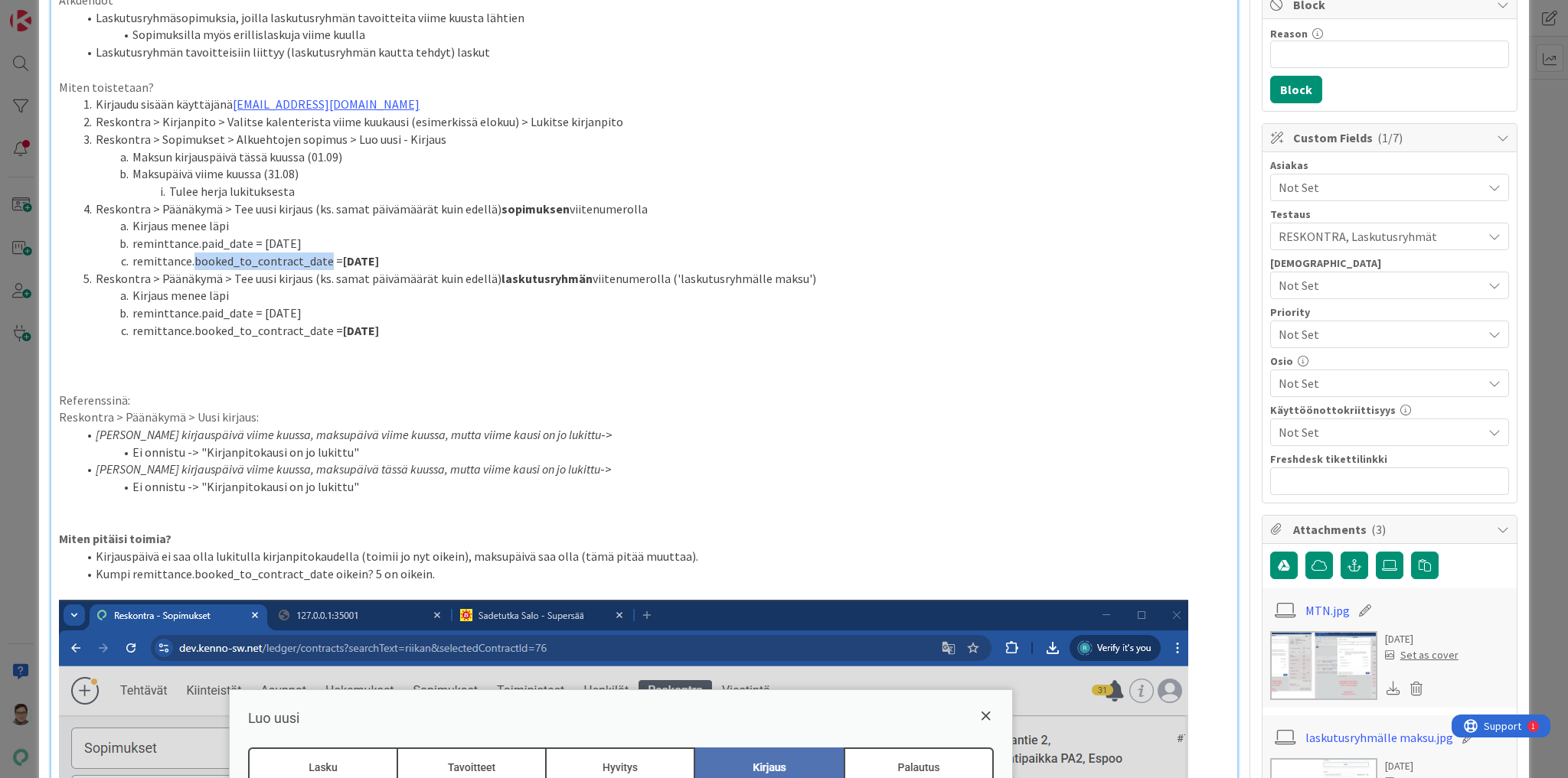
drag, startPoint x: 190, startPoint y: 256, endPoint x: 322, endPoint y: 256, distance: 132.0
click at [322, 256] on li "remittance.booked_to_contract_date = [DATE]" at bounding box center [654, 261] width 1153 height 17
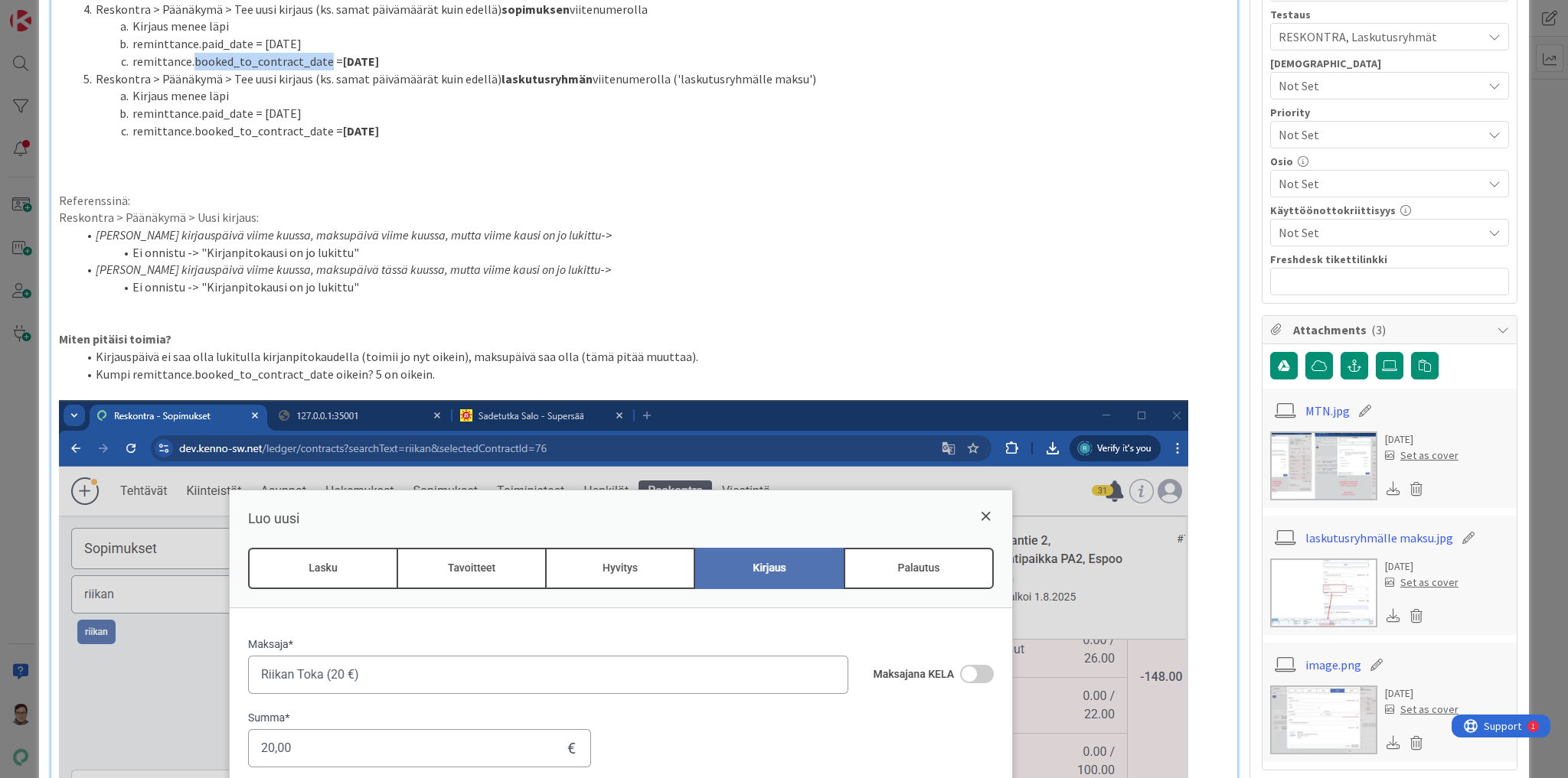
scroll to position [429, 0]
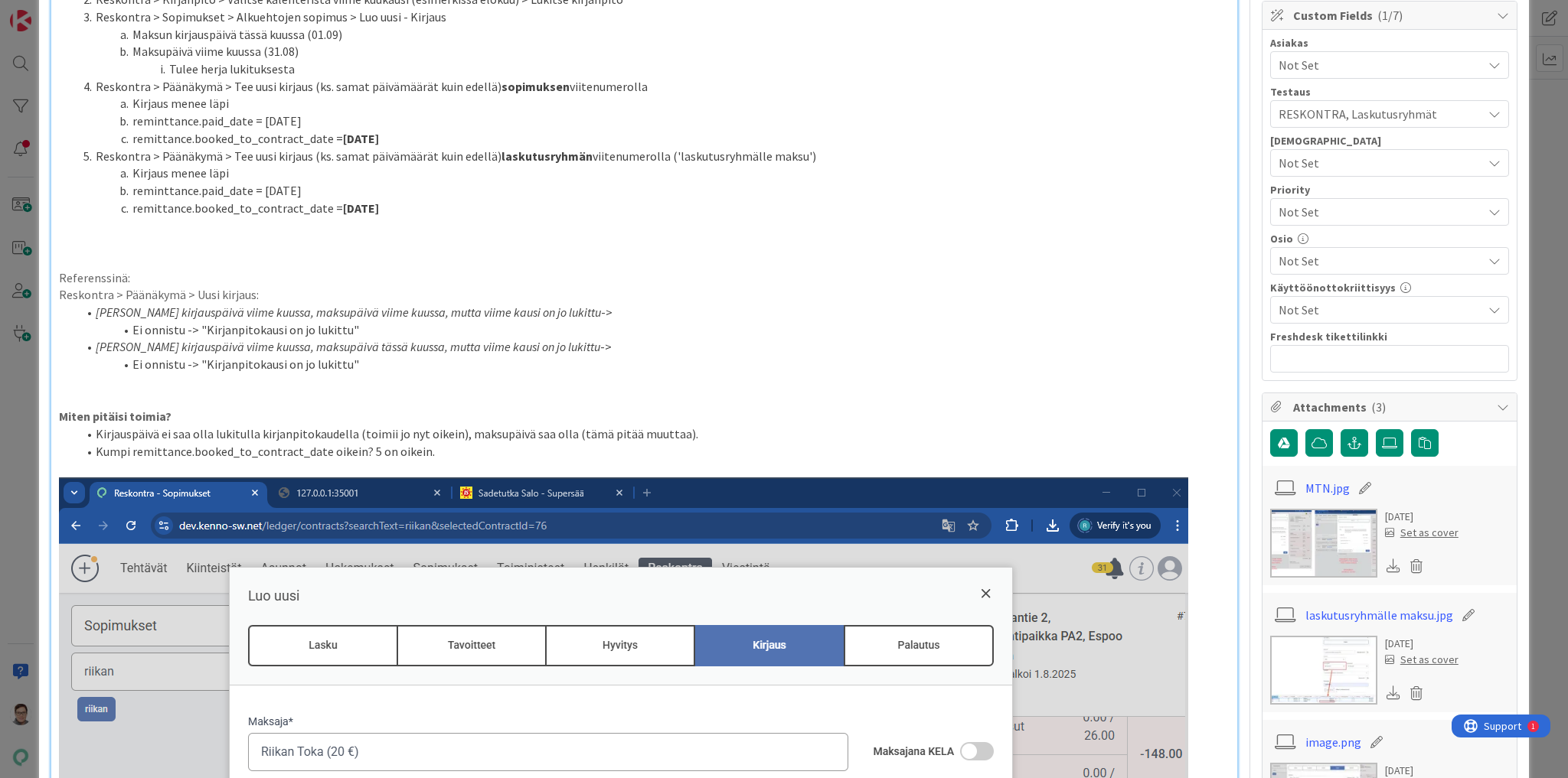
click at [315, 127] on li "reminttance.paid_date = [DATE]" at bounding box center [654, 122] width 1153 height 17
drag, startPoint x: 192, startPoint y: 139, endPoint x: 323, endPoint y: 144, distance: 131.1
click at [323, 144] on li "remittance.booked_to_contract_date = [DATE]" at bounding box center [654, 139] width 1153 height 17
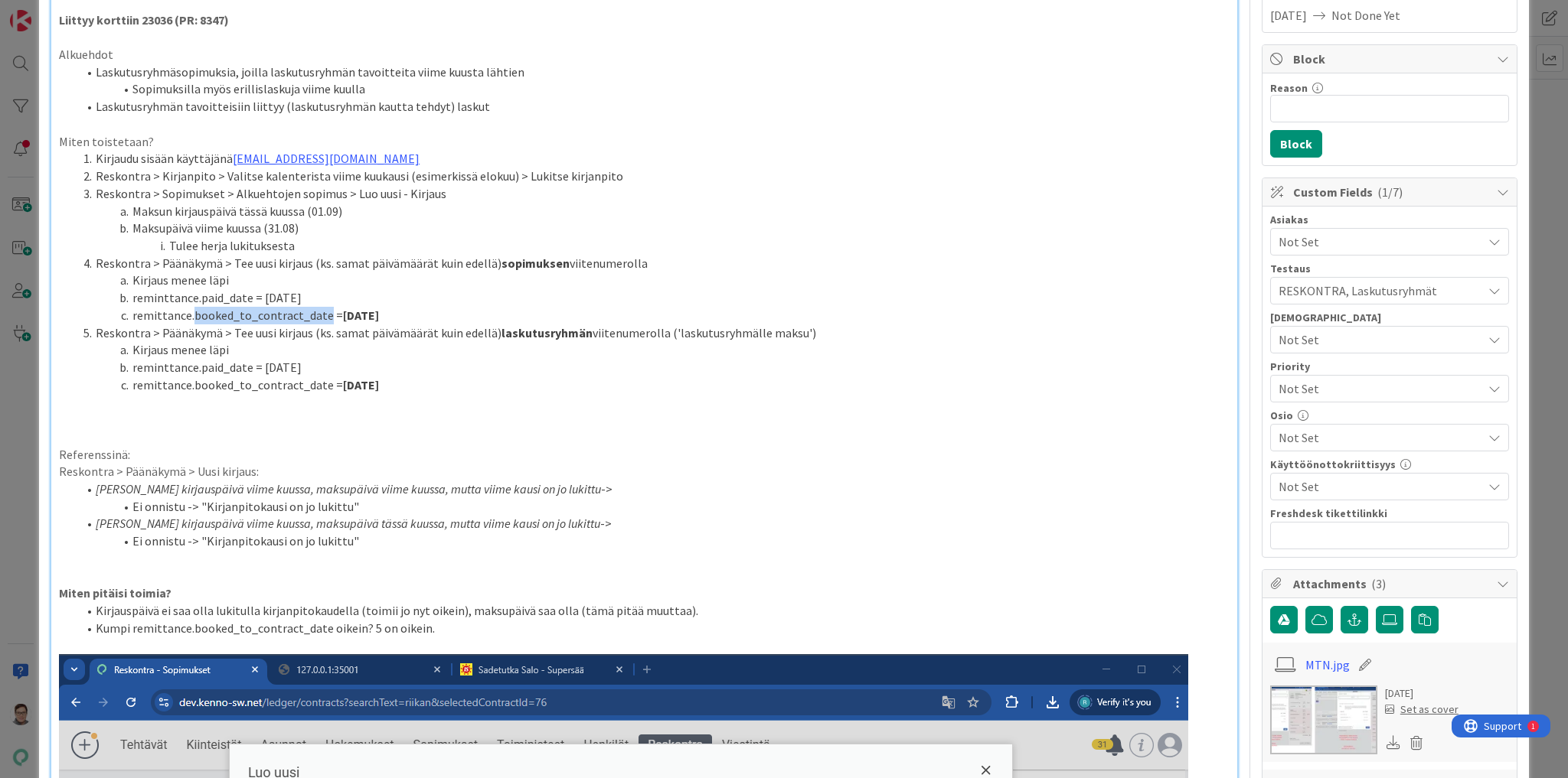
scroll to position [245, 0]
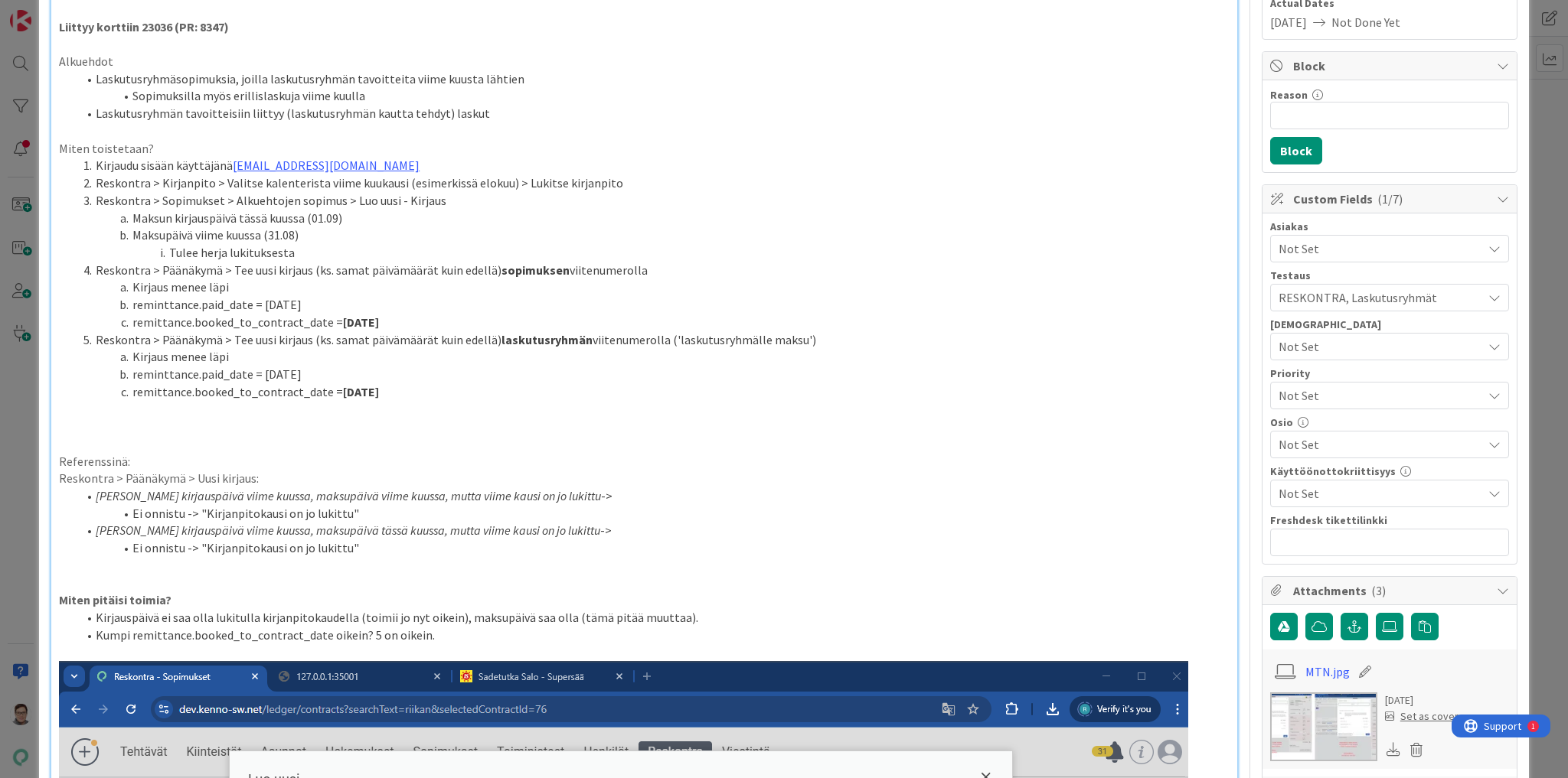
click at [396, 390] on li "remittance.booked_to_contract_date = [DATE]" at bounding box center [654, 392] width 1153 height 17
drag, startPoint x: 403, startPoint y: 391, endPoint x: 92, endPoint y: 341, distance: 315.0
click at [92, 341] on ol "Kirjaudu sisään käyttäjänä [EMAIL_ADDRESS][DOMAIN_NAME] Reskontra > Kirjanpito …" at bounding box center [644, 278] width 1171 height 243
click at [629, 456] on p "Referenssinä:" at bounding box center [644, 461] width 1171 height 17
drag, startPoint x: 404, startPoint y: 322, endPoint x: 94, endPoint y: 321, distance: 310.0
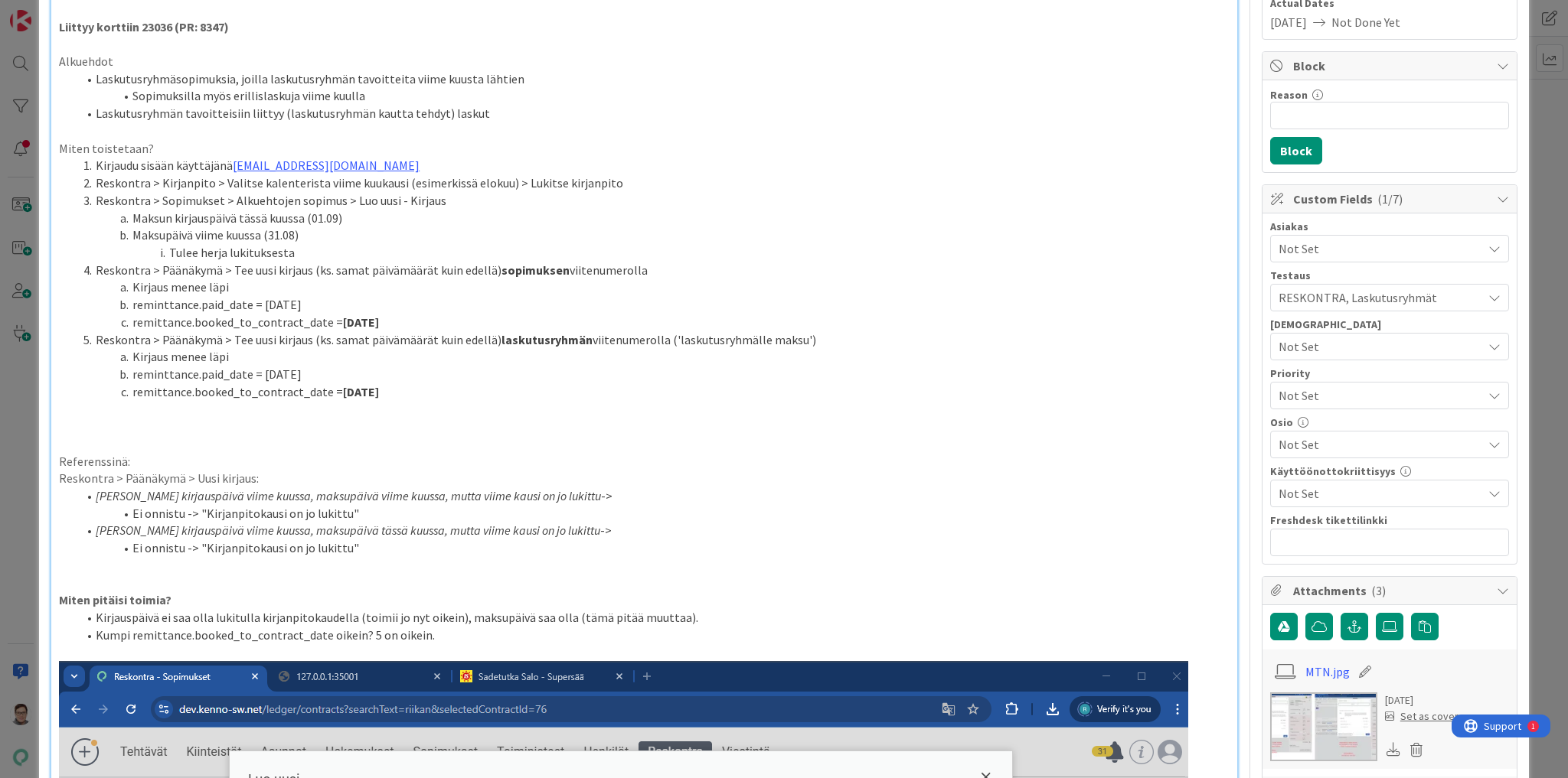
click at [94, 321] on li "remittance.booked_to_contract_date = [DATE]" at bounding box center [654, 322] width 1153 height 17
click at [422, 635] on li "Kumpi remittance.booked_to_contract_date oikein? 5 on oikein." at bounding box center [654, 635] width 1153 height 17
drag, startPoint x: 434, startPoint y: 636, endPoint x: 95, endPoint y: 636, distance: 339.0
click at [95, 636] on li "Kumpi remittance.booked_to_contract_date oikein? 5 on oikein." at bounding box center [654, 635] width 1153 height 17
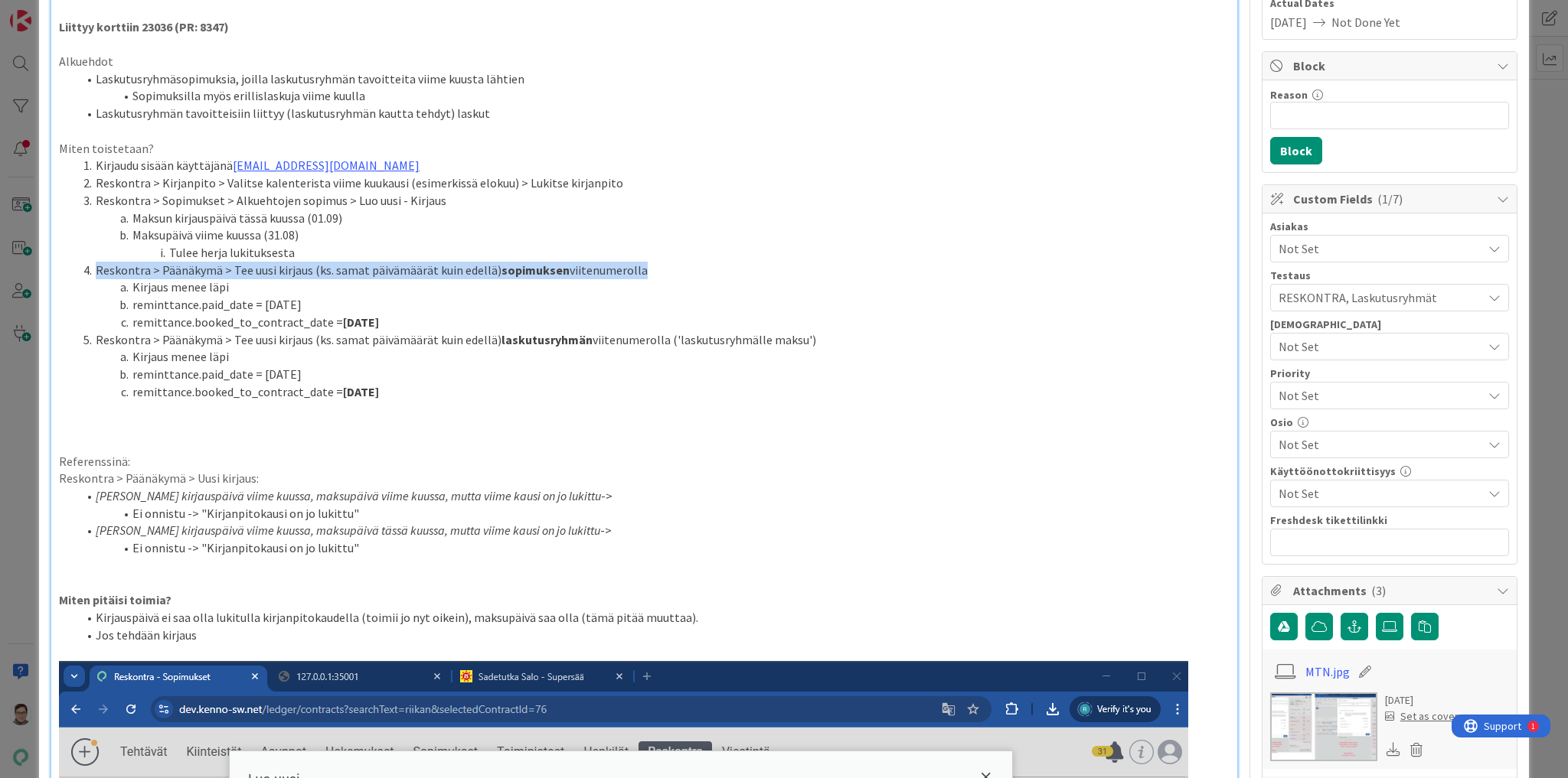
drag, startPoint x: 95, startPoint y: 272, endPoint x: 638, endPoint y: 264, distance: 543.1
click at [638, 264] on li "Reskontra > Päänäkymä > Tee uusi kirjaus (ks. samat päivämäärät kuin edellä) so…" at bounding box center [654, 270] width 1153 height 17
copy li "Reskontra > Päänäkymä > Tee uusi kirjaus (ks. samat päivämäärät kuin edellä) so…"
click at [212, 640] on li "Jos tehdään kirjaus" at bounding box center [654, 635] width 1153 height 17
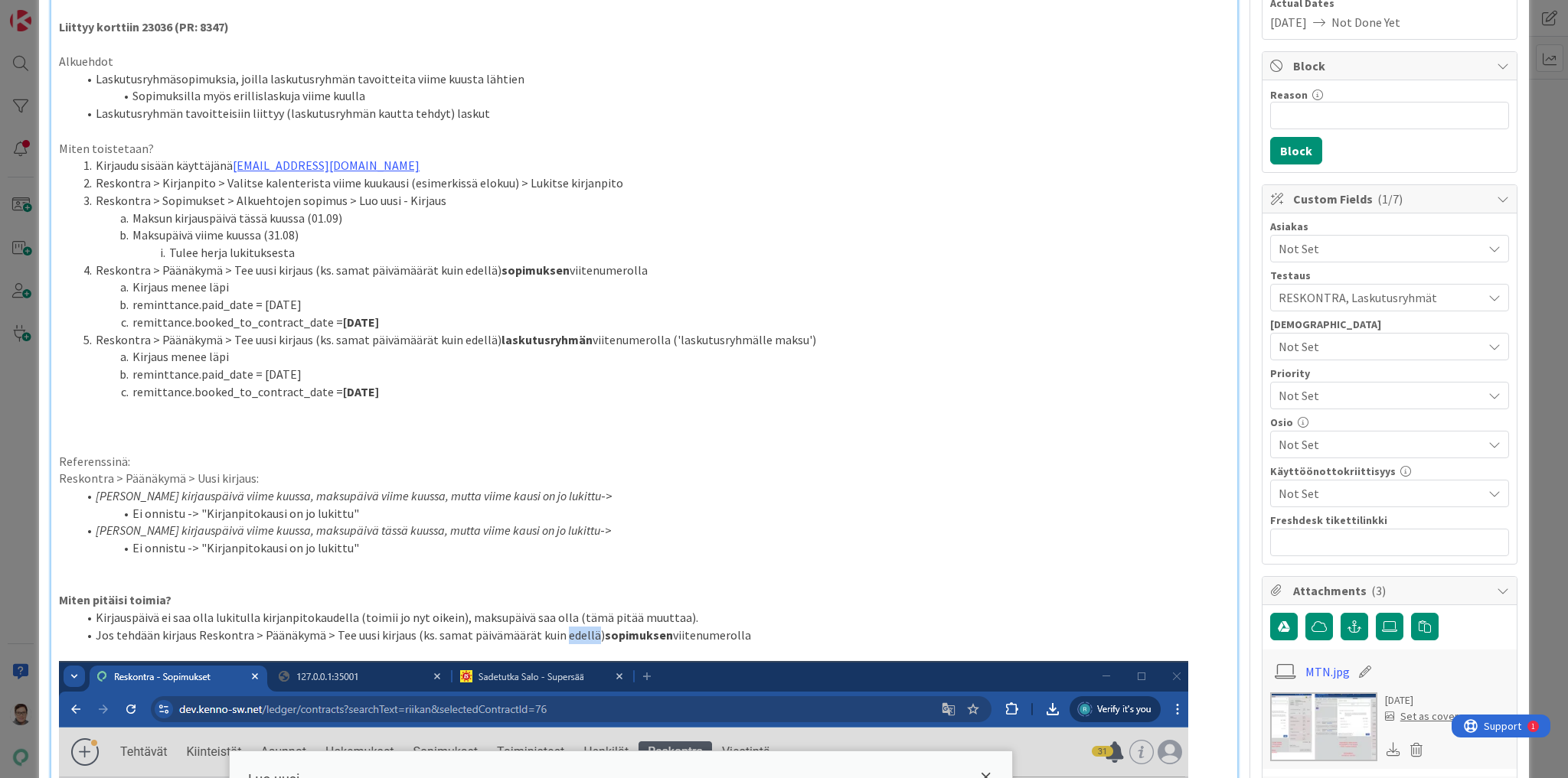
drag, startPoint x: 588, startPoint y: 634, endPoint x: 556, endPoint y: 636, distance: 32.1
click at [556, 636] on li "Jos tehdään kirjaus Reskontra > Päänäkymä > Tee uusi kirjaus (ks. samat päivämä…" at bounding box center [654, 635] width 1153 height 17
drag, startPoint x: 606, startPoint y: 634, endPoint x: 371, endPoint y: 640, distance: 235.1
click at [371, 640] on li "Jos tehdään kirjaus Reskontra > Päänäkymä > Tee uusi kirjaus (ks. samat päivämä…" at bounding box center [654, 635] width 1153 height 17
drag, startPoint x: 390, startPoint y: 640, endPoint x: 411, endPoint y: 637, distance: 21.2
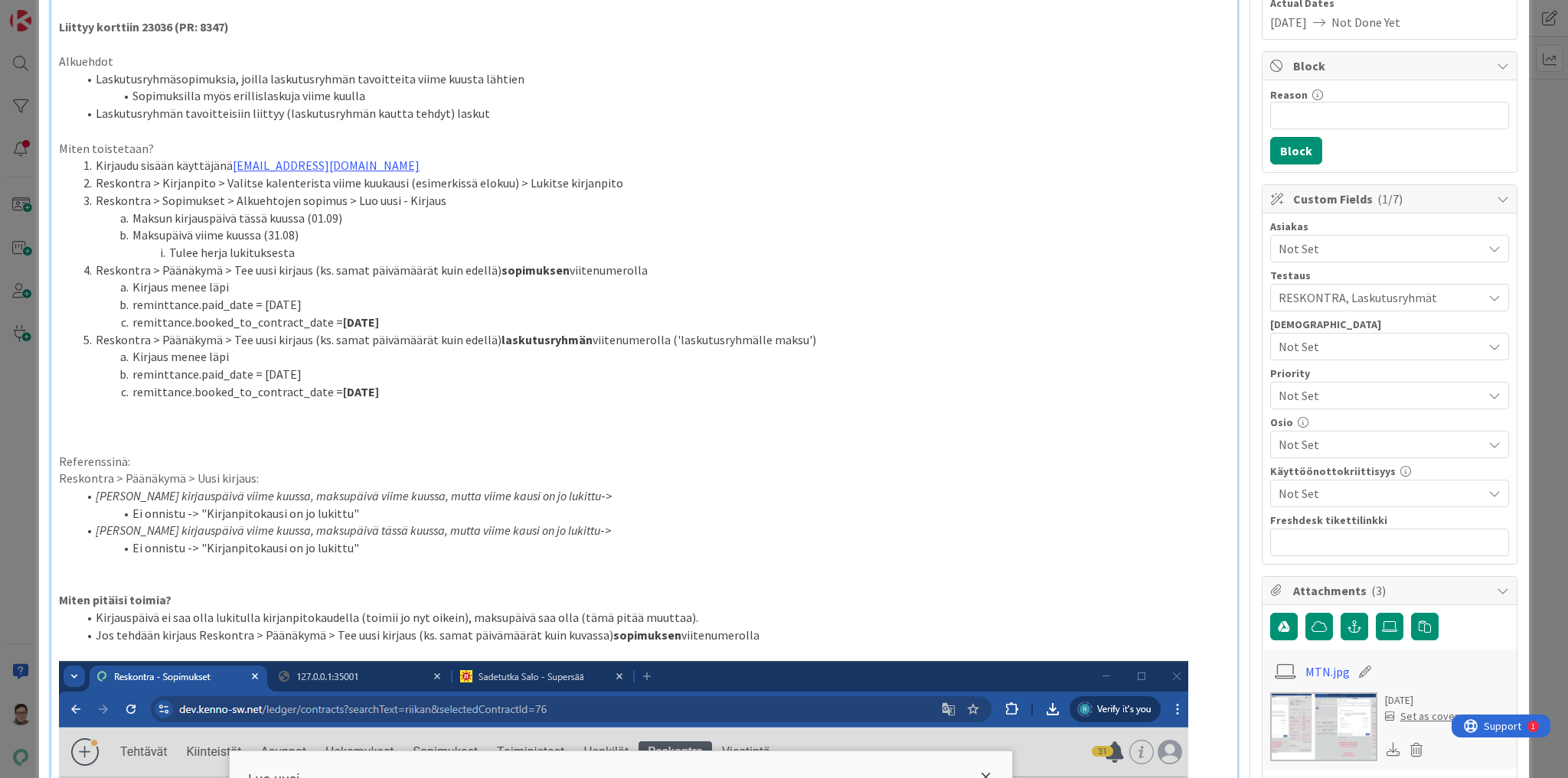
click at [407, 640] on li "Jos tehdään kirjaus Reskontra > Päänäkymä > Tee uusi kirjaus (ks. samat päivämä…" at bounding box center [654, 635] width 1153 height 17
click at [411, 637] on li "Jos tehdään kirjaus Reskontra > Päänäkymä > Tee uusi kirjaus (ks. samat päivämä…" at bounding box center [654, 635] width 1153 height 17
click at [414, 636] on li "Jos tehdään kirjaus Reskontra > Päänäkymä > Tee uusi kirjaus (ks. samat päivämä…" at bounding box center [654, 635] width 1153 height 17
drag, startPoint x: 599, startPoint y: 636, endPoint x: 412, endPoint y: 639, distance: 187.0
click at [412, 639] on li "Jos tehdään kirjaus Reskontra > Päänäkymä > Tee uusi kirjaus (ks. samat päivämä…" at bounding box center [654, 635] width 1153 height 17
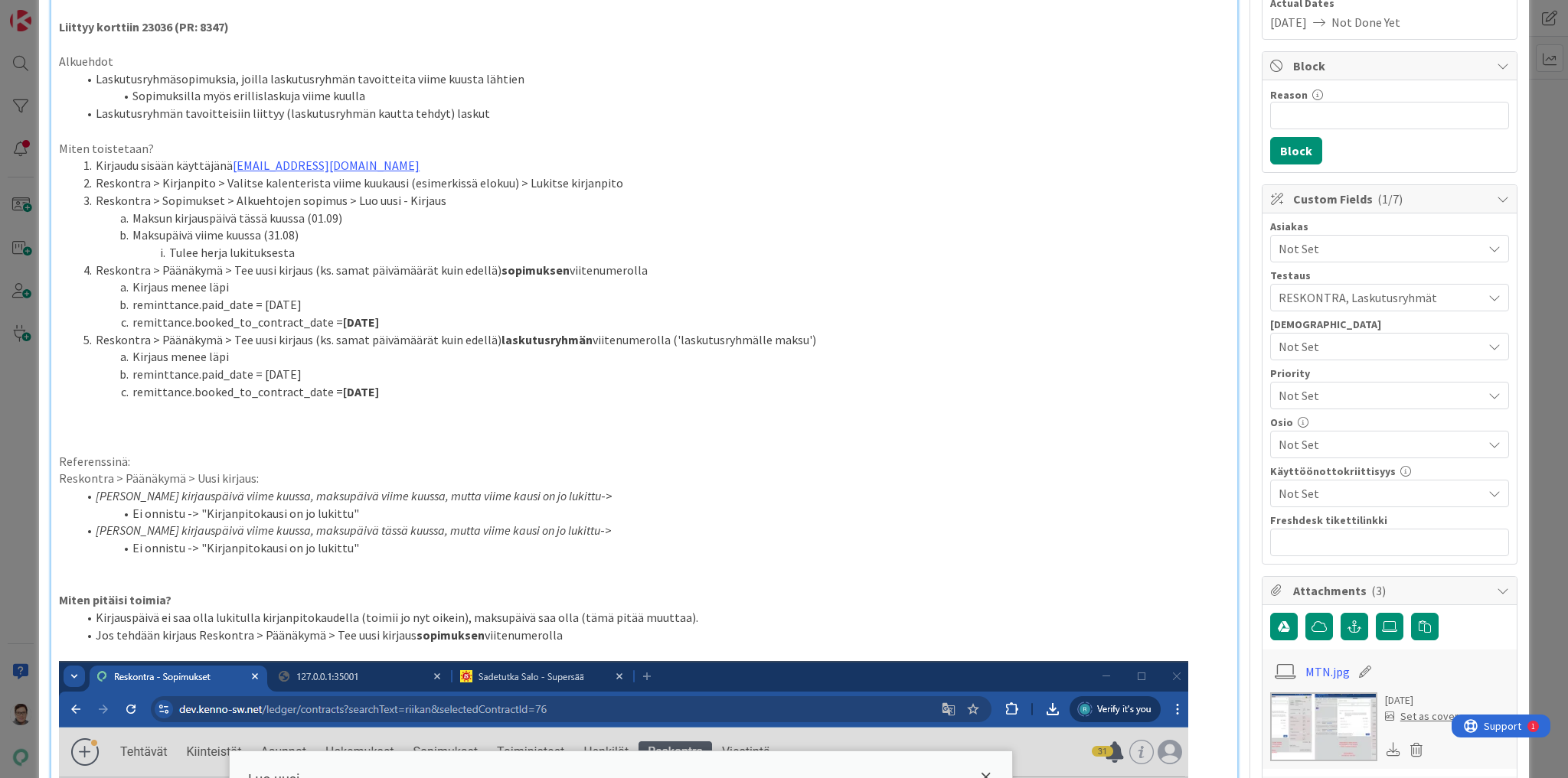
click at [588, 632] on li "Jos tehdään kirjaus Reskontra > Päänäkymä > Tee uusi kirjaus sopimuksen viitenu…" at bounding box center [654, 635] width 1153 height 17
drag, startPoint x: 132, startPoint y: 322, endPoint x: 317, endPoint y: 327, distance: 185.1
click at [315, 326] on li "remittance.booked_to_contract_date = [DATE]" at bounding box center [654, 322] width 1153 height 17
click at [319, 326] on li "remittance.booked_to_contract_date = [DATE]" at bounding box center [654, 322] width 1153 height 17
click at [322, 324] on li "remittance.booked_to_contract_date = [DATE]" at bounding box center [654, 322] width 1153 height 17
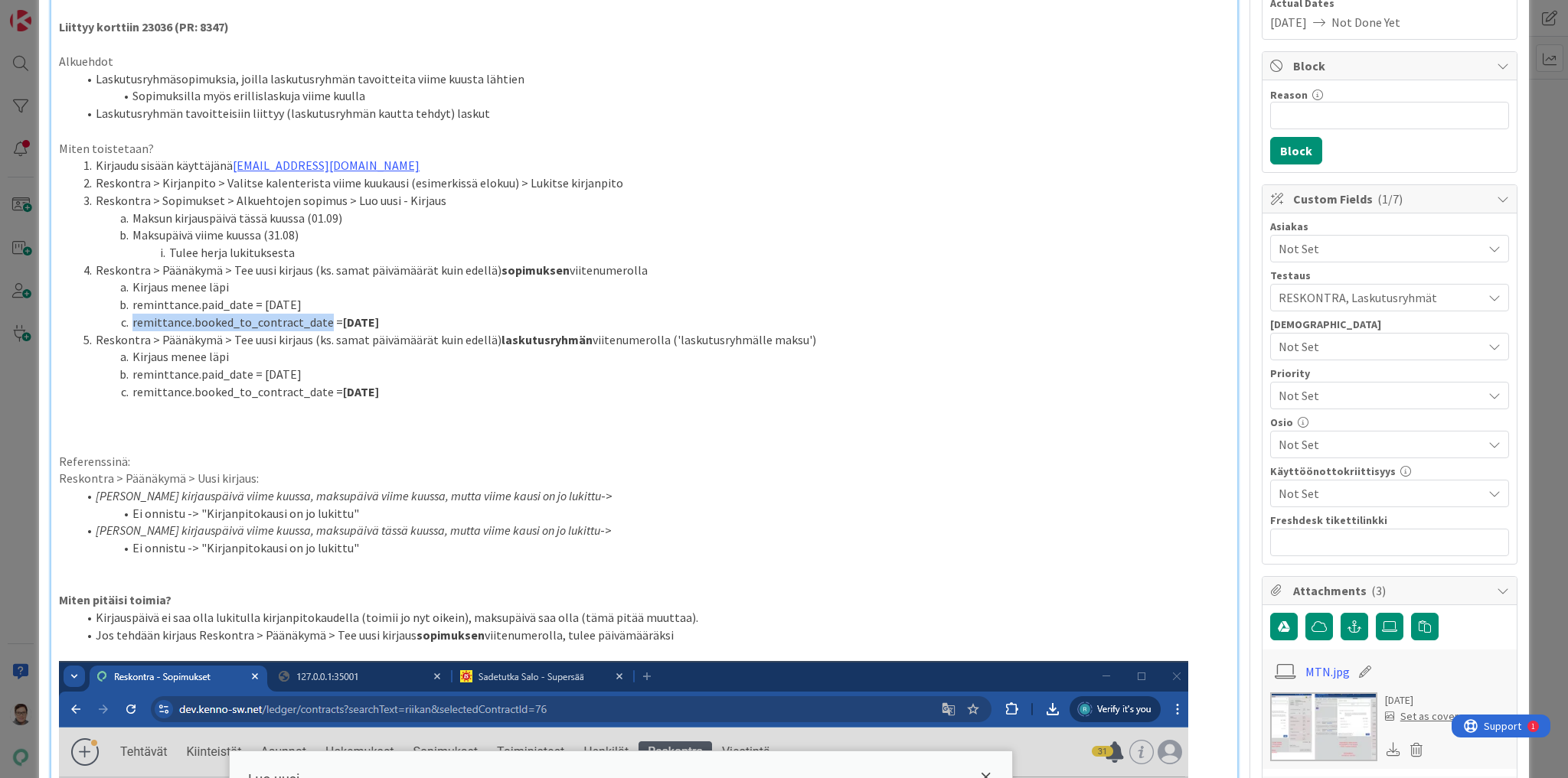
drag, startPoint x: 323, startPoint y: 322, endPoint x: 133, endPoint y: 323, distance: 190.0
click at [133, 323] on li "remittance.booked_to_contract_date = [DATE]" at bounding box center [654, 322] width 1153 height 17
copy li "remittance.booked_to_contract_date"
click at [591, 633] on li "Jos tehdään kirjaus Reskontra > Päänäkymä > Tee uusi kirjaus sopimuksen viitenu…" at bounding box center [654, 635] width 1153 height 17
click at [873, 634] on li "Jos tehdään kirjaus Reskontra > Päänäkymä > Tee uusi kirjaus sopimuksen viitenu…" at bounding box center [654, 635] width 1153 height 17
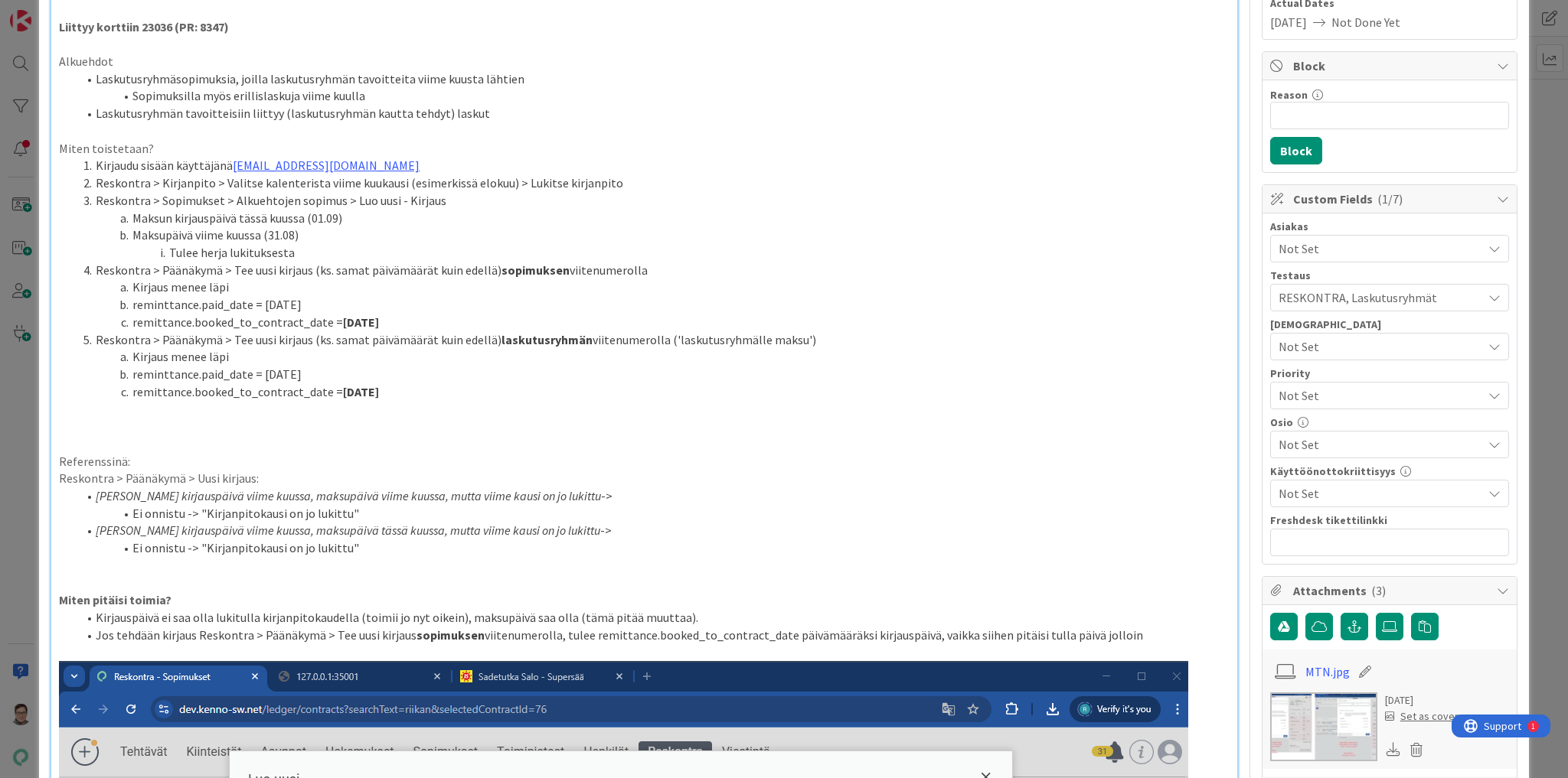
drag, startPoint x: 861, startPoint y: 636, endPoint x: 950, endPoint y: 615, distance: 91.4
click at [861, 636] on li "Jos tehdään kirjaus Reskontra > Päänäkymä > Tee uusi kirjaus sopimuksen viitenu…" at bounding box center [654, 635] width 1153 height 17
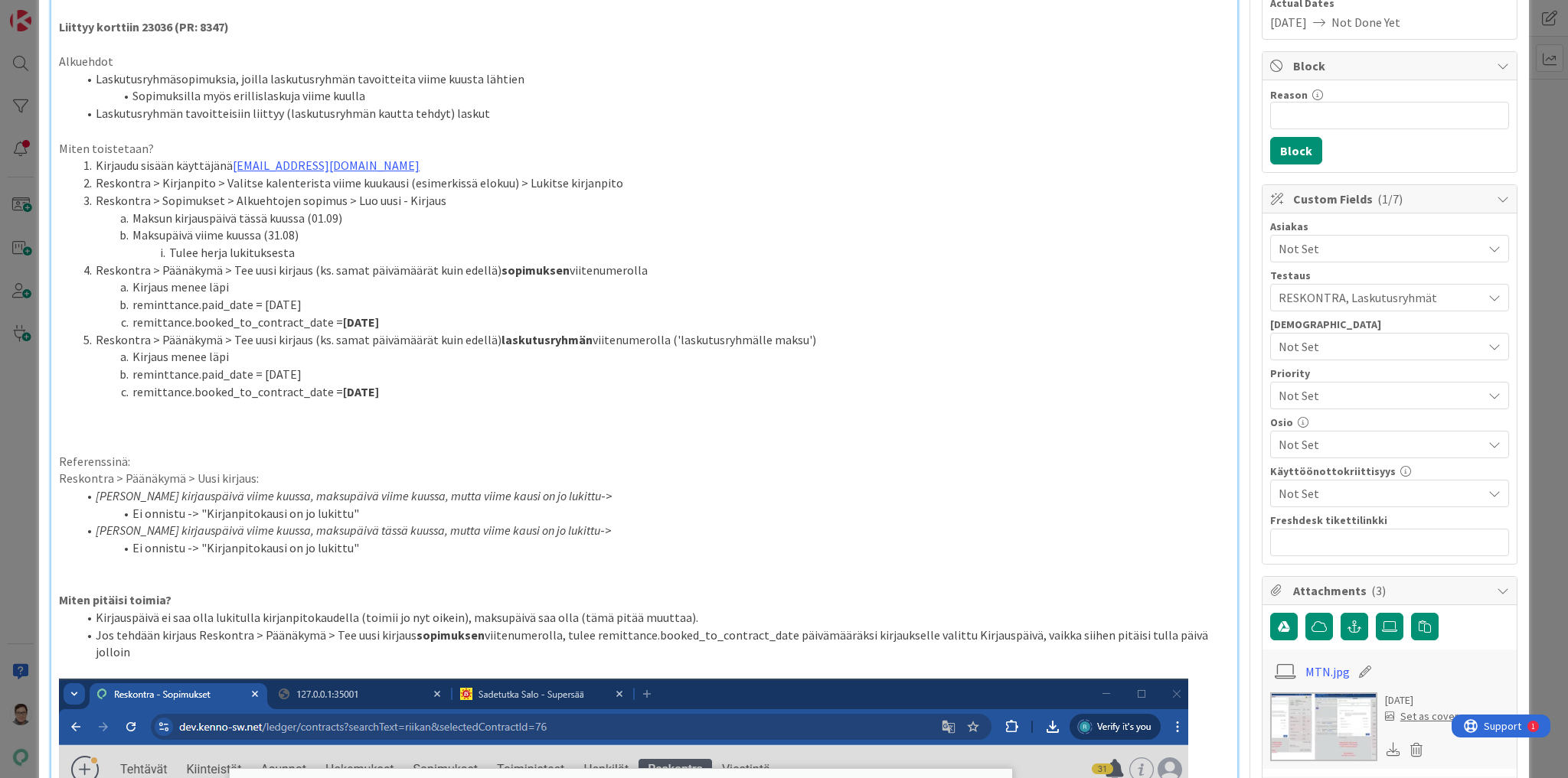
click at [1217, 635] on li "Jos tehdään kirjaus Reskontra > Päänäkymä > Tee uusi kirjaus sopimuksen viitenu…" at bounding box center [654, 644] width 1153 height 34
click at [414, 656] on li "Jos tehdään kirjaus Reskontra > Päänäkymä > Tee uusi kirjaus sopimuksen viitenu…" at bounding box center [654, 644] width 1153 height 34
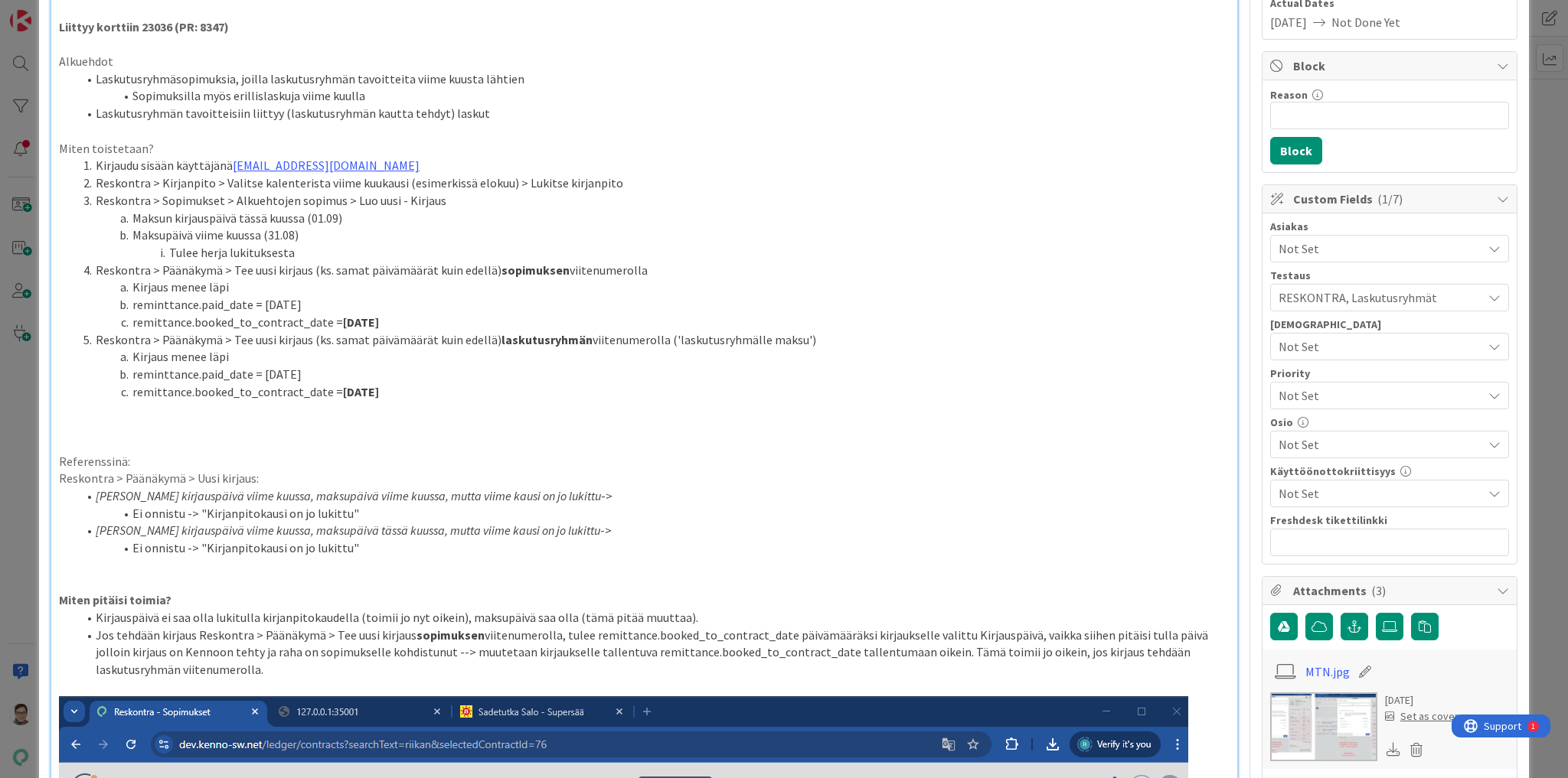
click at [168, 671] on li "Jos tehdään kirjaus Reskontra > Päänäkymä > Tee uusi kirjaus sopimuksen viitenu…" at bounding box center [654, 653] width 1153 height 52
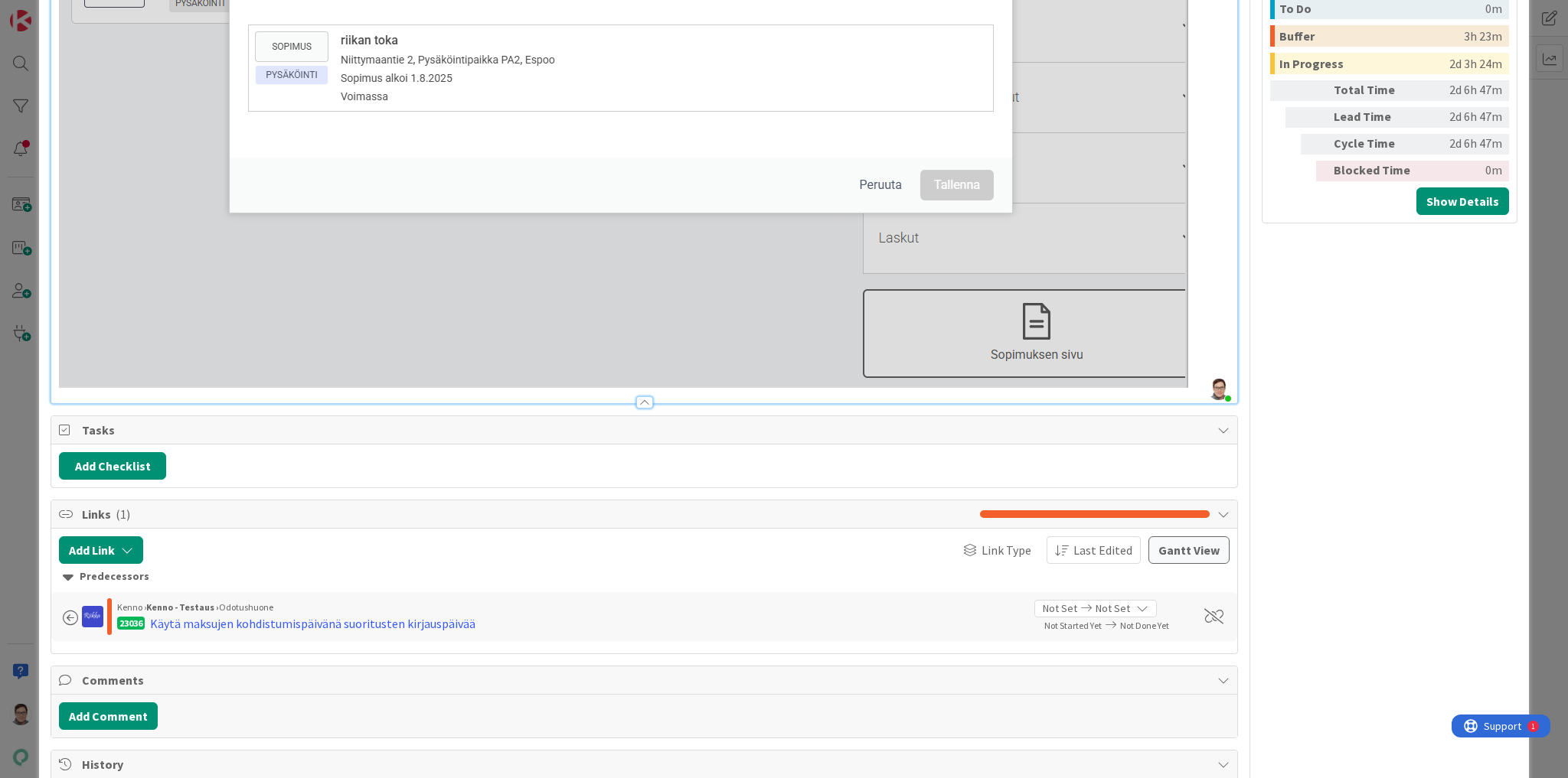
scroll to position [1469, 0]
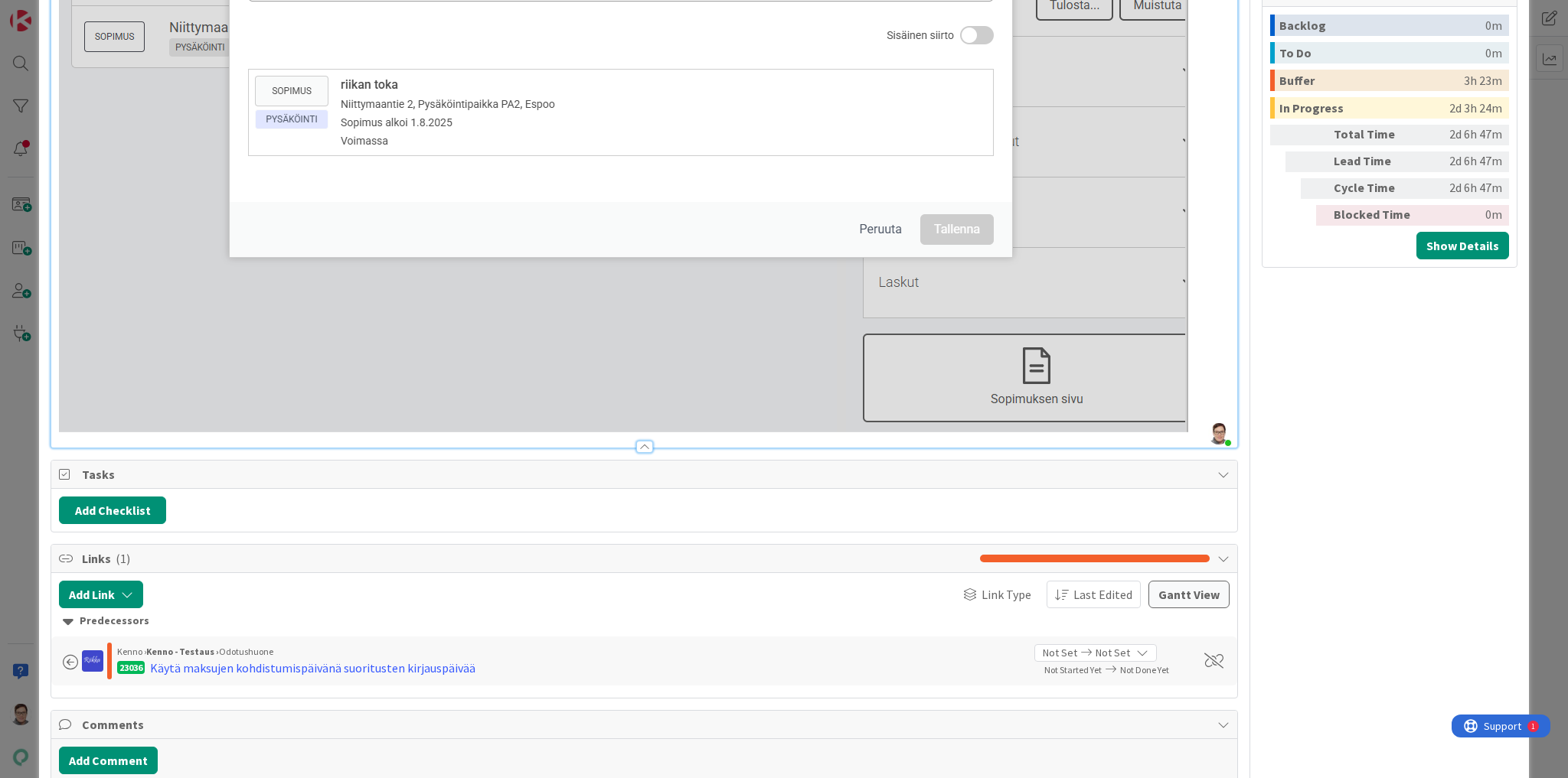
click at [639, 447] on div at bounding box center [645, 447] width 17 height 12
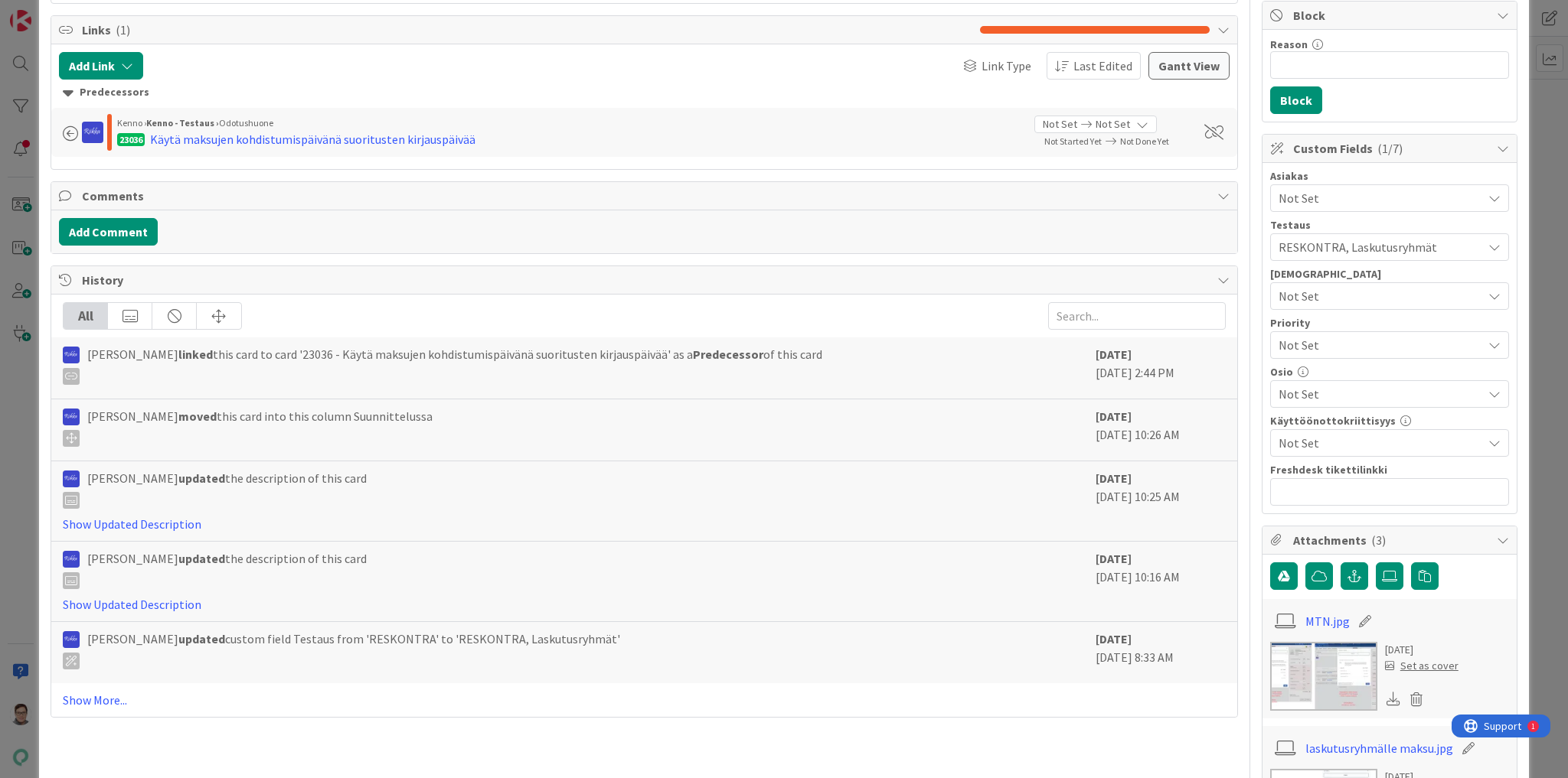
scroll to position [0, 0]
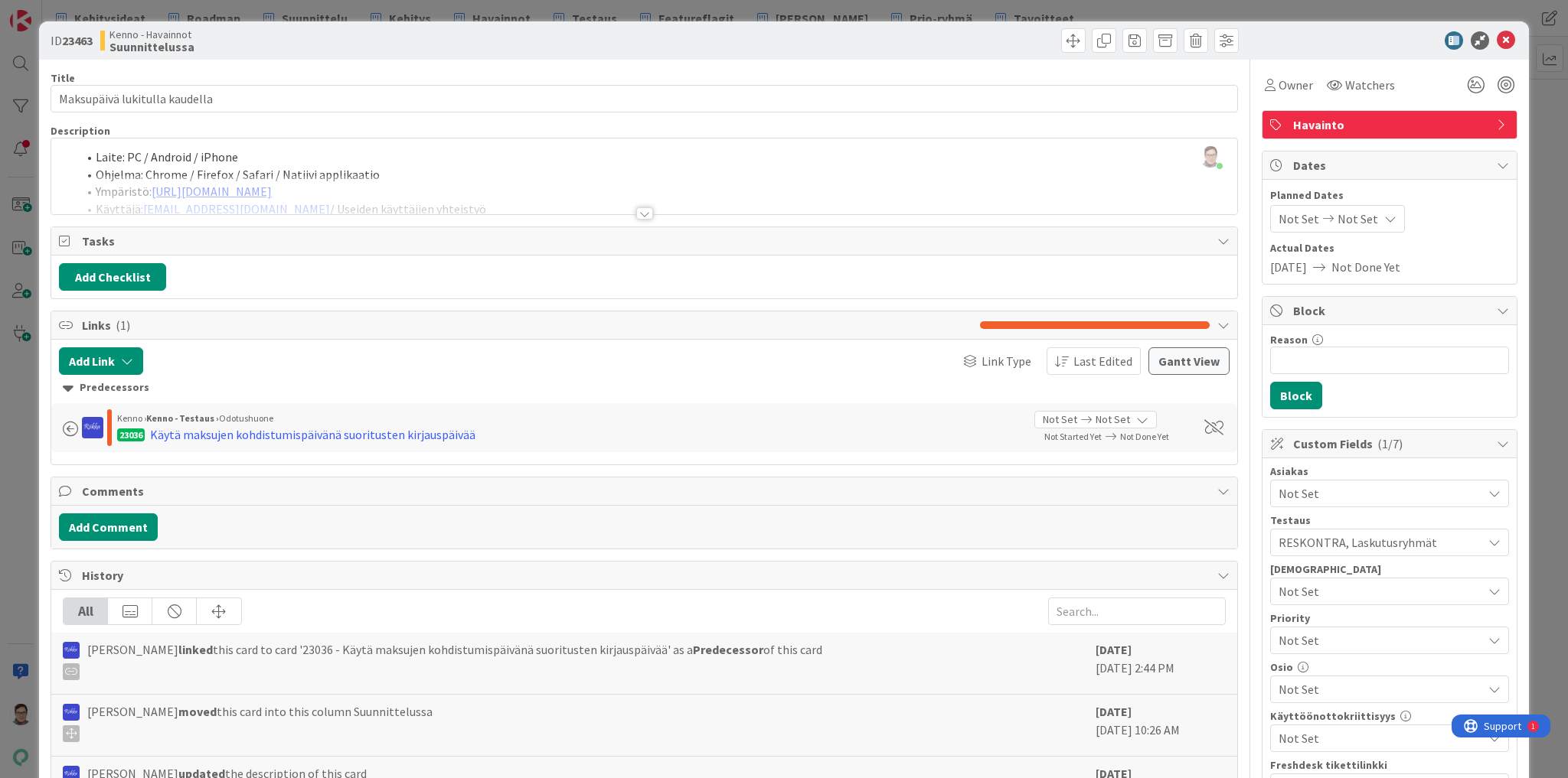
click at [642, 211] on div at bounding box center [645, 213] width 17 height 12
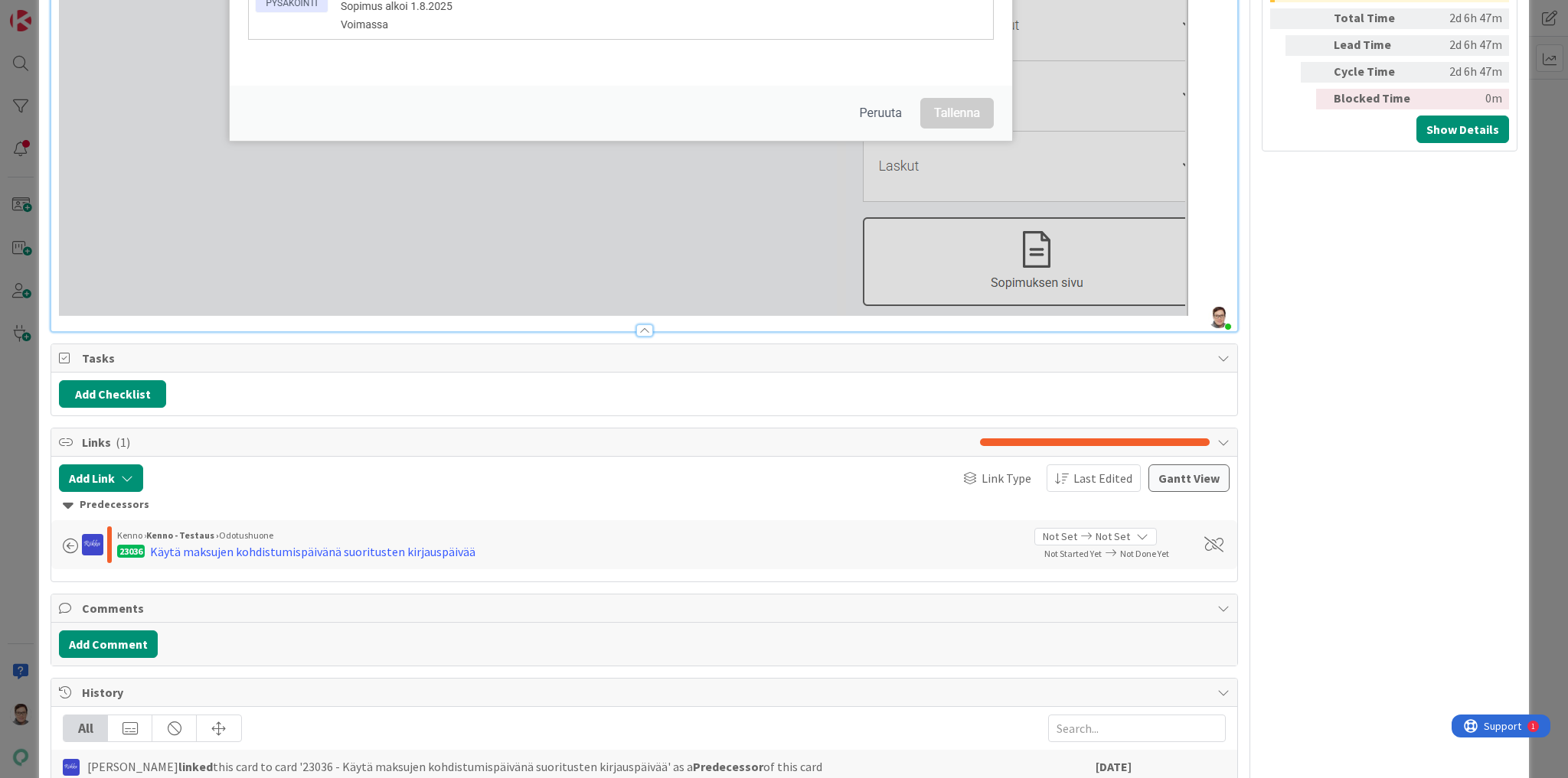
scroll to position [1591, 0]
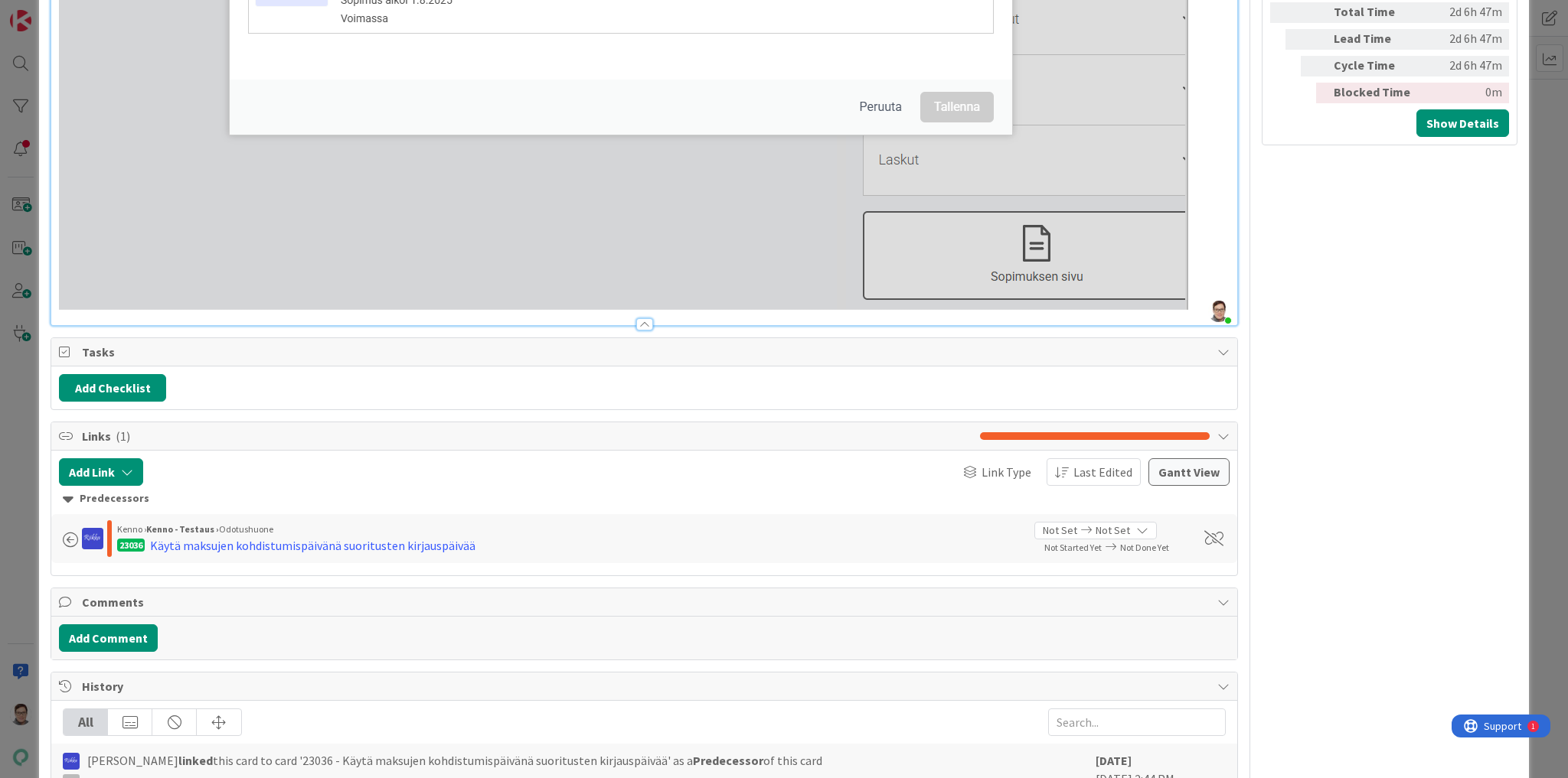
click at [642, 323] on div at bounding box center [645, 324] width 17 height 12
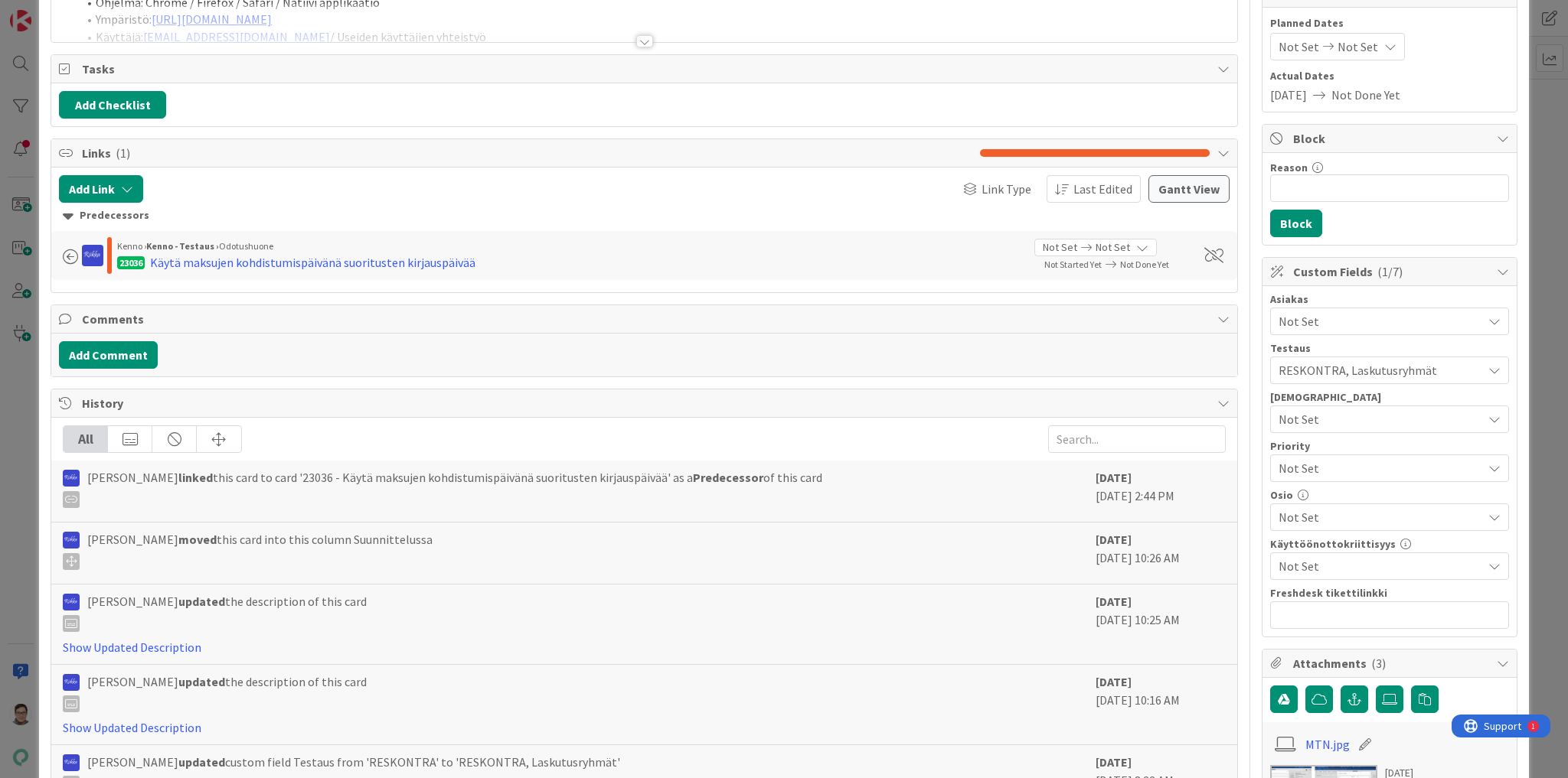
scroll to position [0, 0]
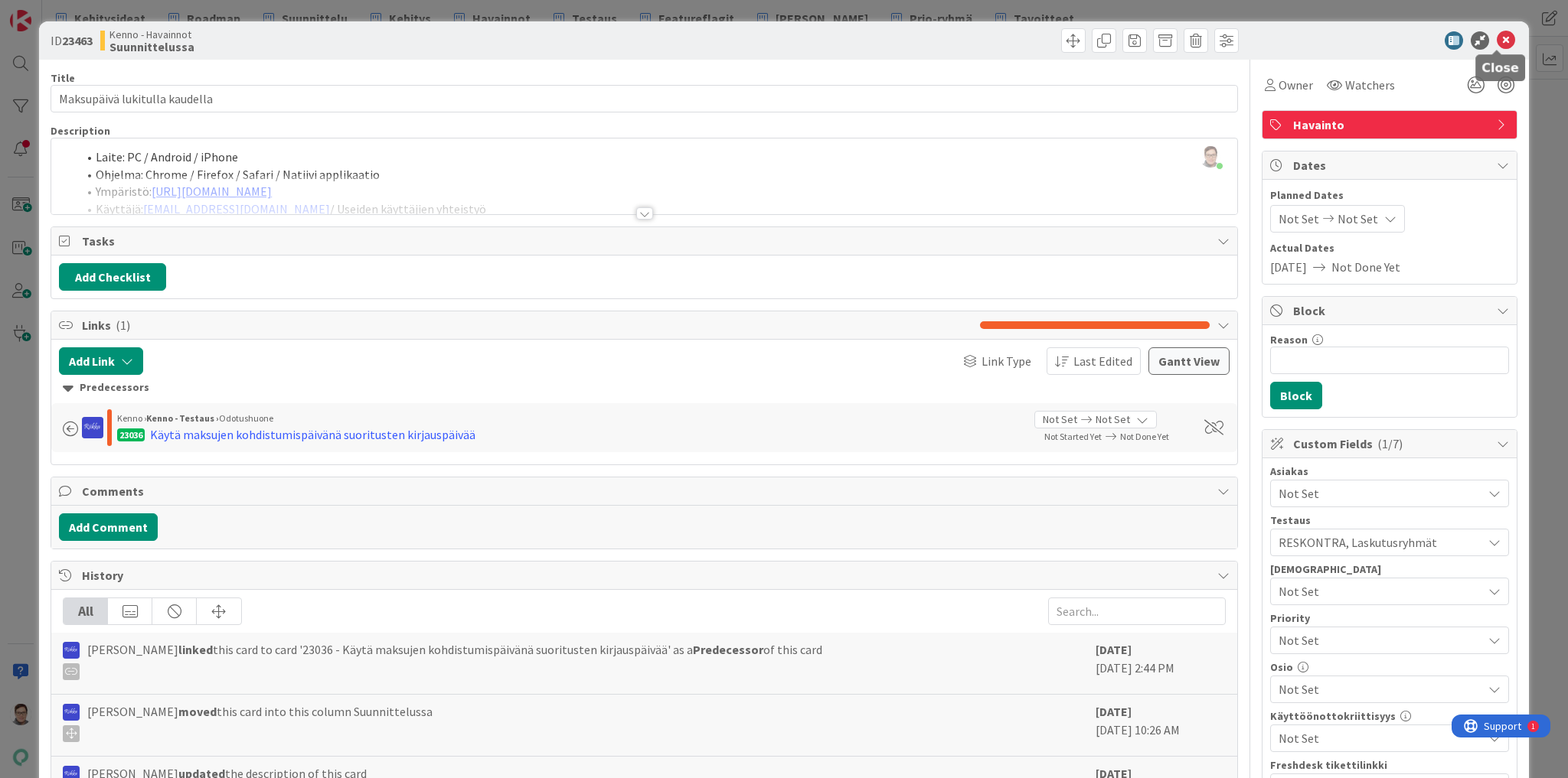
click at [1500, 36] on icon at bounding box center [1505, 40] width 18 height 18
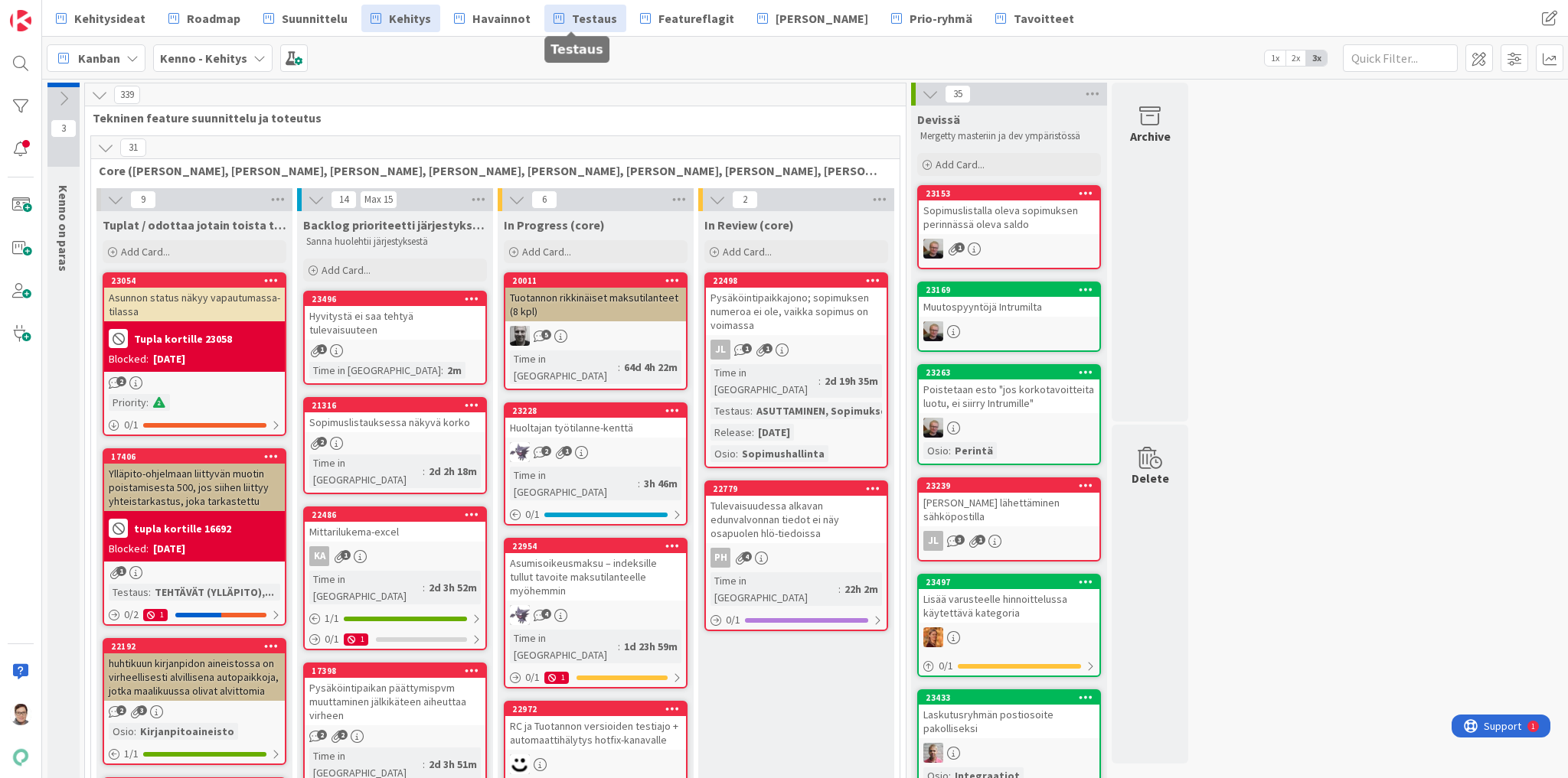
click at [581, 18] on span "Testaus" at bounding box center [594, 18] width 45 height 18
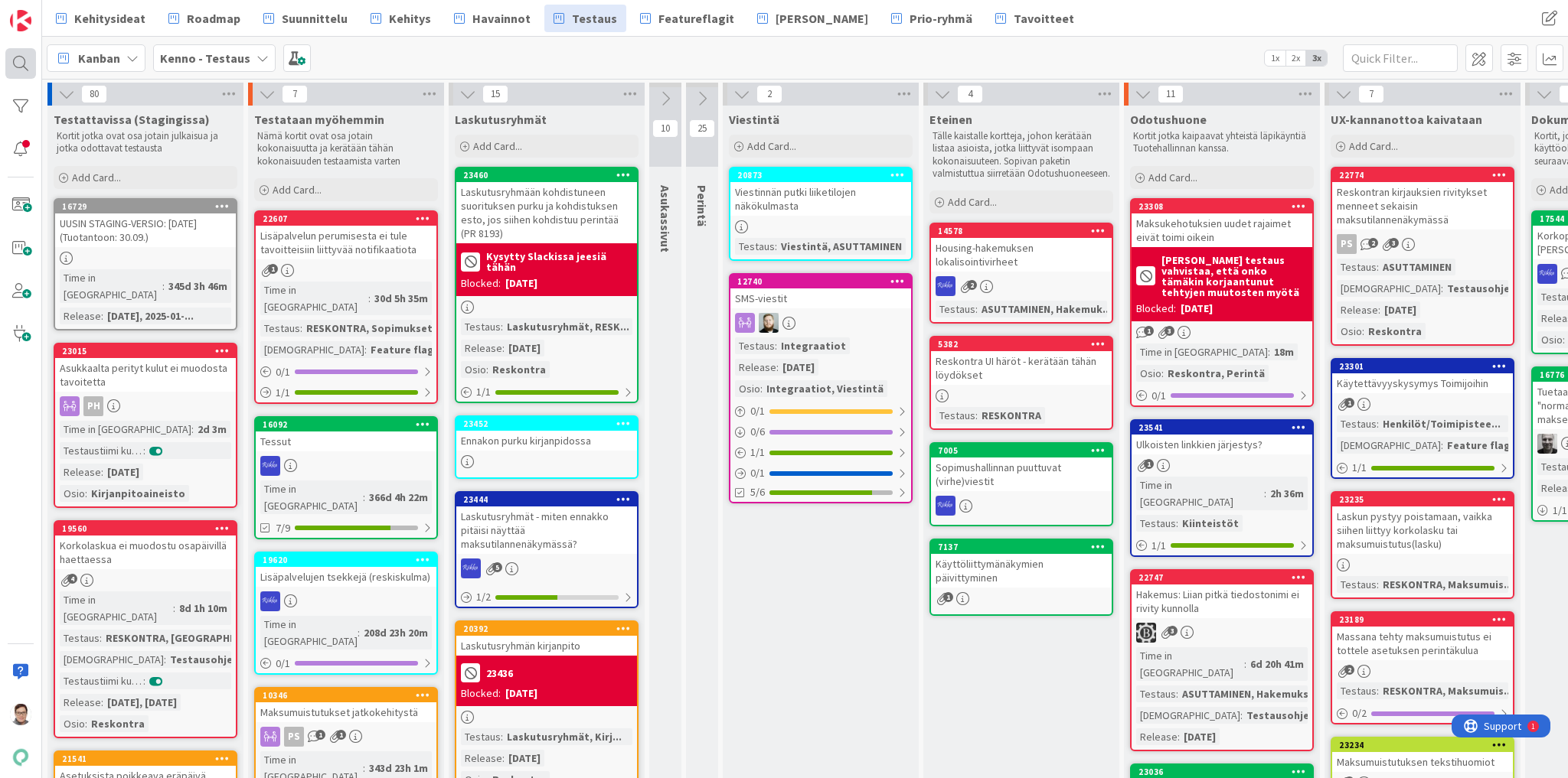
click at [18, 63] on div at bounding box center [21, 63] width 31 height 31
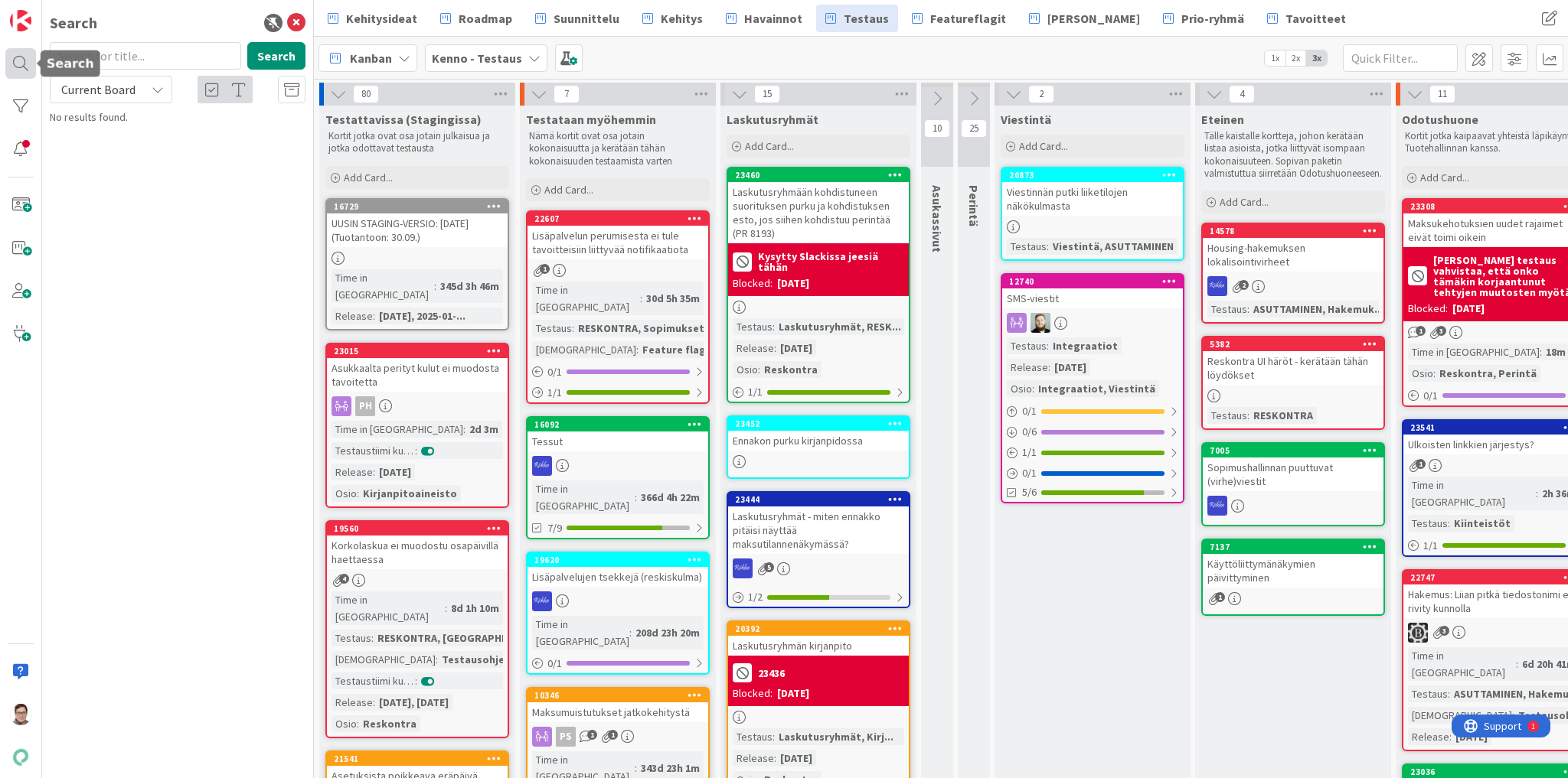
click at [21, 58] on div at bounding box center [21, 63] width 31 height 31
click at [120, 56] on input "text" at bounding box center [146, 56] width 191 height 28
drag, startPoint x: 128, startPoint y: 52, endPoint x: 47, endPoint y: 67, distance: 82.4
click at [47, 67] on div "vastauksen Search" at bounding box center [177, 58] width 274 height 33
type input "muuttaminen"
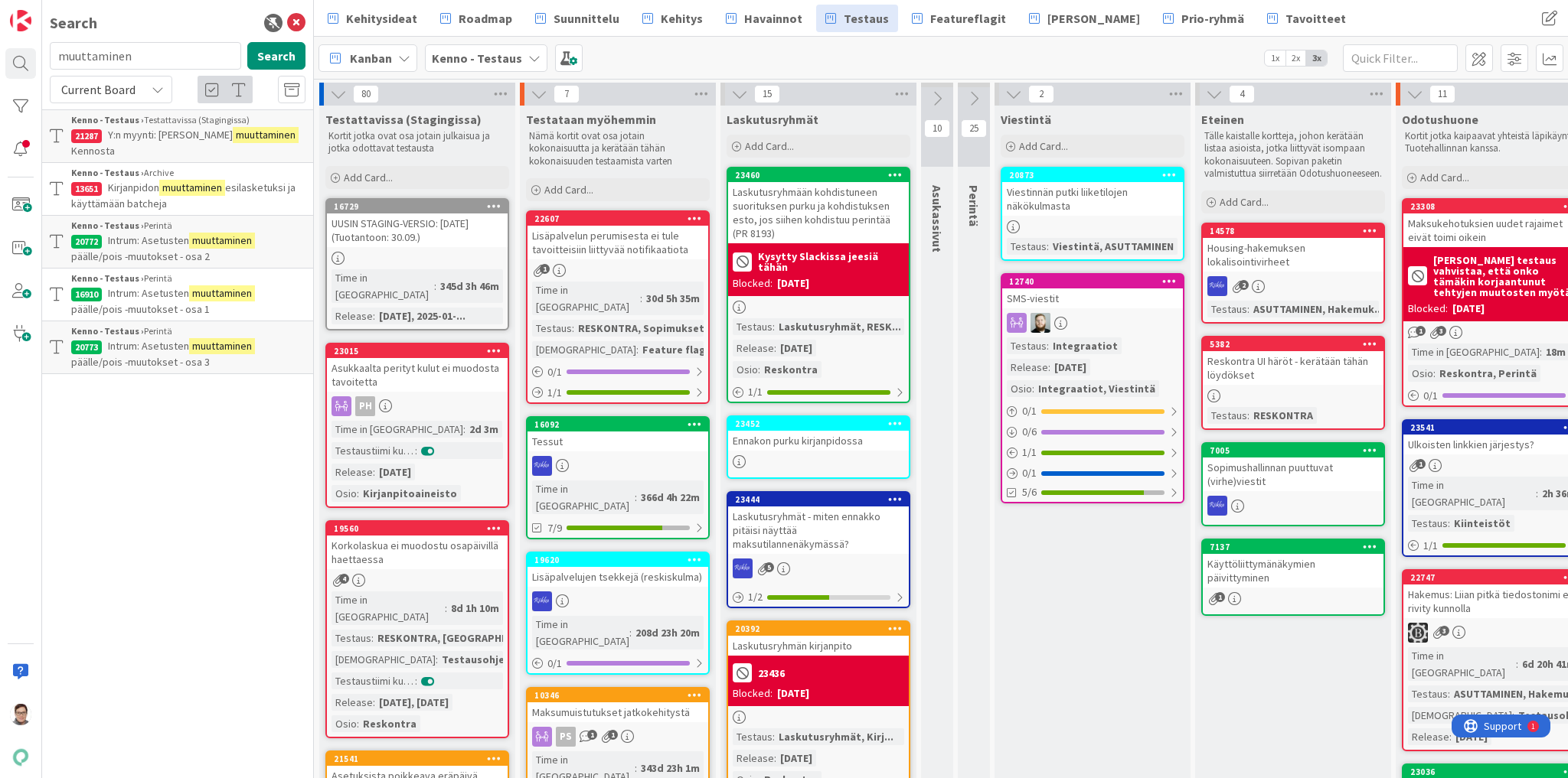
click at [192, 135] on span "Y:n myynti: Tarjousvastauksen" at bounding box center [170, 135] width 124 height 13
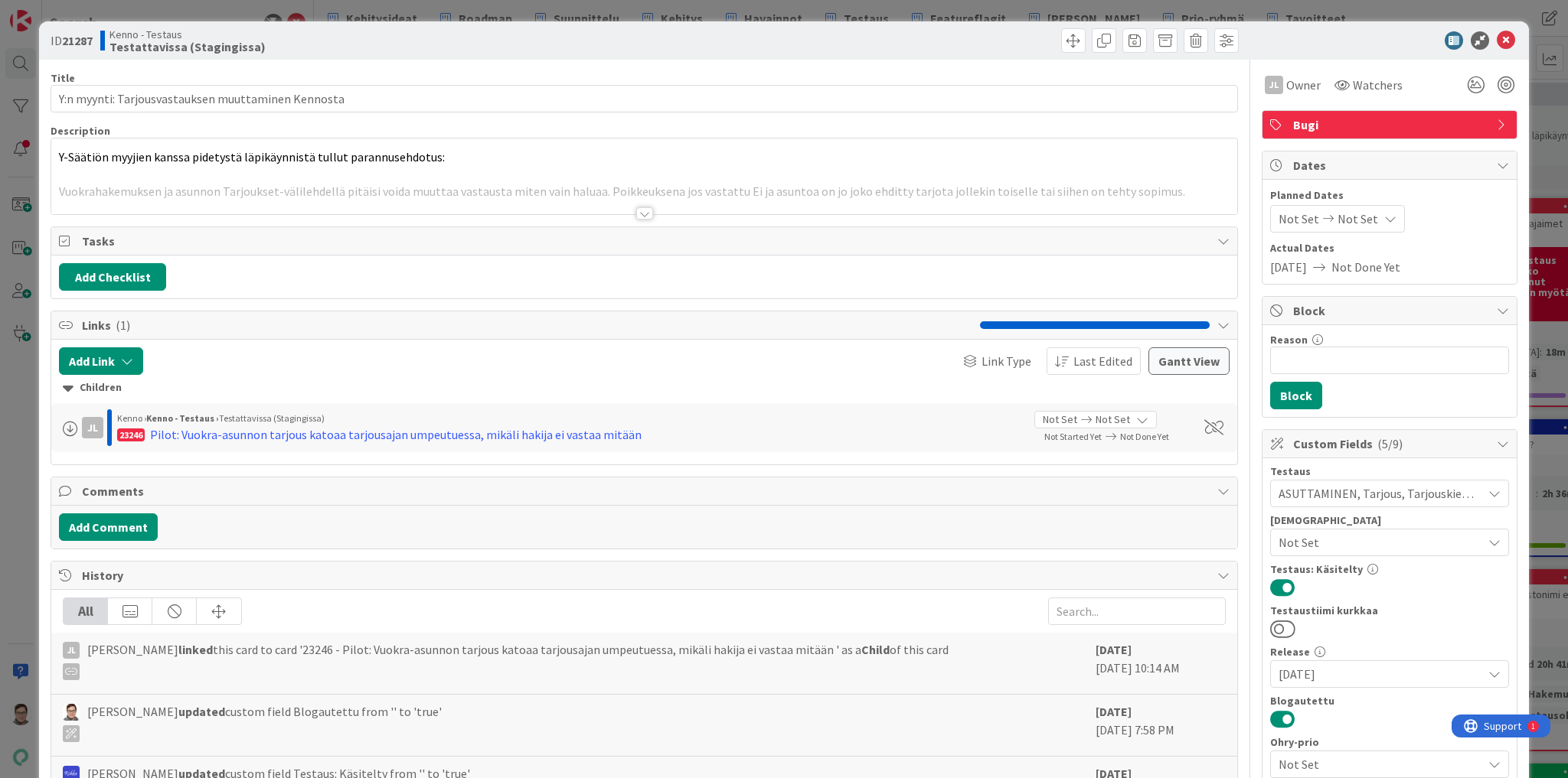
click at [629, 207] on div at bounding box center [644, 194] width 1186 height 39
